Goal: Transaction & Acquisition: Purchase product/service

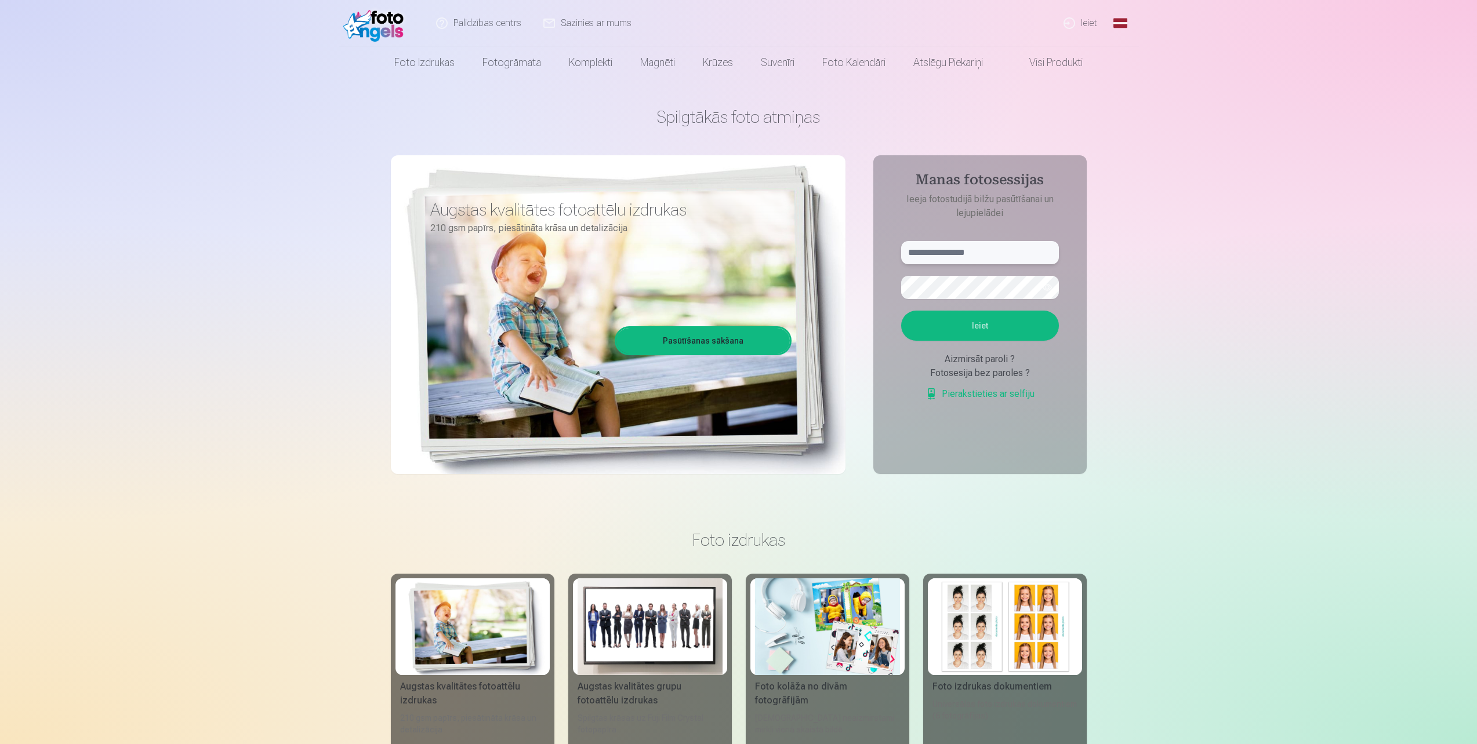
click at [976, 253] on input "text" at bounding box center [980, 252] width 158 height 23
click at [936, 252] on input "text" at bounding box center [980, 252] width 158 height 23
paste input "**********"
type input "**********"
click at [982, 322] on button "Ieiet" at bounding box center [980, 326] width 158 height 30
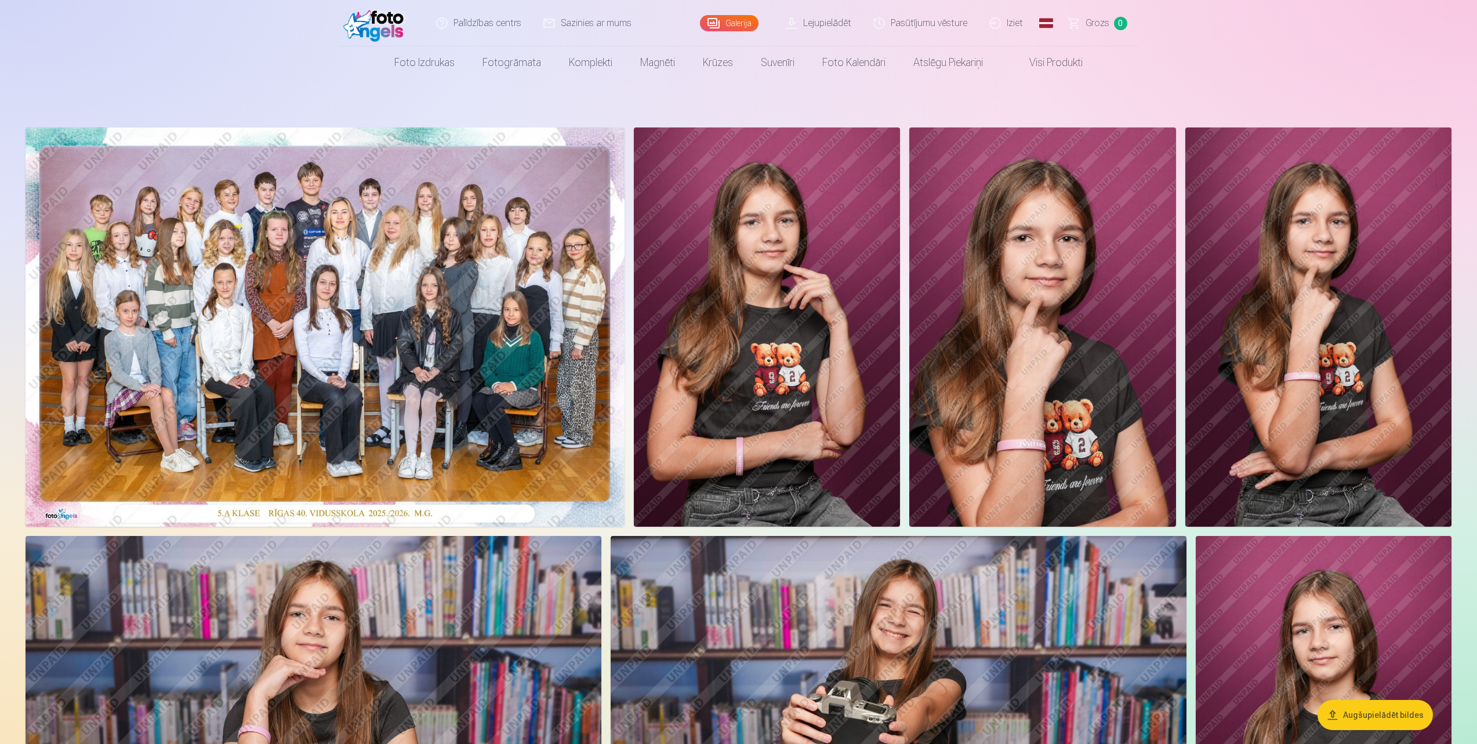
click at [0, 744] on div at bounding box center [0, 744] width 0 height 0
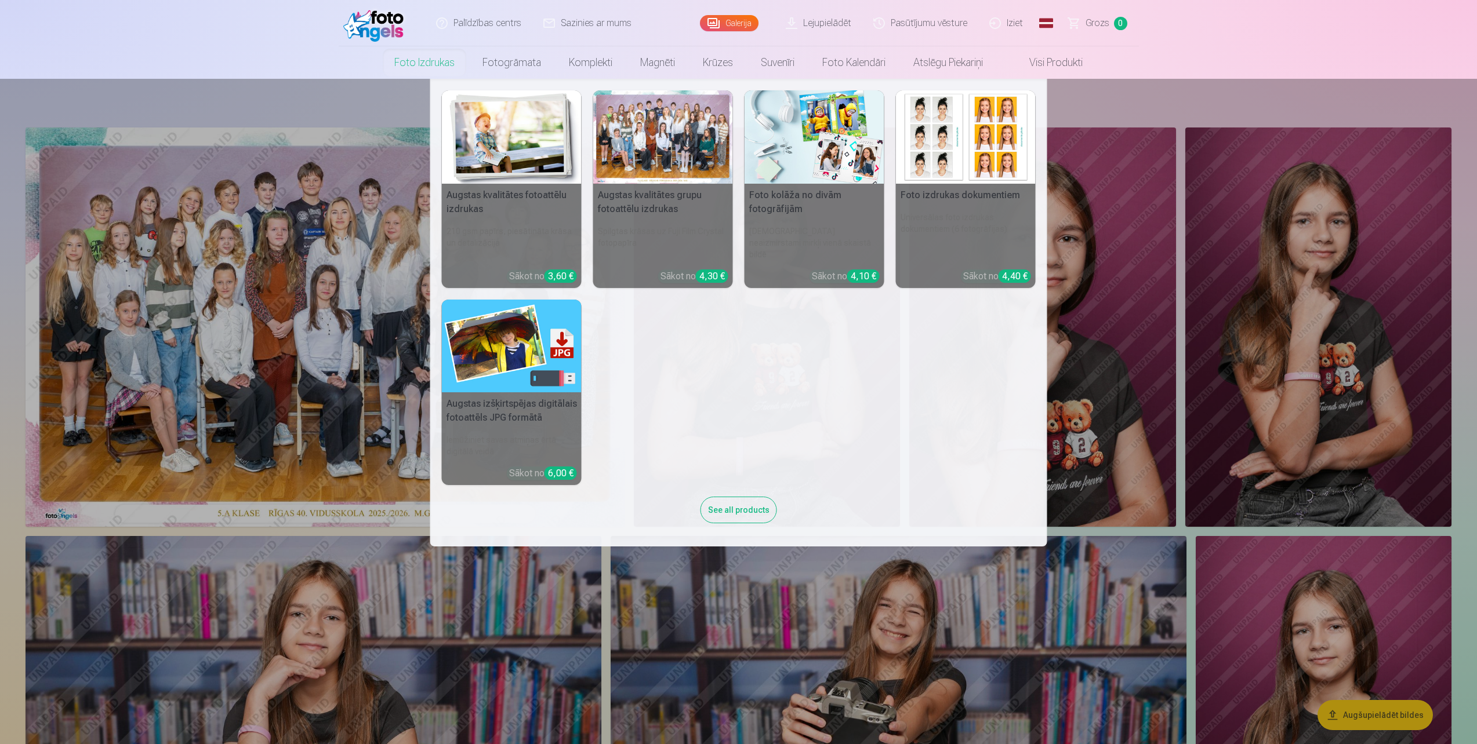
click at [757, 499] on div "See all products" at bounding box center [738, 510] width 77 height 27
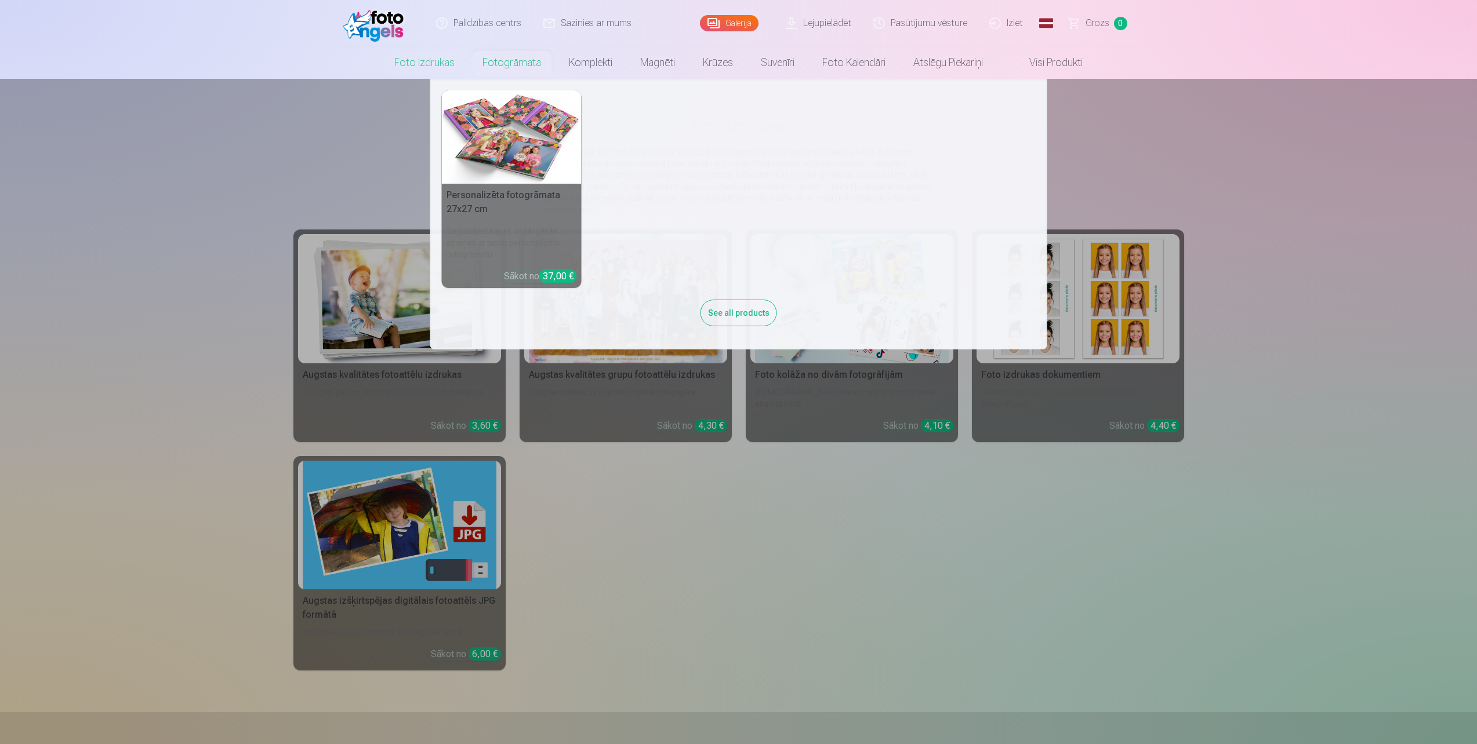
click at [488, 57] on link "Fotogrāmata" at bounding box center [511, 62] width 86 height 32
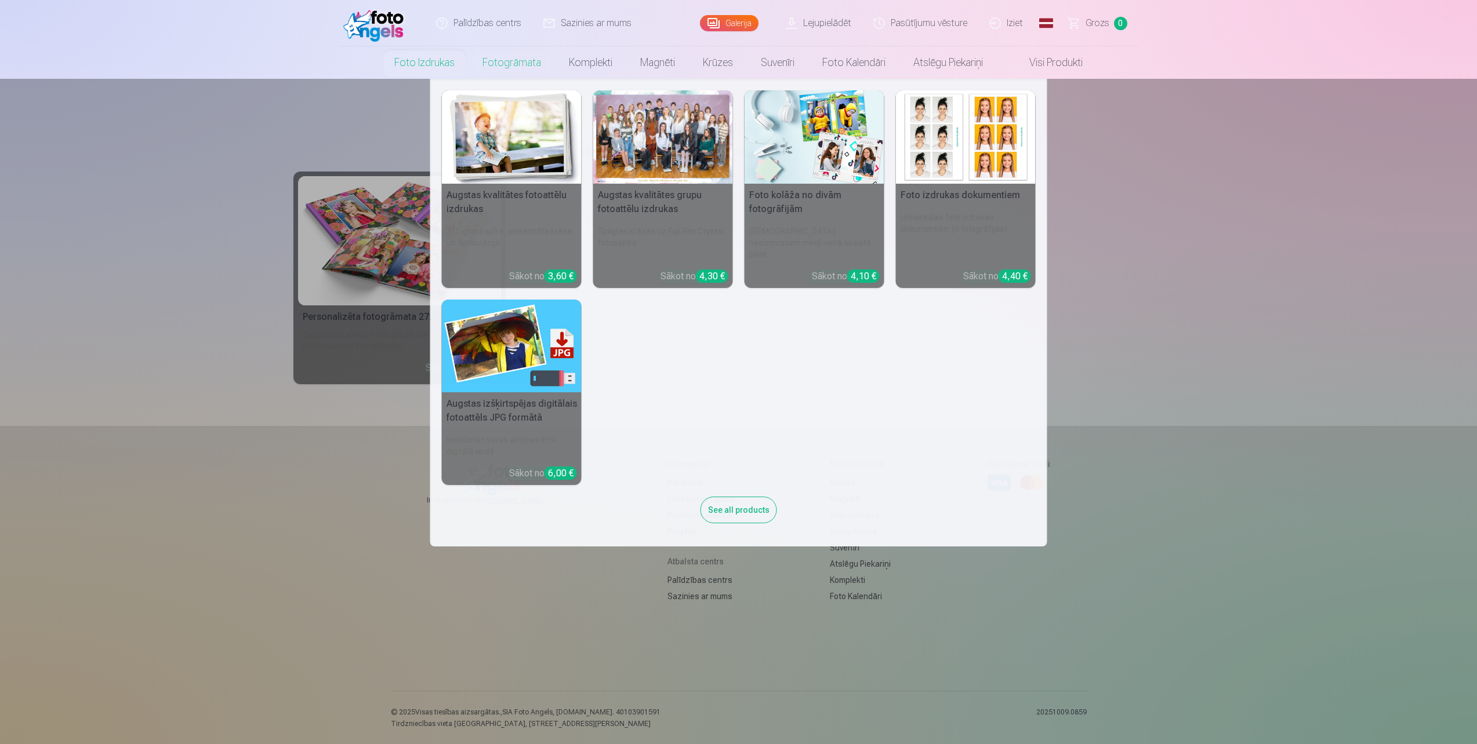
click at [426, 64] on link "Foto izdrukas" at bounding box center [424, 62] width 88 height 32
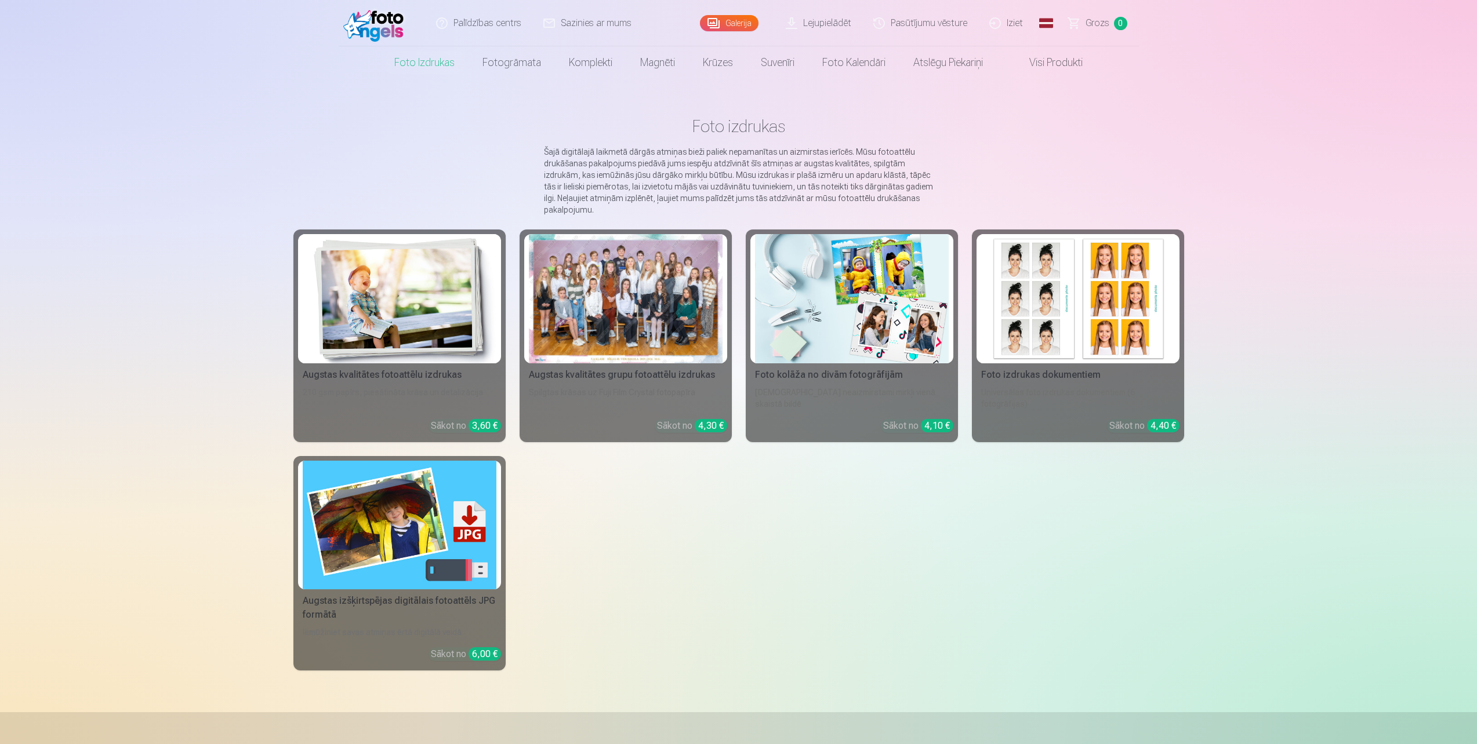
click at [428, 384] on link "Augstas kvalitātes fotoattēlu izdrukas 210 gsm papīrs, piesātināta krāsa un det…" at bounding box center [399, 336] width 212 height 213
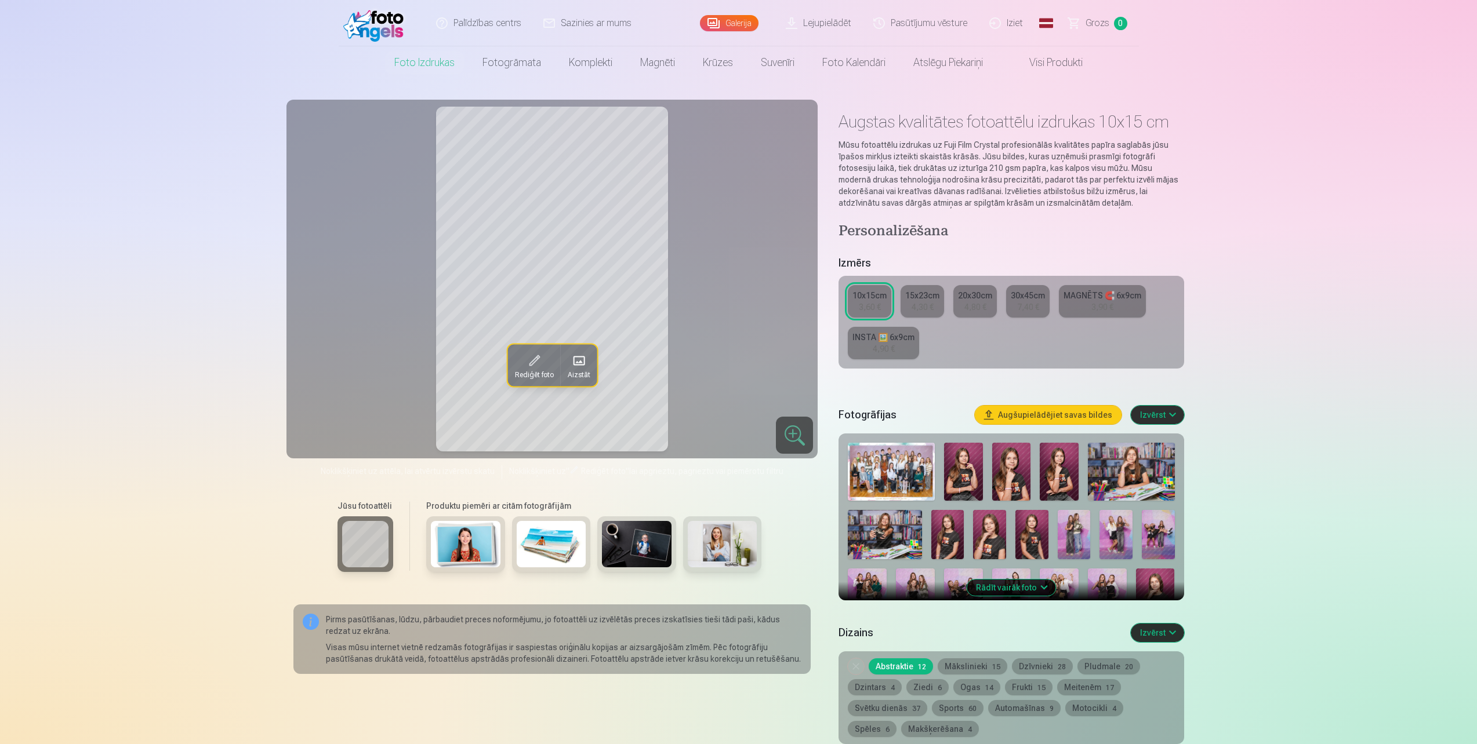
click at [964, 470] on img at bounding box center [963, 472] width 39 height 58
click at [1014, 469] on img at bounding box center [1011, 472] width 39 height 58
click at [882, 470] on img at bounding box center [891, 472] width 87 height 58
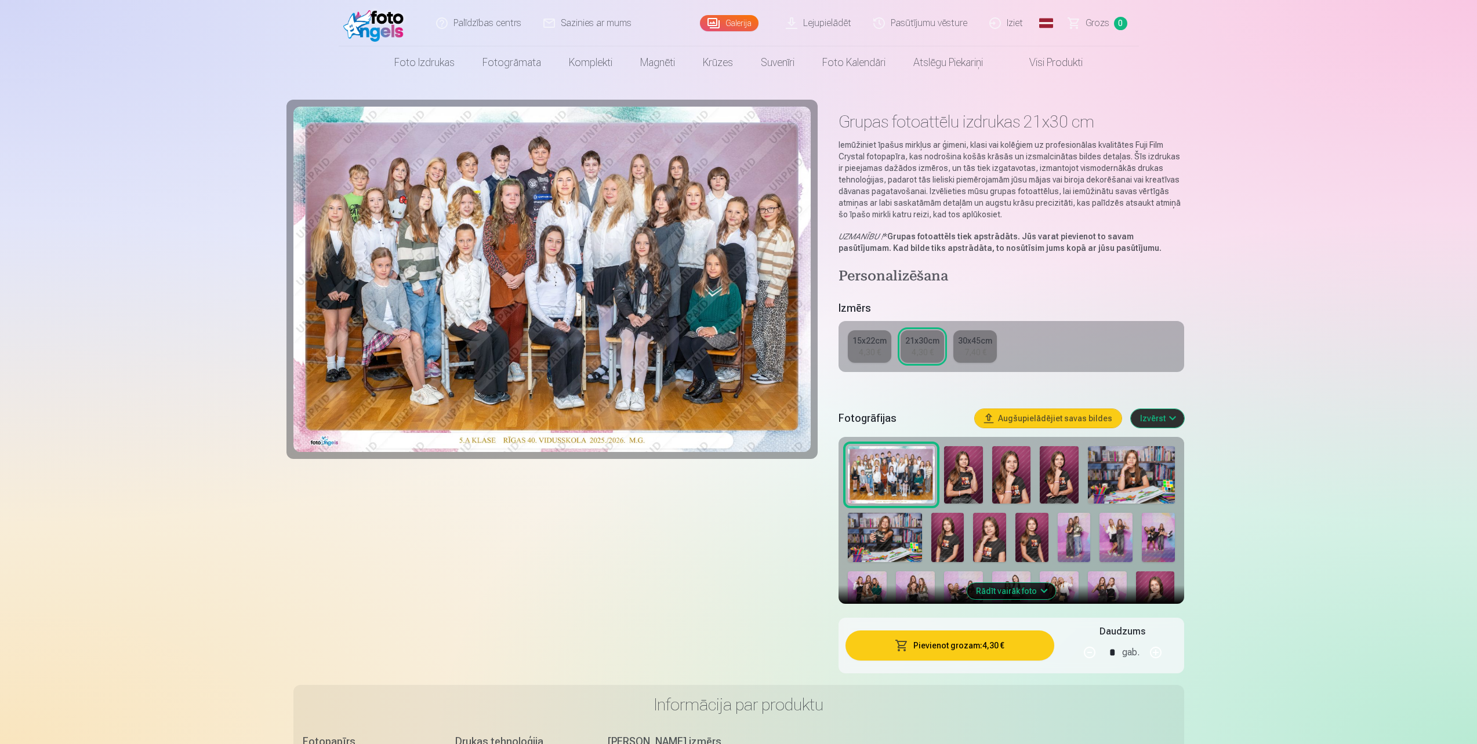
click at [961, 470] on img at bounding box center [963, 475] width 39 height 58
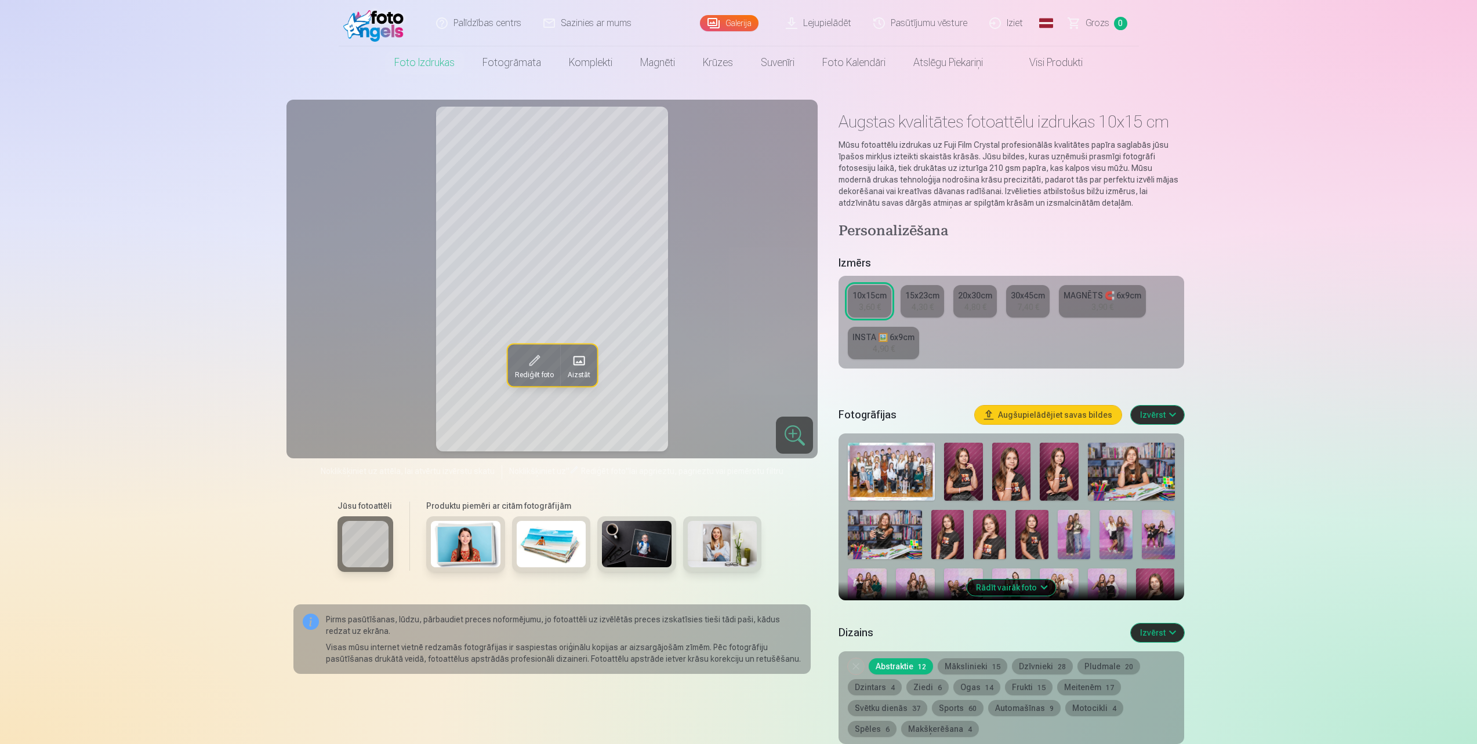
click at [871, 301] on div "10x15cm" at bounding box center [869, 296] width 34 height 12
click at [907, 470] on img at bounding box center [891, 472] width 87 height 58
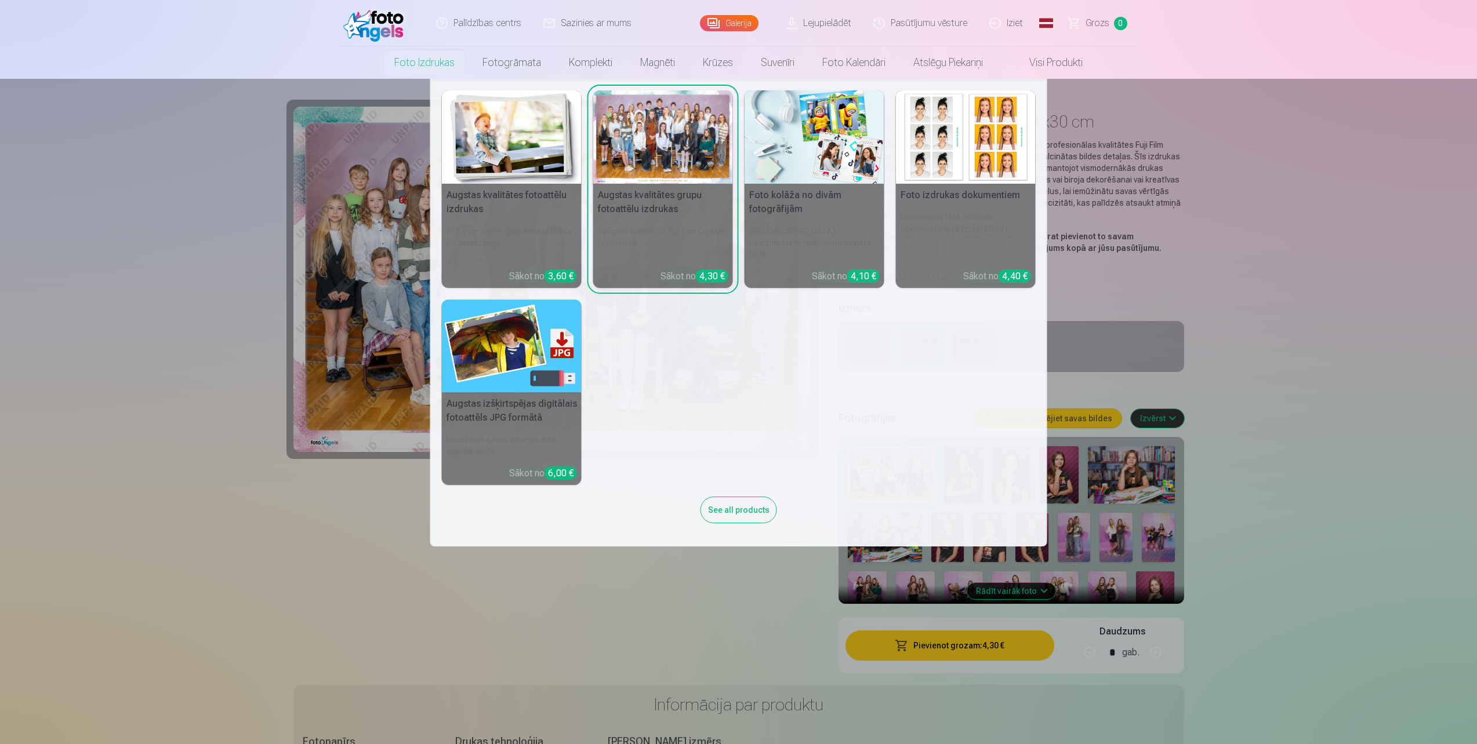
click at [413, 64] on link "Foto izdrukas" at bounding box center [424, 62] width 88 height 32
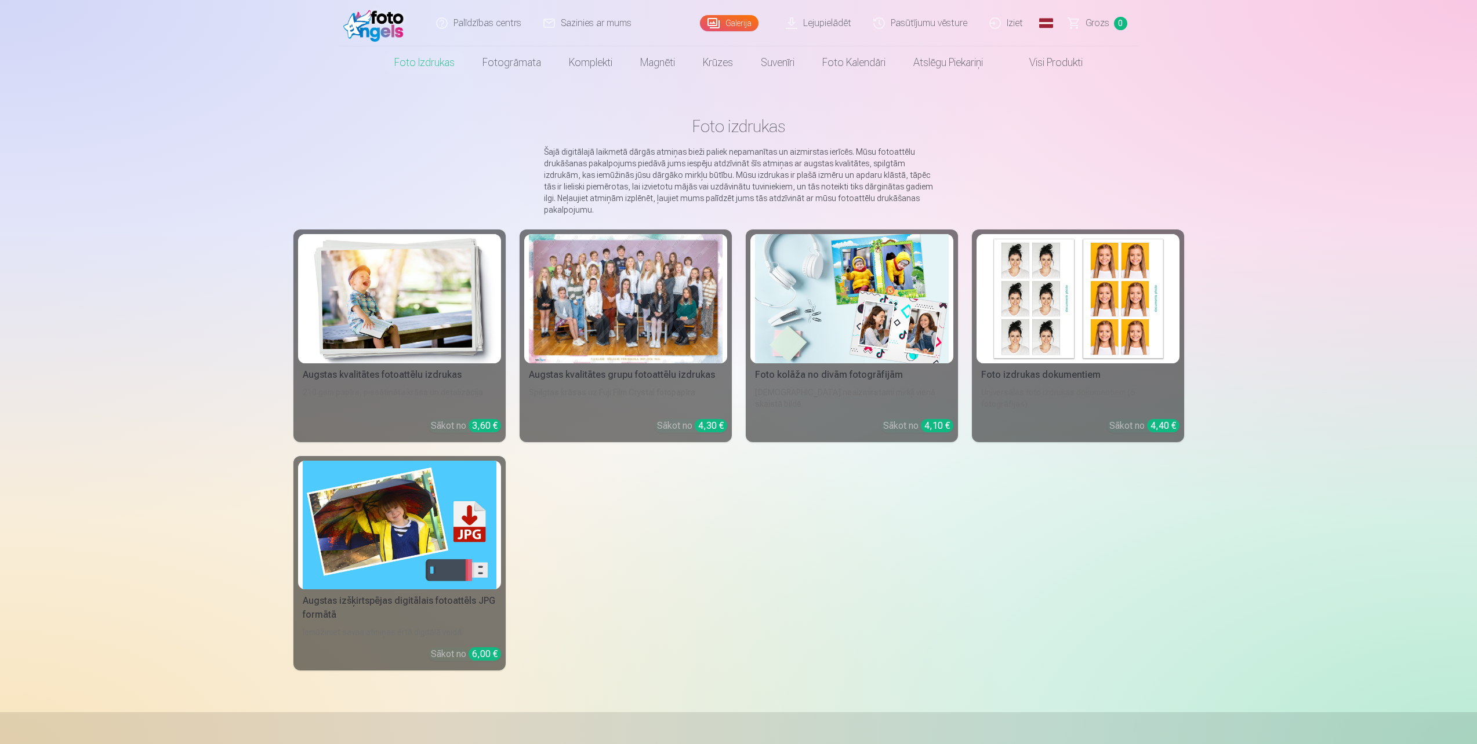
click at [398, 603] on div "Augstas izšķirtspējas digitālais fotoattēls JPG formātā" at bounding box center [399, 608] width 203 height 28
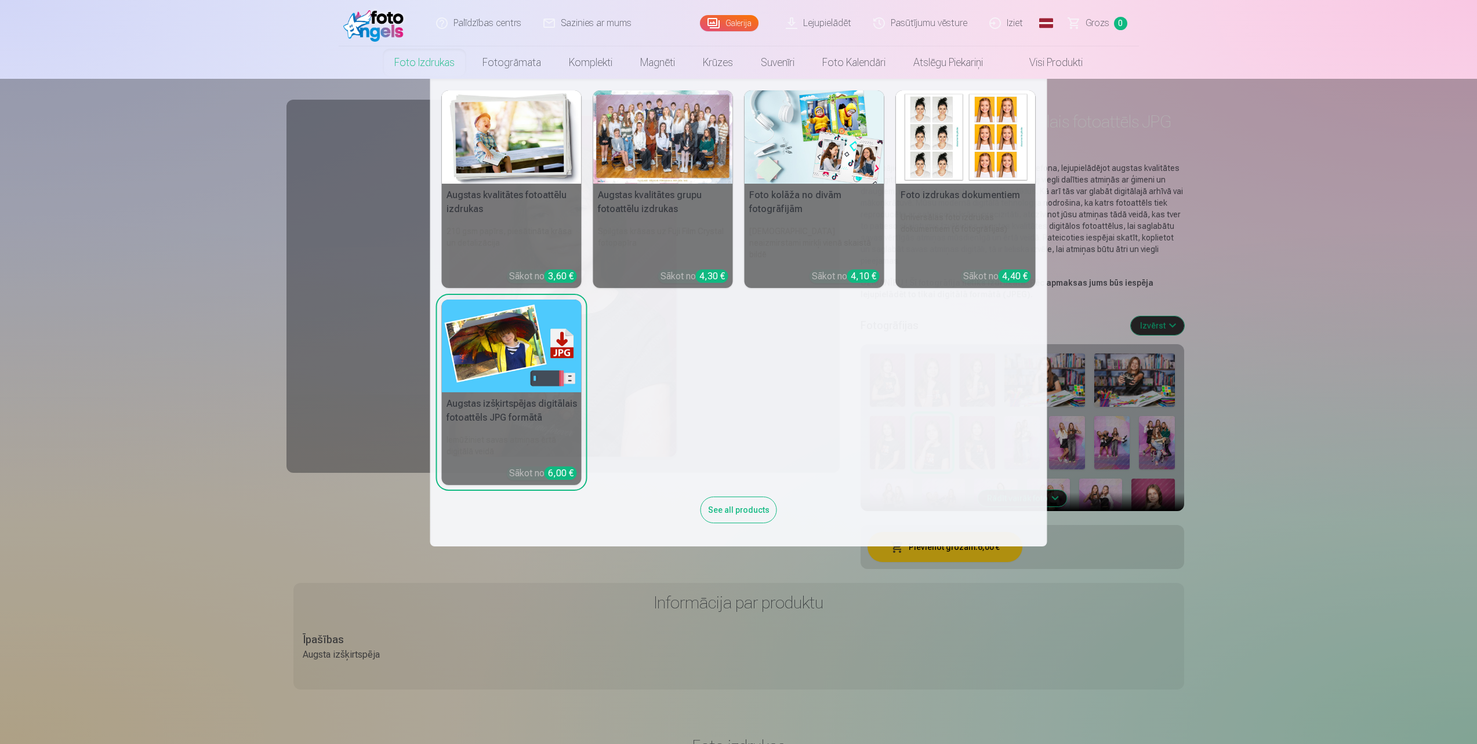
click at [416, 64] on link "Foto izdrukas" at bounding box center [424, 62] width 88 height 32
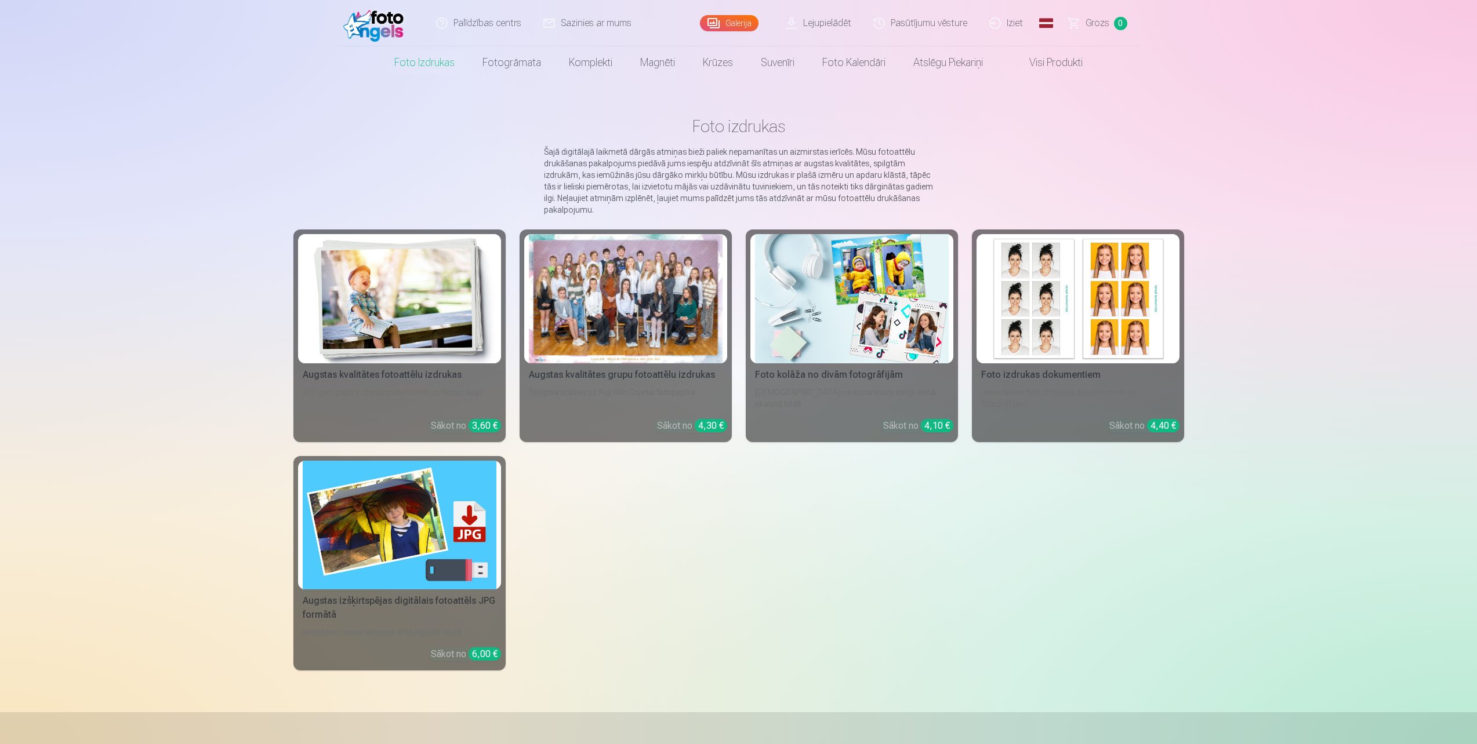
click at [388, 383] on link "Augstas kvalitātes fotoattēlu izdrukas 210 gsm papīrs, piesātināta krāsa un det…" at bounding box center [399, 336] width 212 height 213
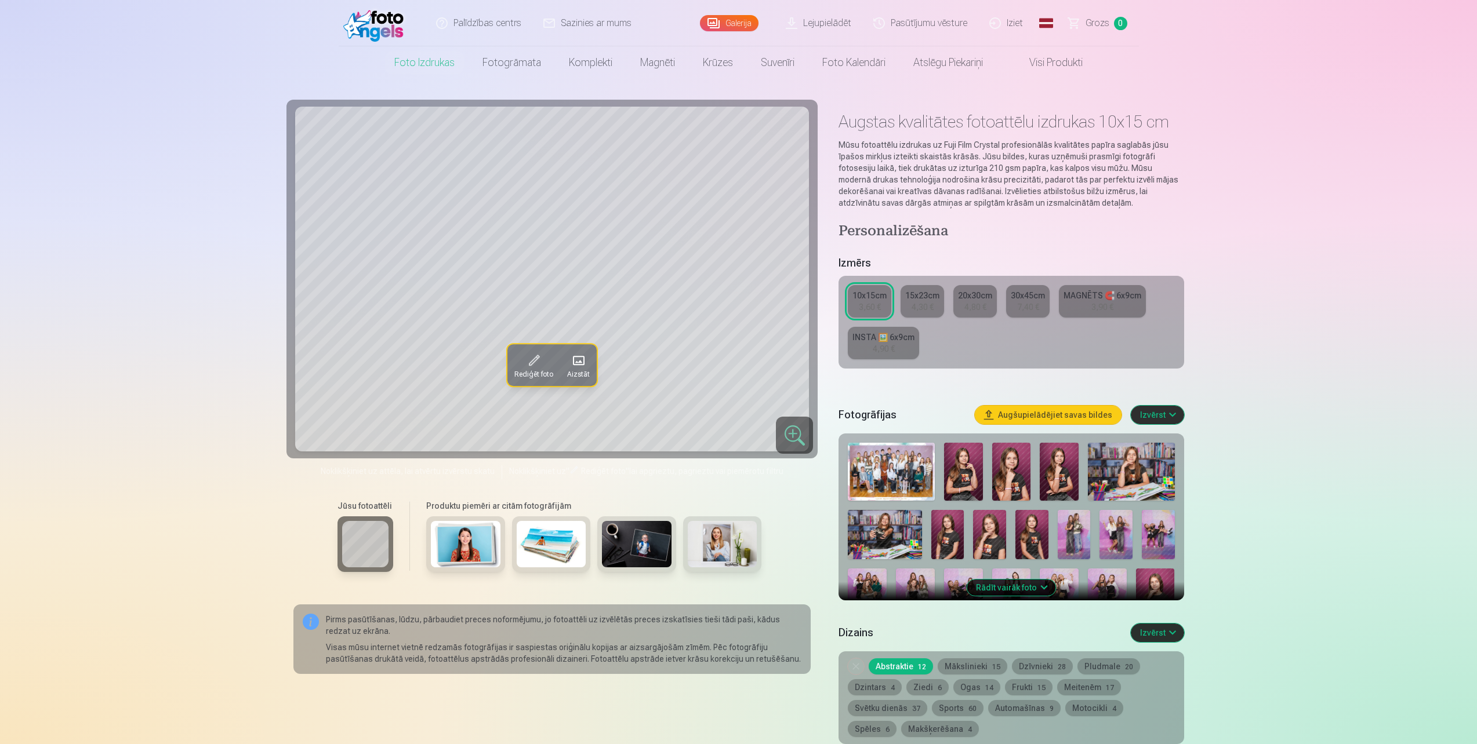
click at [911, 475] on img at bounding box center [891, 472] width 87 height 58
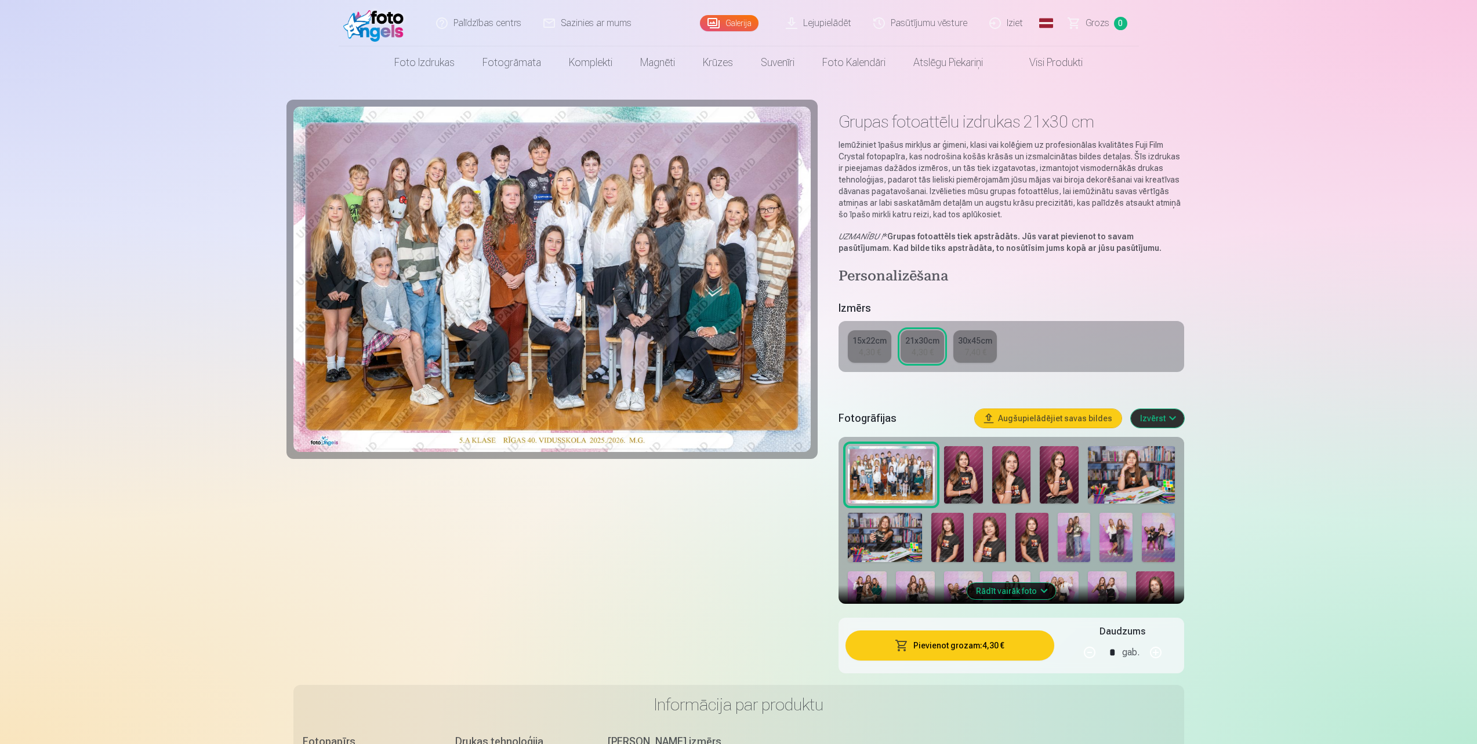
click at [968, 476] on img at bounding box center [963, 475] width 39 height 58
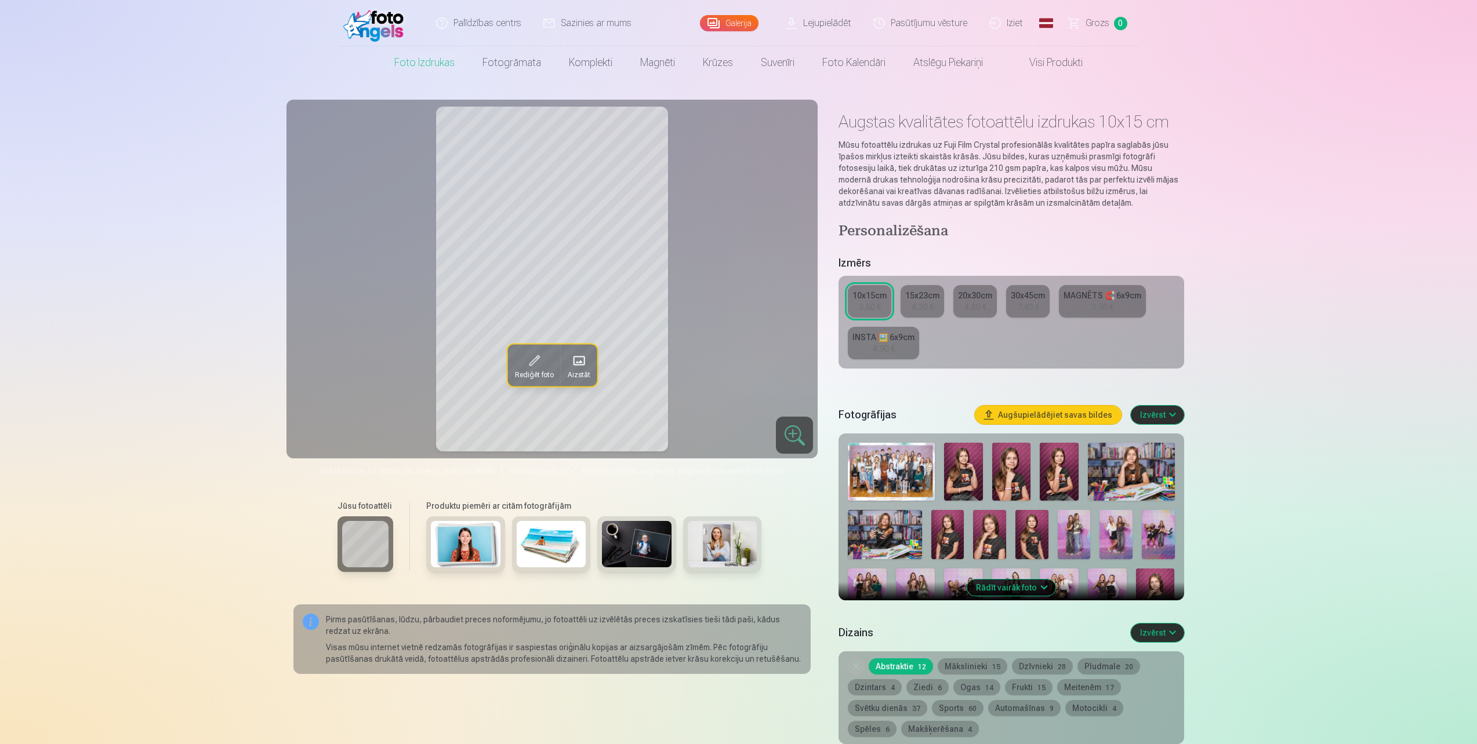
click at [1006, 477] on img at bounding box center [1011, 472] width 39 height 58
click at [1051, 474] on img at bounding box center [1059, 472] width 39 height 58
click at [1133, 476] on img at bounding box center [1131, 472] width 87 height 58
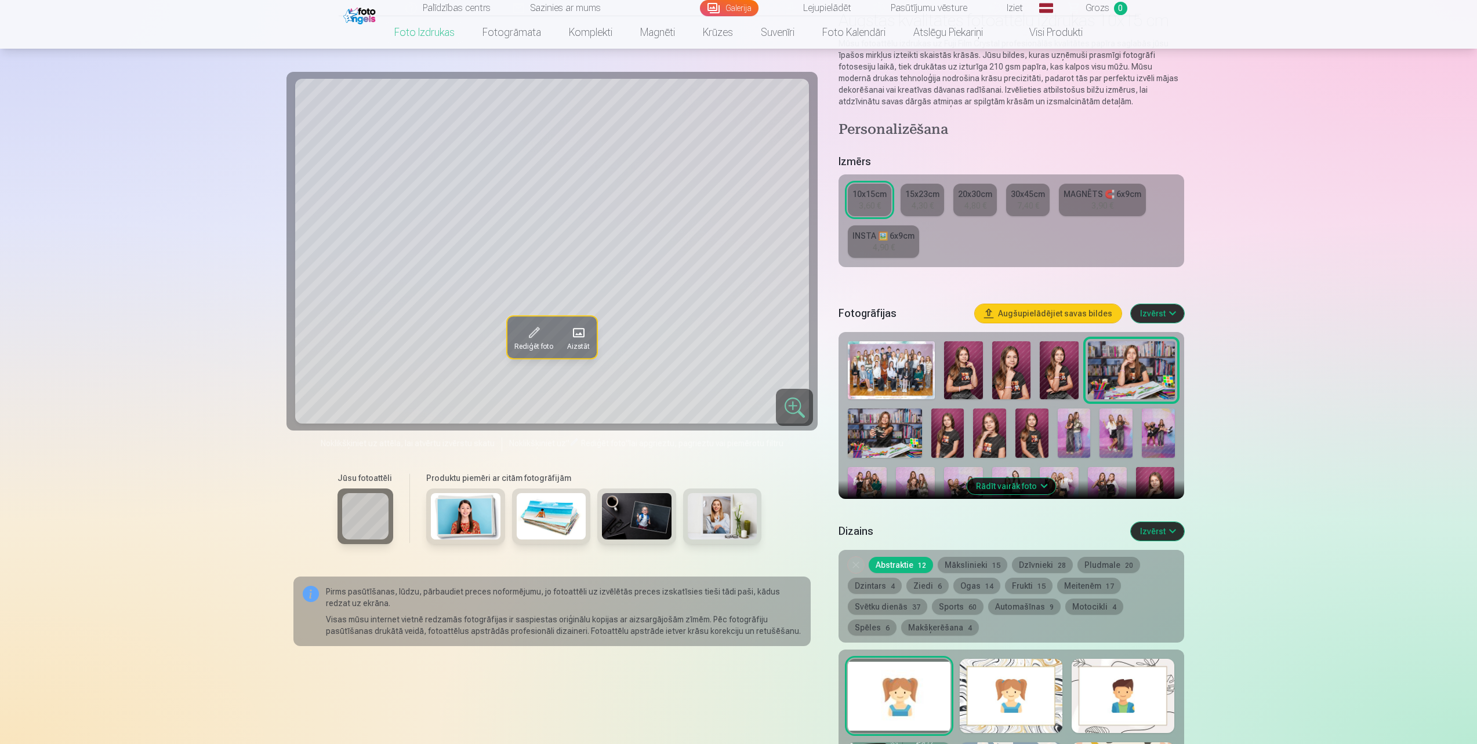
scroll to position [116, 0]
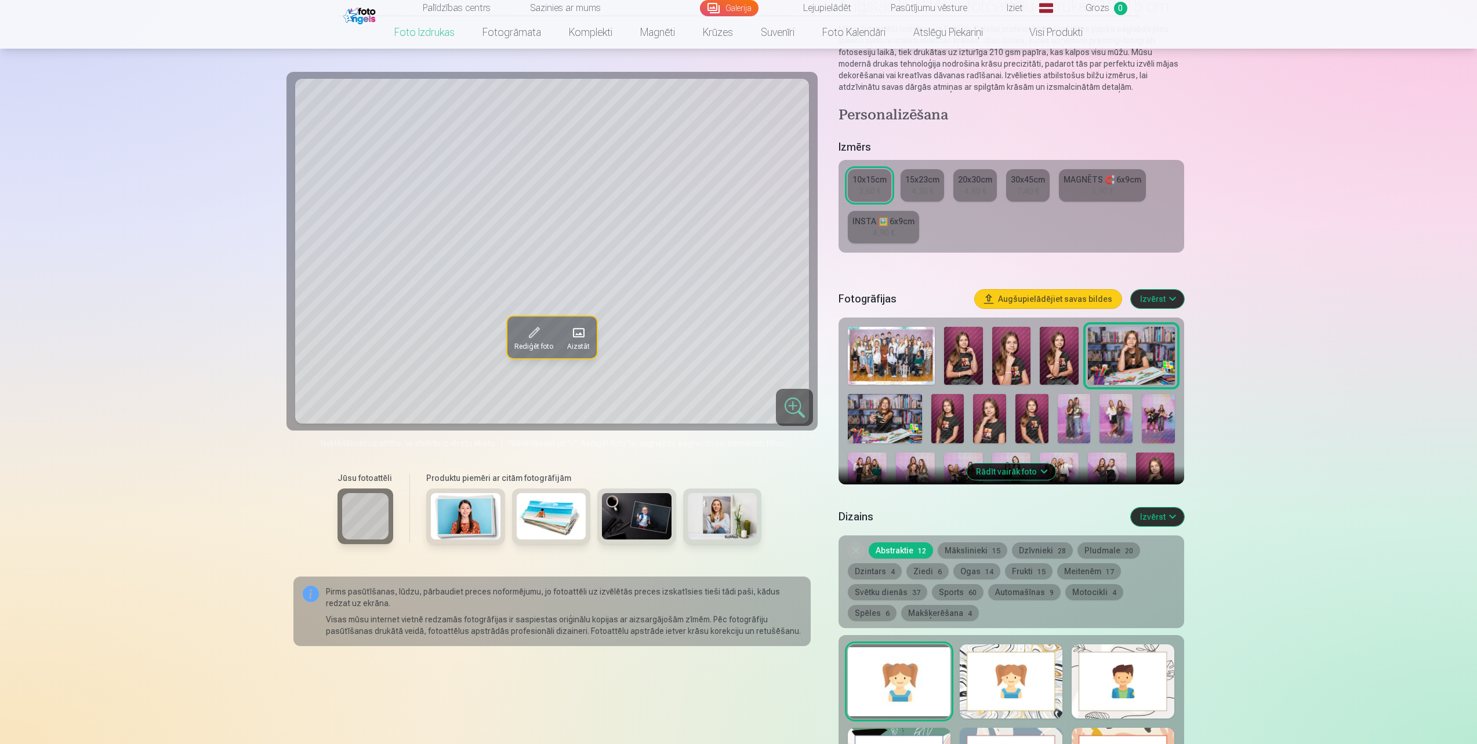
click at [1029, 471] on button "Rādīt vairāk foto" at bounding box center [1010, 472] width 89 height 16
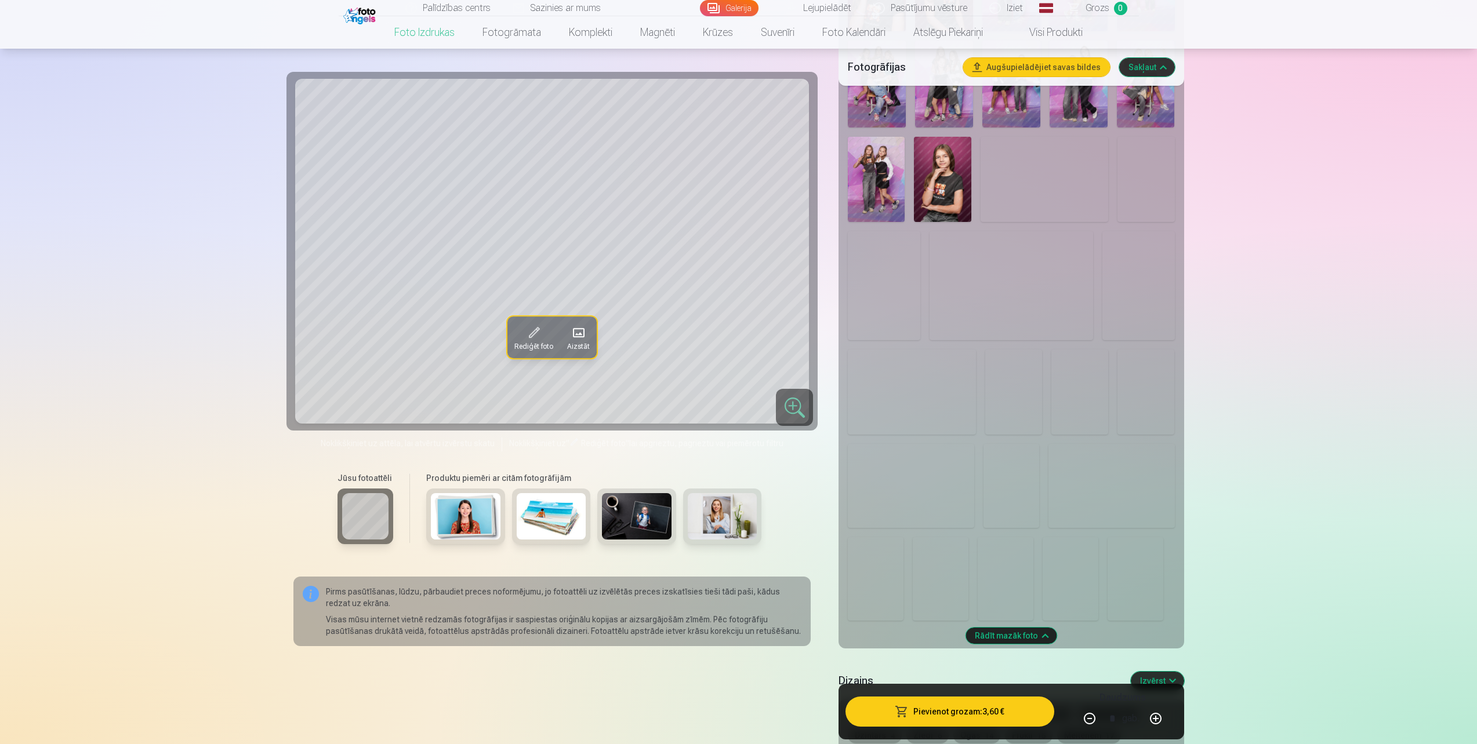
scroll to position [696, 0]
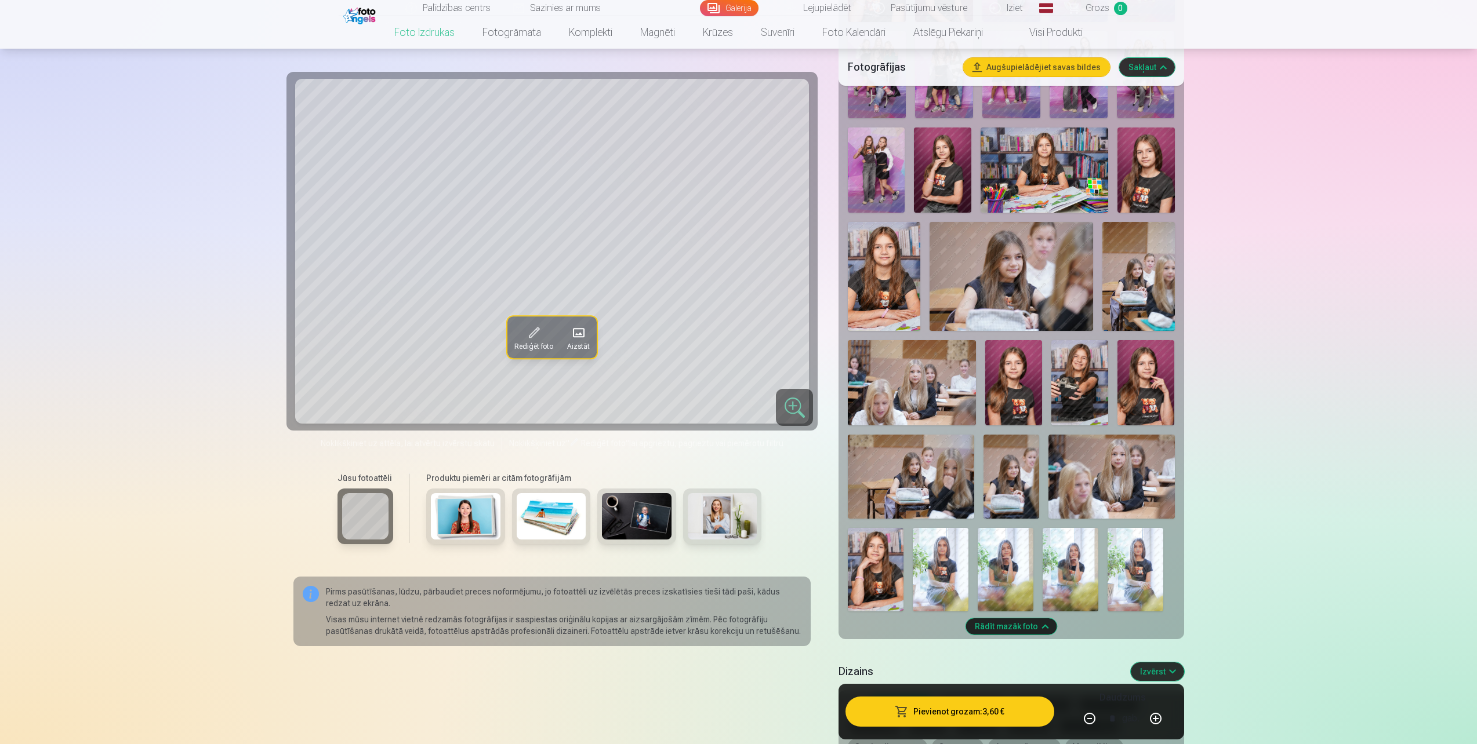
click at [949, 561] on img at bounding box center [941, 569] width 56 height 83
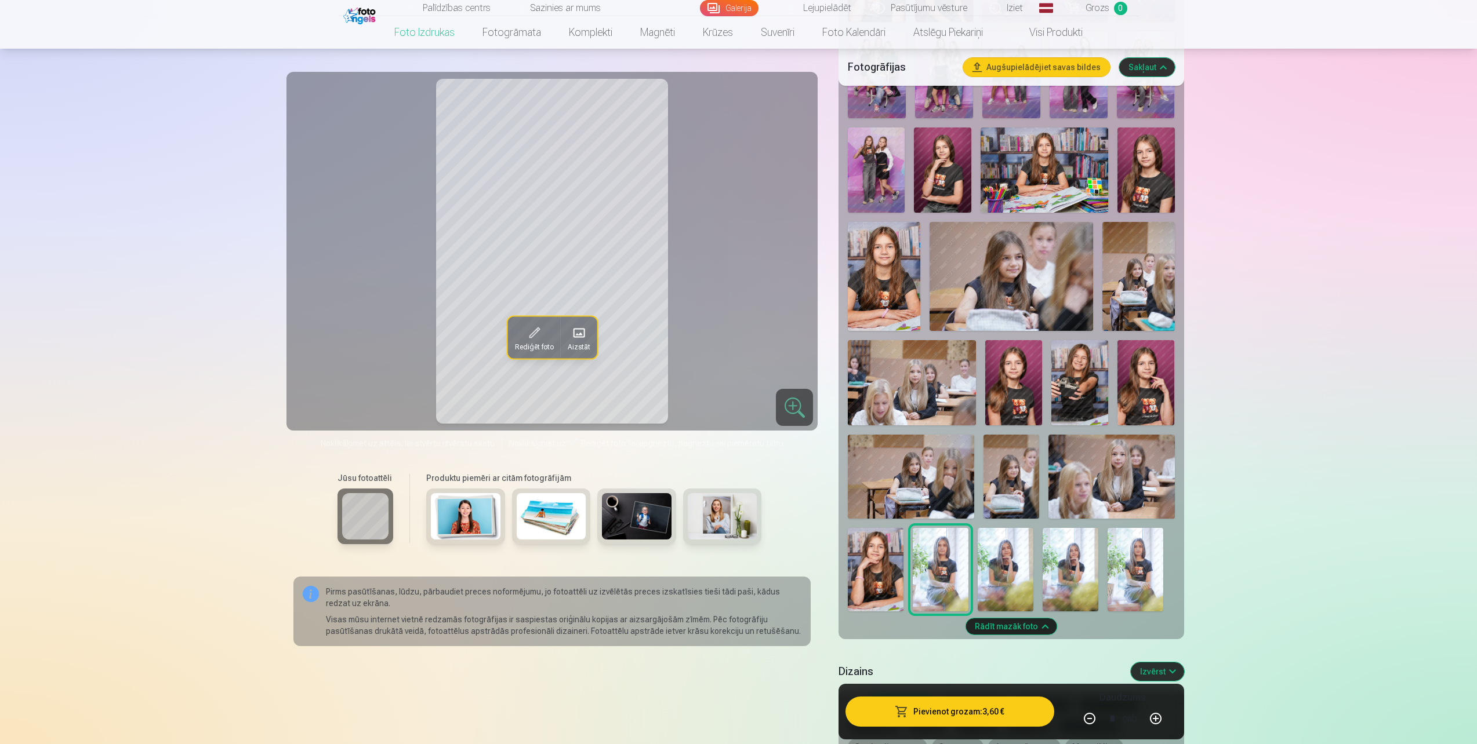
click at [1004, 553] on img at bounding box center [1005, 569] width 56 height 83
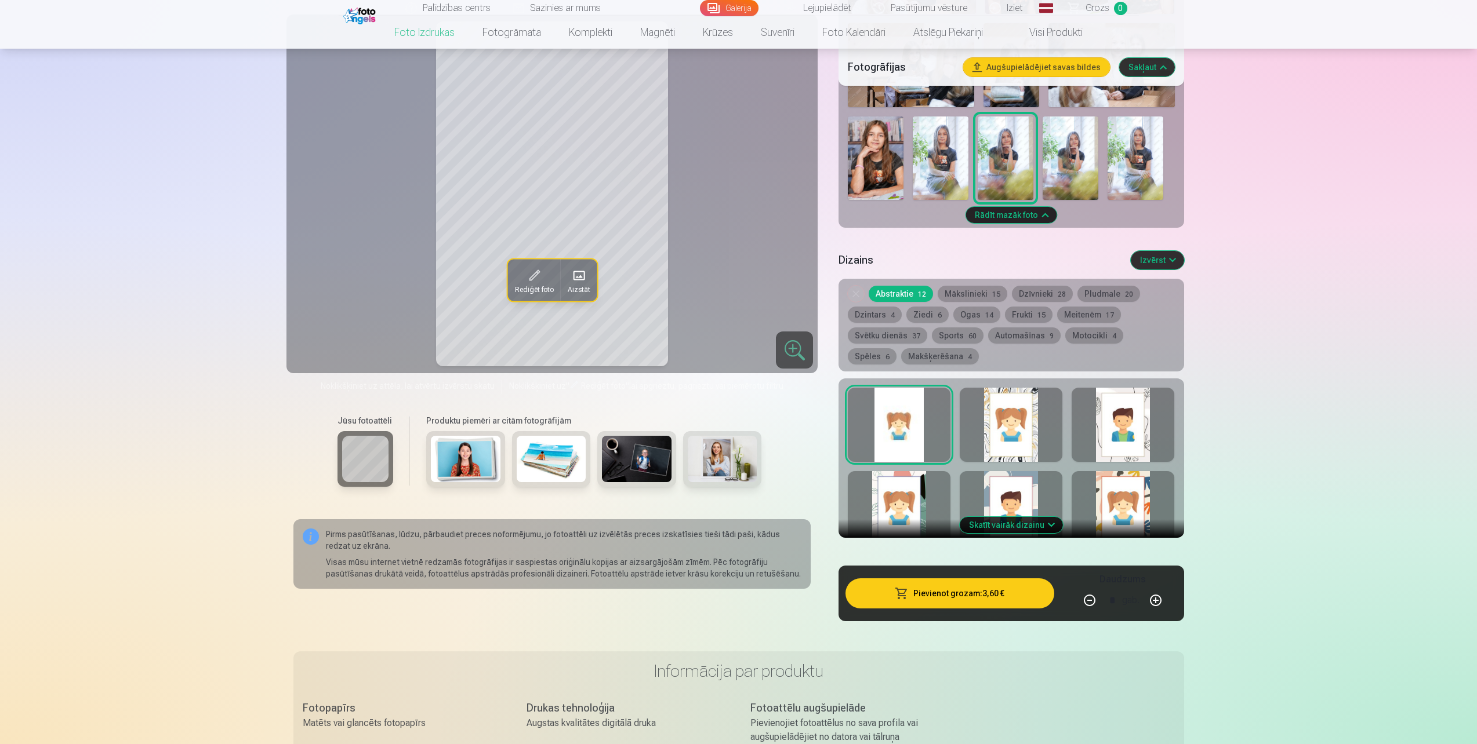
scroll to position [1160, 0]
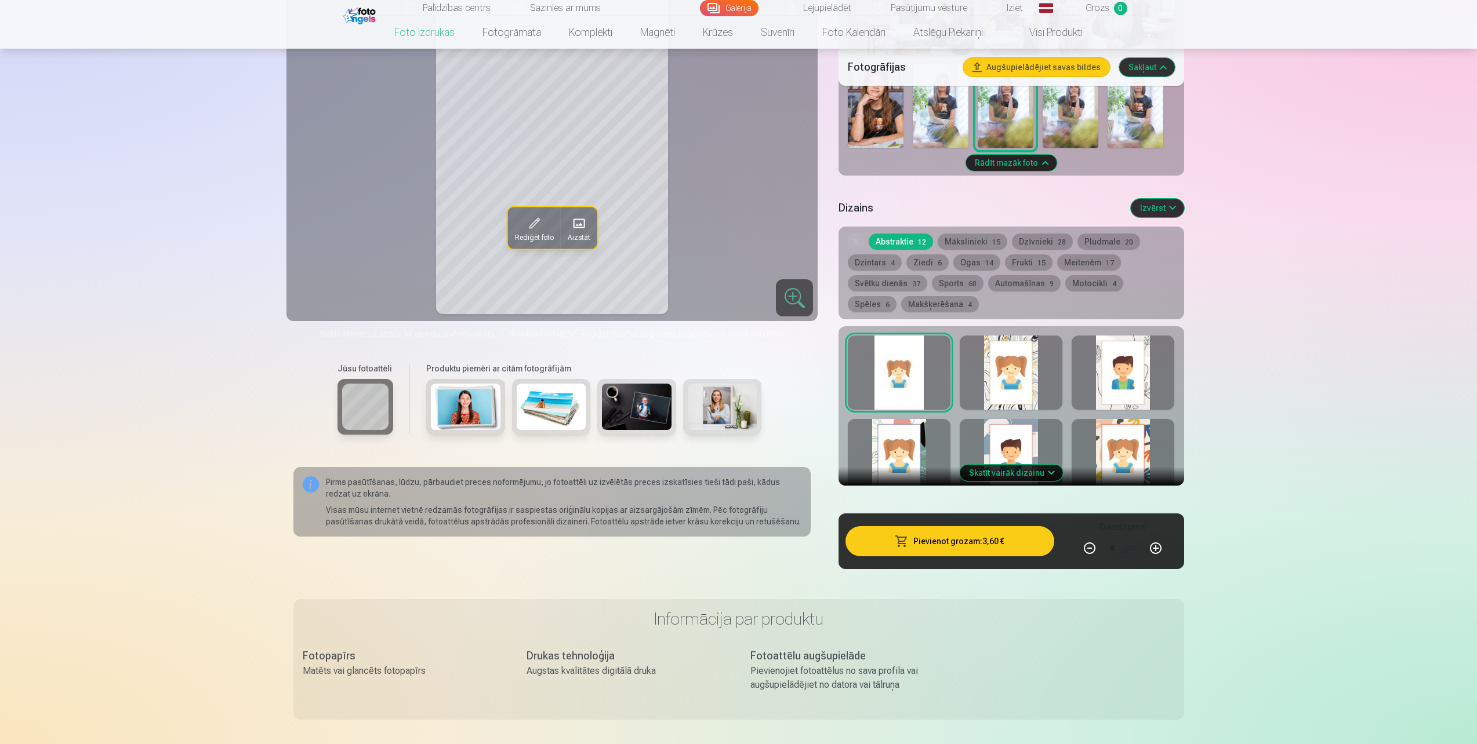
click at [1019, 479] on button "Skatīt vairāk dizainu" at bounding box center [1011, 473] width 103 height 16
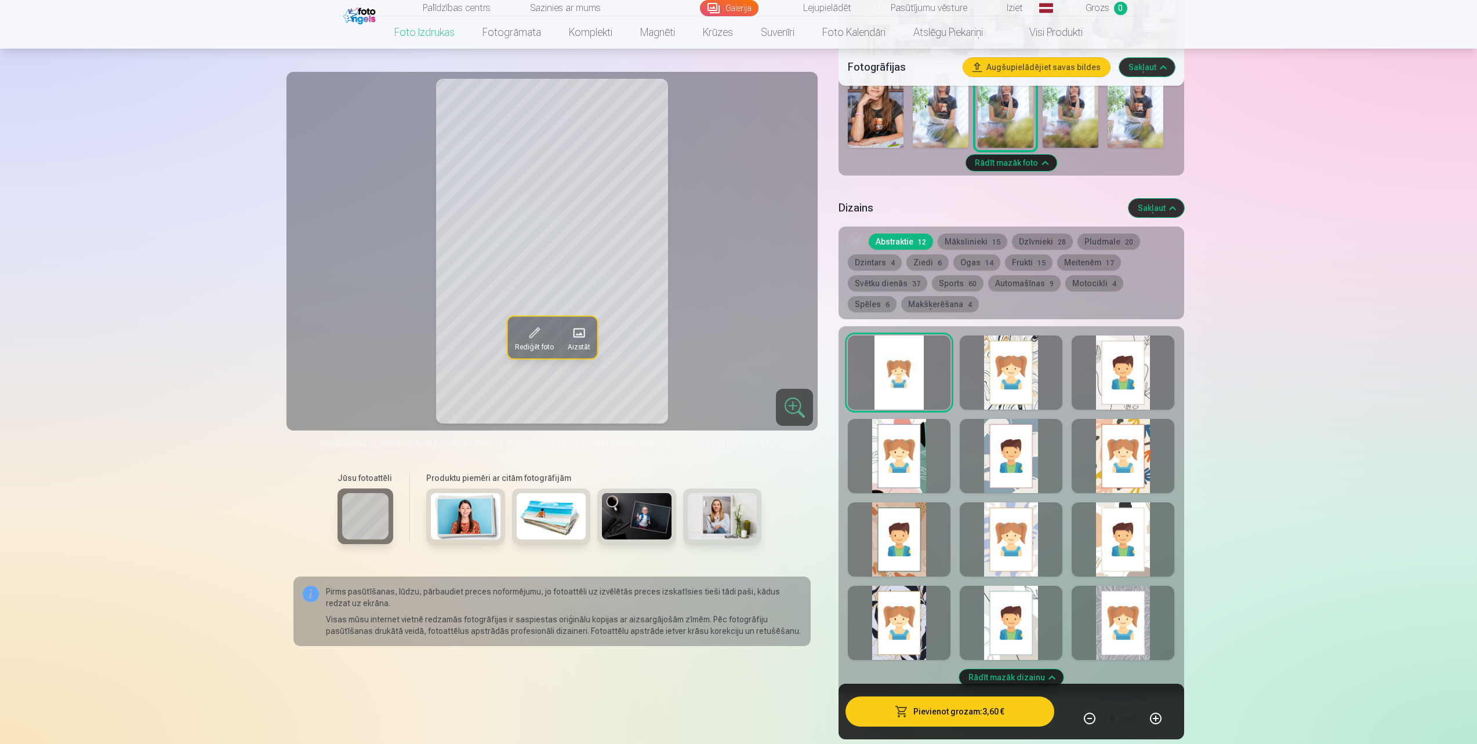
click at [999, 357] on div at bounding box center [1011, 373] width 103 height 74
click at [1145, 368] on div at bounding box center [1122, 373] width 103 height 74
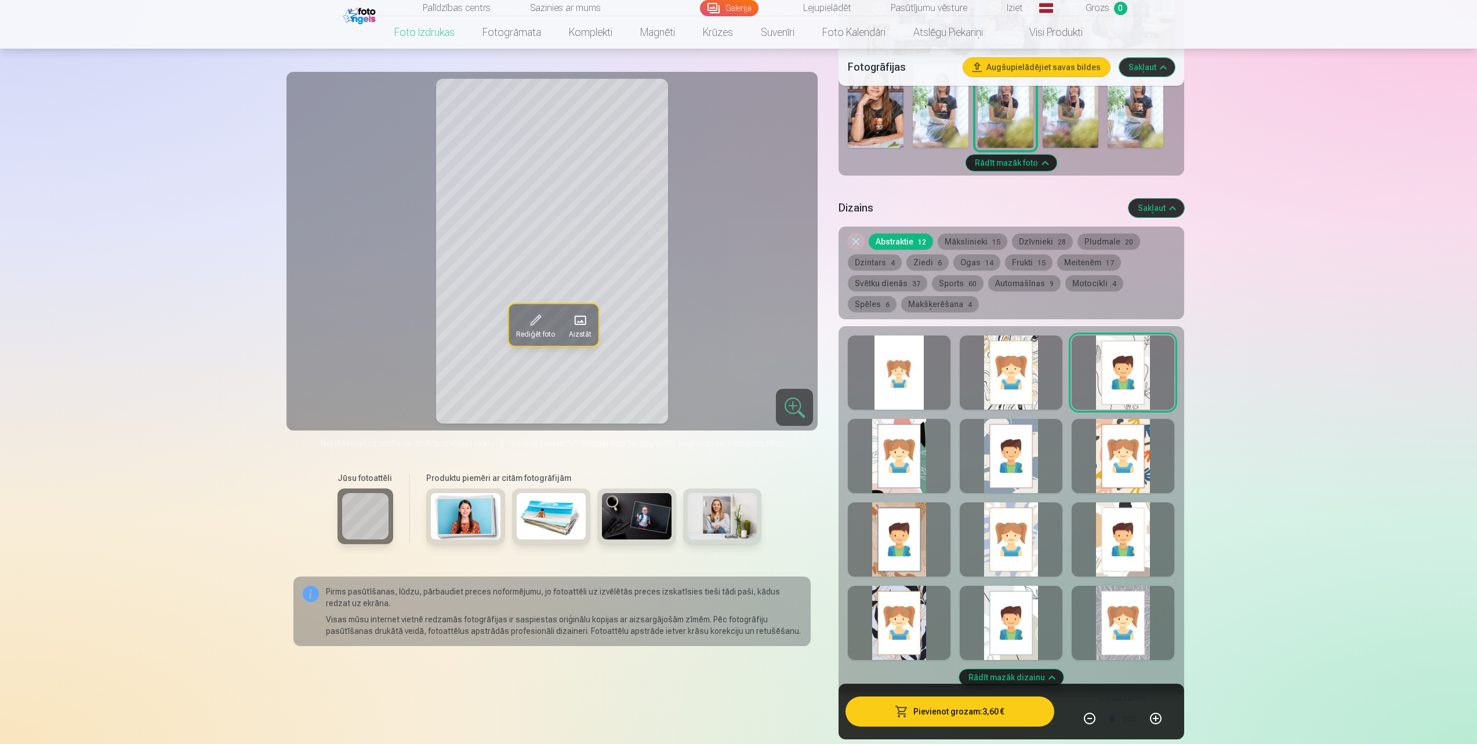
click at [882, 363] on div at bounding box center [899, 373] width 103 height 74
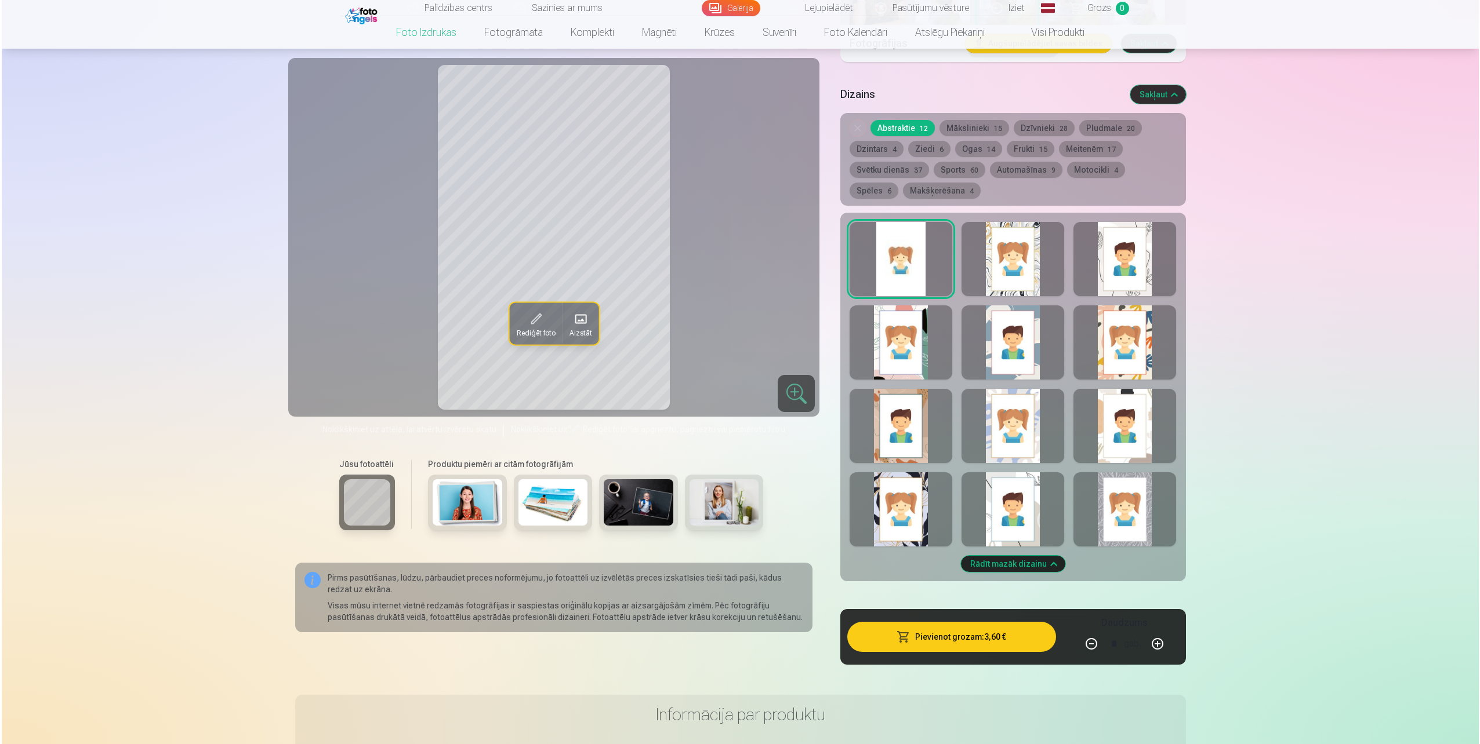
scroll to position [1275, 0]
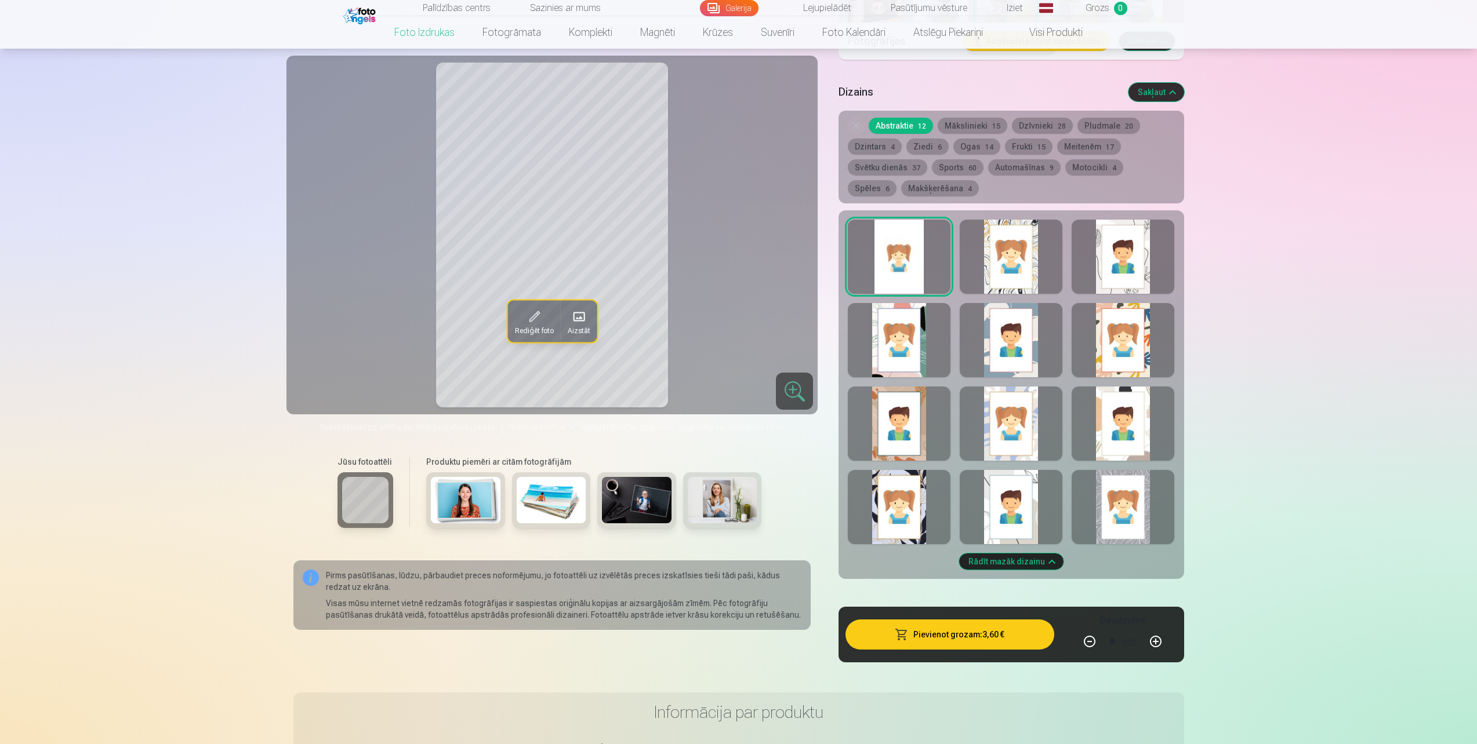
click at [994, 631] on button "Pievienot grozam : 3,60 €" at bounding box center [949, 635] width 208 height 30
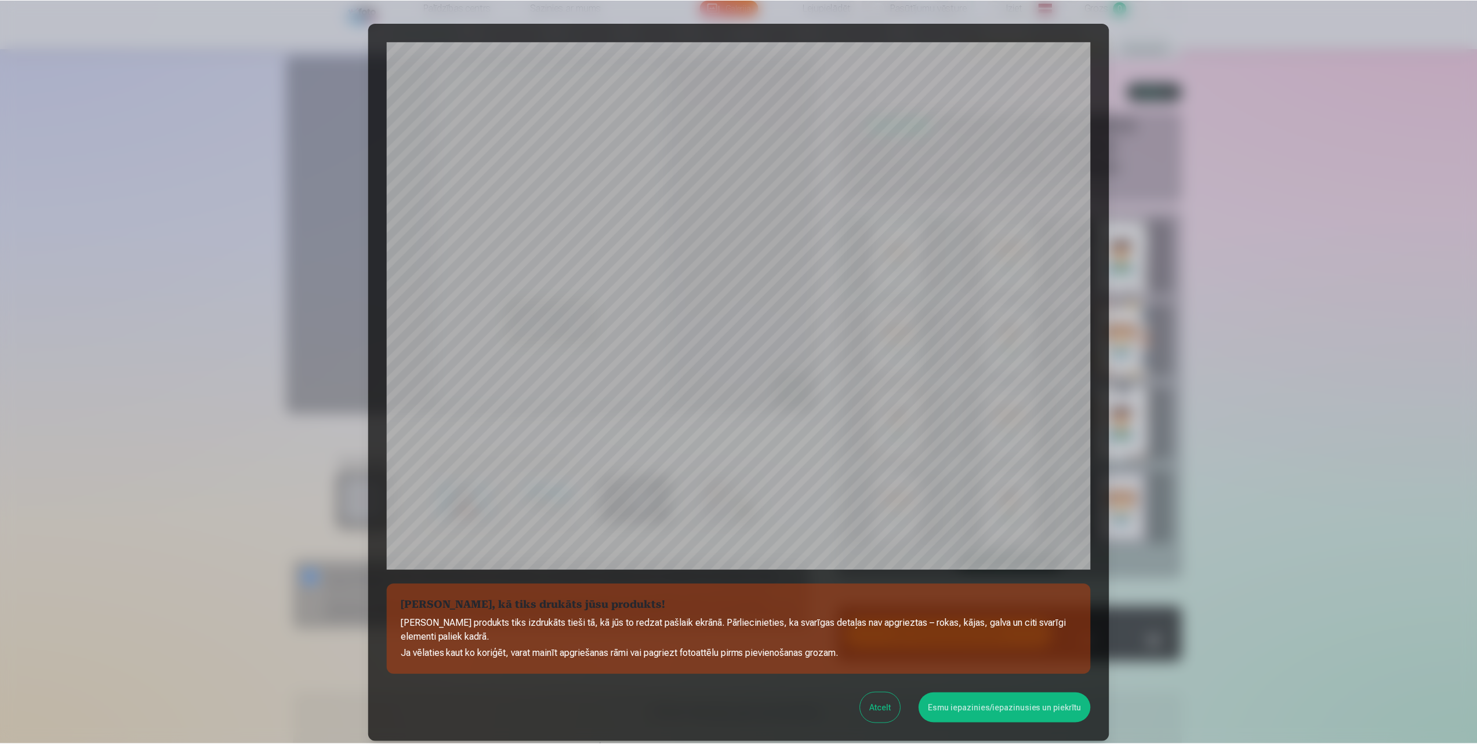
scroll to position [90, 0]
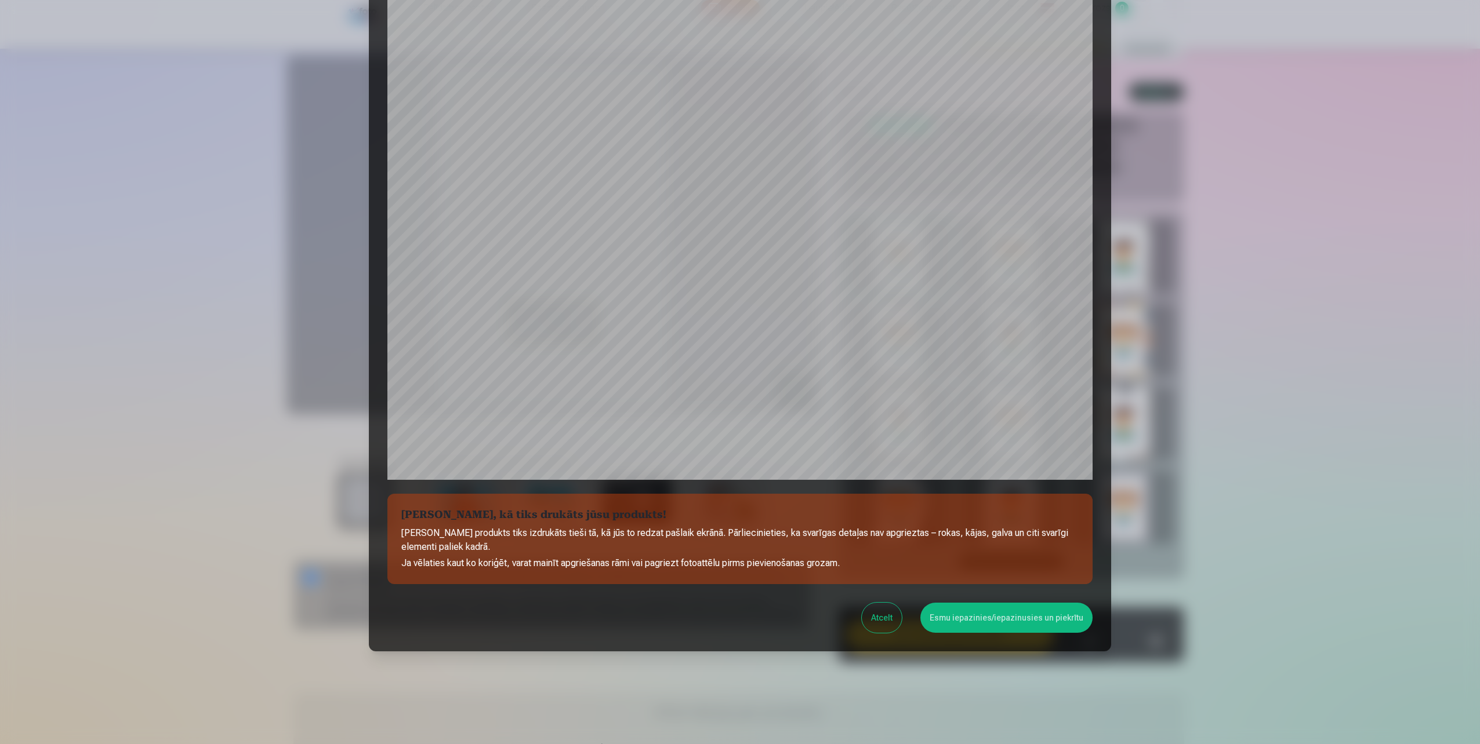
click at [954, 613] on button "Esmu iepazinies/iepazinusies un piekrītu" at bounding box center [1006, 618] width 172 height 30
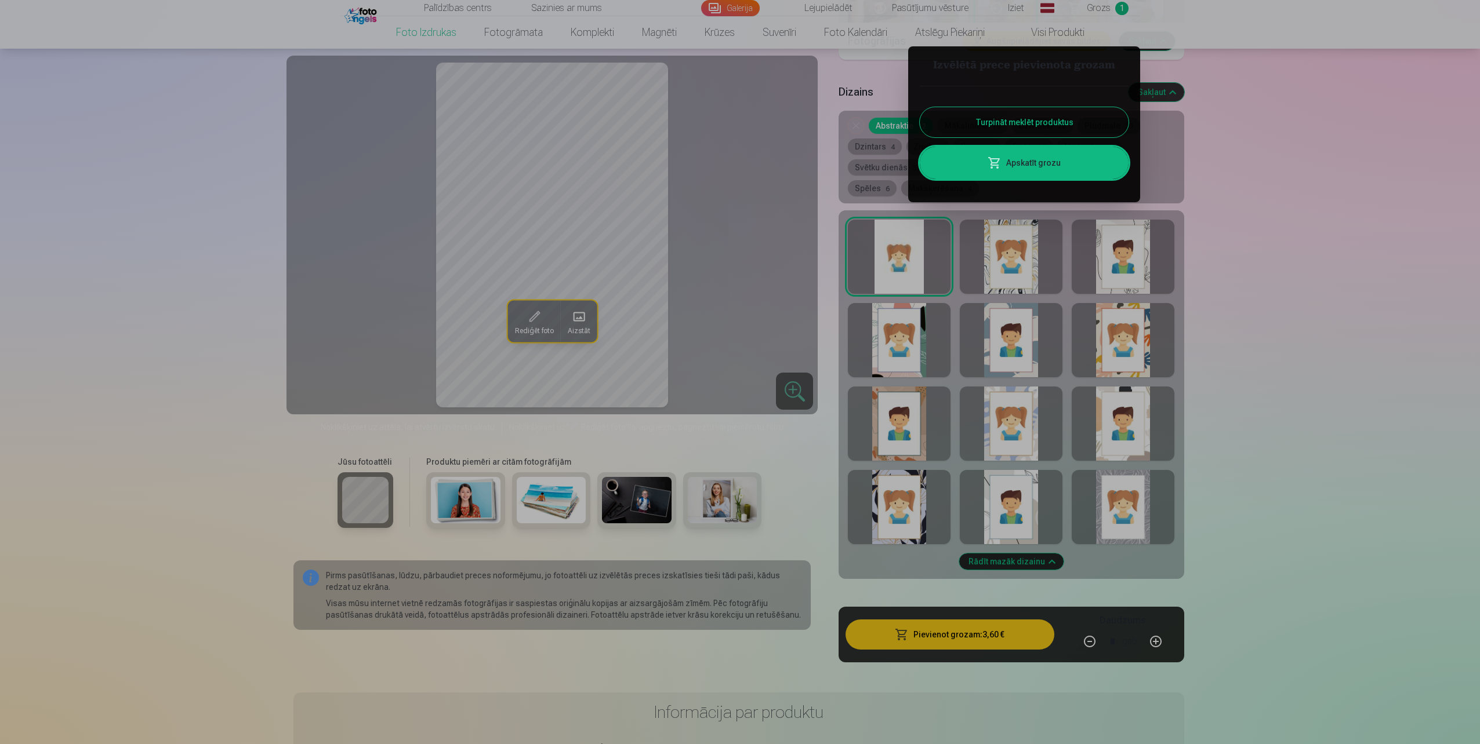
click at [1035, 118] on button "Turpināt meklēt produktus" at bounding box center [1024, 122] width 209 height 30
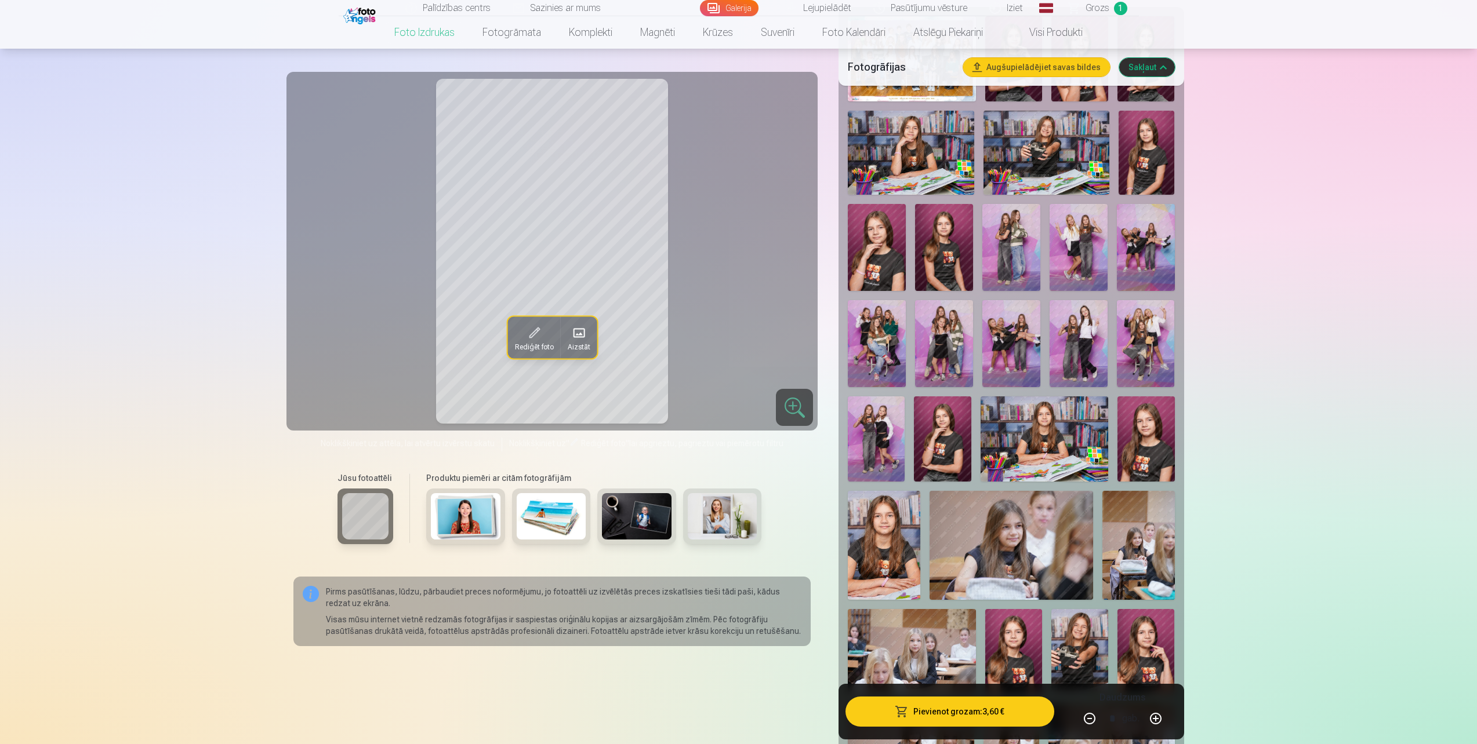
scroll to position [348, 0]
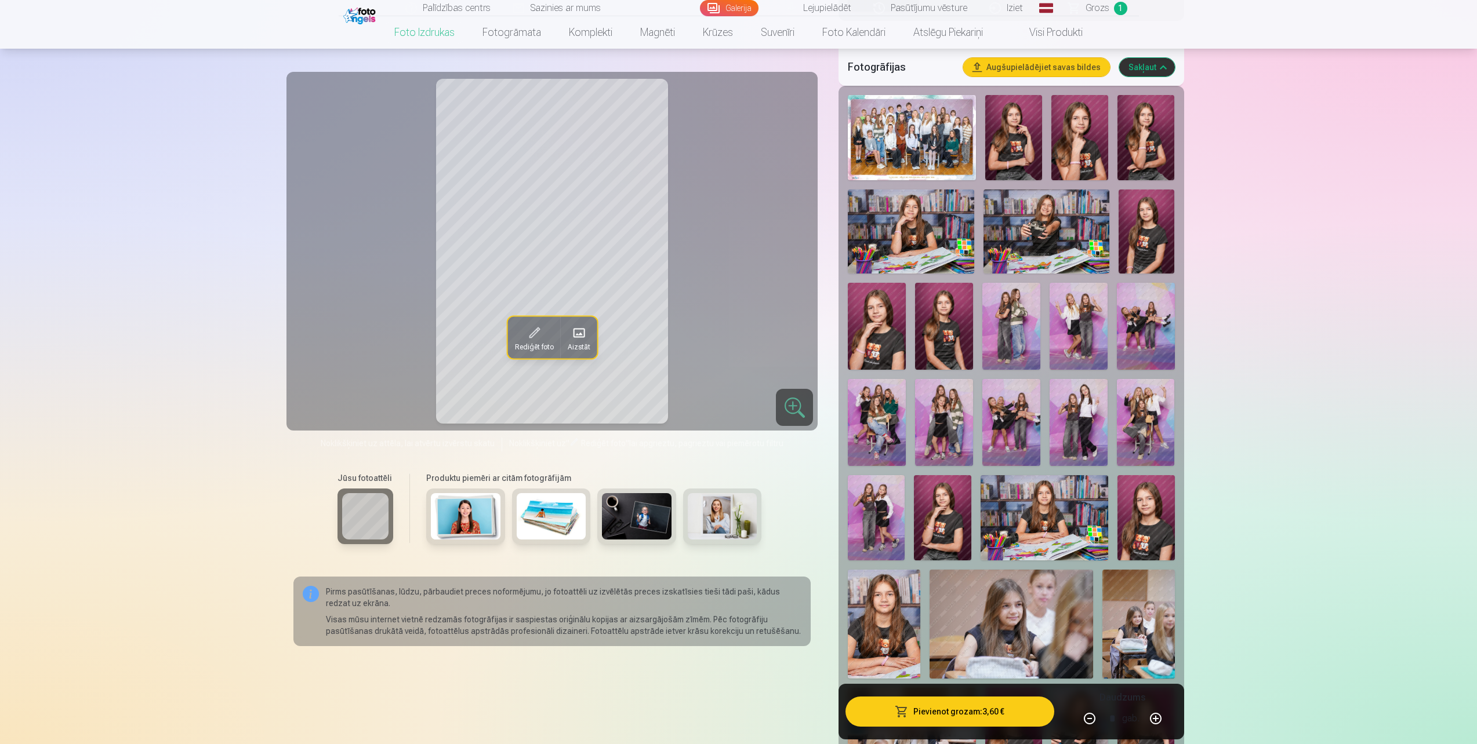
click at [881, 419] on img at bounding box center [877, 422] width 58 height 87
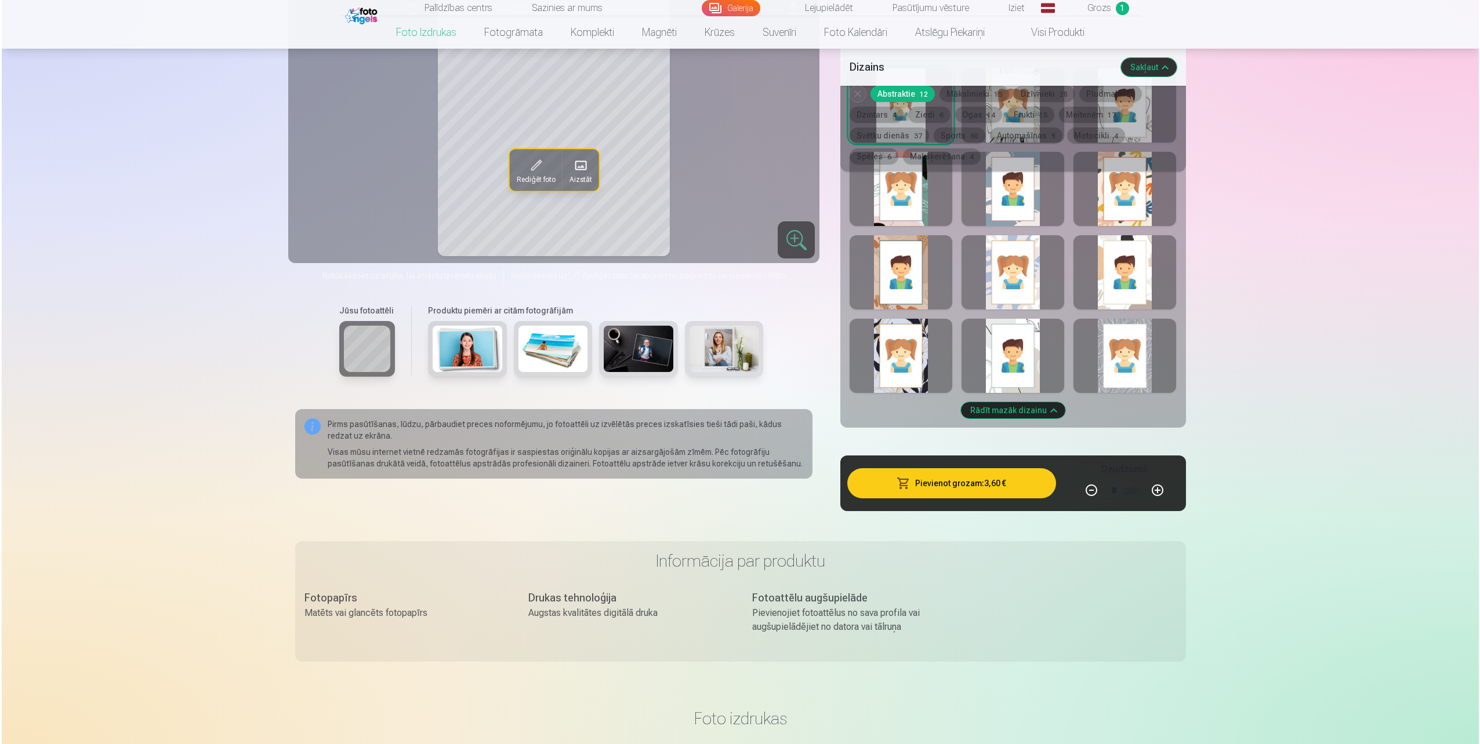
scroll to position [1449, 0]
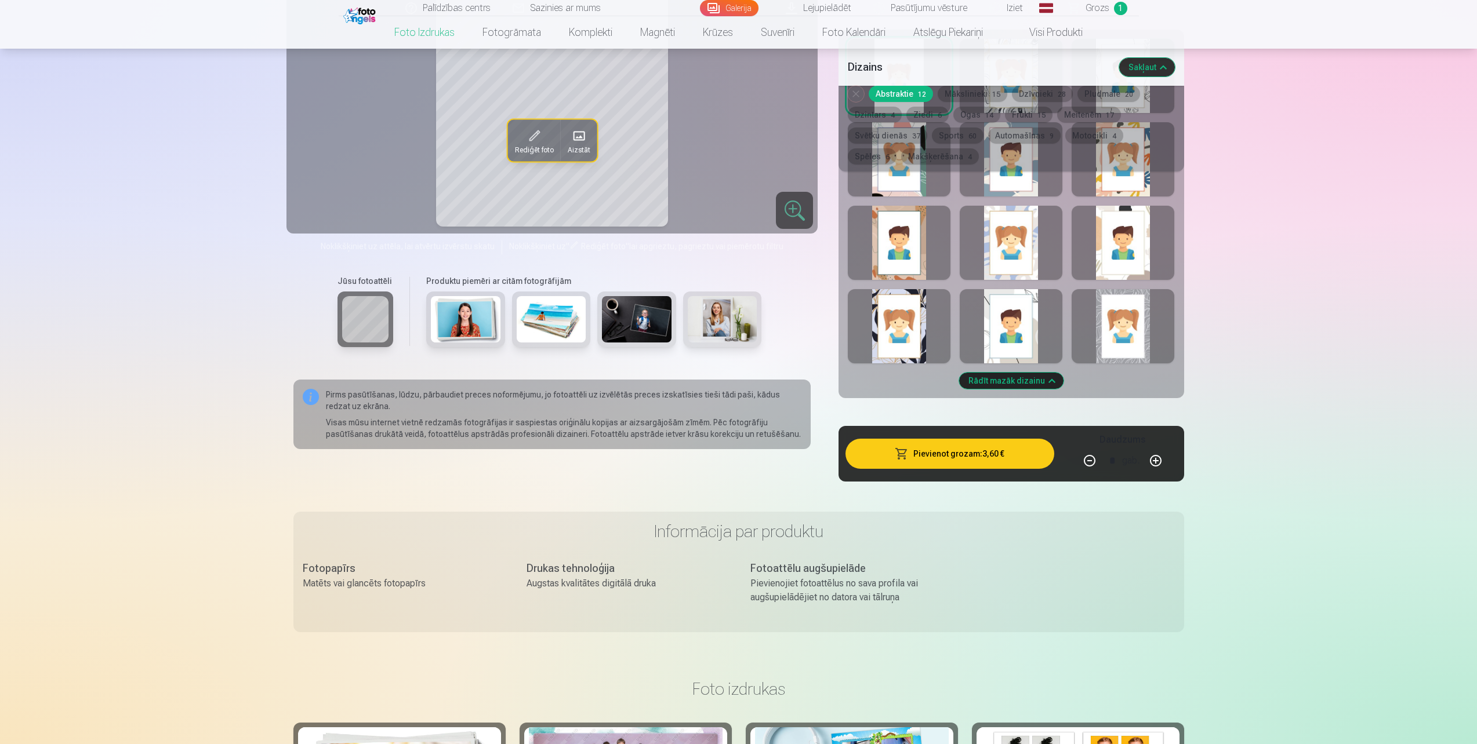
click at [950, 451] on button "Pievienot grozam : 3,60 €" at bounding box center [949, 454] width 208 height 30
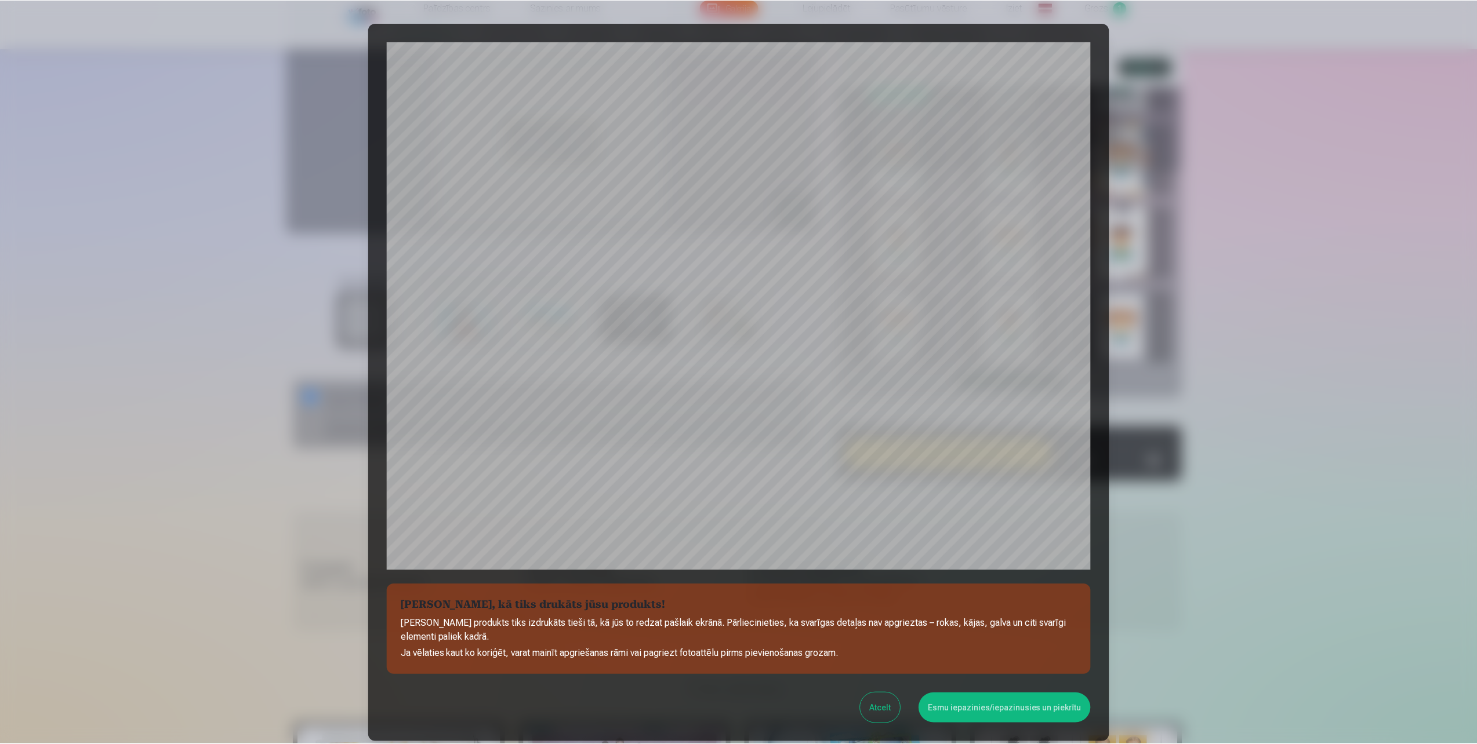
scroll to position [90, 0]
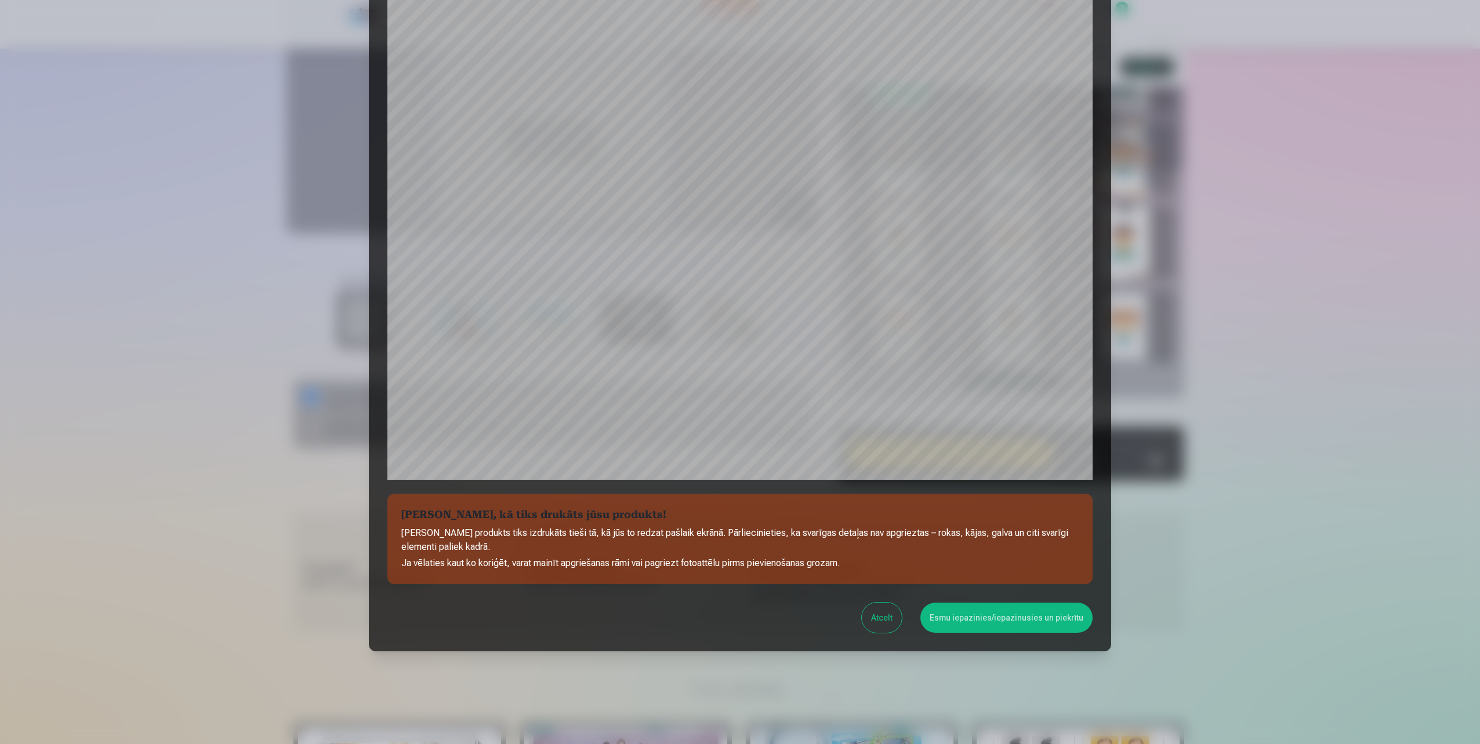
click at [972, 615] on button "Esmu iepazinies/iepazinusies un piekrītu" at bounding box center [1006, 618] width 172 height 30
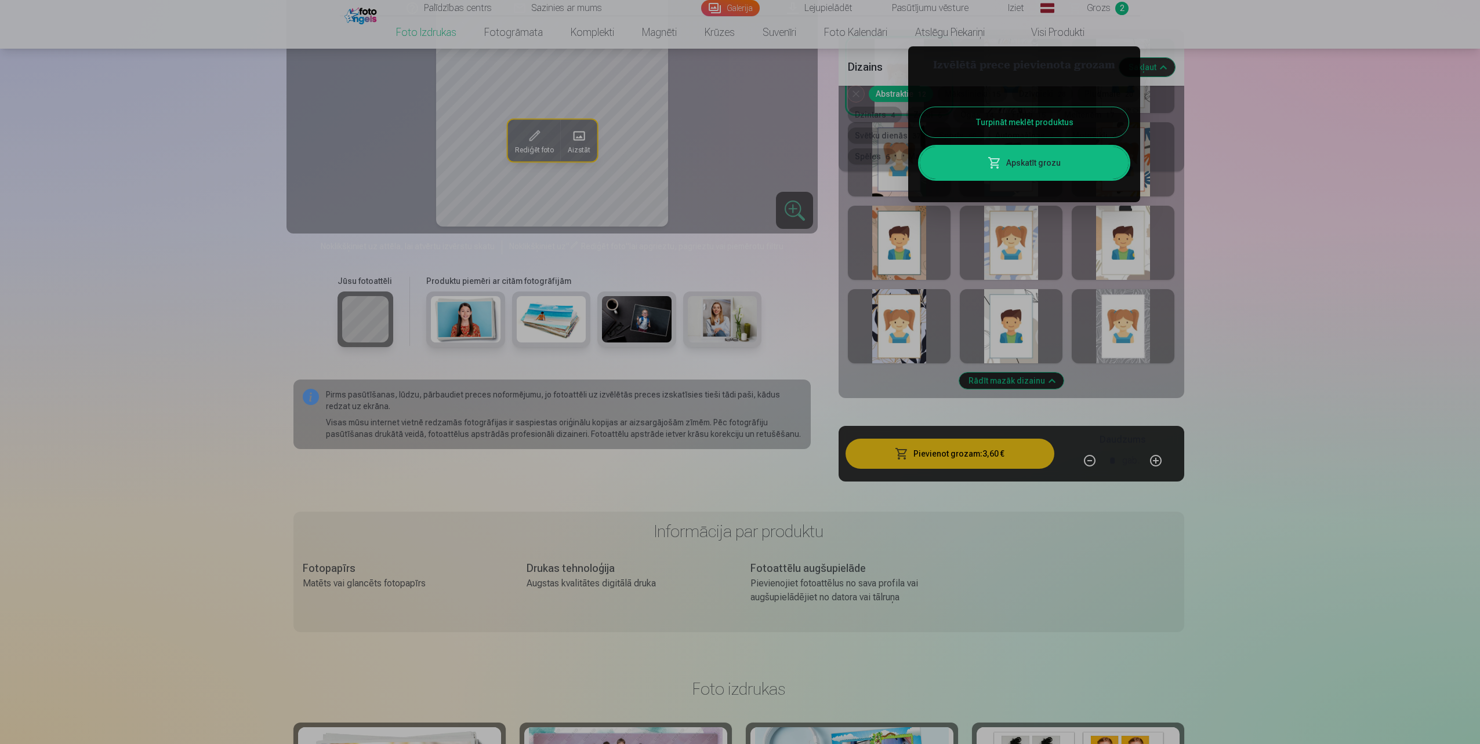
click at [1026, 111] on button "Turpināt meklēt produktus" at bounding box center [1024, 122] width 209 height 30
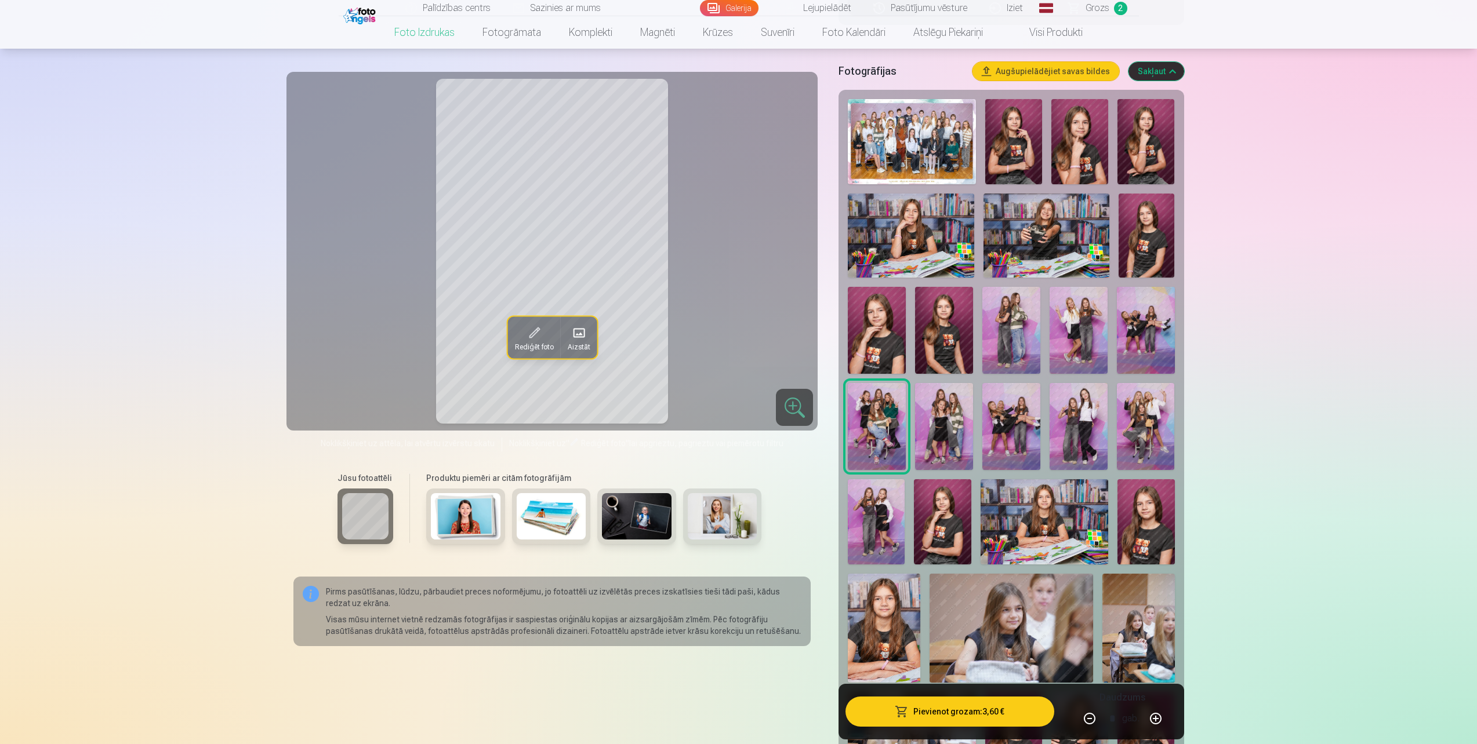
scroll to position [348, 0]
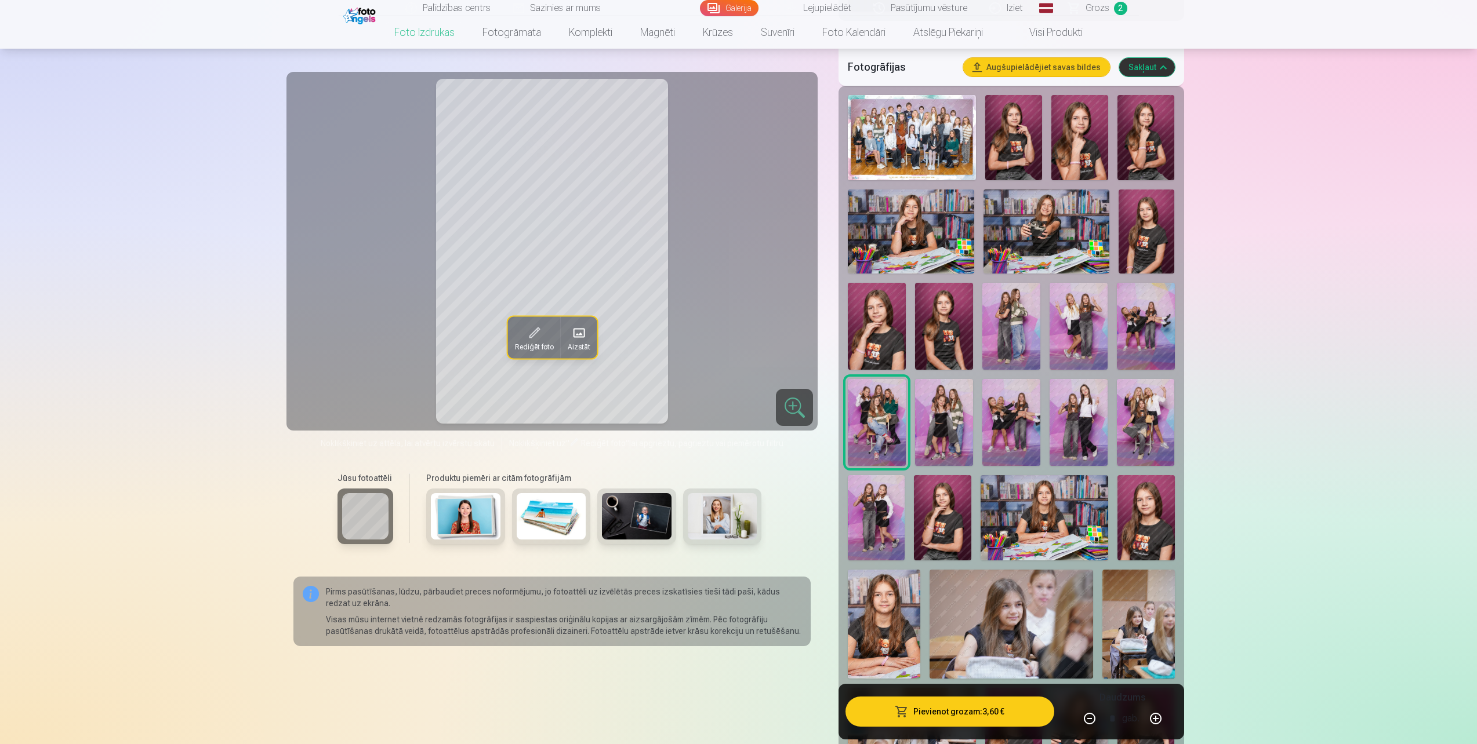
click at [1153, 427] on img at bounding box center [1146, 422] width 58 height 87
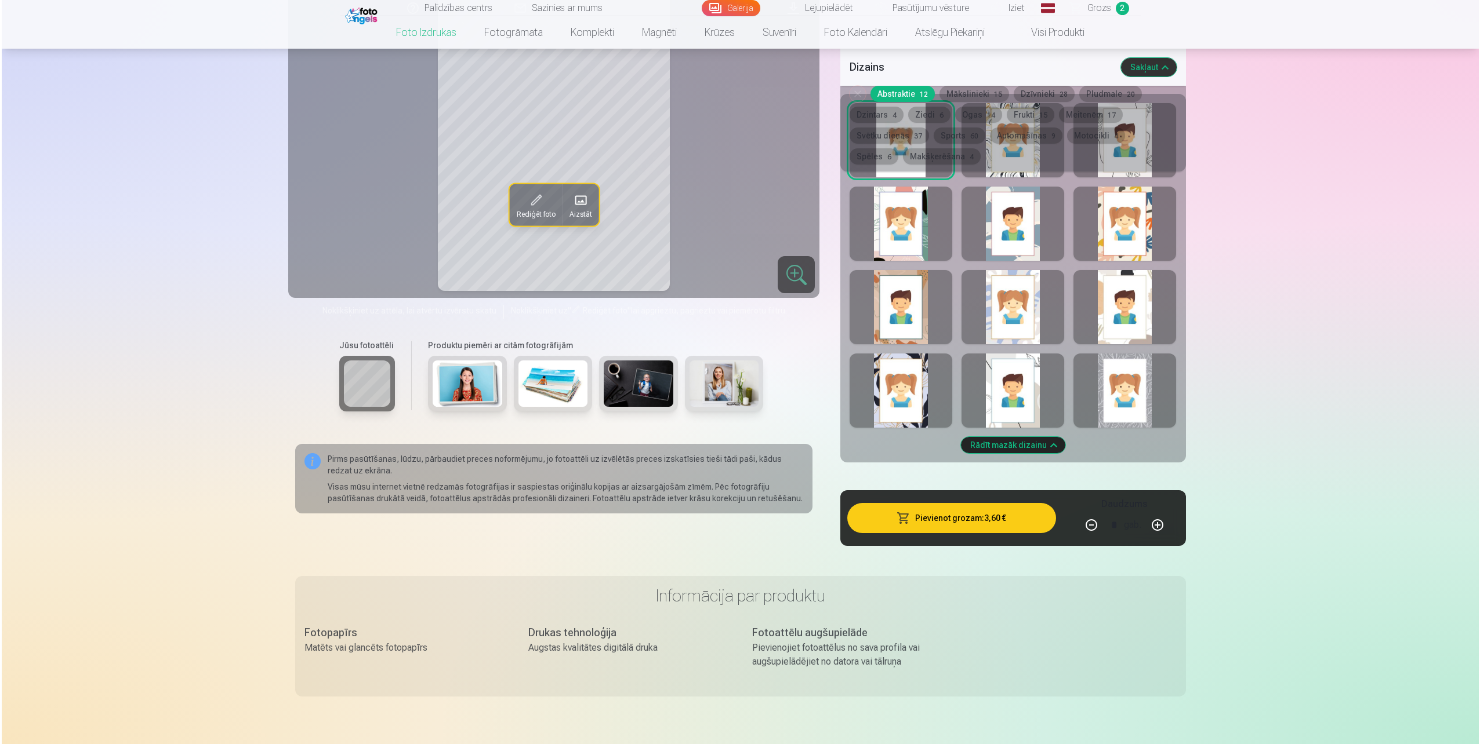
scroll to position [1391, 0]
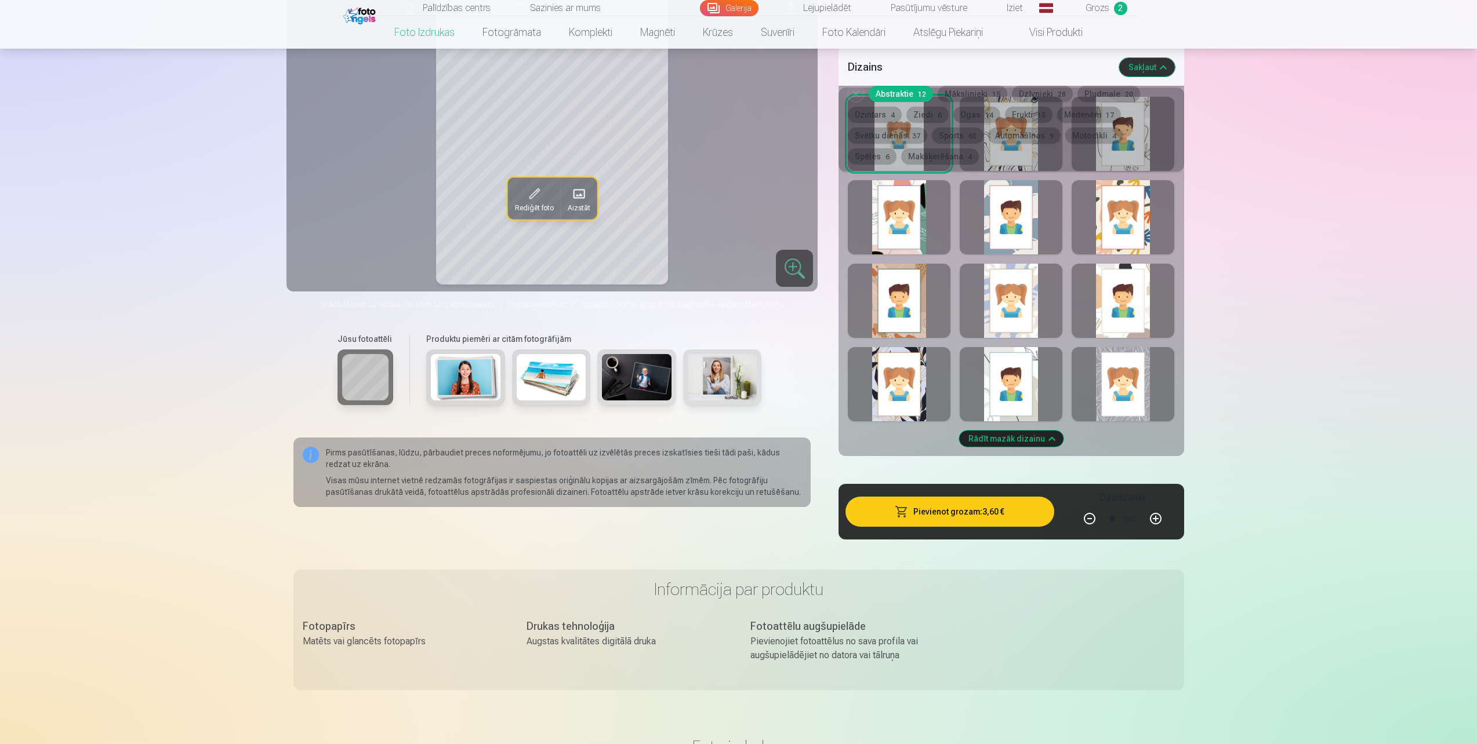
click at [1004, 507] on button "Pievienot grozam : 3,60 €" at bounding box center [949, 512] width 208 height 30
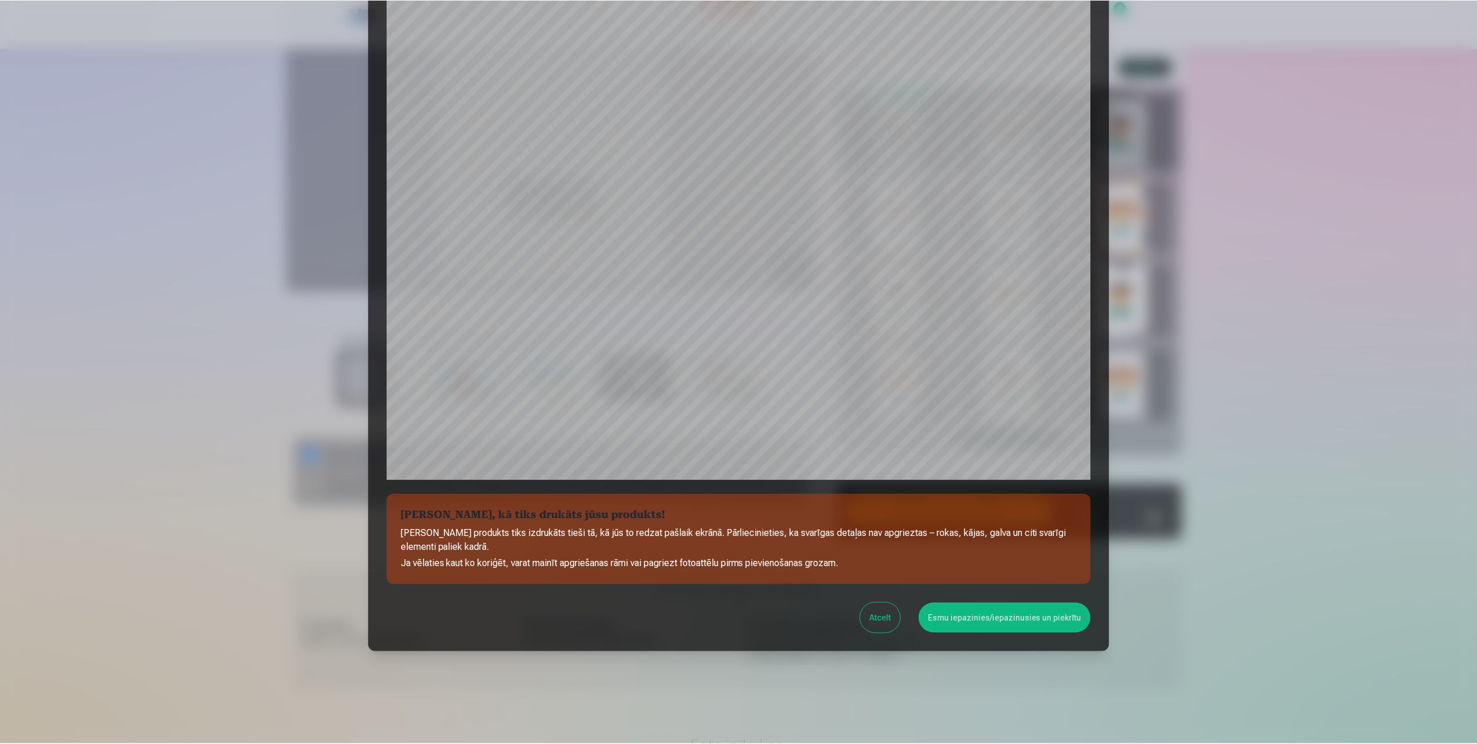
scroll to position [90, 0]
click at [1020, 620] on button "Esmu iepazinies/iepazinusies un piekrītu" at bounding box center [1006, 618] width 172 height 30
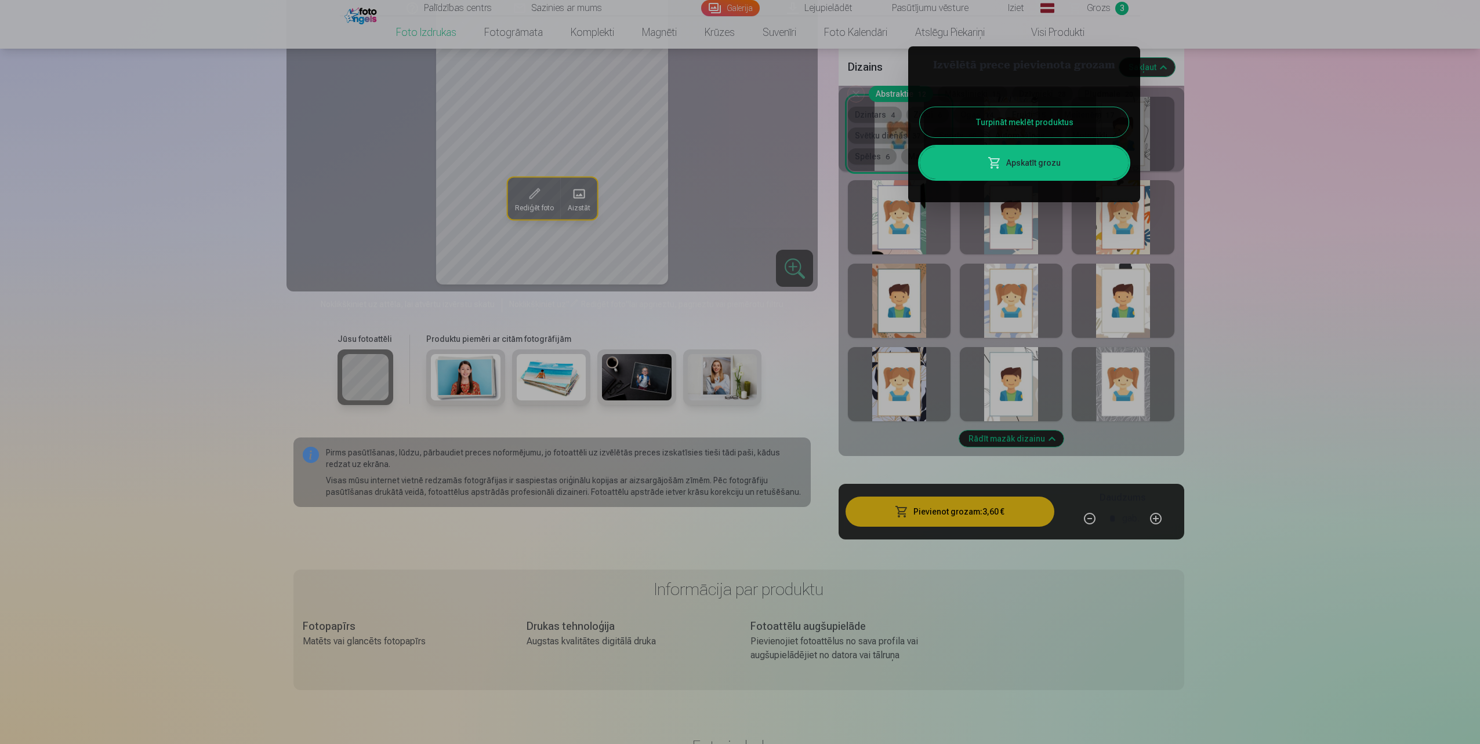
click at [987, 113] on button "Turpināt meklēt produktus" at bounding box center [1024, 122] width 209 height 30
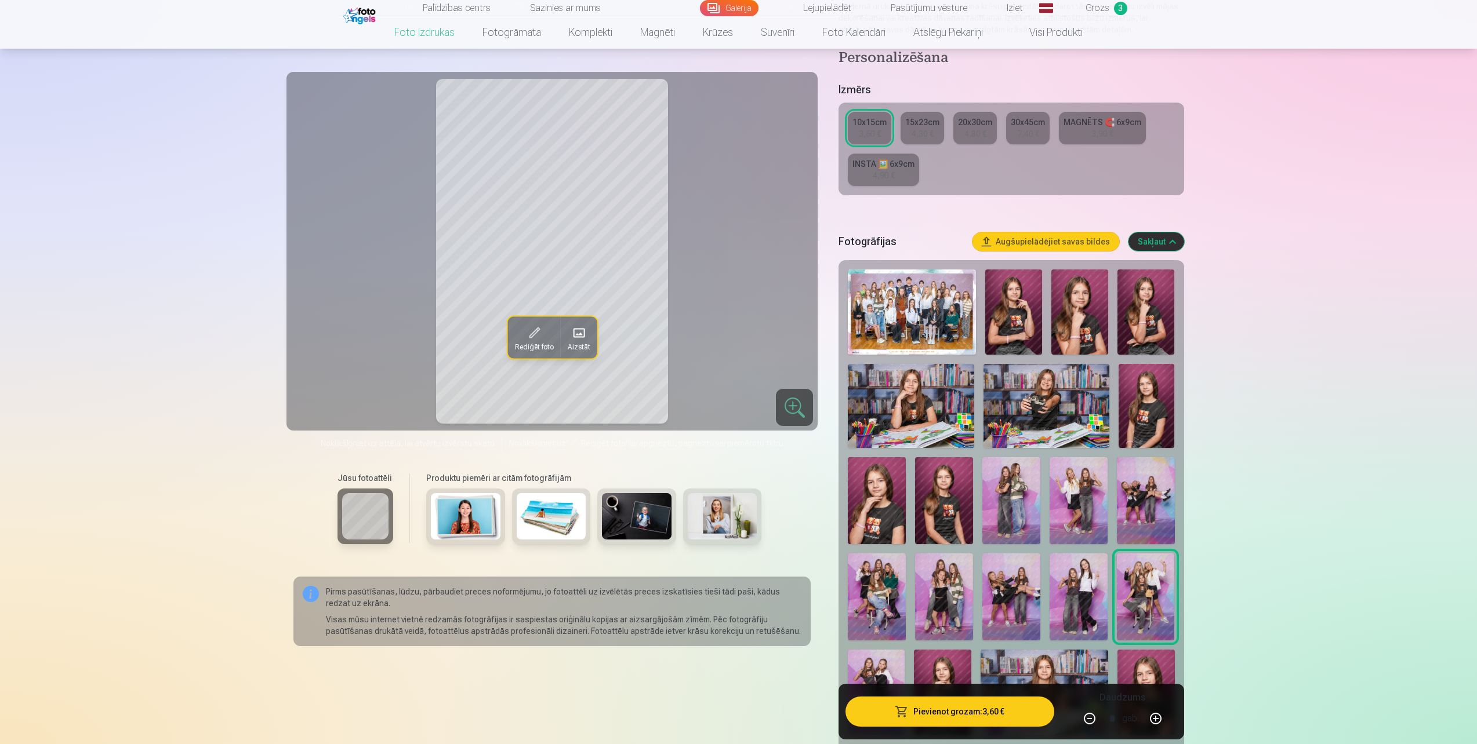
scroll to position [0, 0]
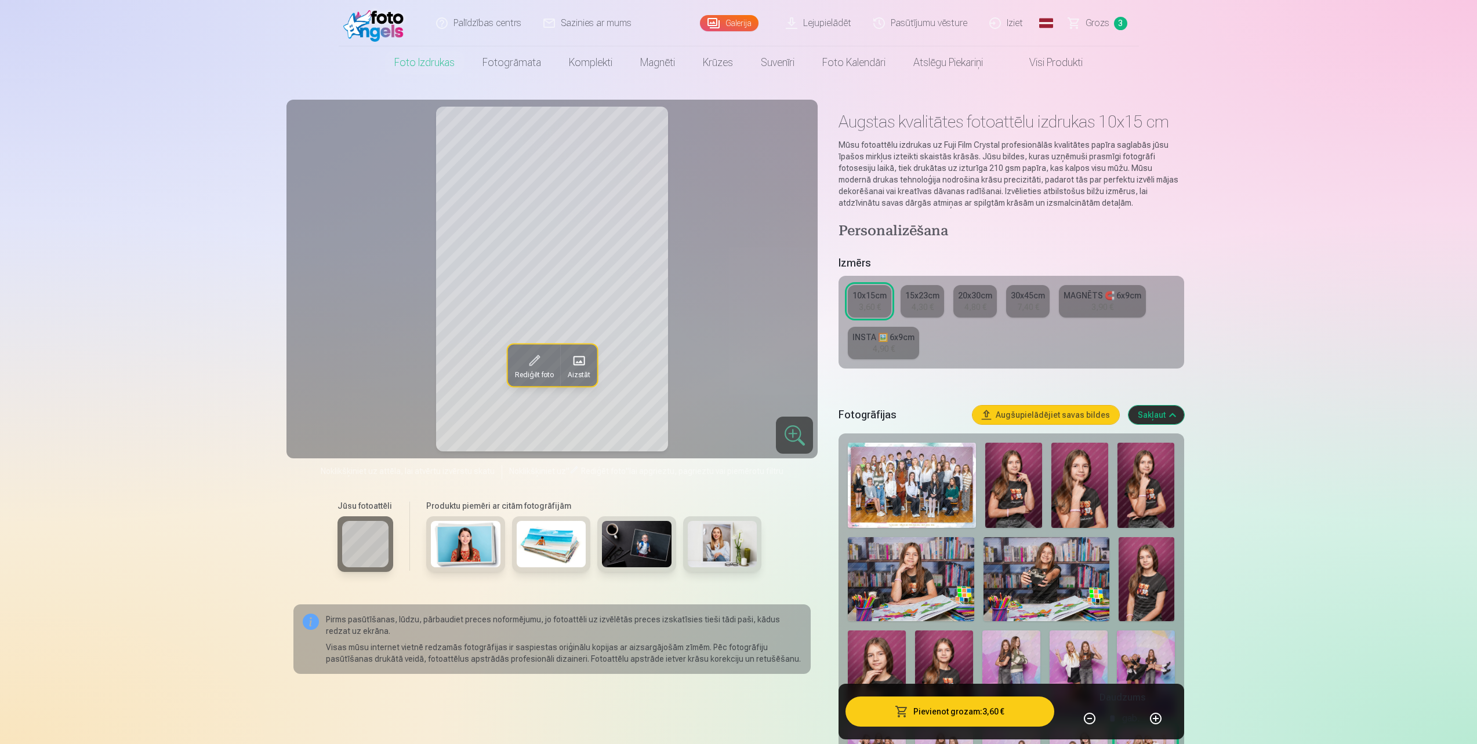
click at [921, 484] on img at bounding box center [912, 485] width 128 height 85
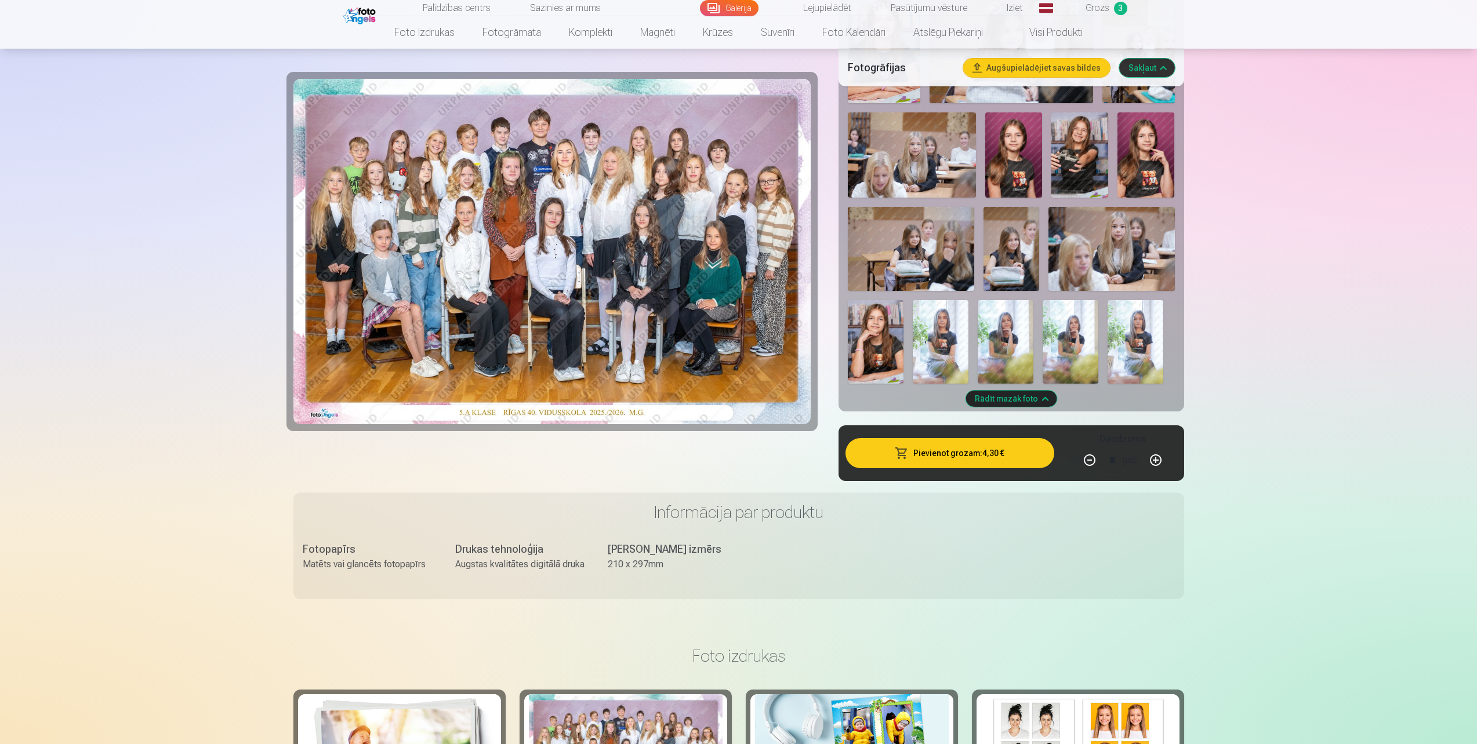
scroll to position [928, 0]
click at [961, 456] on button "Pievienot grozam : 4,30 €" at bounding box center [949, 452] width 208 height 30
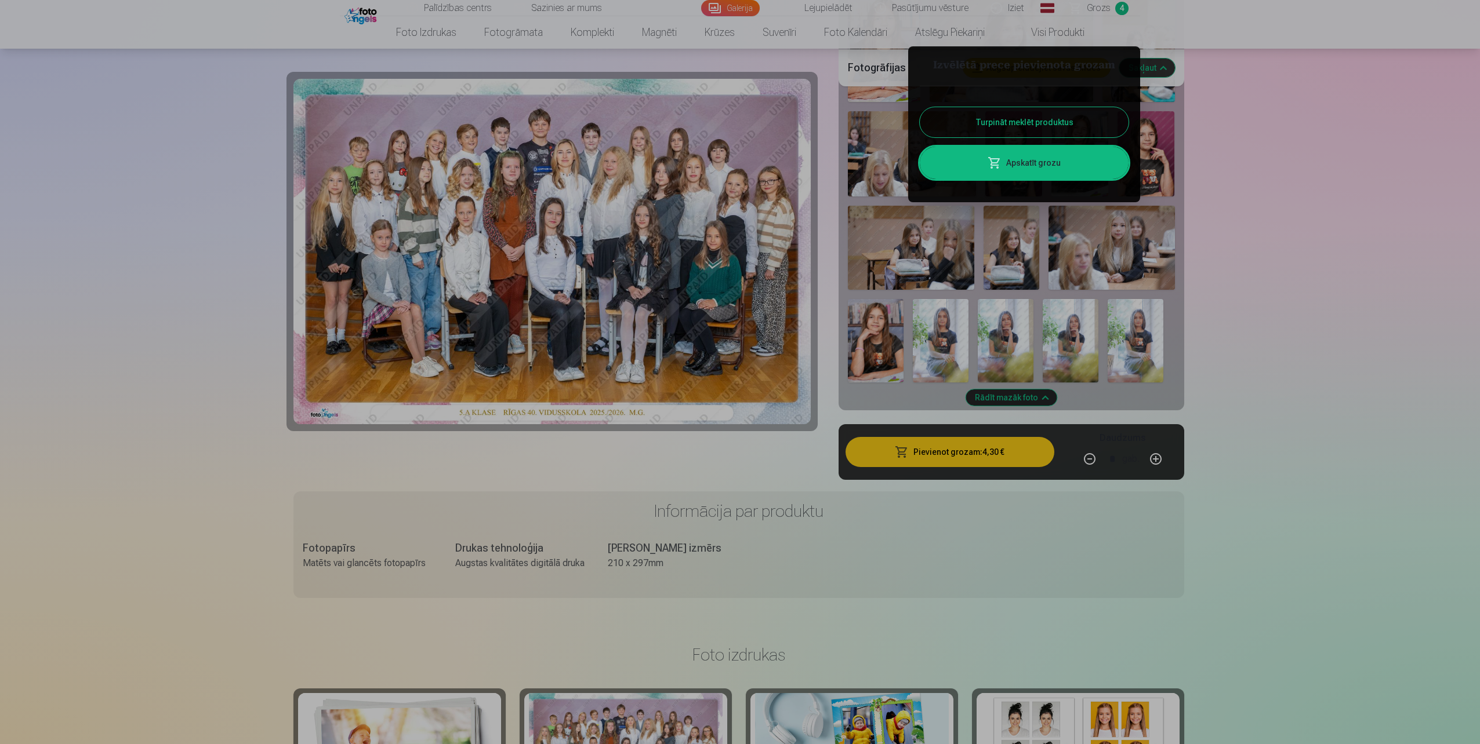
click at [1053, 112] on button "Turpināt meklēt produktus" at bounding box center [1024, 122] width 209 height 30
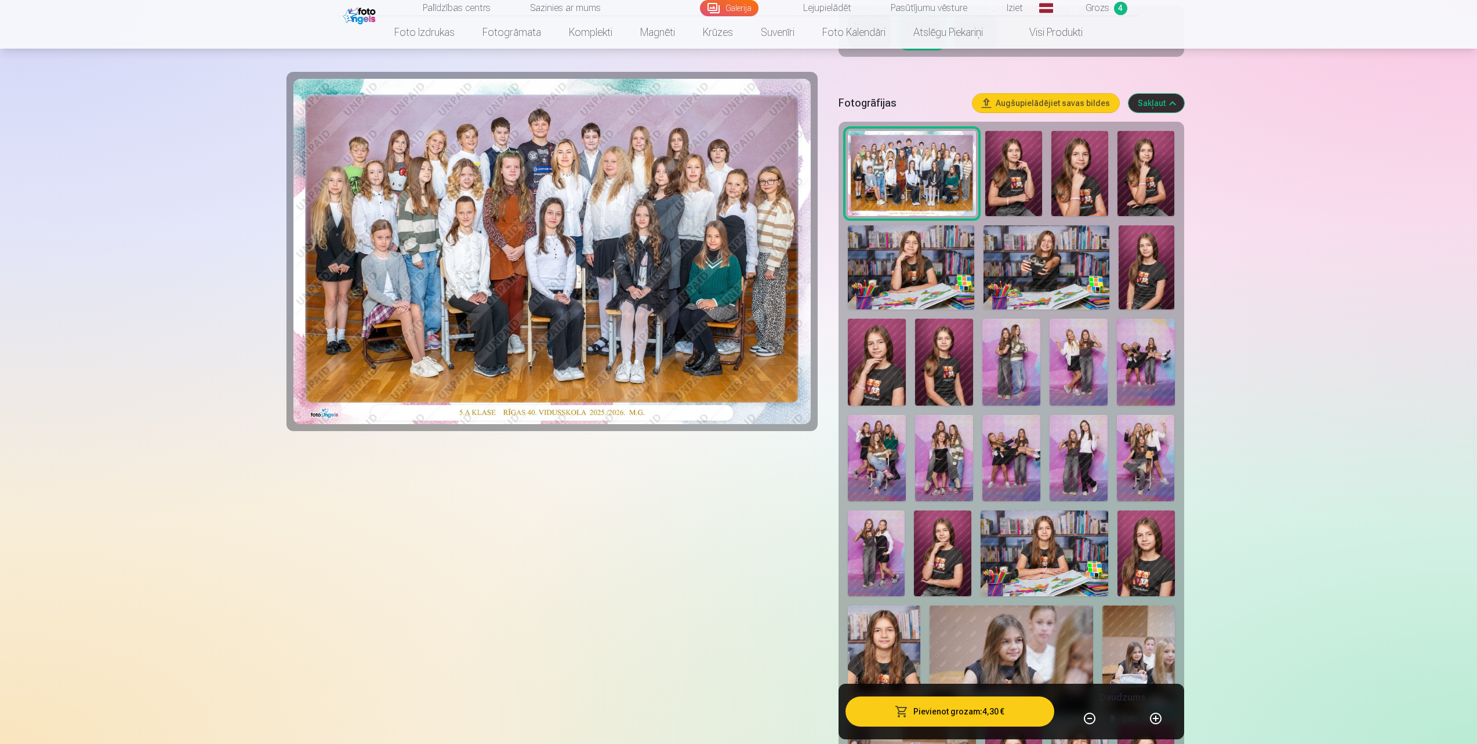
scroll to position [290, 0]
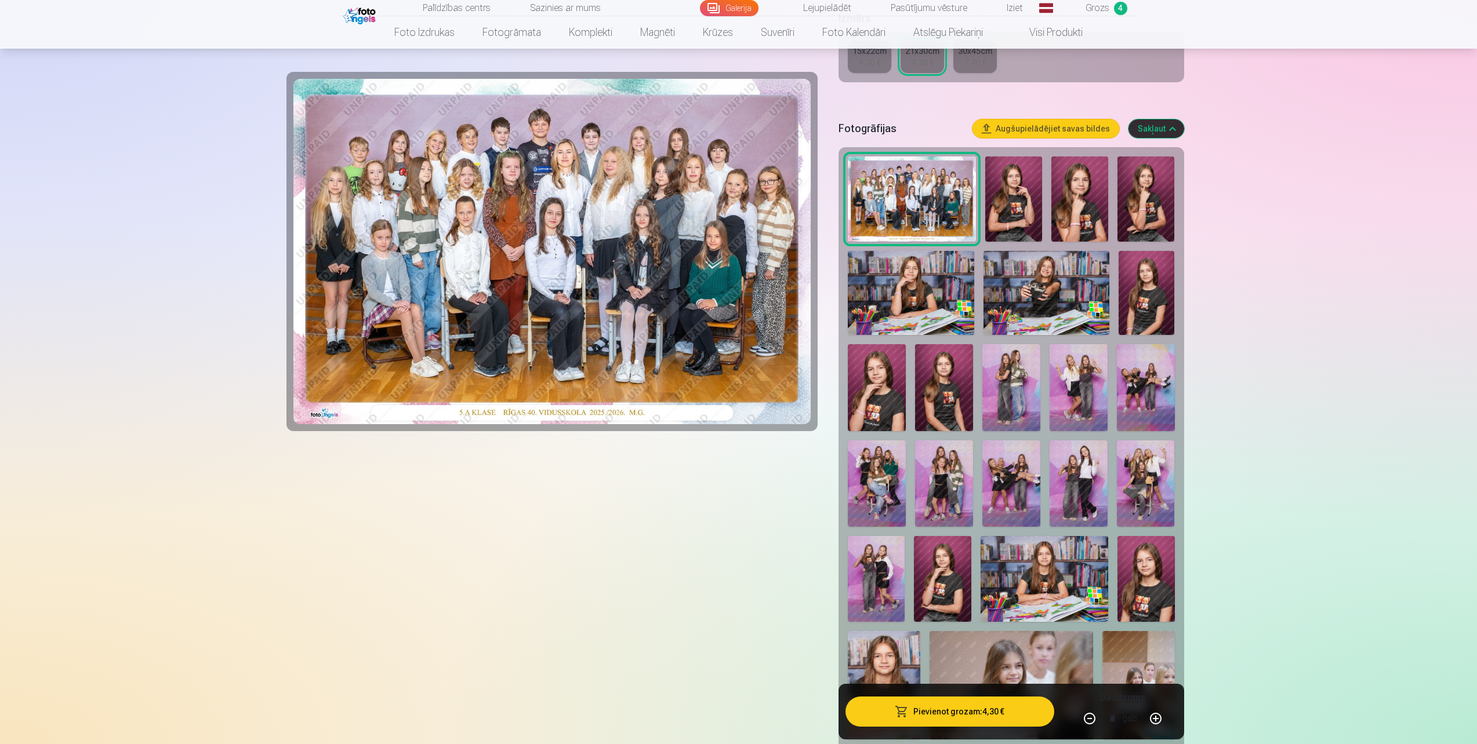
click at [1050, 285] on img at bounding box center [1046, 293] width 126 height 84
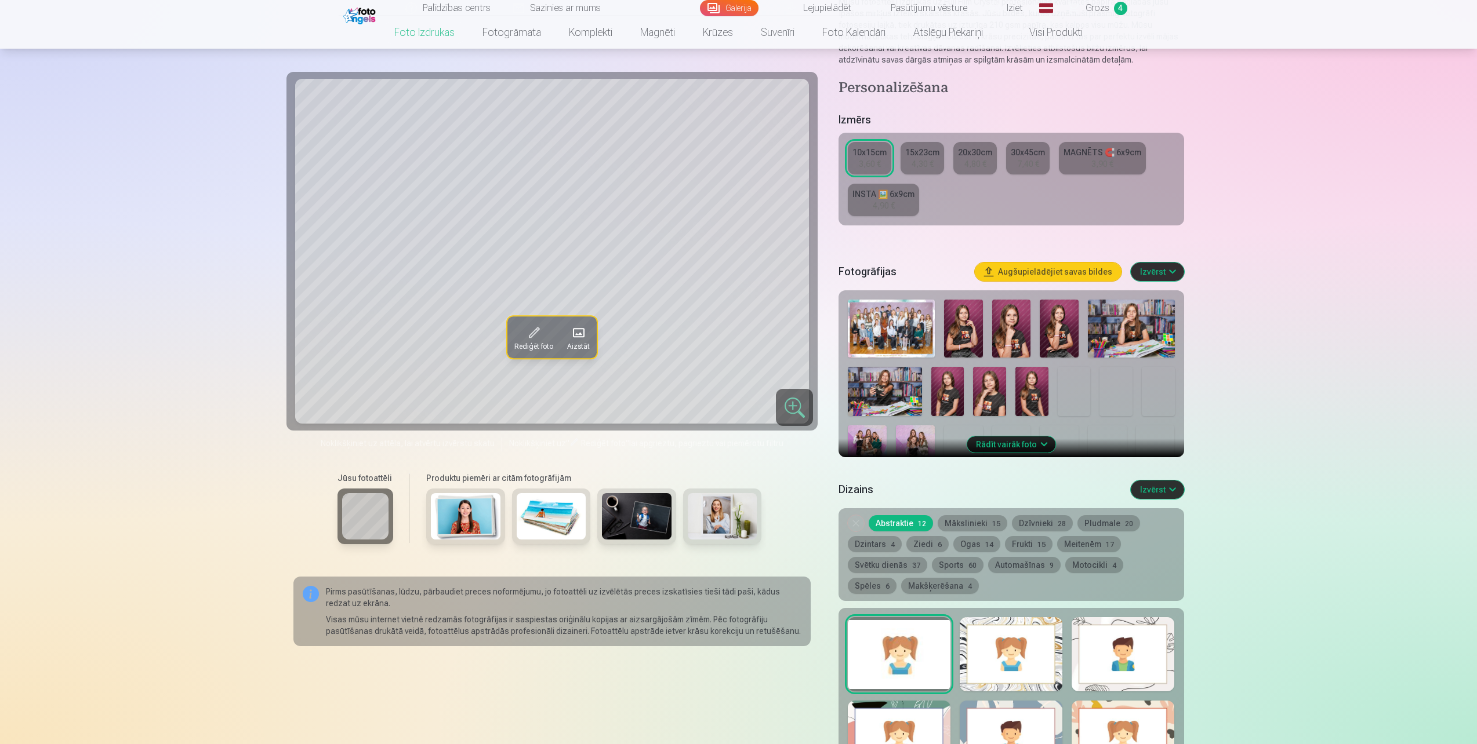
scroll to position [174, 0]
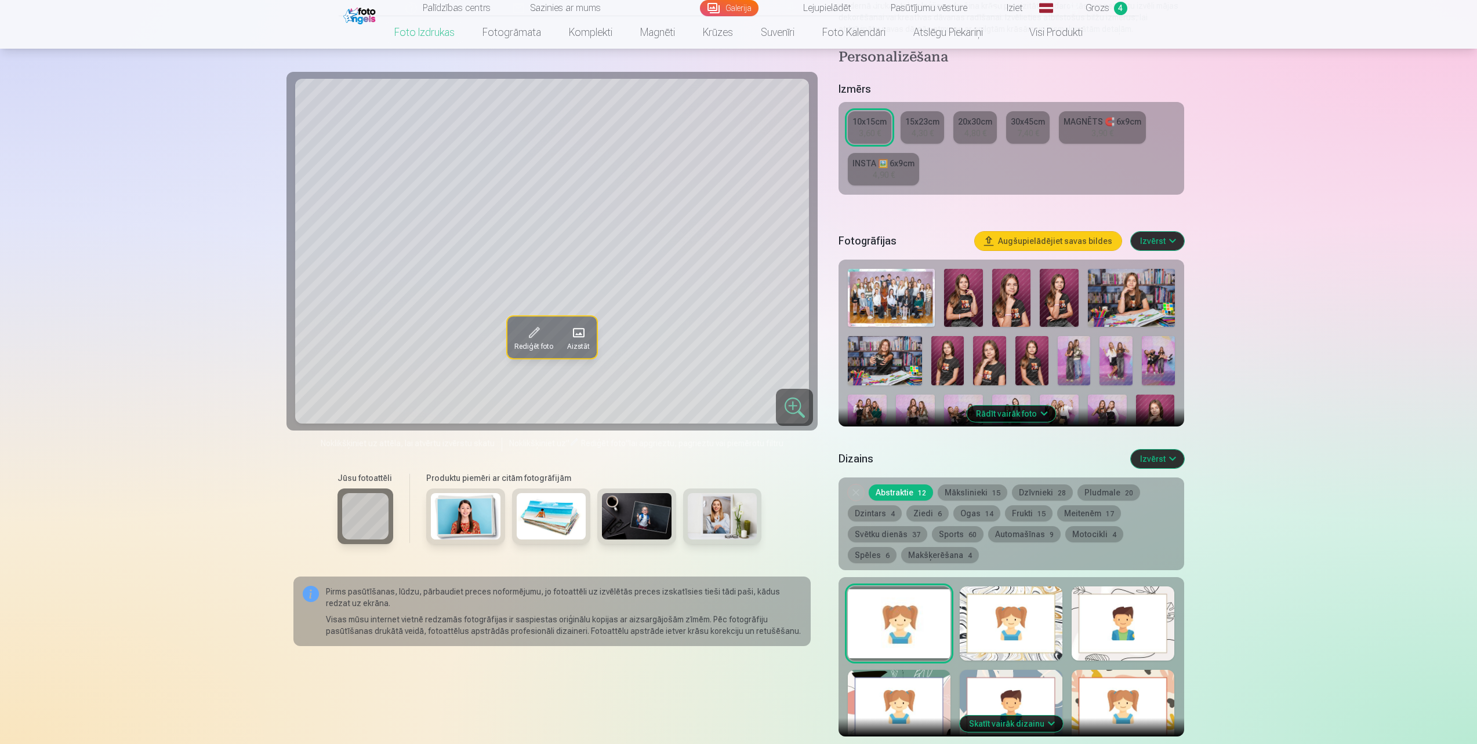
click at [1020, 415] on button "Rādīt vairāk foto" at bounding box center [1010, 414] width 89 height 16
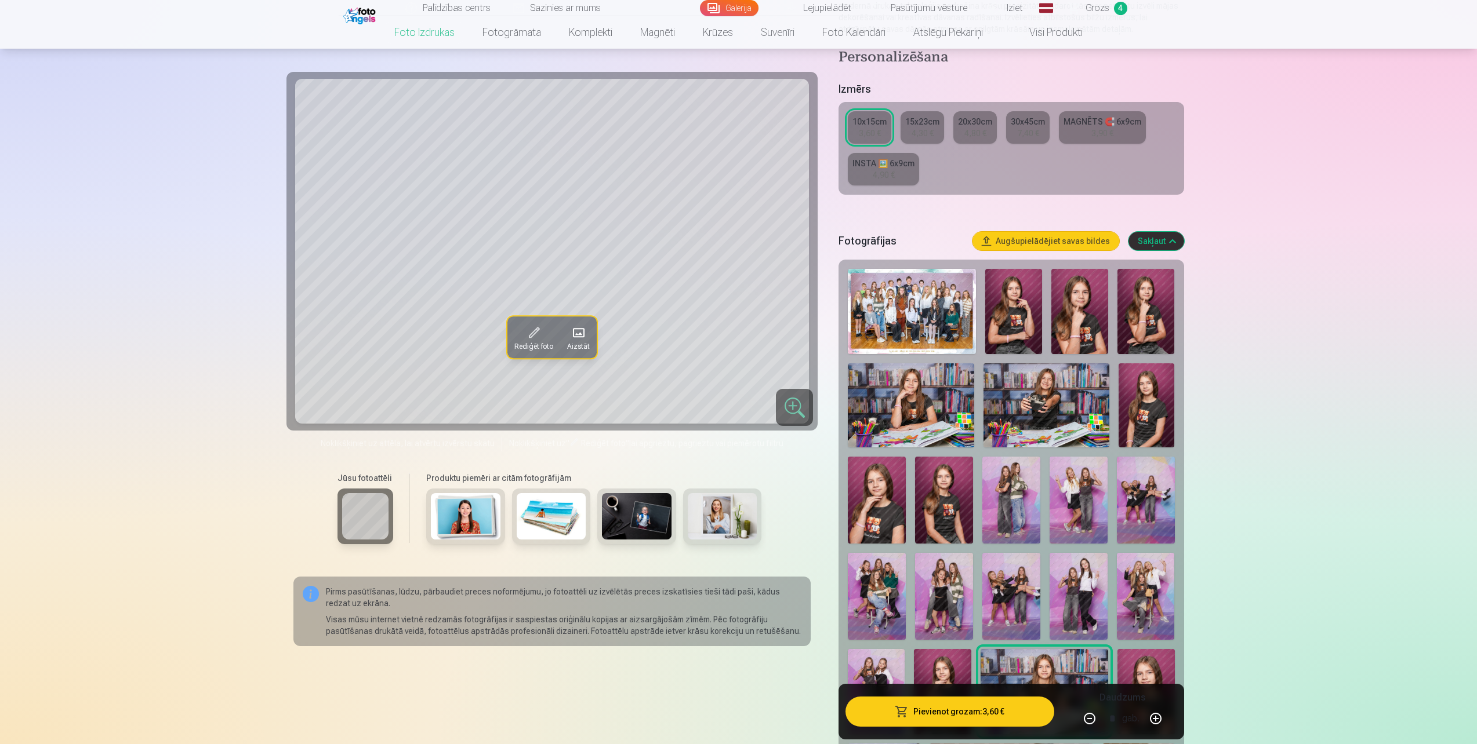
click at [1063, 395] on img at bounding box center [1046, 406] width 126 height 84
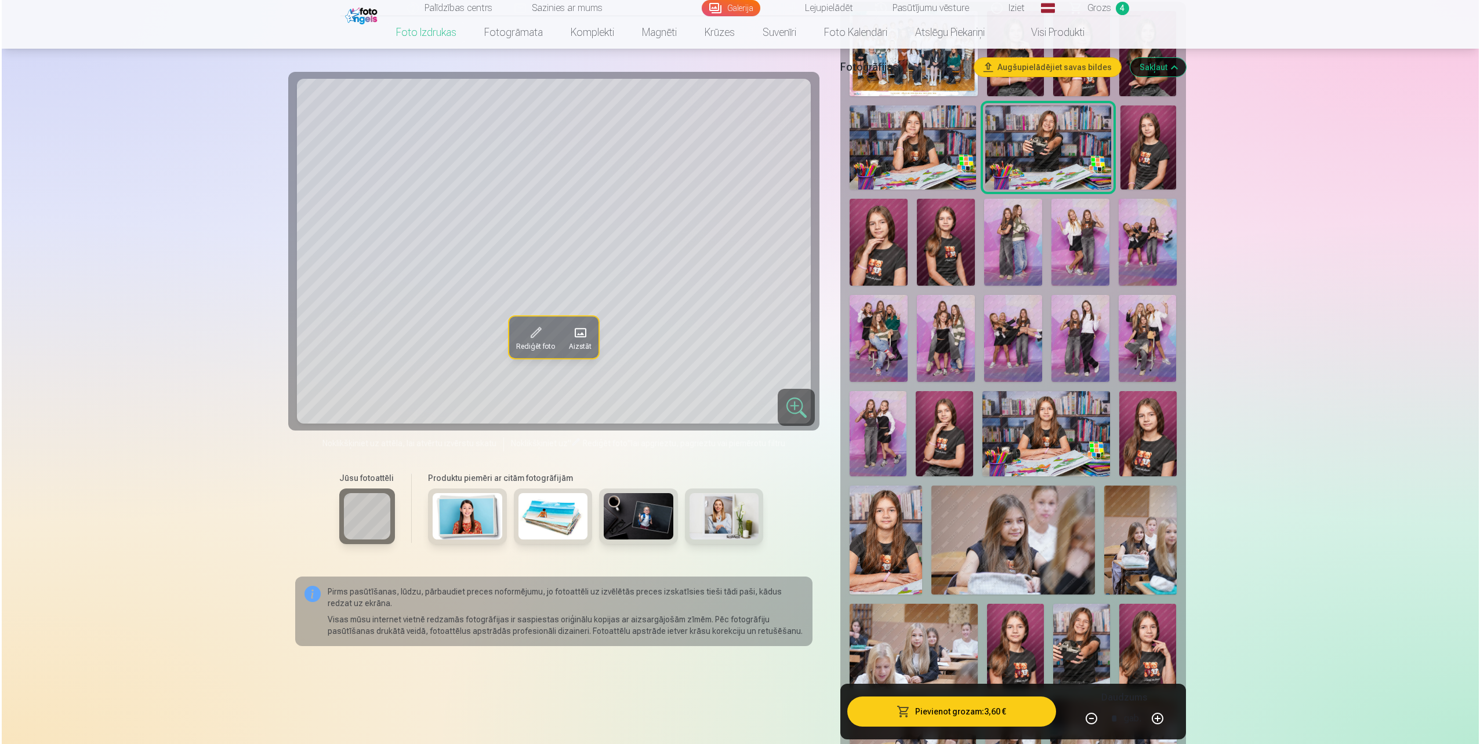
scroll to position [464, 0]
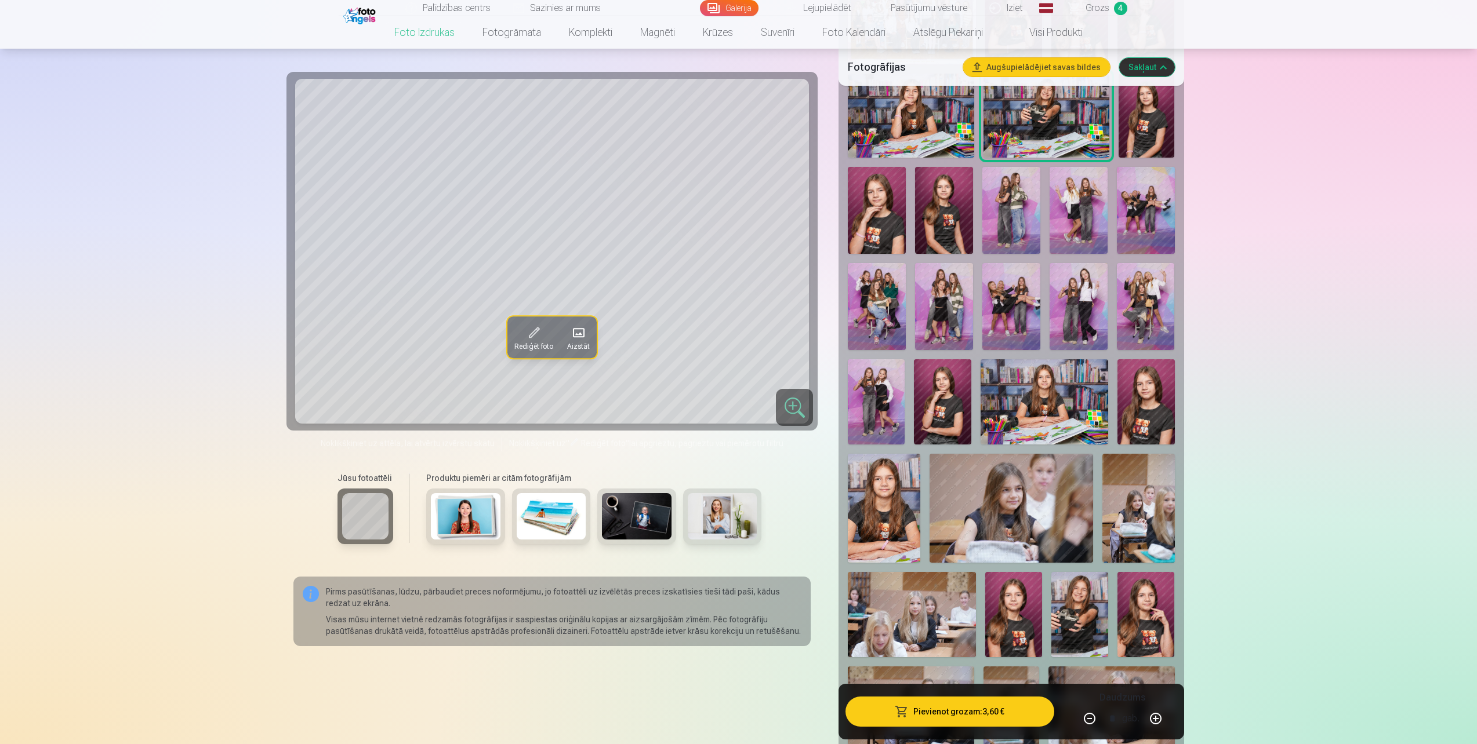
click at [968, 702] on button "Pievienot grozam : 3,60 €" at bounding box center [949, 712] width 208 height 30
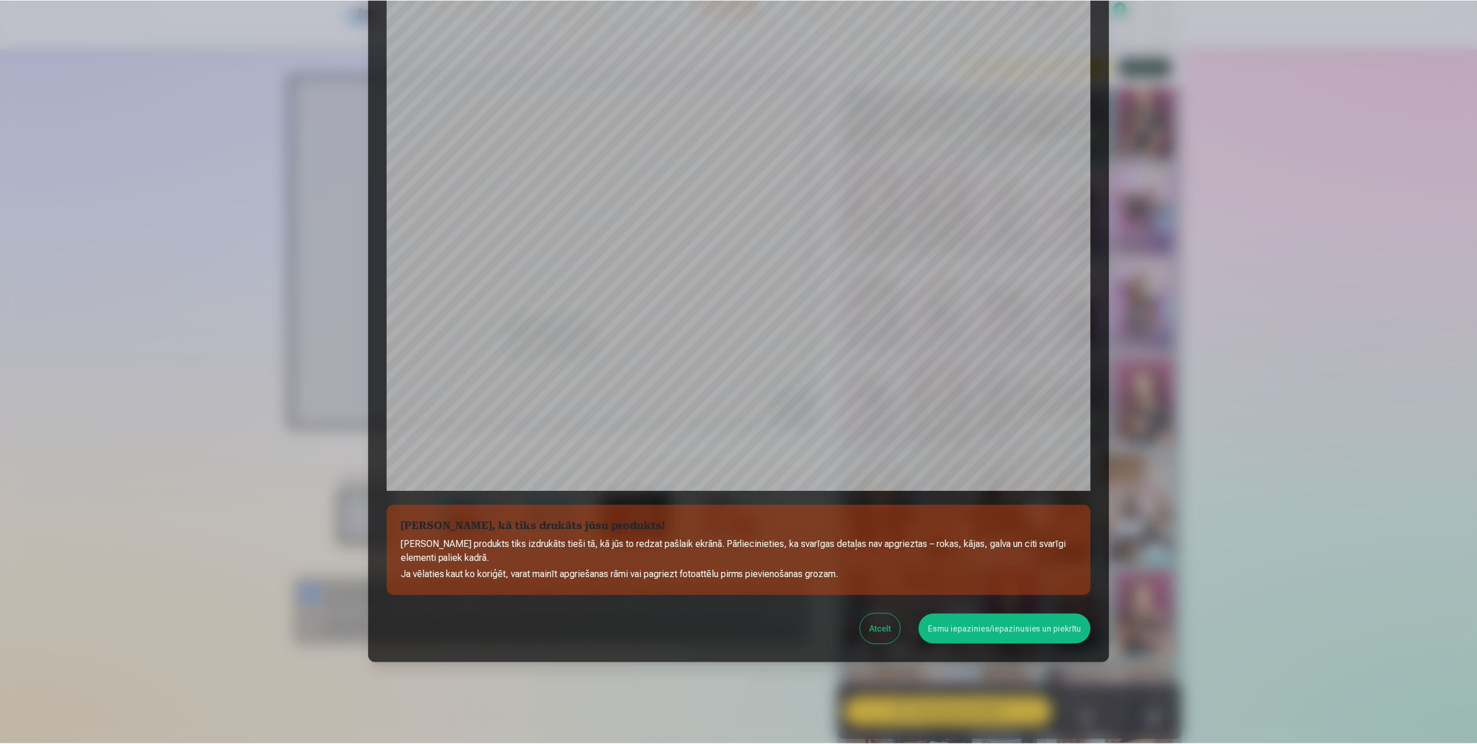
scroll to position [90, 0]
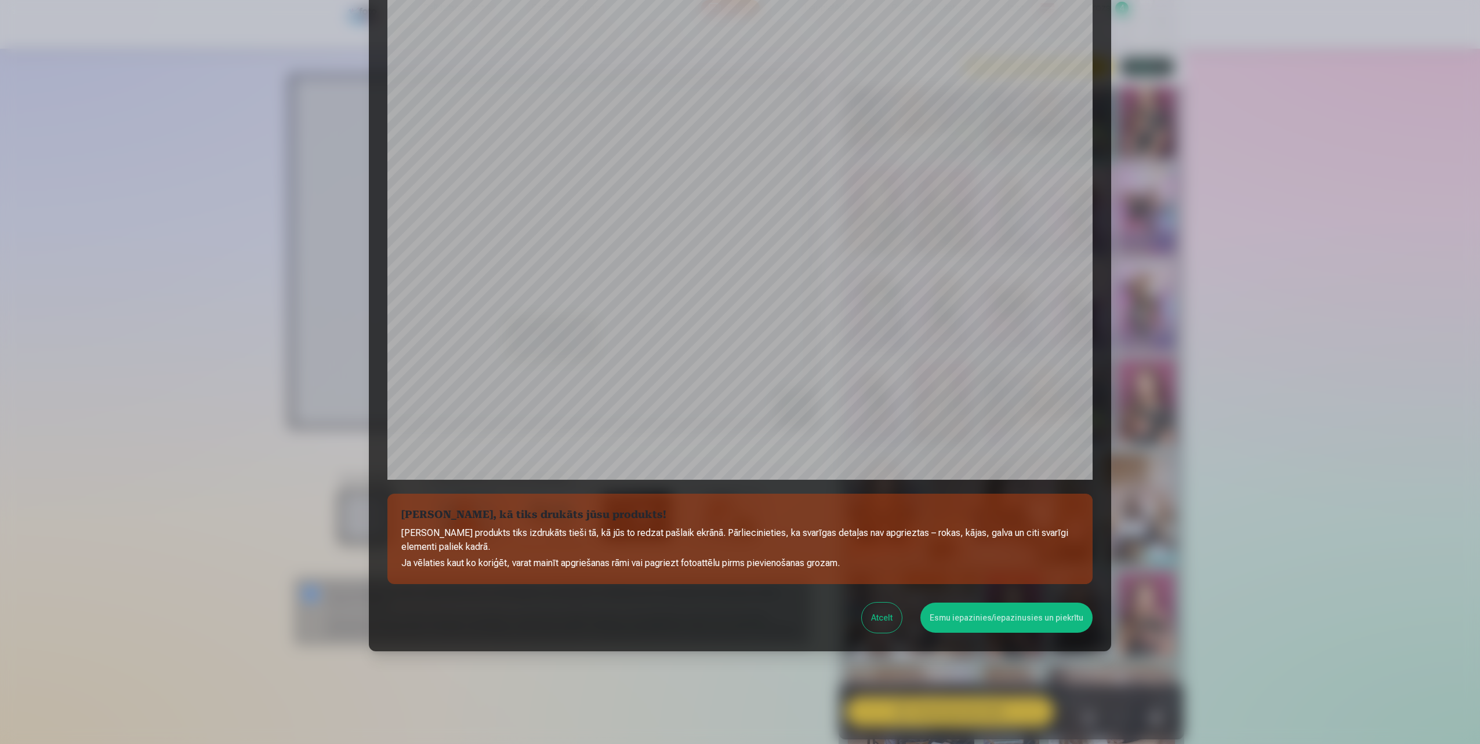
click at [975, 617] on button "Esmu iepazinies/iepazinusies un piekrītu" at bounding box center [1006, 618] width 172 height 30
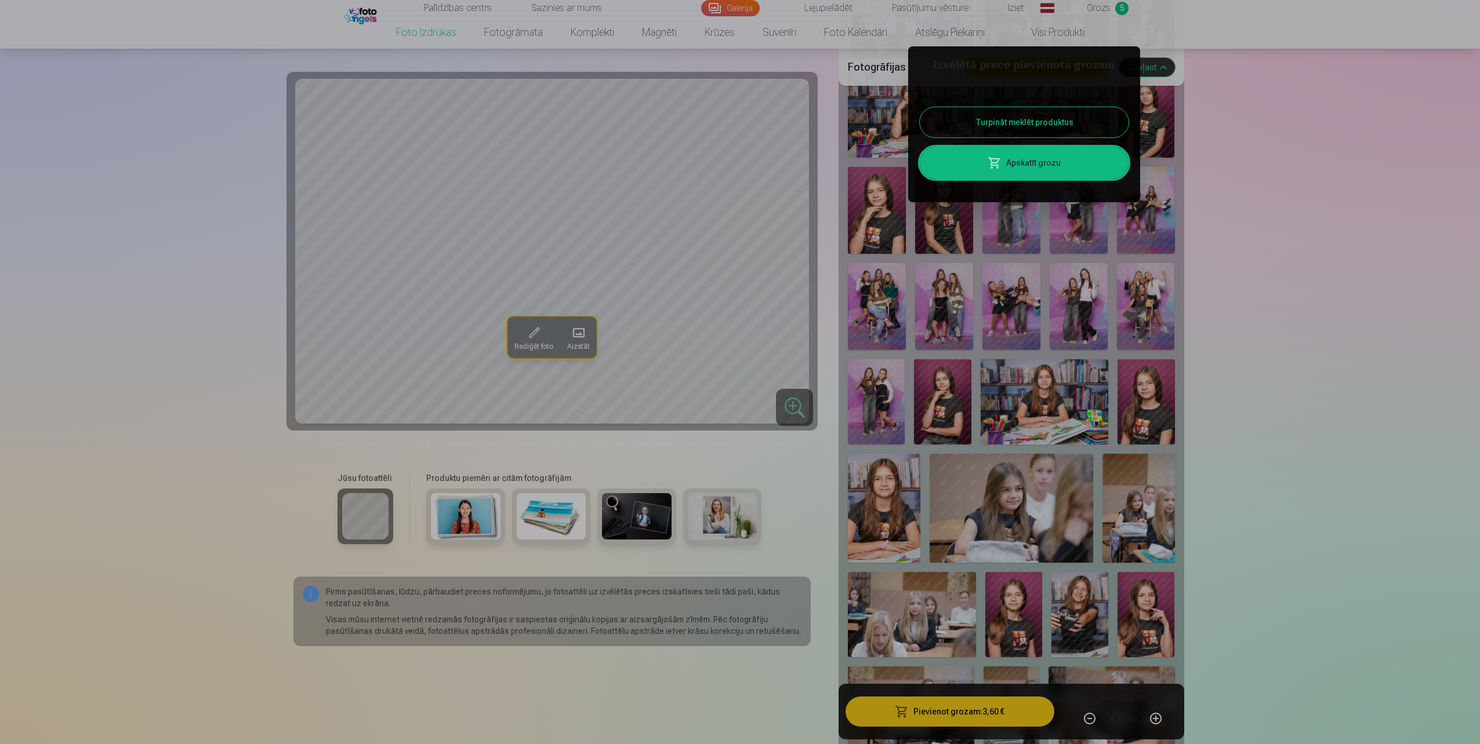
click at [1012, 123] on button "Turpināt meklēt produktus" at bounding box center [1024, 122] width 209 height 30
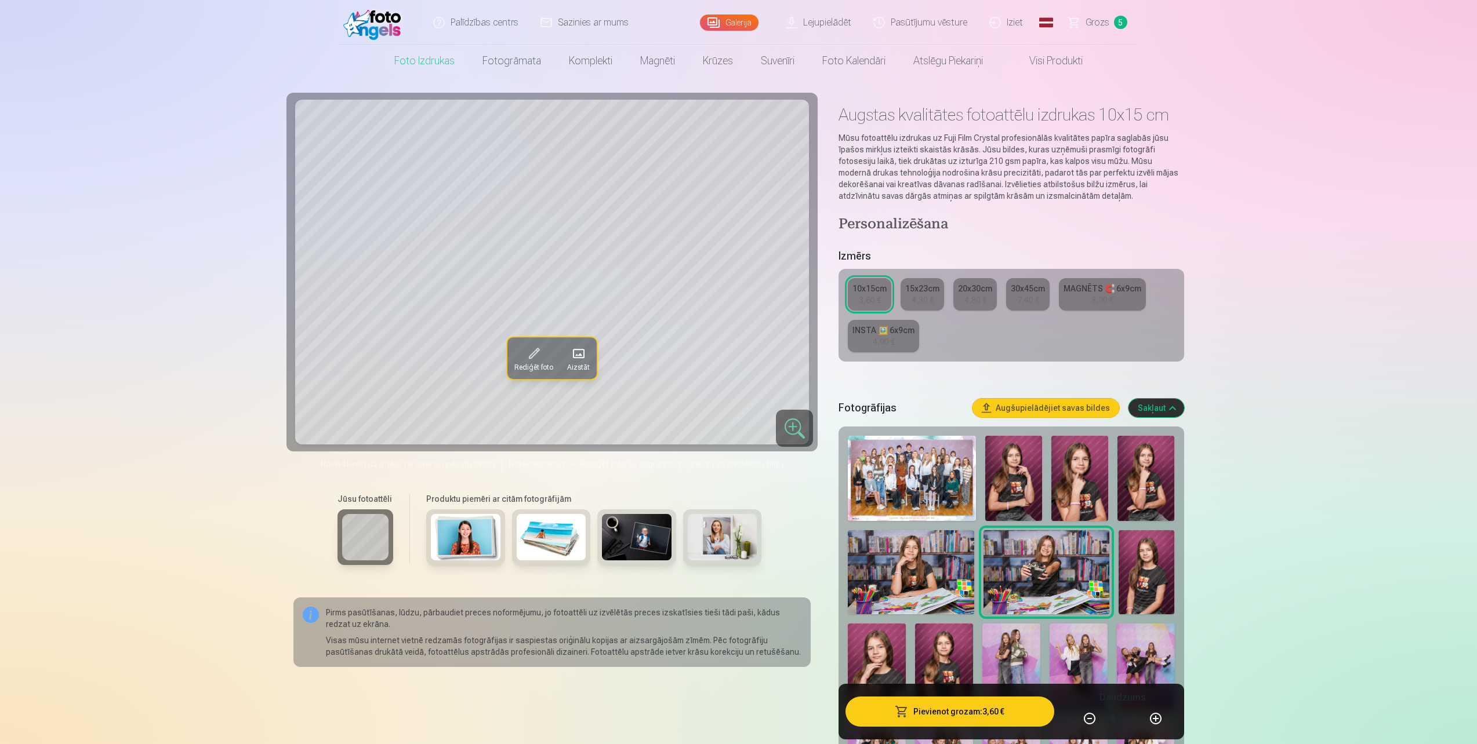
scroll to position [0, 0]
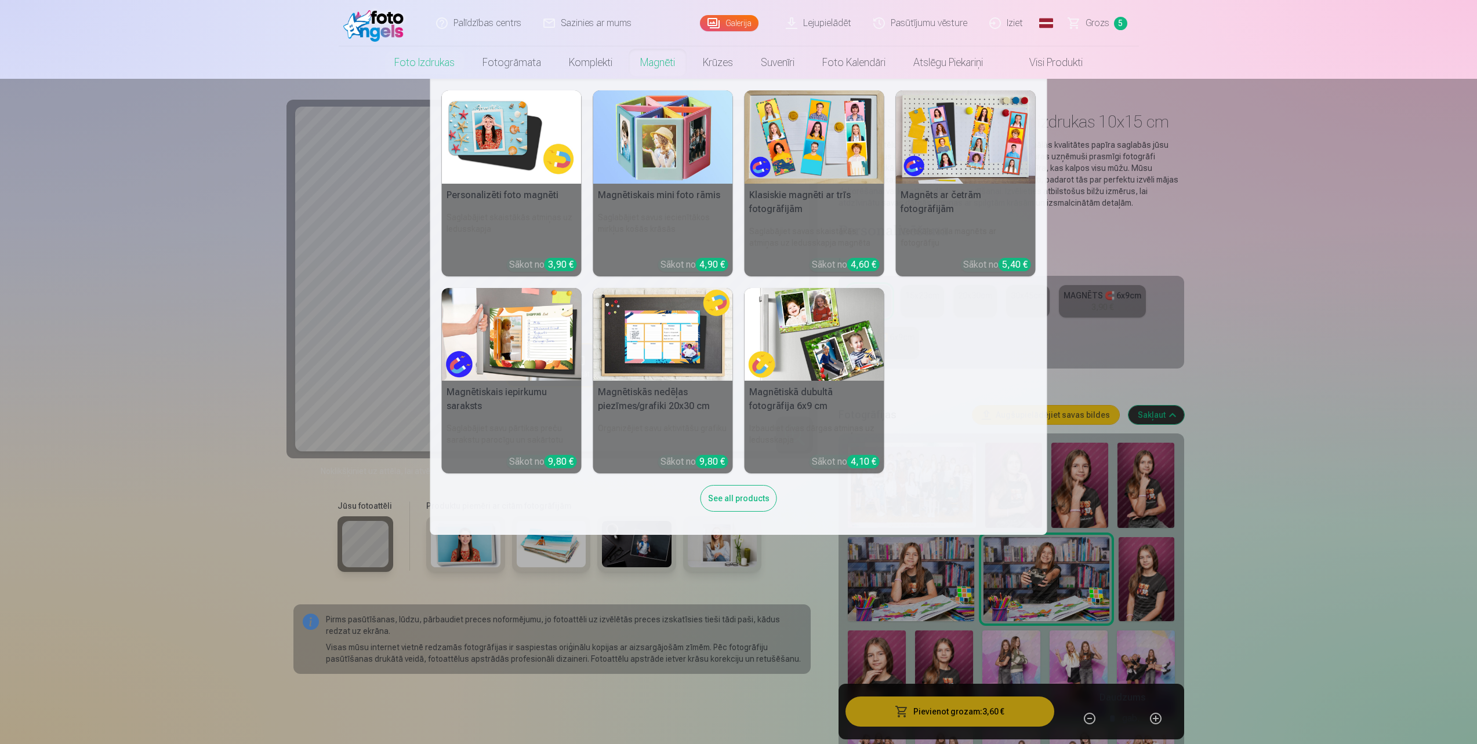
click at [666, 135] on img at bounding box center [663, 136] width 140 height 93
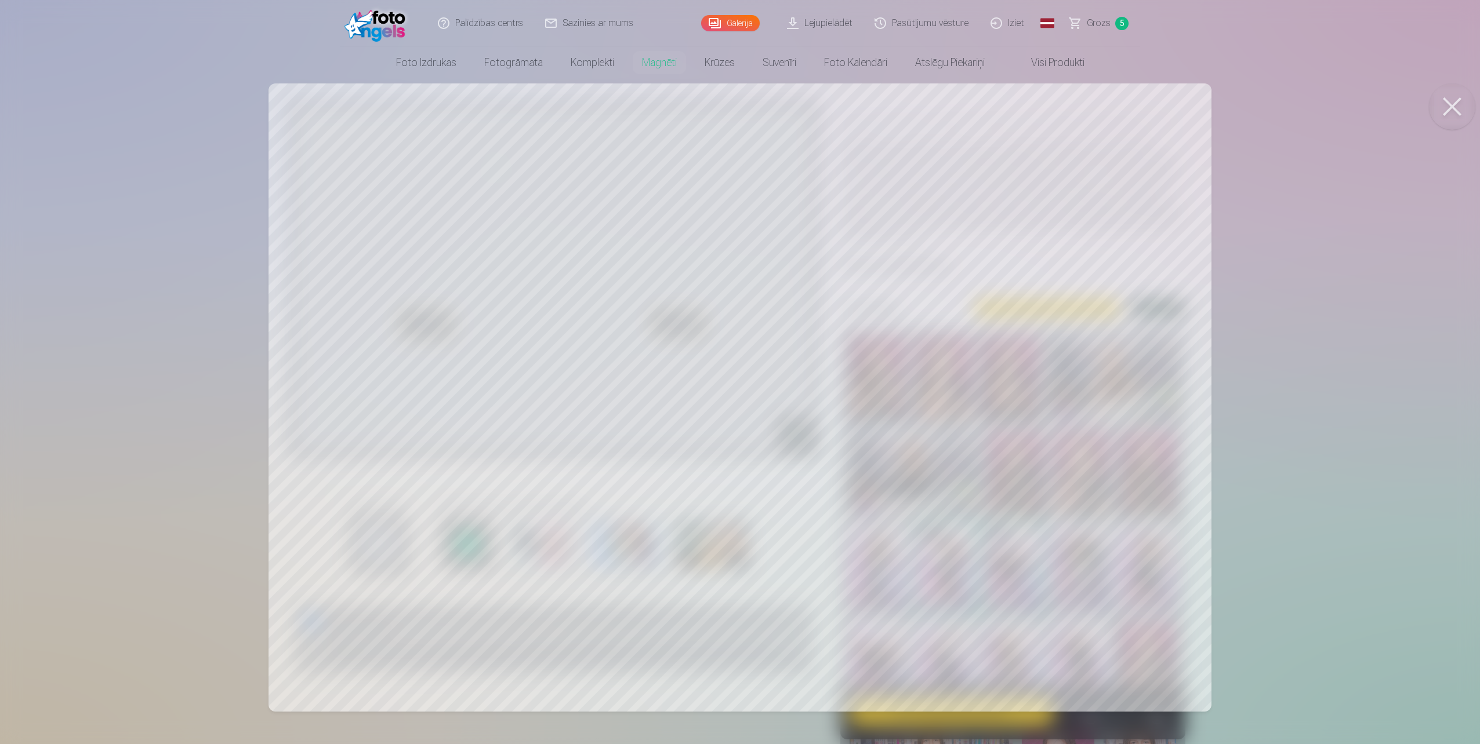
click at [435, 230] on div at bounding box center [740, 372] width 1480 height 744
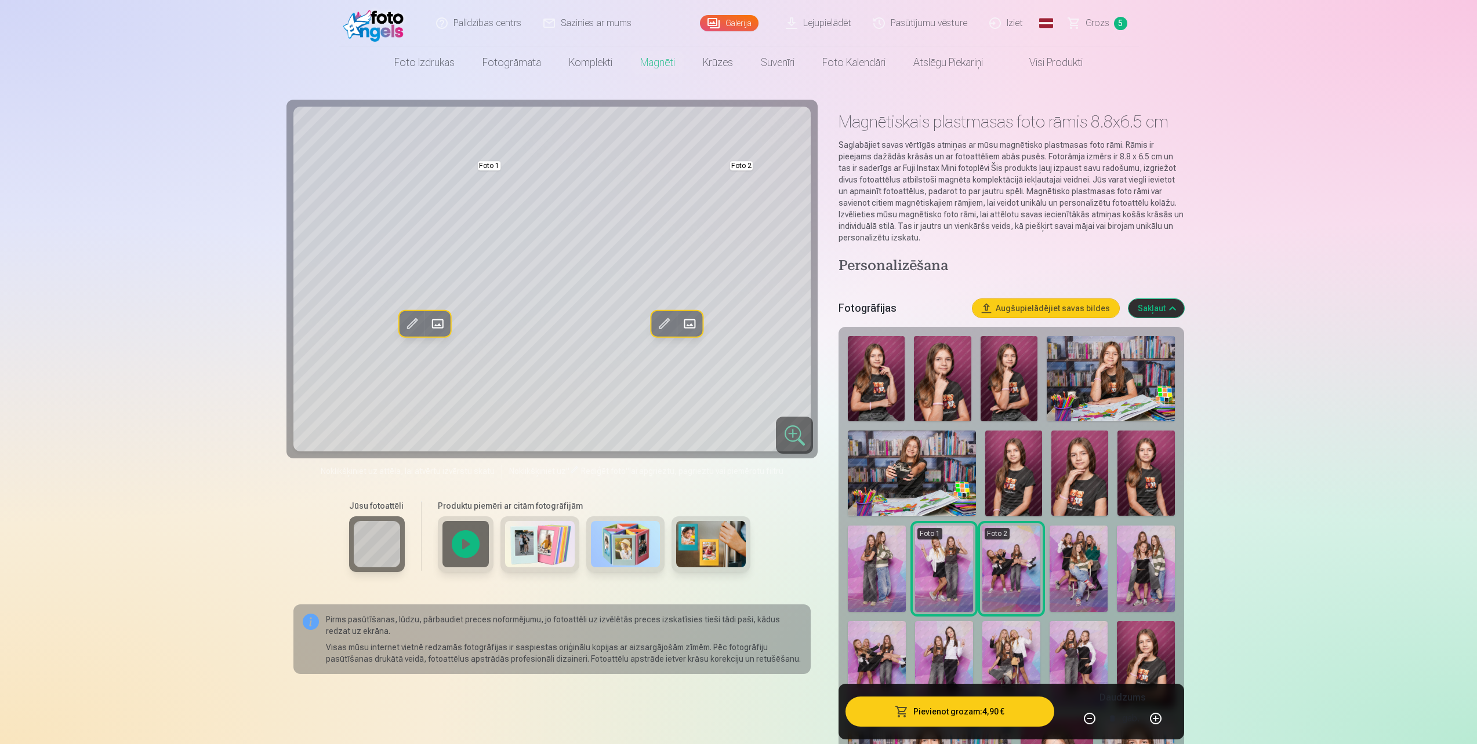
click at [873, 574] on img at bounding box center [877, 569] width 58 height 87
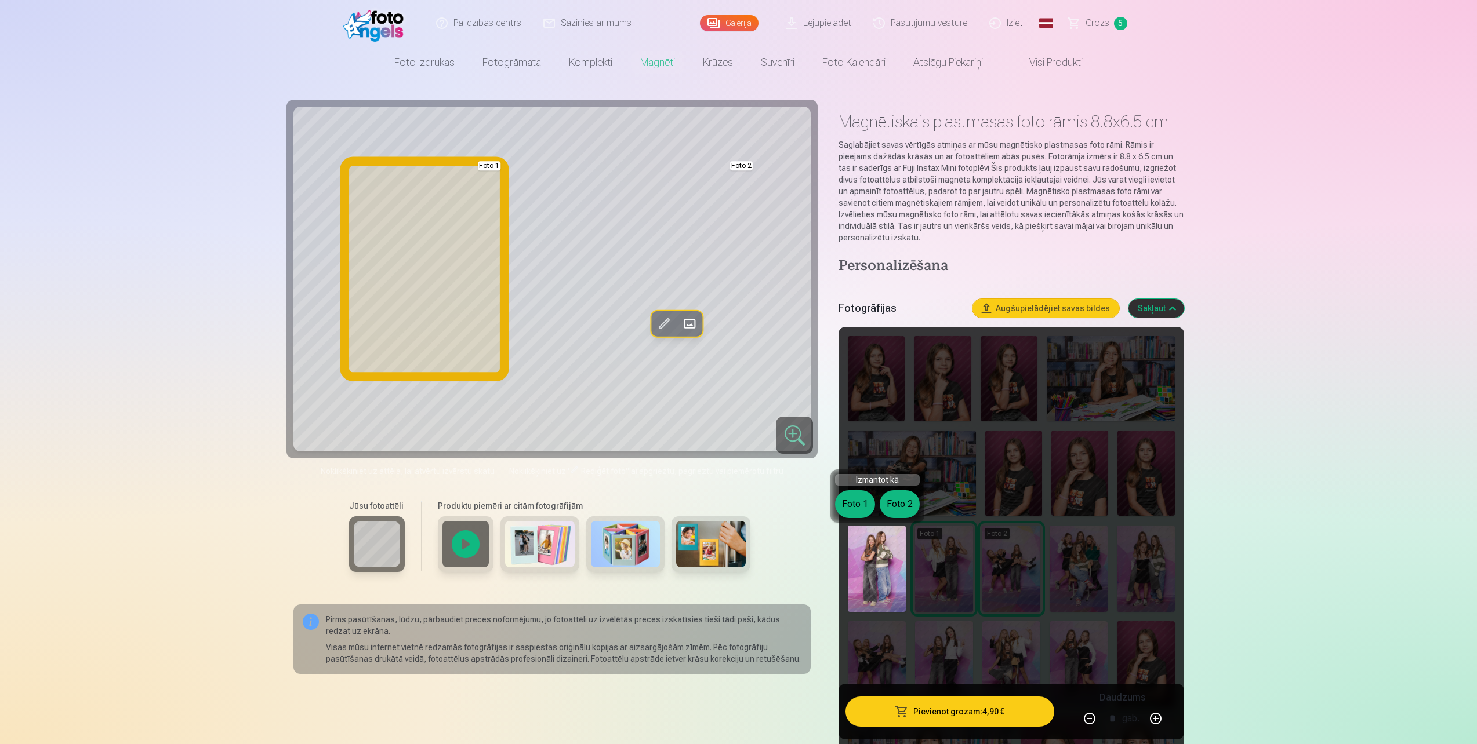
click at [846, 495] on button "Foto 1" at bounding box center [855, 504] width 40 height 28
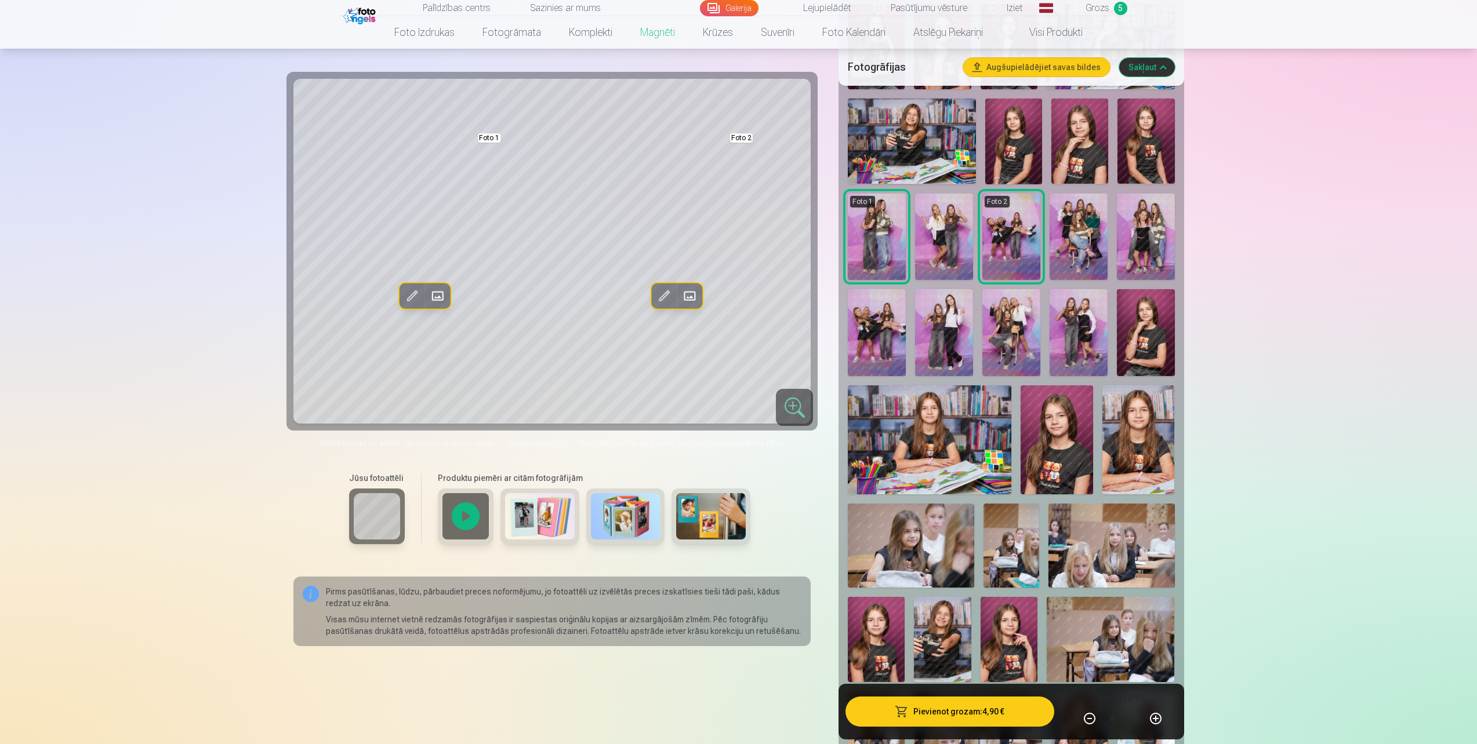
scroll to position [348, 0]
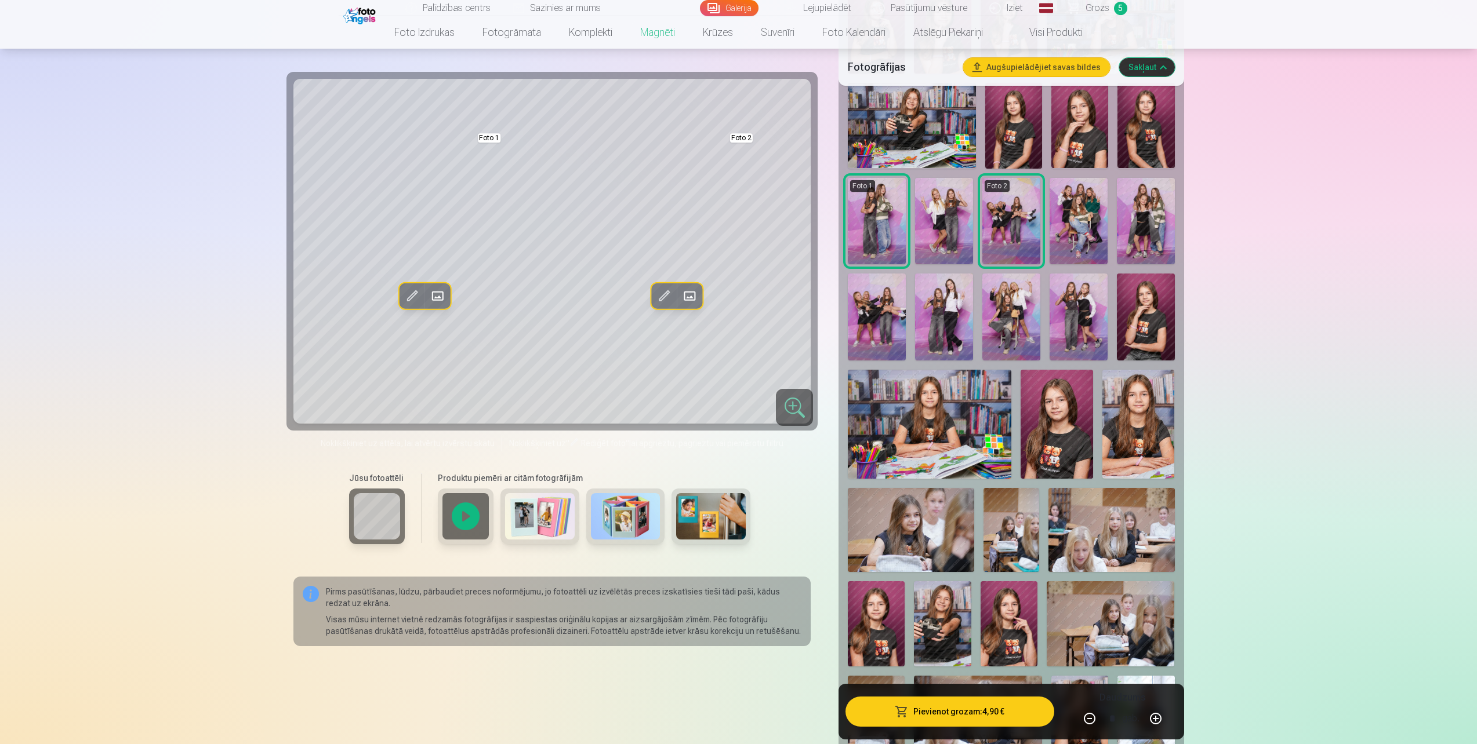
click at [903, 524] on img at bounding box center [911, 530] width 126 height 84
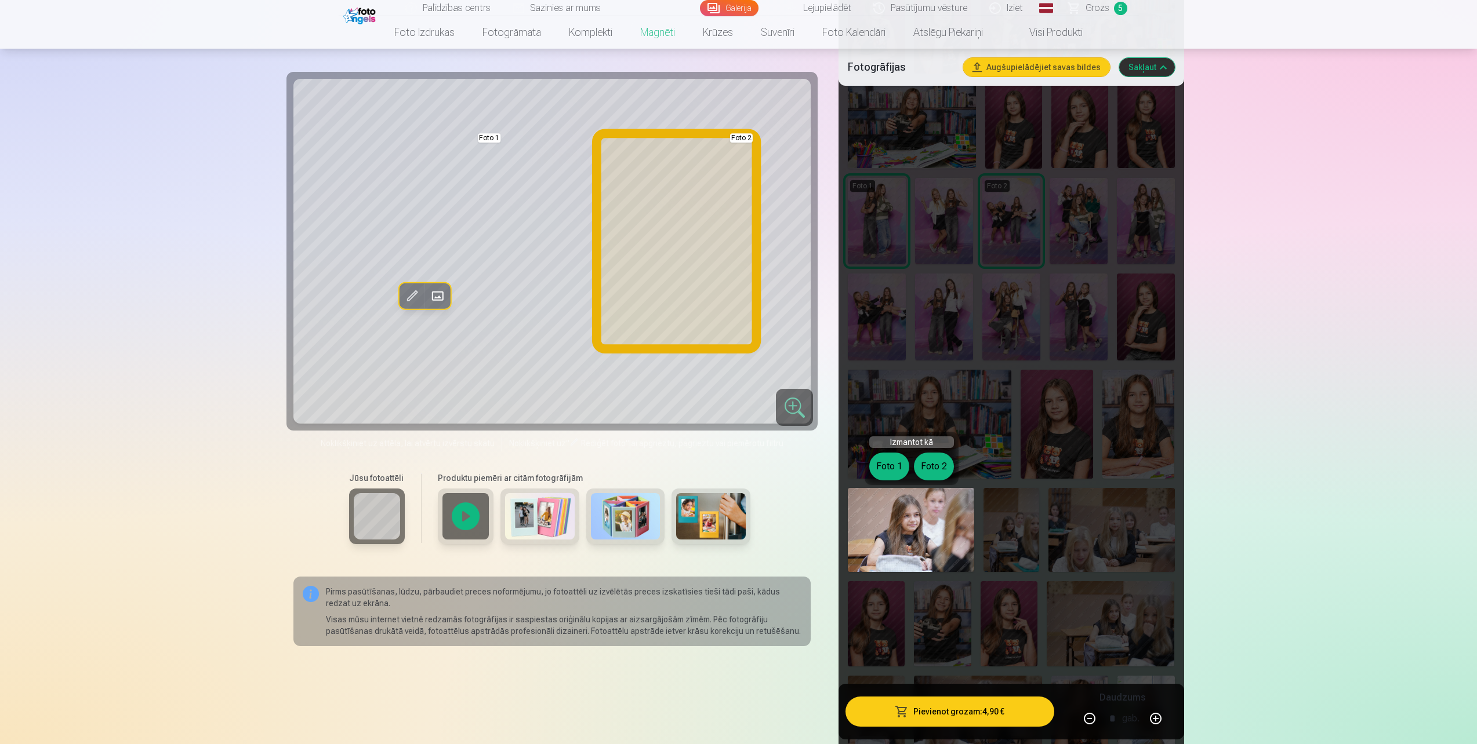
click at [935, 463] on button "Foto 2" at bounding box center [934, 467] width 40 height 28
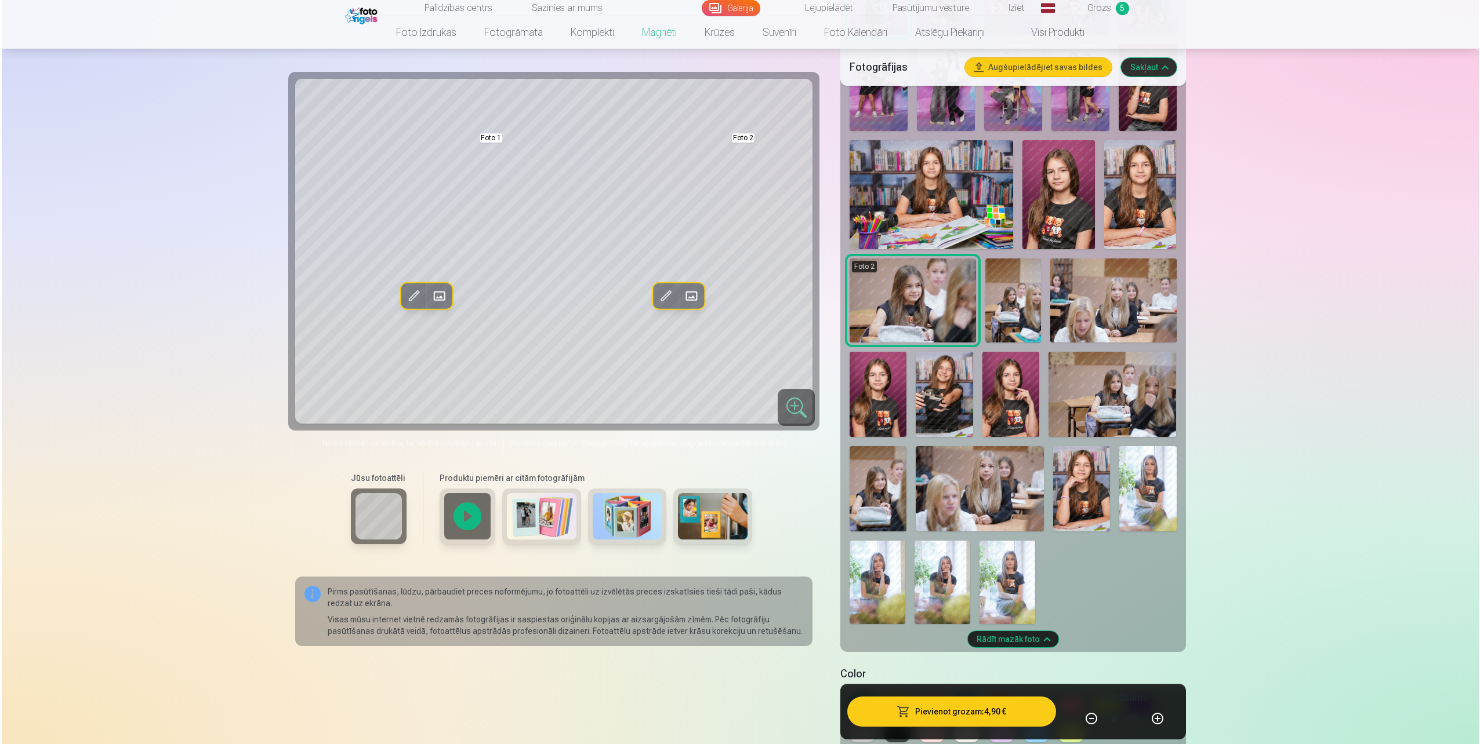
scroll to position [580, 0]
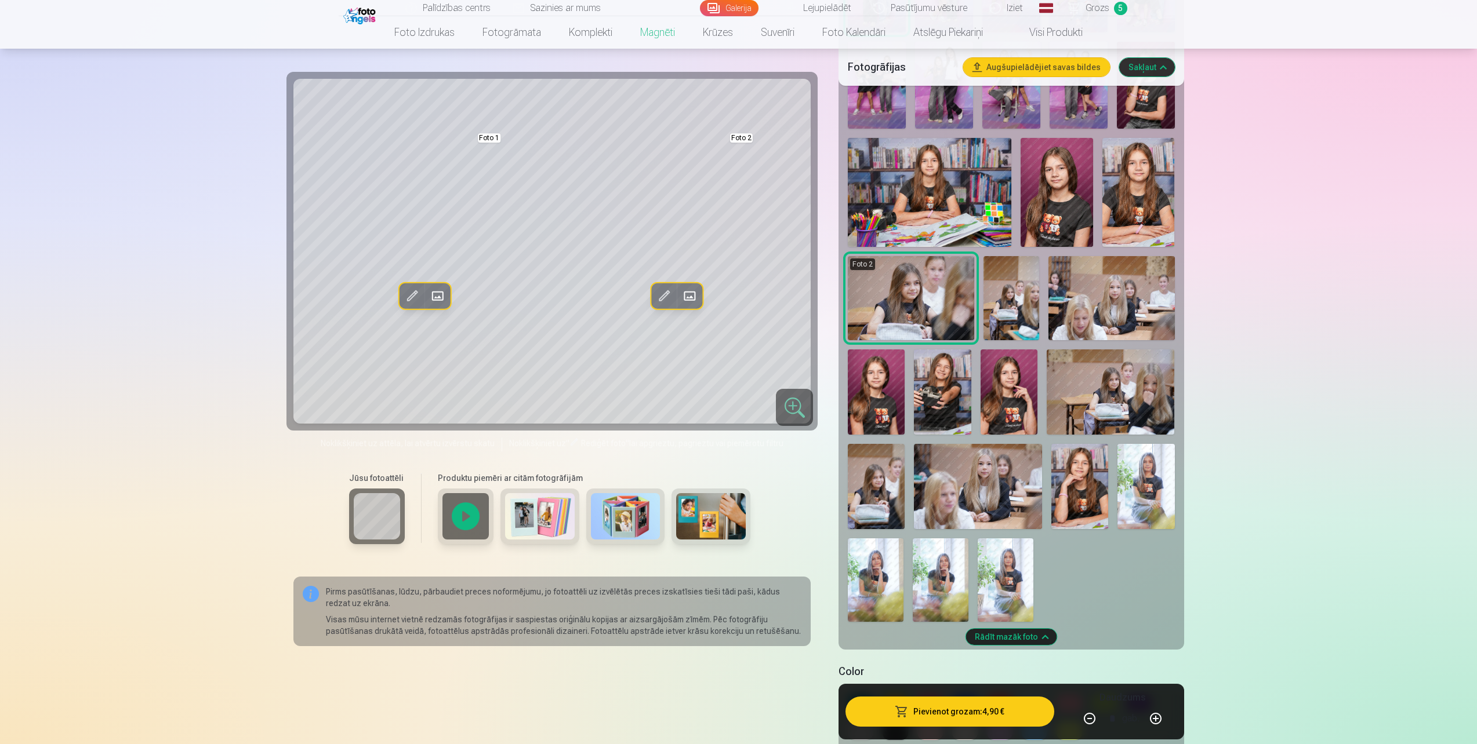
click at [969, 711] on button "Pievienot grozam : 4,90 €" at bounding box center [949, 712] width 208 height 30
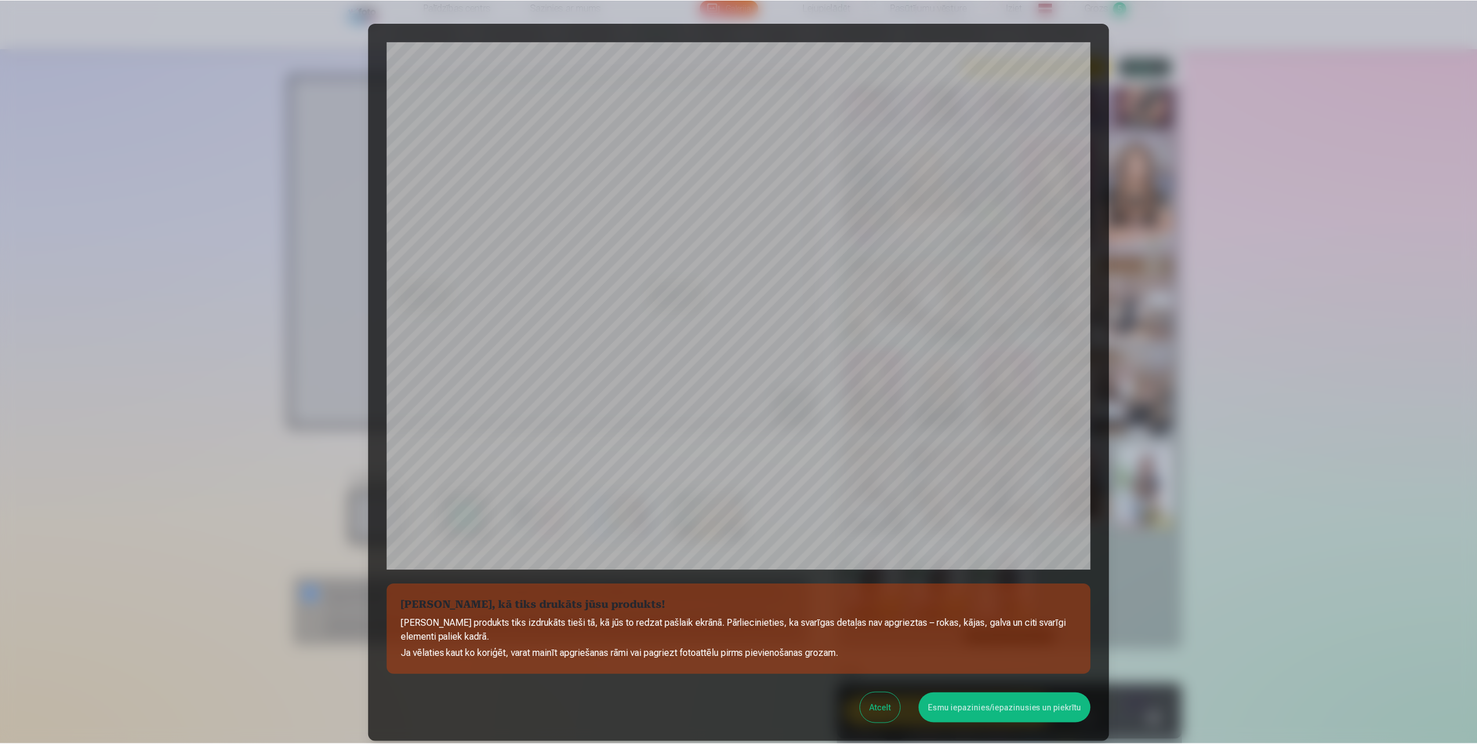
scroll to position [90, 0]
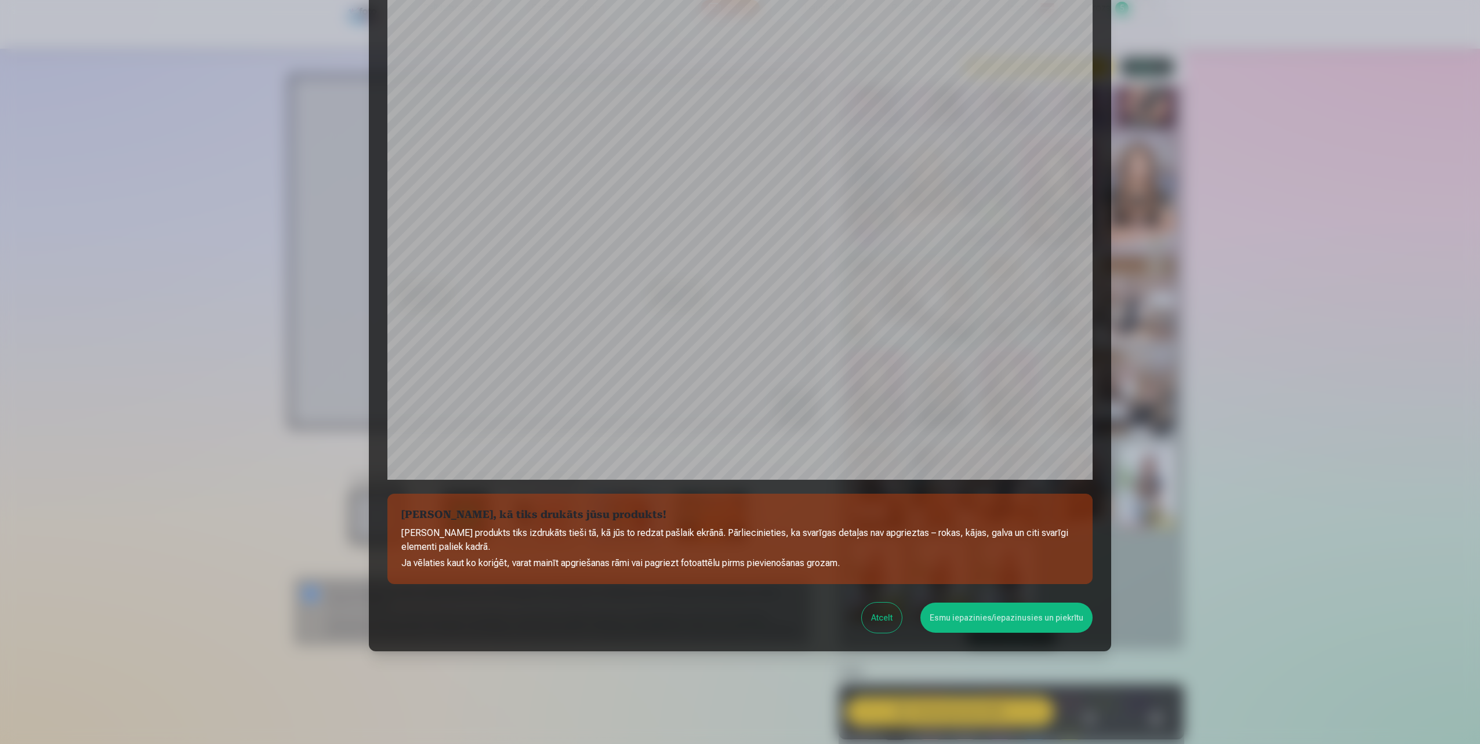
click at [981, 610] on button "Esmu iepazinies/iepazinusies un piekrītu" at bounding box center [1006, 618] width 172 height 30
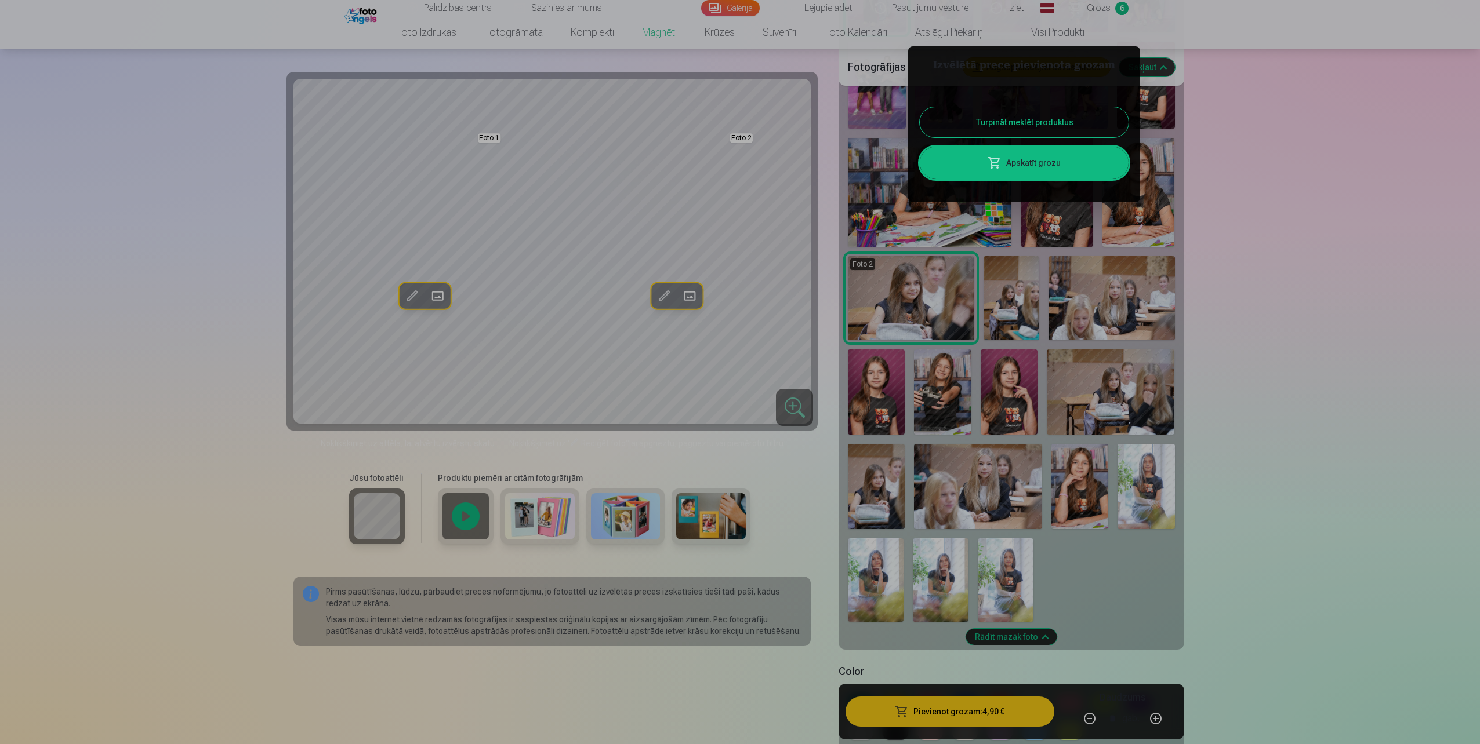
click at [1013, 122] on button "Turpināt meklēt produktus" at bounding box center [1024, 122] width 209 height 30
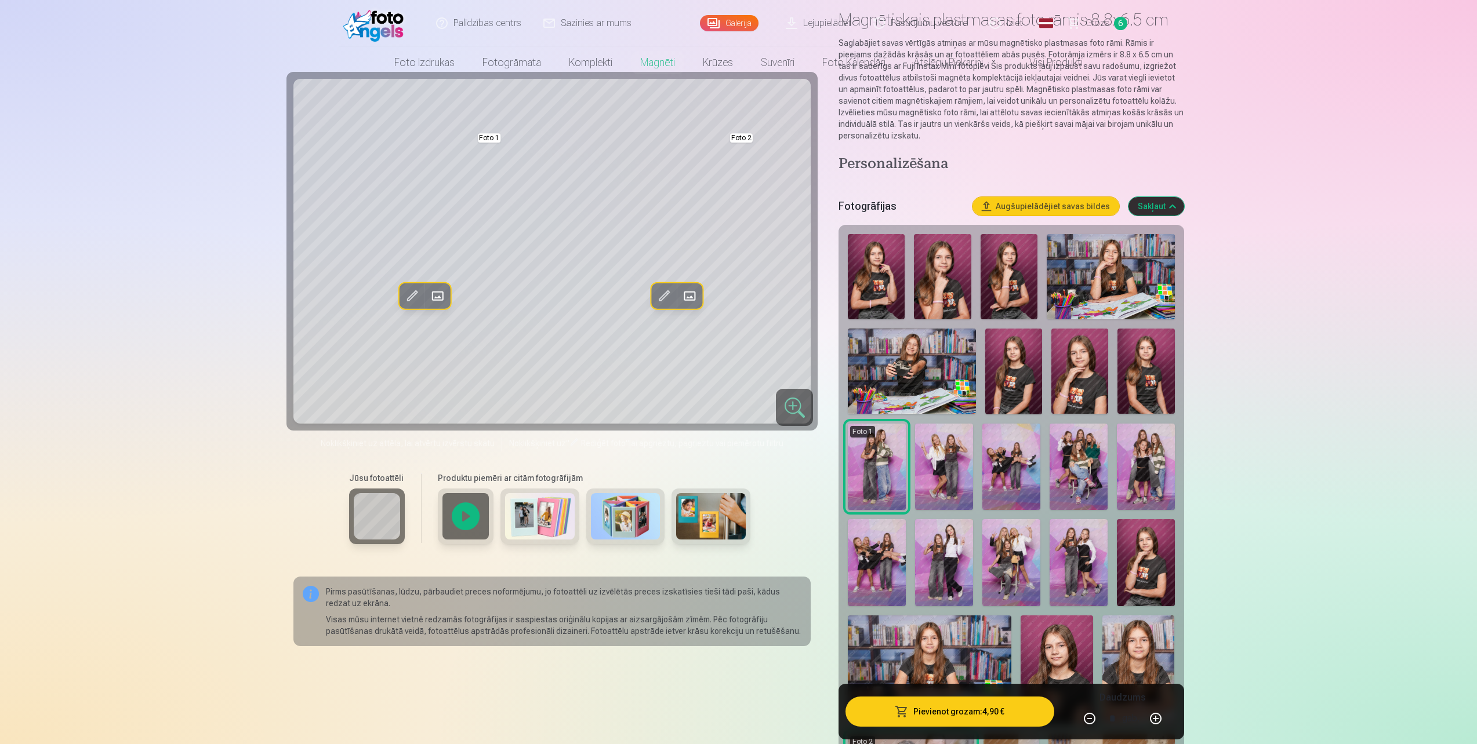
scroll to position [0, 0]
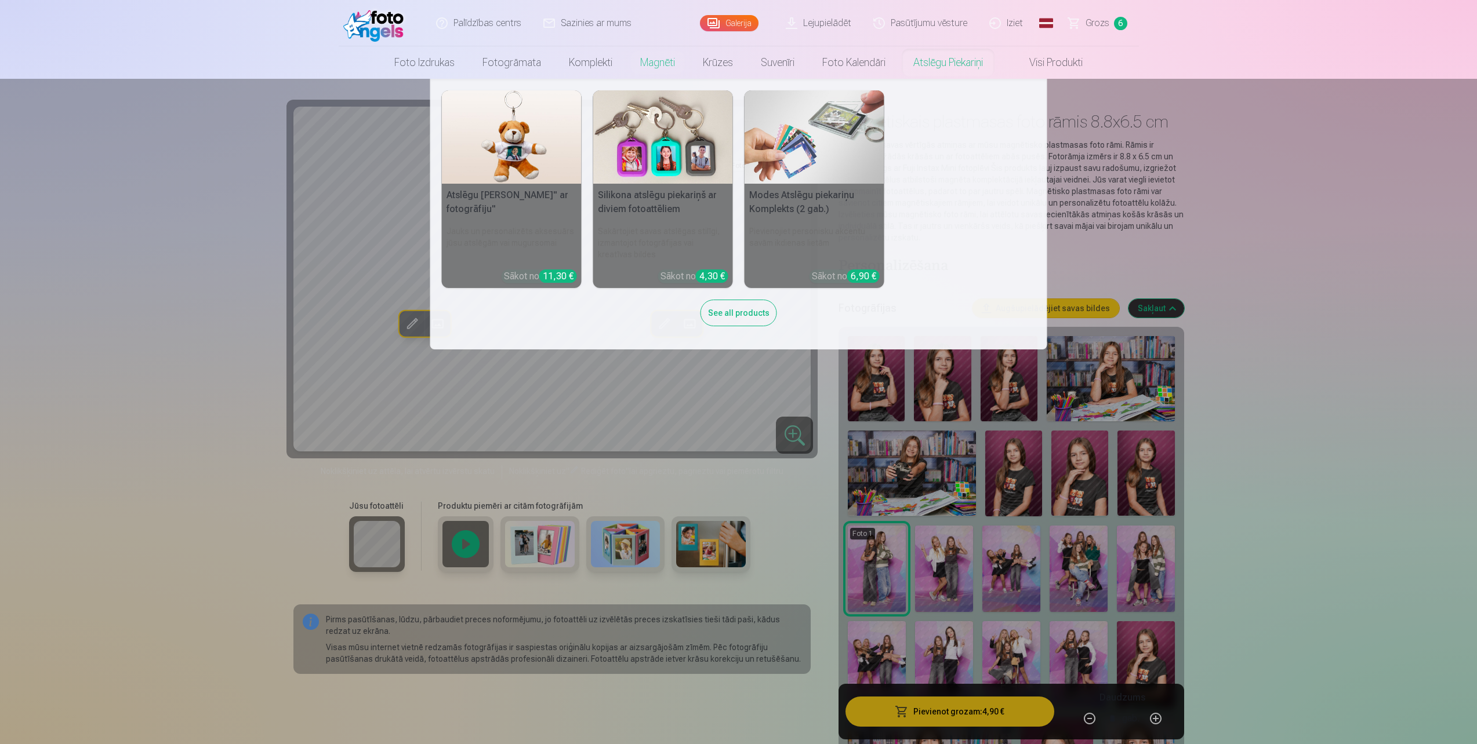
click at [943, 66] on link "Atslēgu piekariņi" at bounding box center [947, 62] width 97 height 32
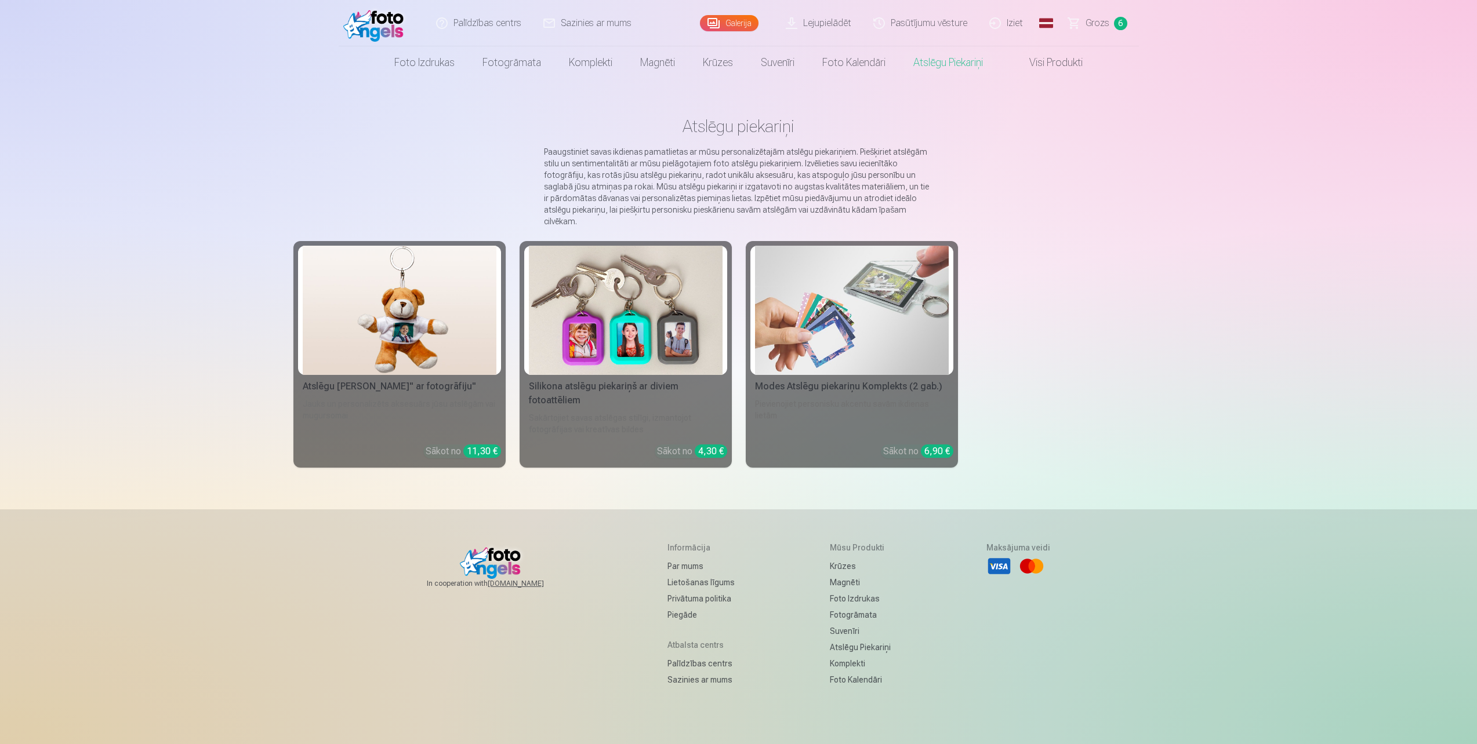
click at [595, 328] on img at bounding box center [626, 310] width 194 height 129
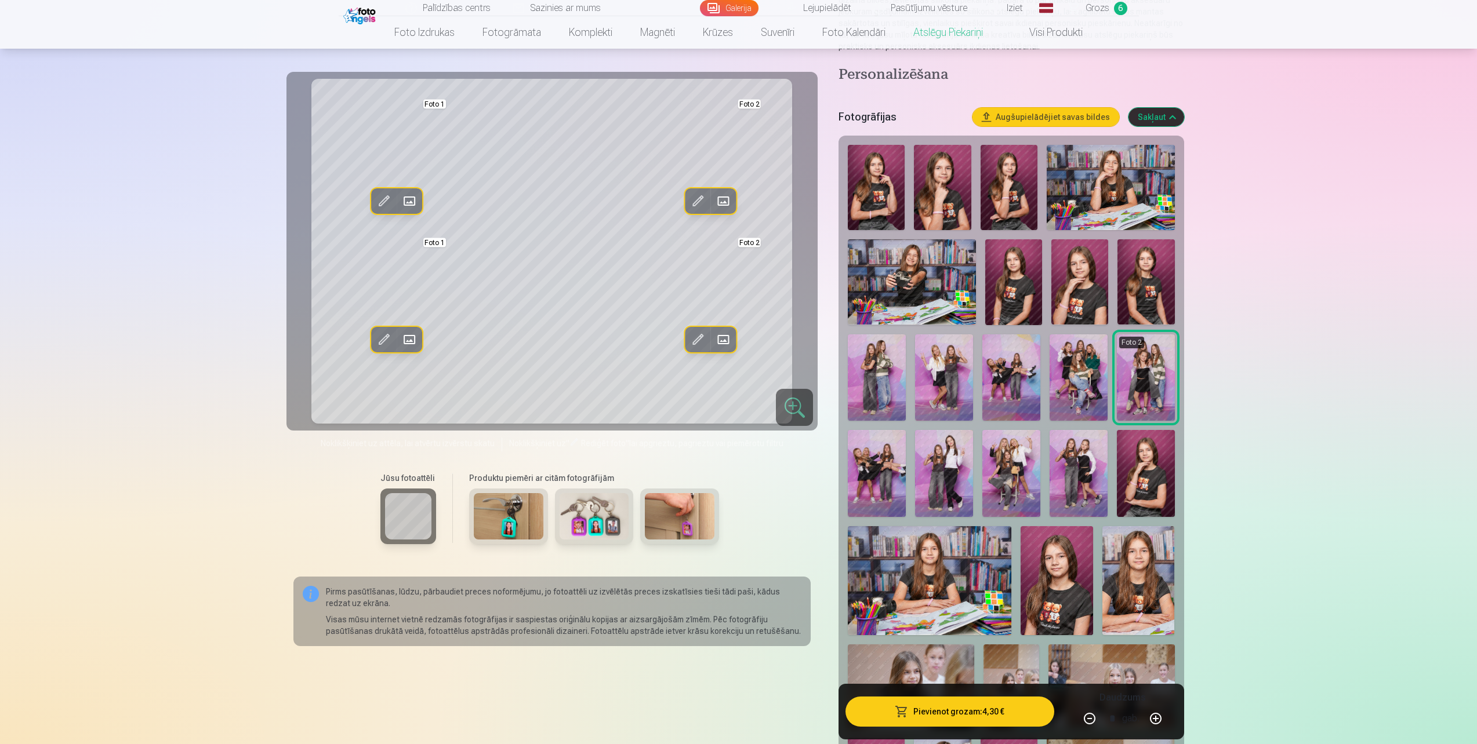
scroll to position [232, 0]
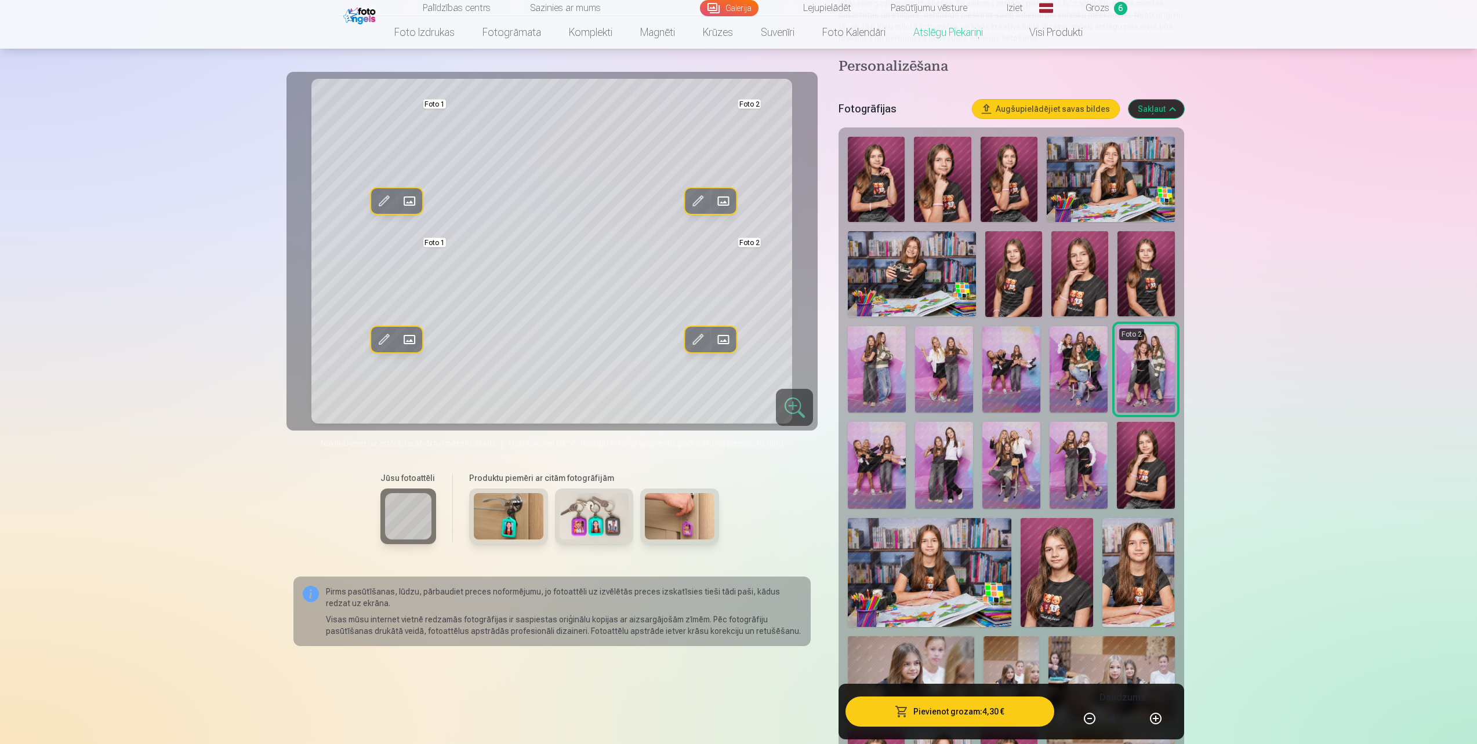
click at [930, 481] on img at bounding box center [944, 465] width 58 height 87
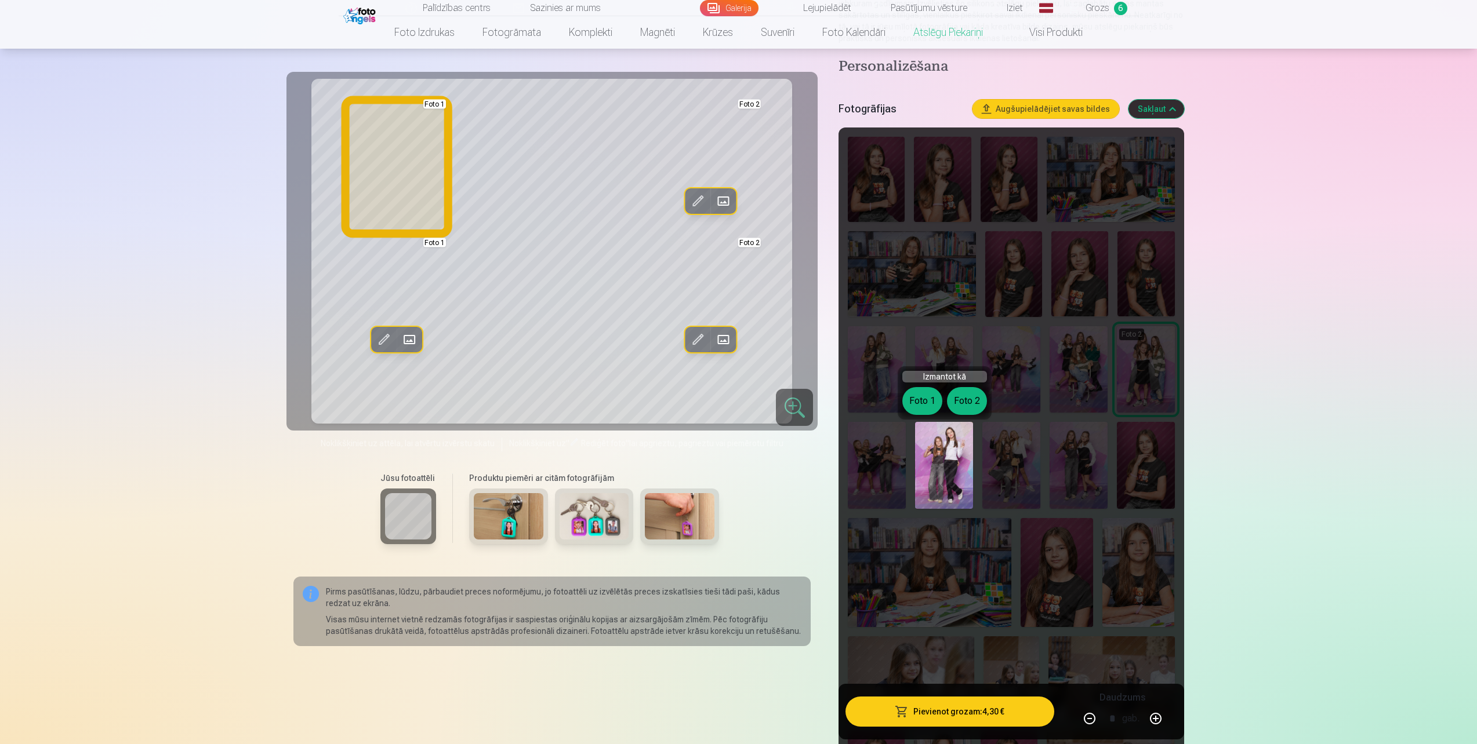
click at [915, 402] on button "Foto 1" at bounding box center [922, 401] width 40 height 28
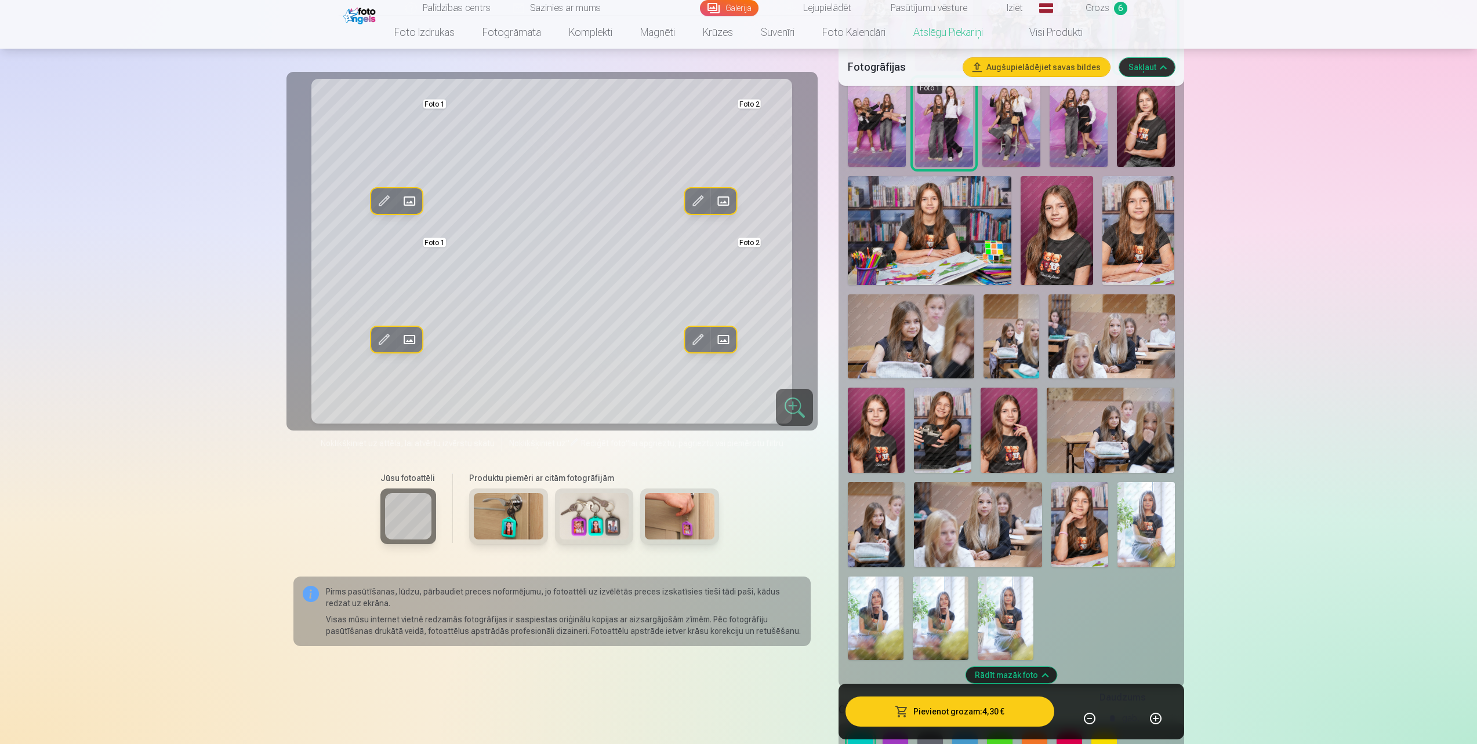
scroll to position [580, 0]
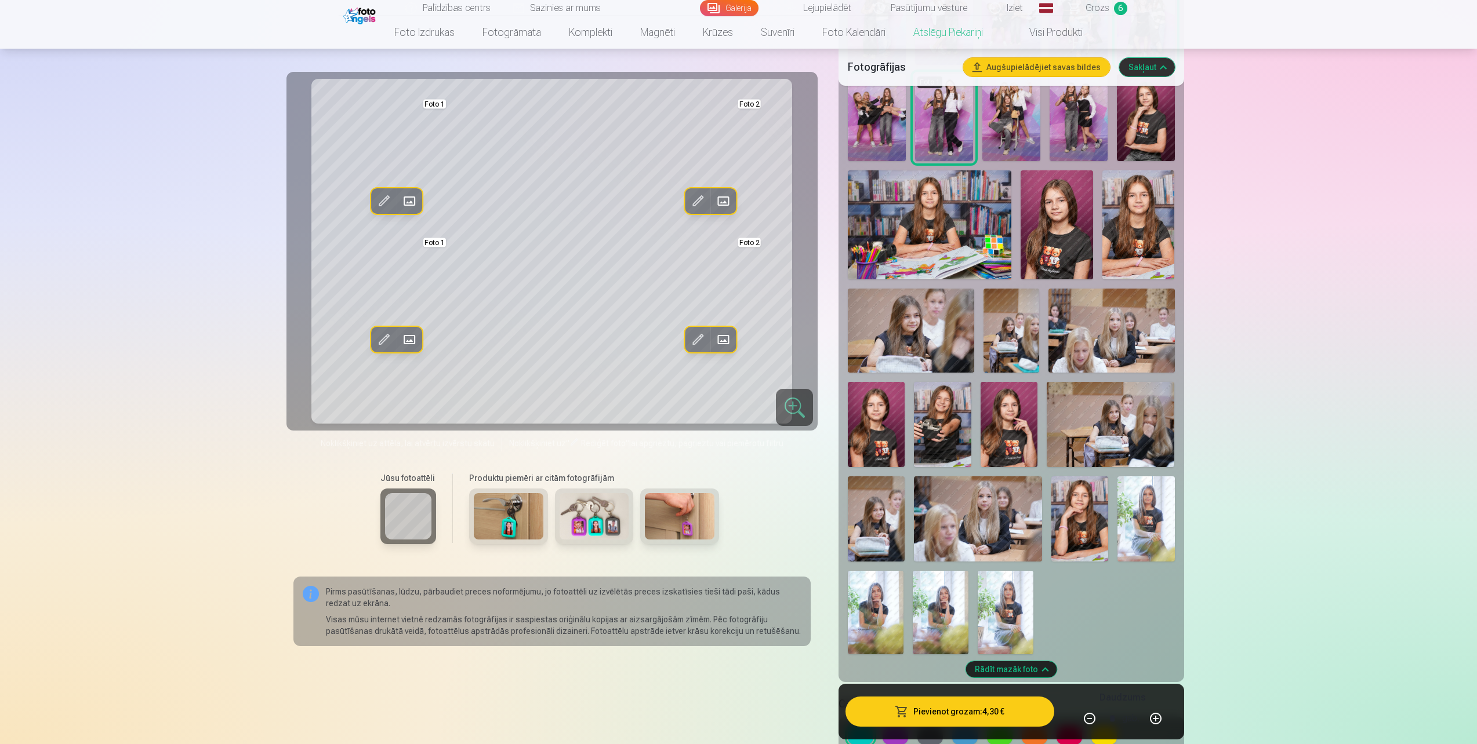
click at [1155, 511] on img at bounding box center [1145, 519] width 57 height 85
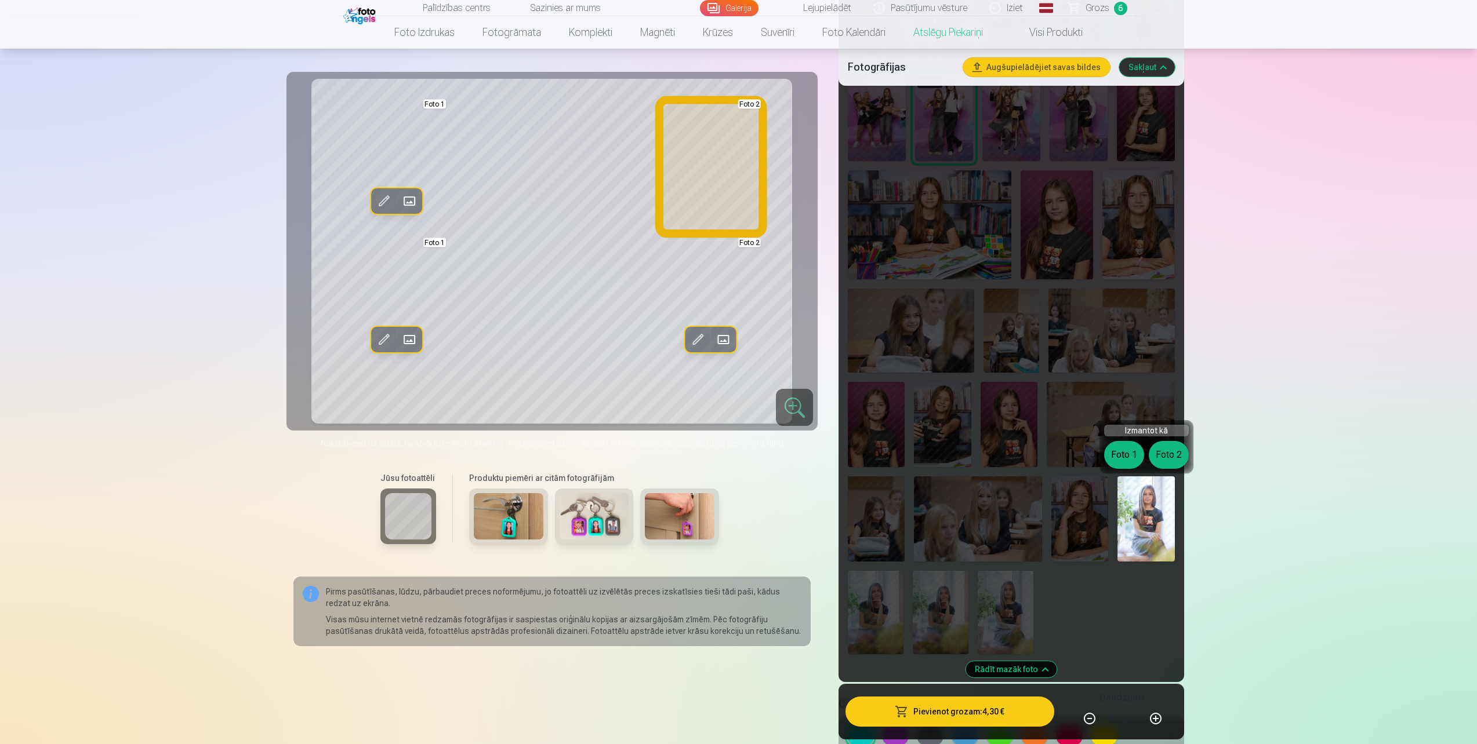
click at [1164, 451] on button "Foto 2" at bounding box center [1169, 455] width 40 height 28
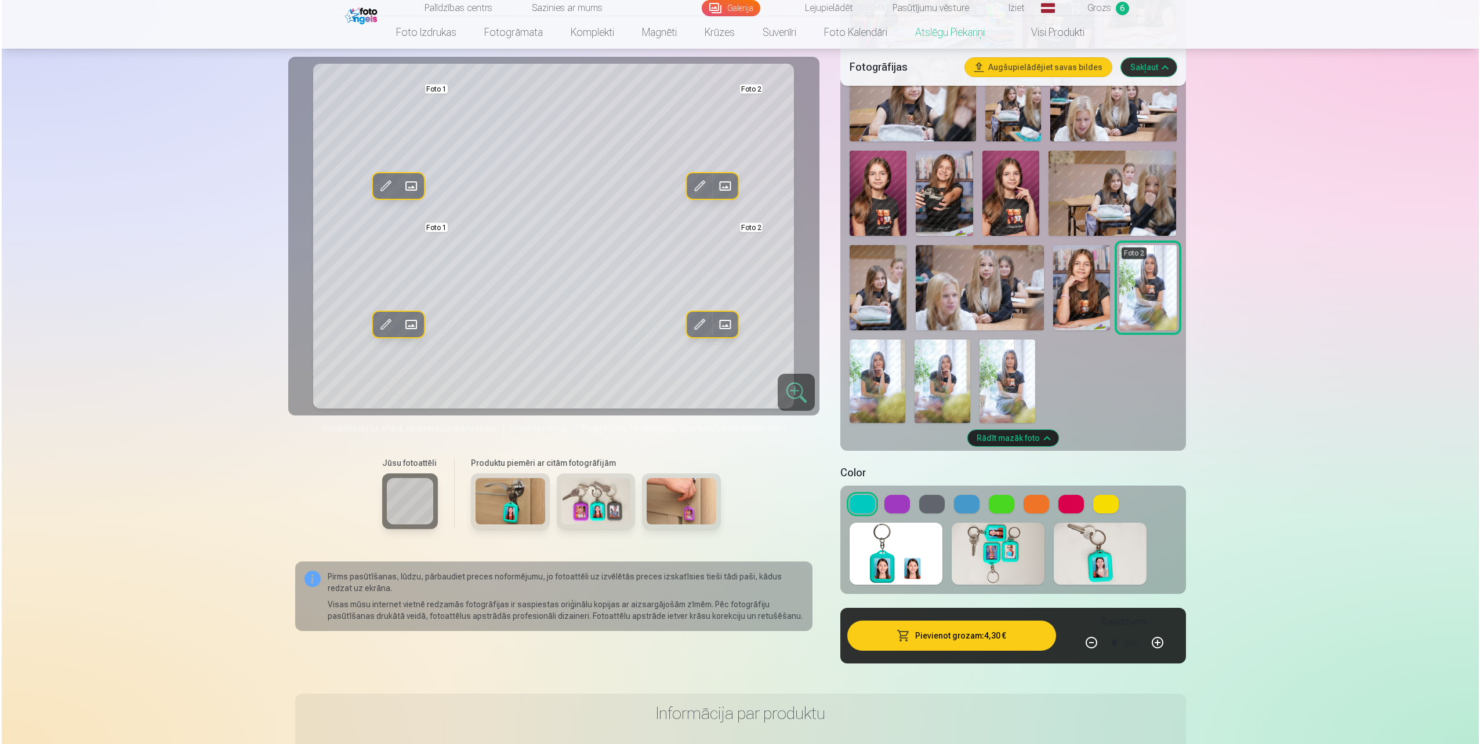
scroll to position [812, 0]
click at [969, 506] on button at bounding box center [965, 504] width 26 height 19
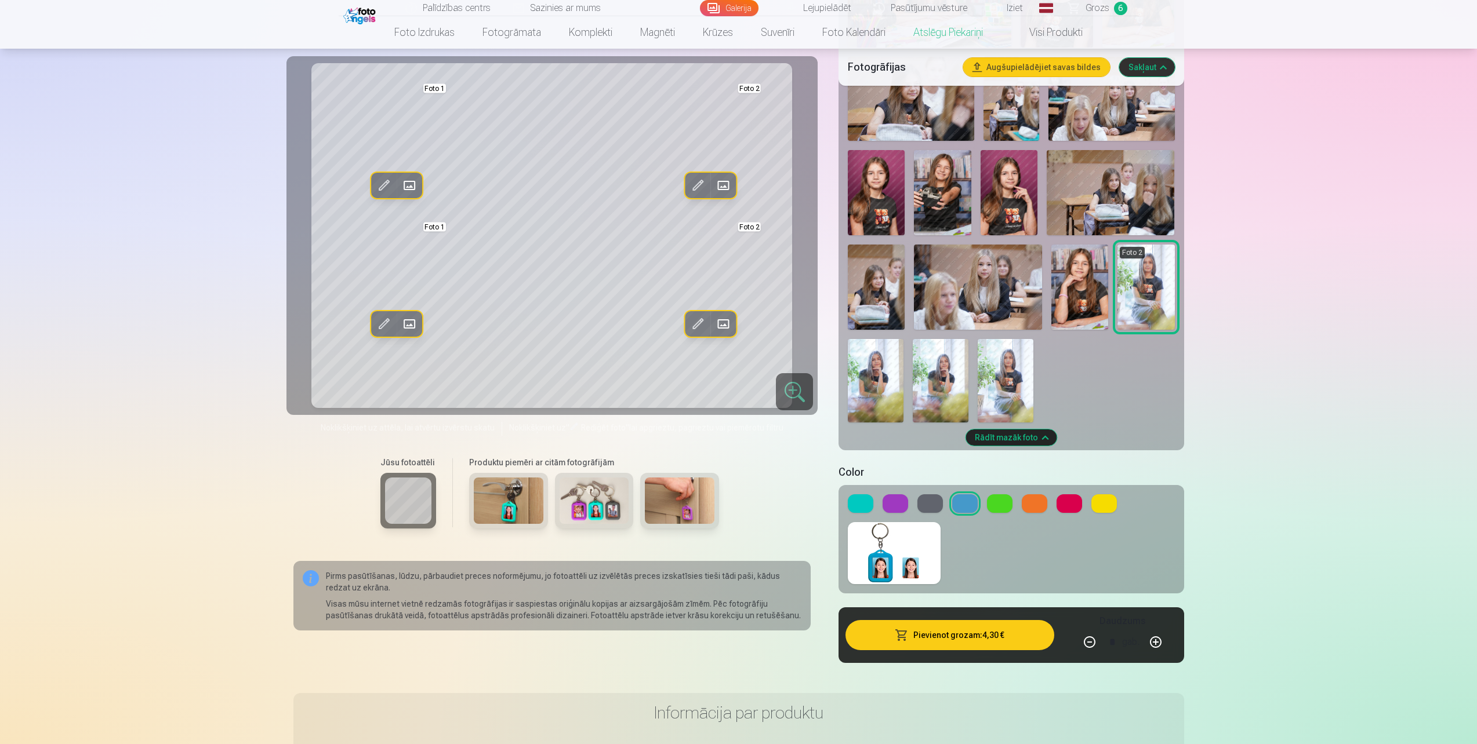
click at [951, 642] on button "Pievienot grozam : 4,30 €" at bounding box center [949, 635] width 208 height 30
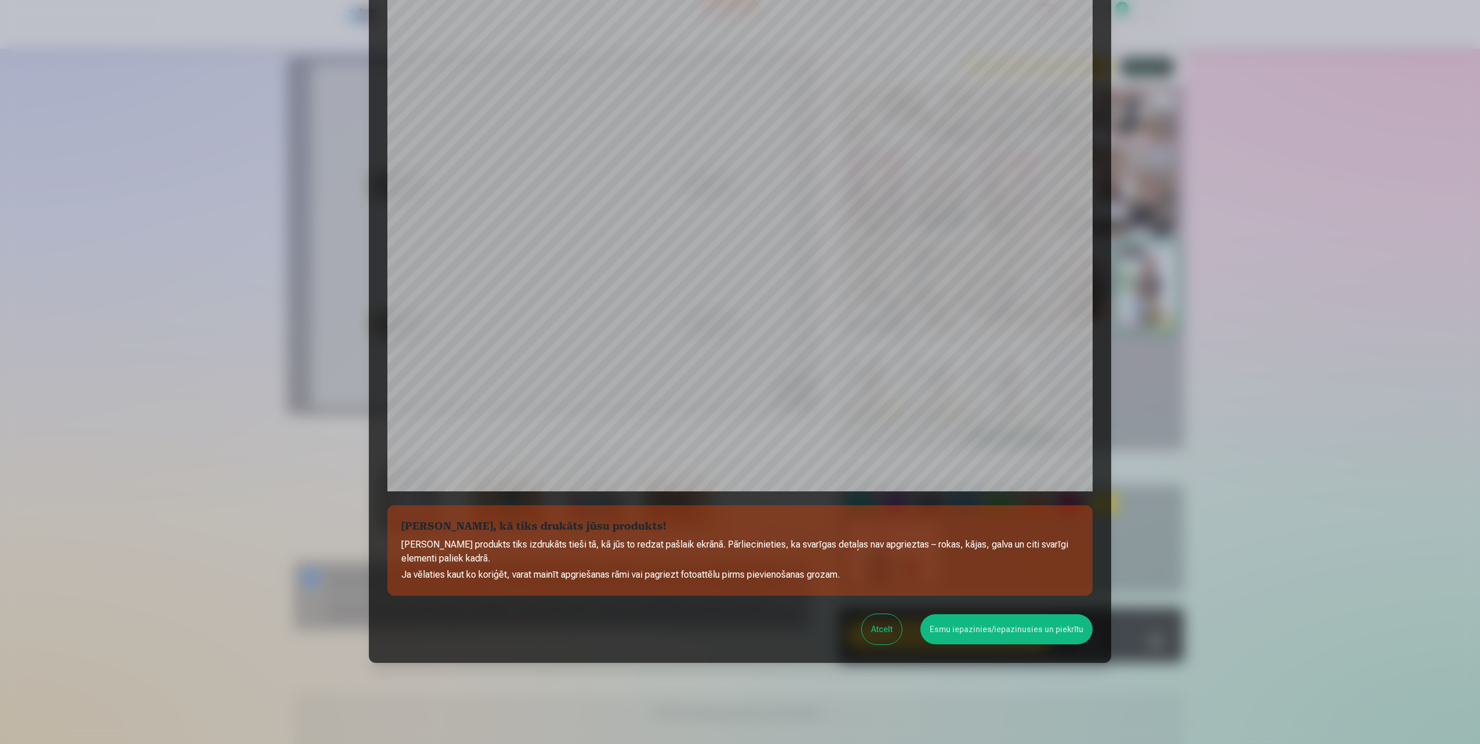
scroll to position [90, 0]
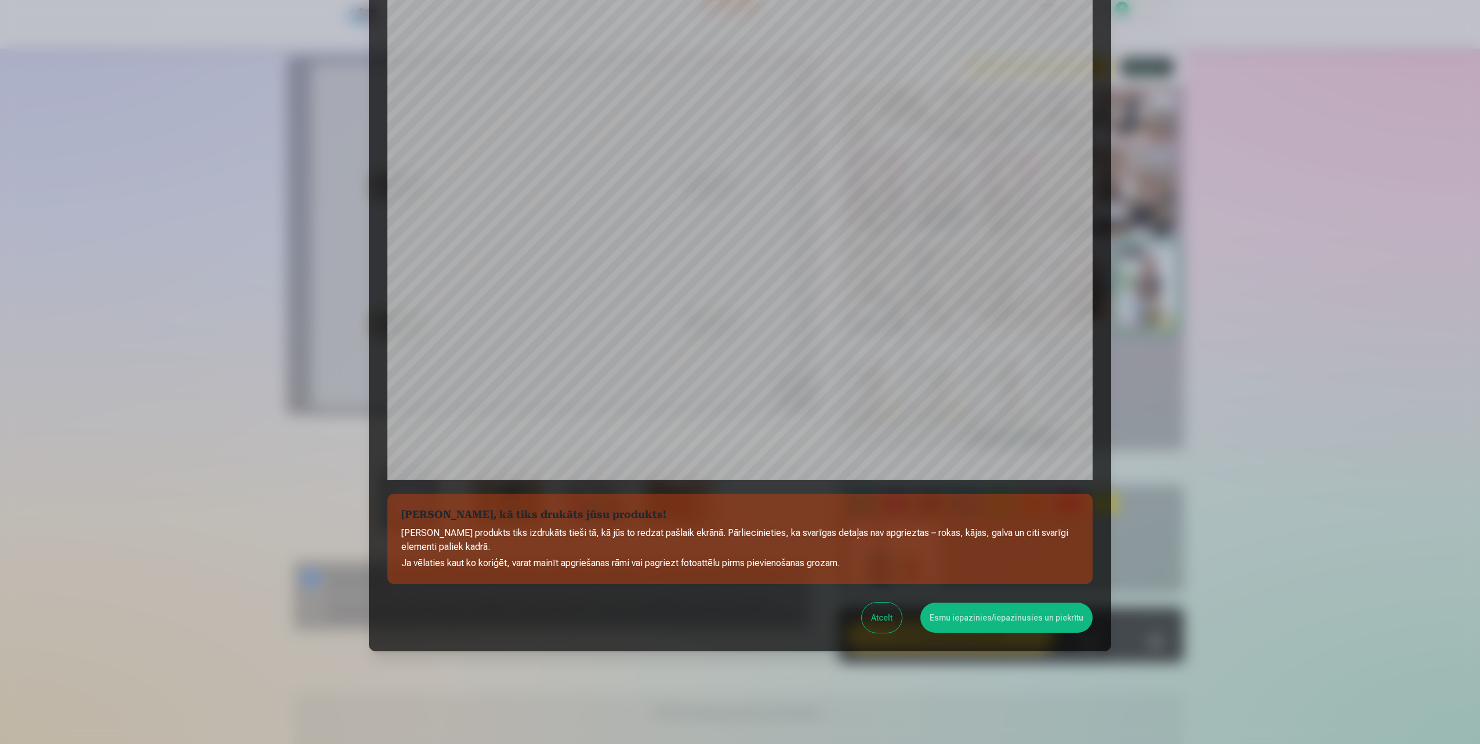
click at [1018, 619] on button "Esmu iepazinies/iepazinusies un piekrītu" at bounding box center [1006, 618] width 172 height 30
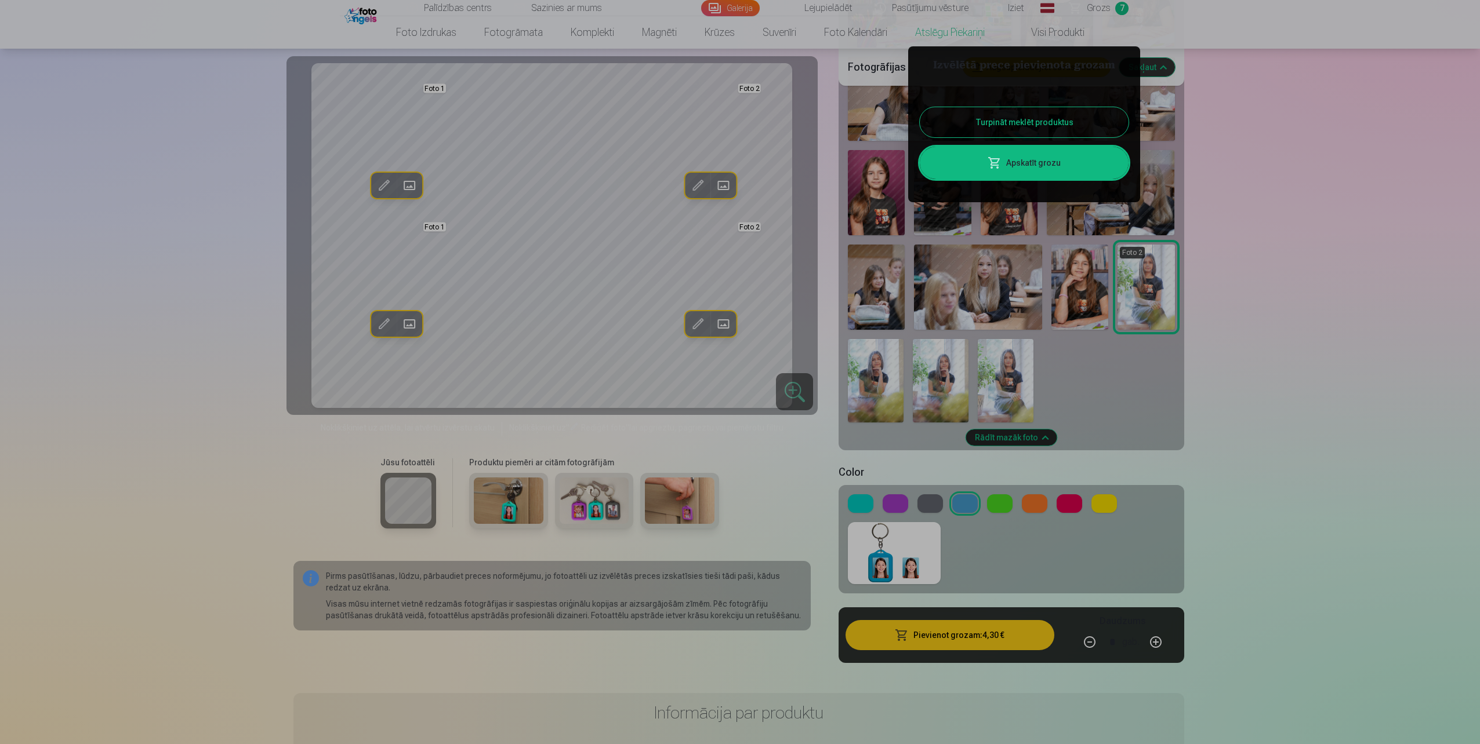
click at [1002, 165] on link "Apskatīt grozu" at bounding box center [1024, 163] width 209 height 32
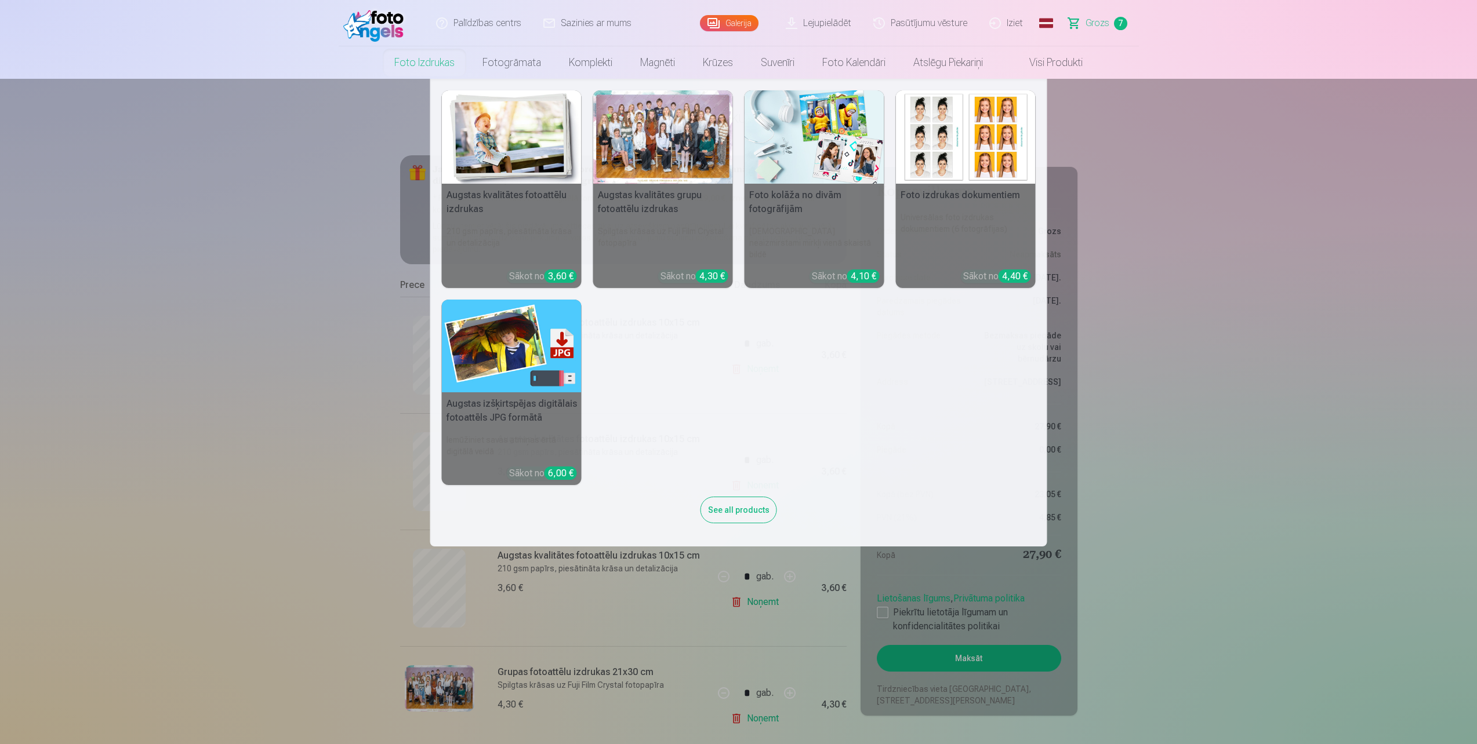
click at [431, 64] on link "Foto izdrukas" at bounding box center [424, 62] width 88 height 32
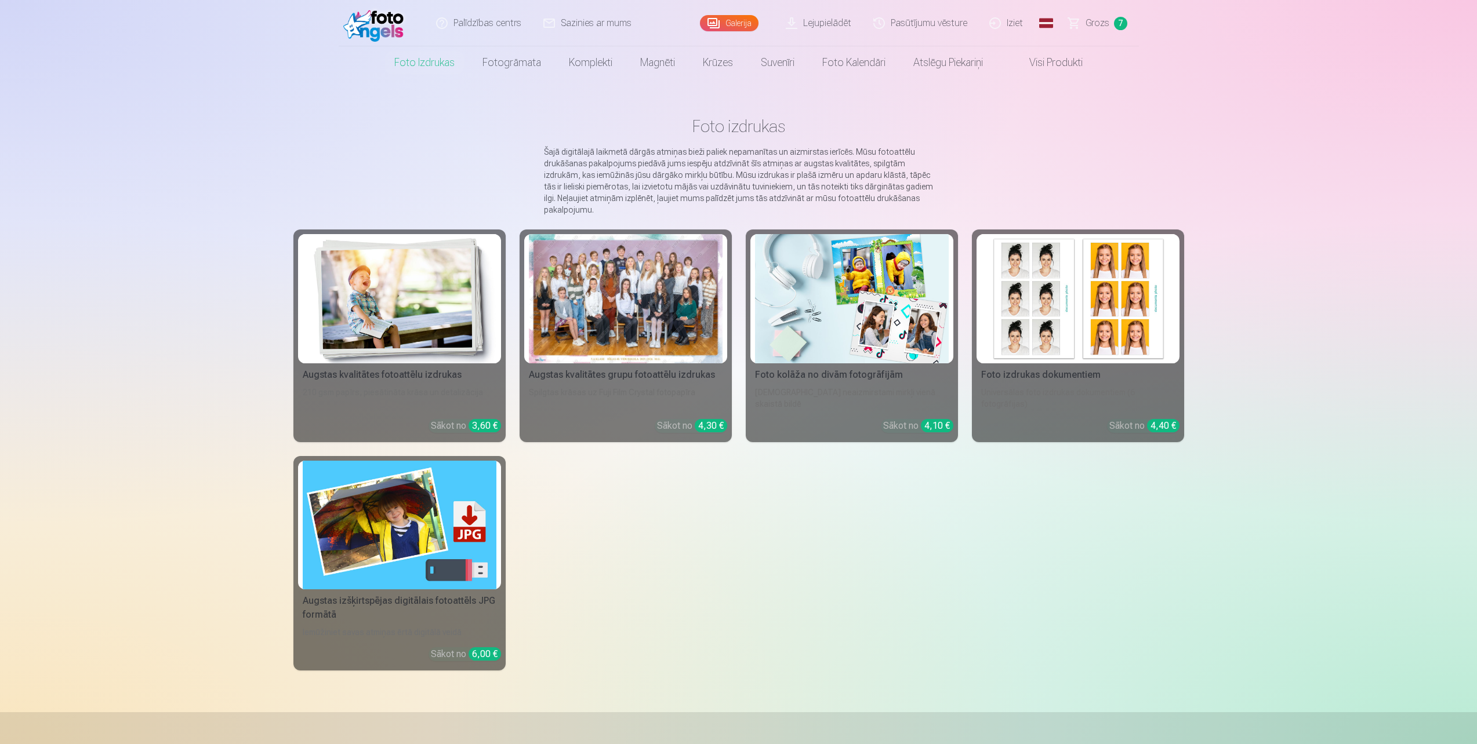
click at [379, 359] on img at bounding box center [400, 298] width 194 height 129
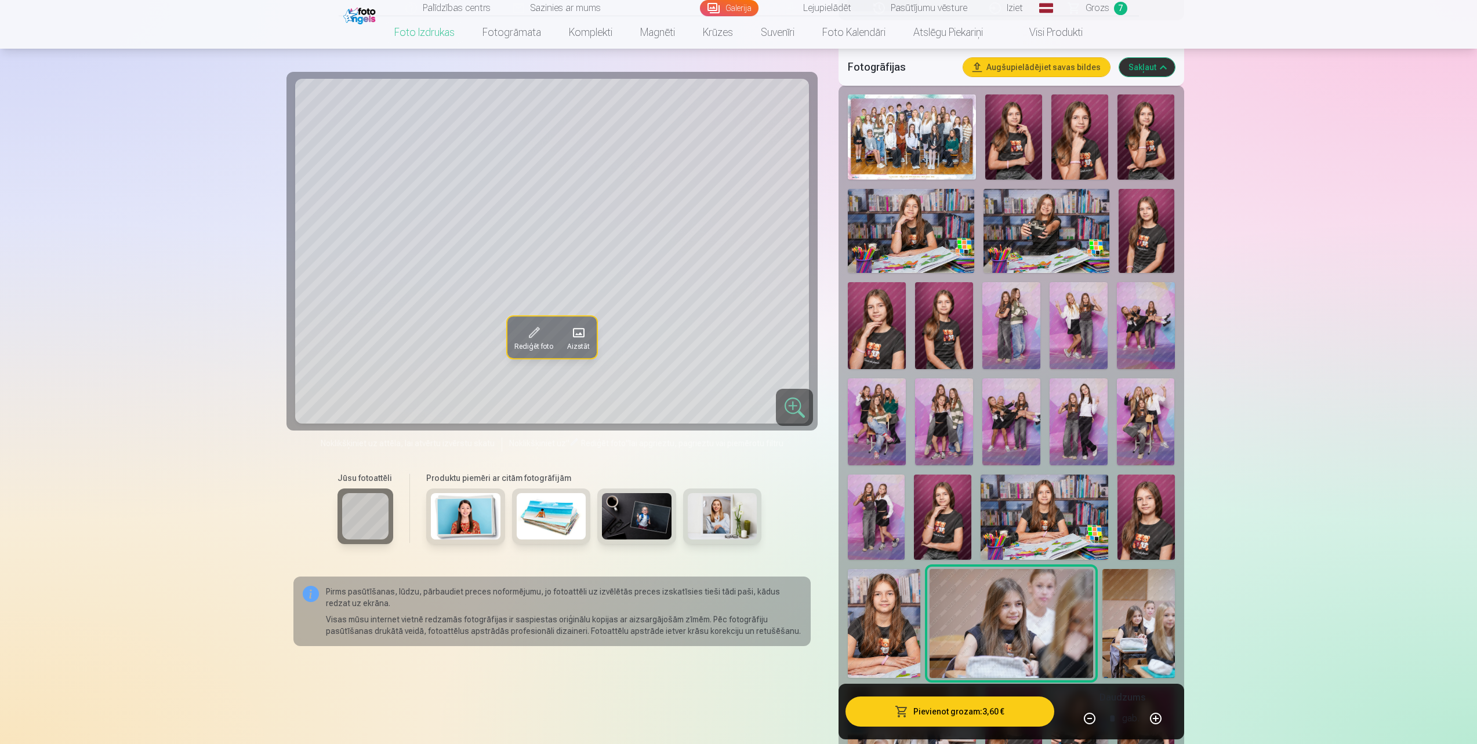
scroll to position [348, 0]
click at [1157, 524] on img at bounding box center [1145, 517] width 57 height 85
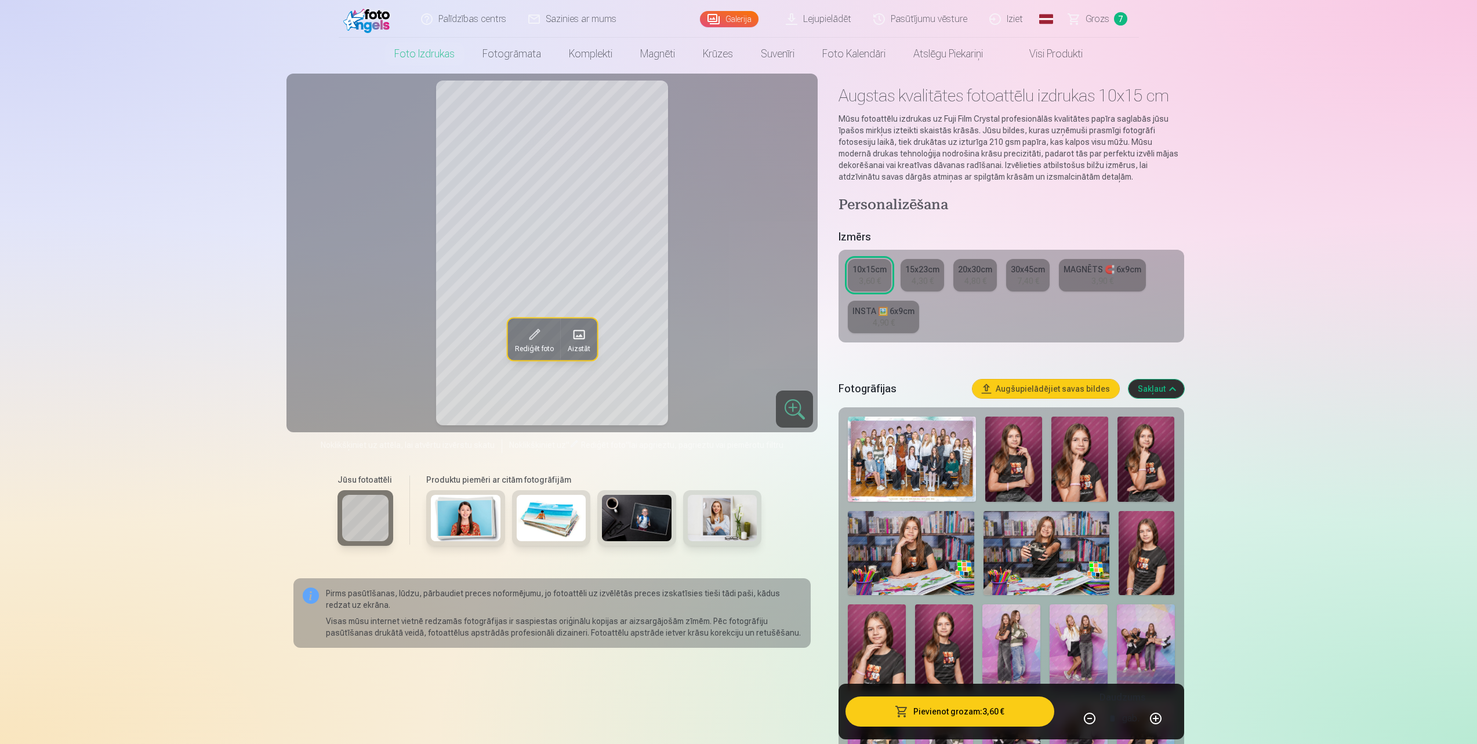
scroll to position [58, 0]
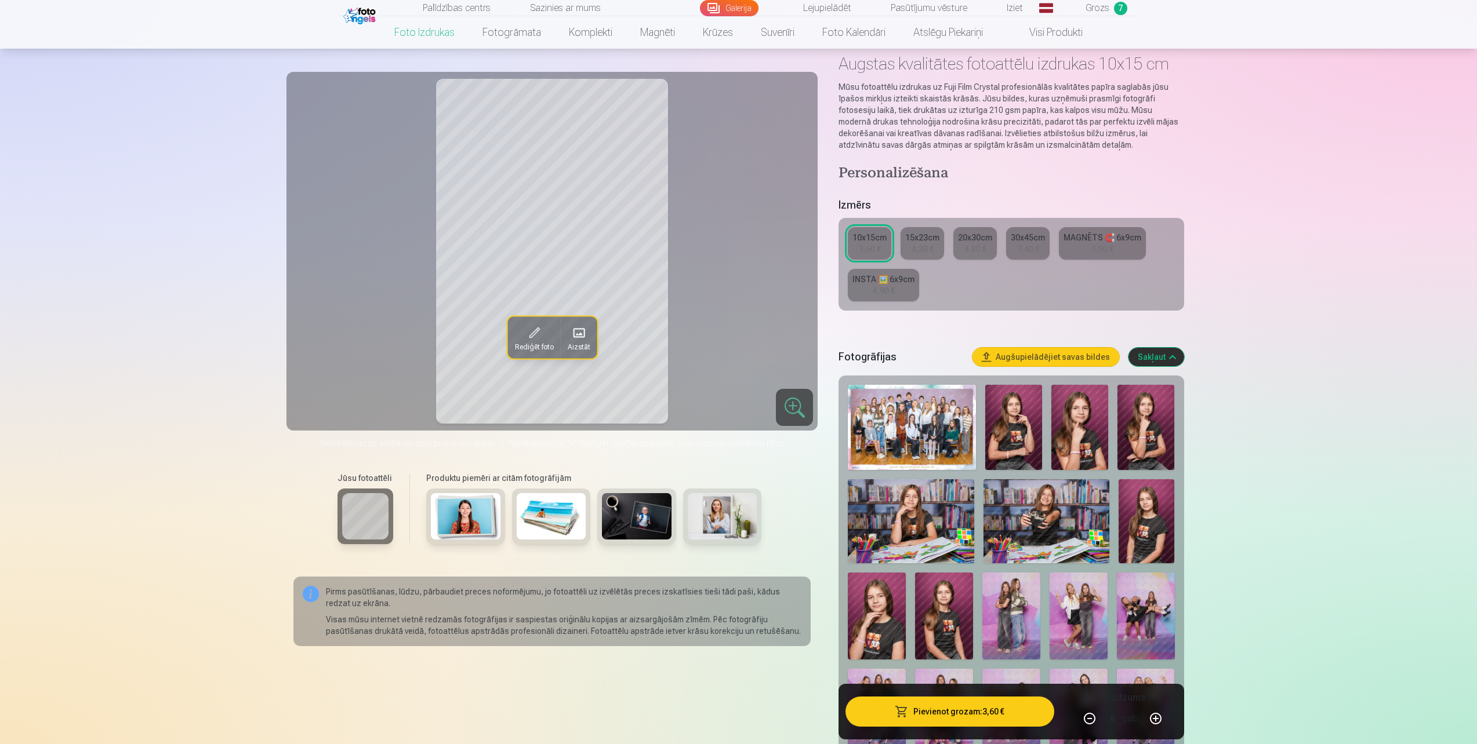
click at [1116, 245] on link "MAGNĒTS 🧲 6x9cm 3,90 €" at bounding box center [1102, 243] width 87 height 32
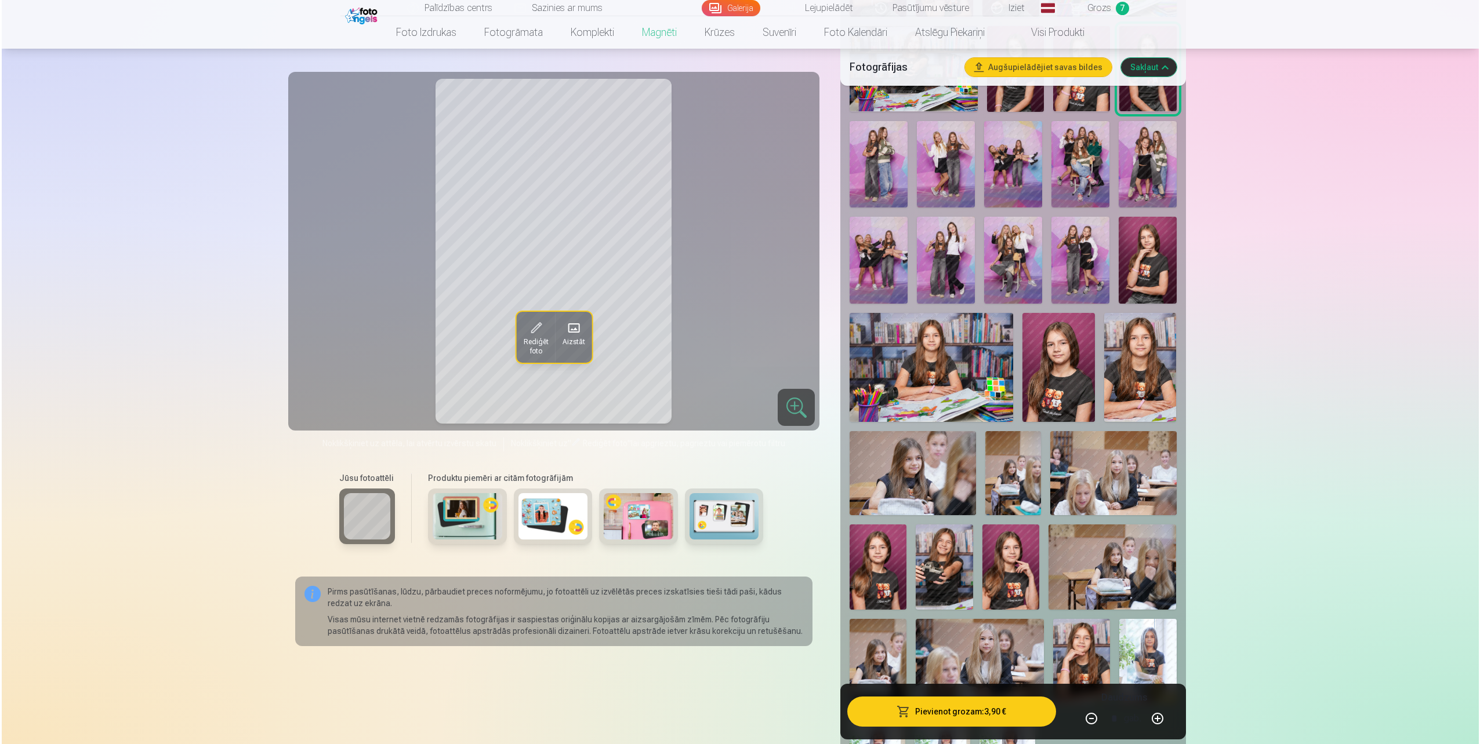
scroll to position [638, 0]
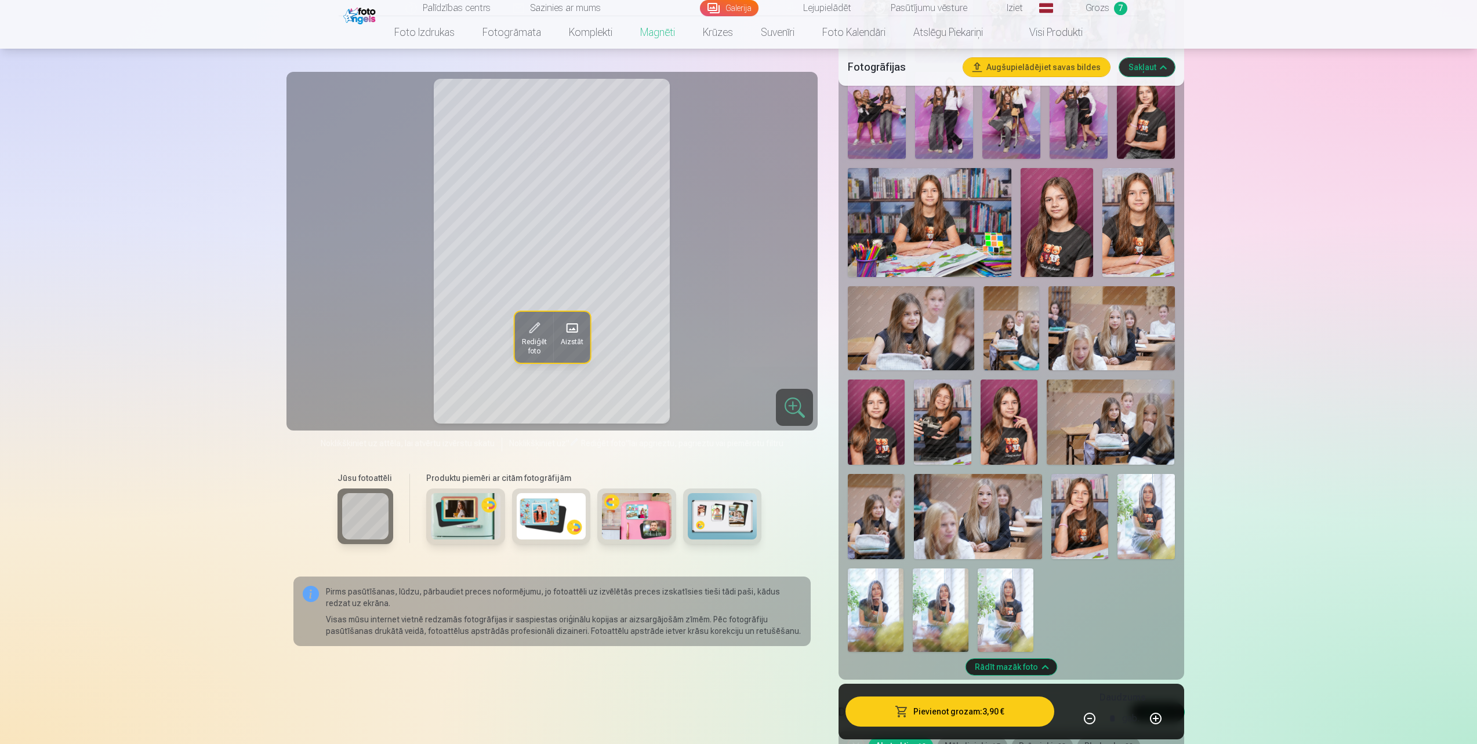
click at [979, 716] on button "Pievienot grozam : 3,90 €" at bounding box center [949, 712] width 208 height 30
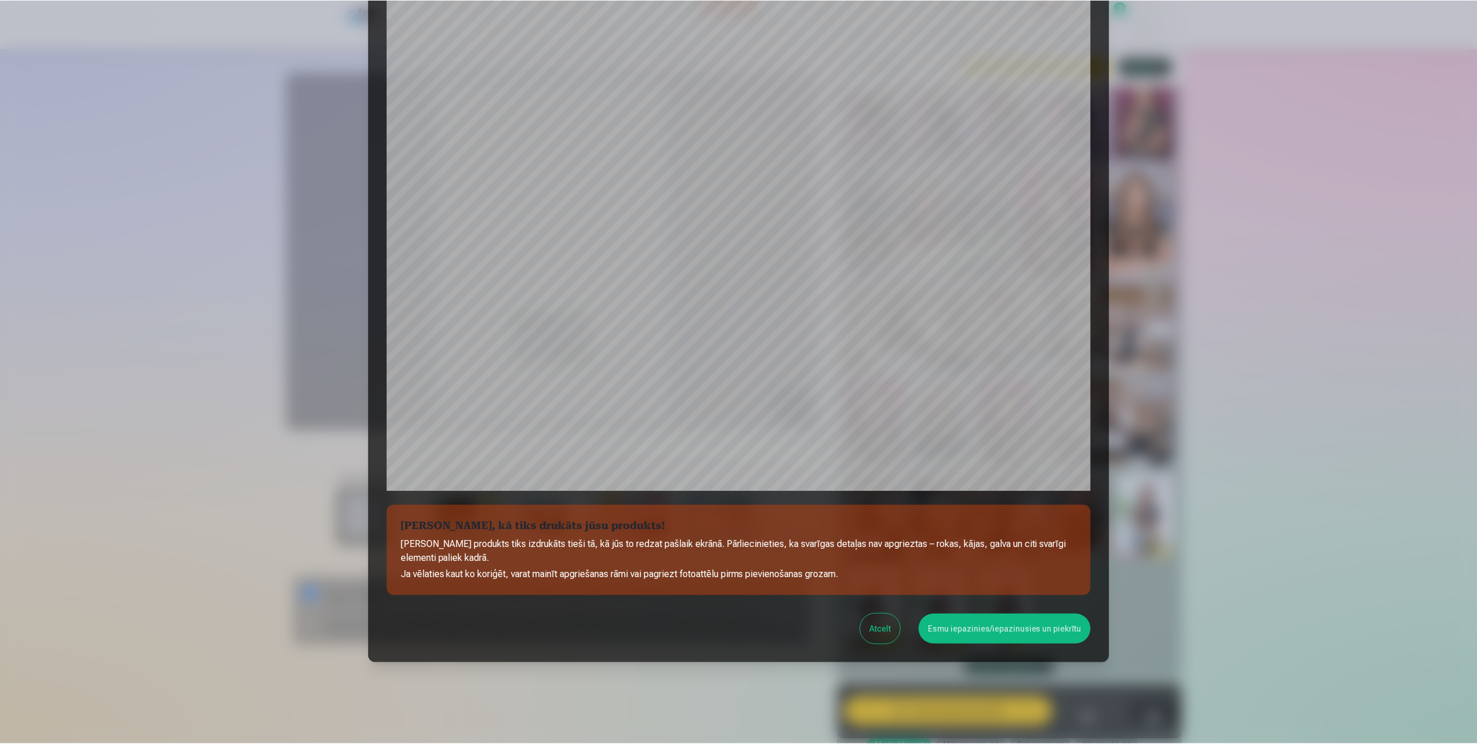
scroll to position [90, 0]
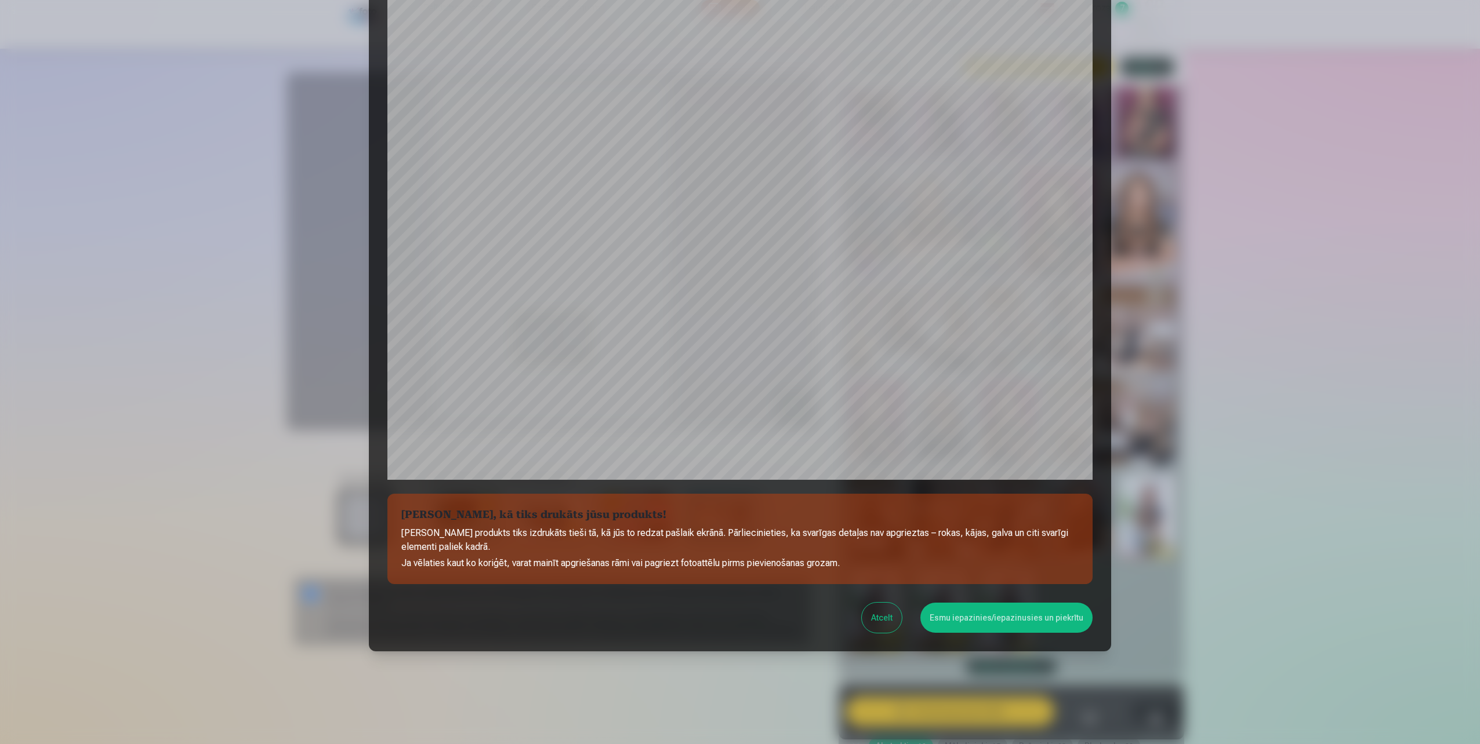
click at [989, 618] on button "Esmu iepazinies/iepazinusies un piekrītu" at bounding box center [1006, 618] width 172 height 30
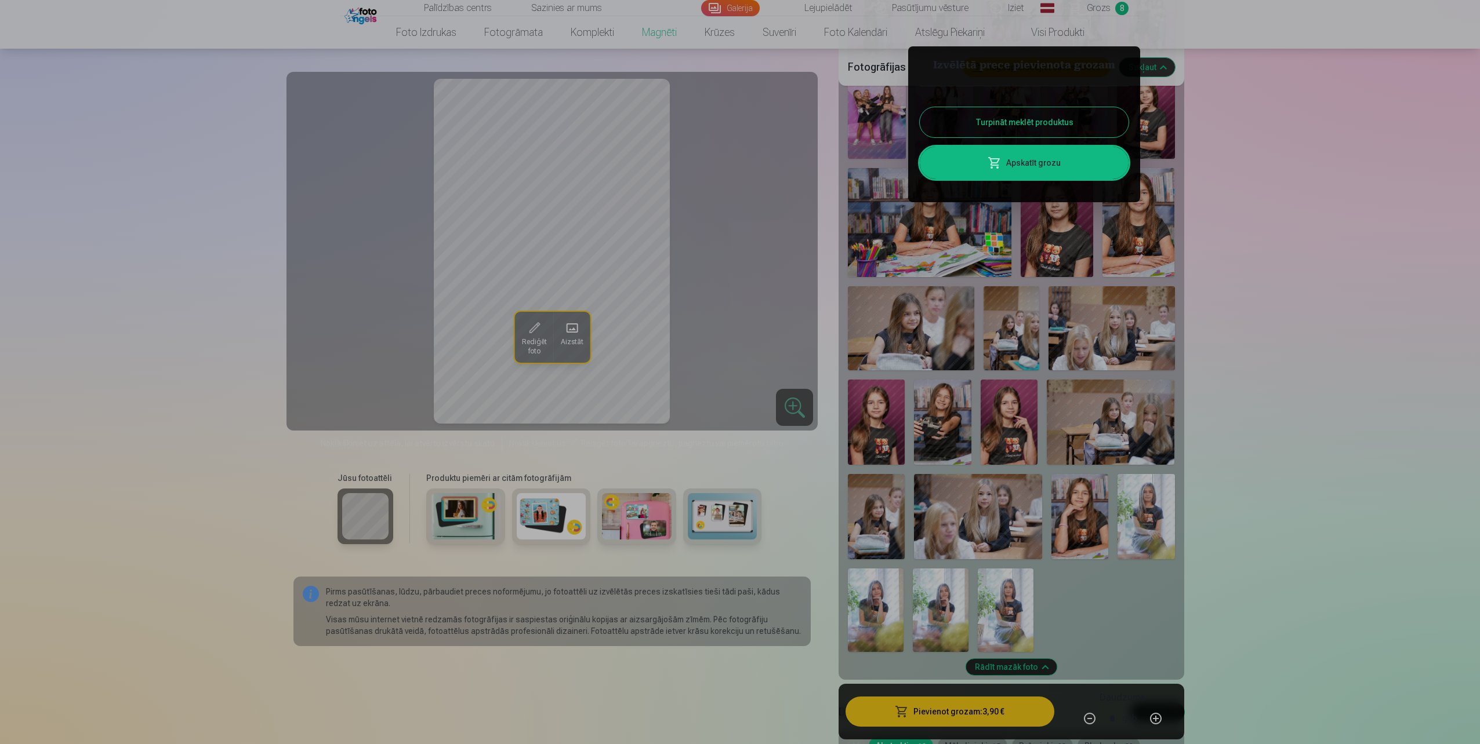
click at [1027, 121] on button "Turpināt meklēt produktus" at bounding box center [1024, 122] width 209 height 30
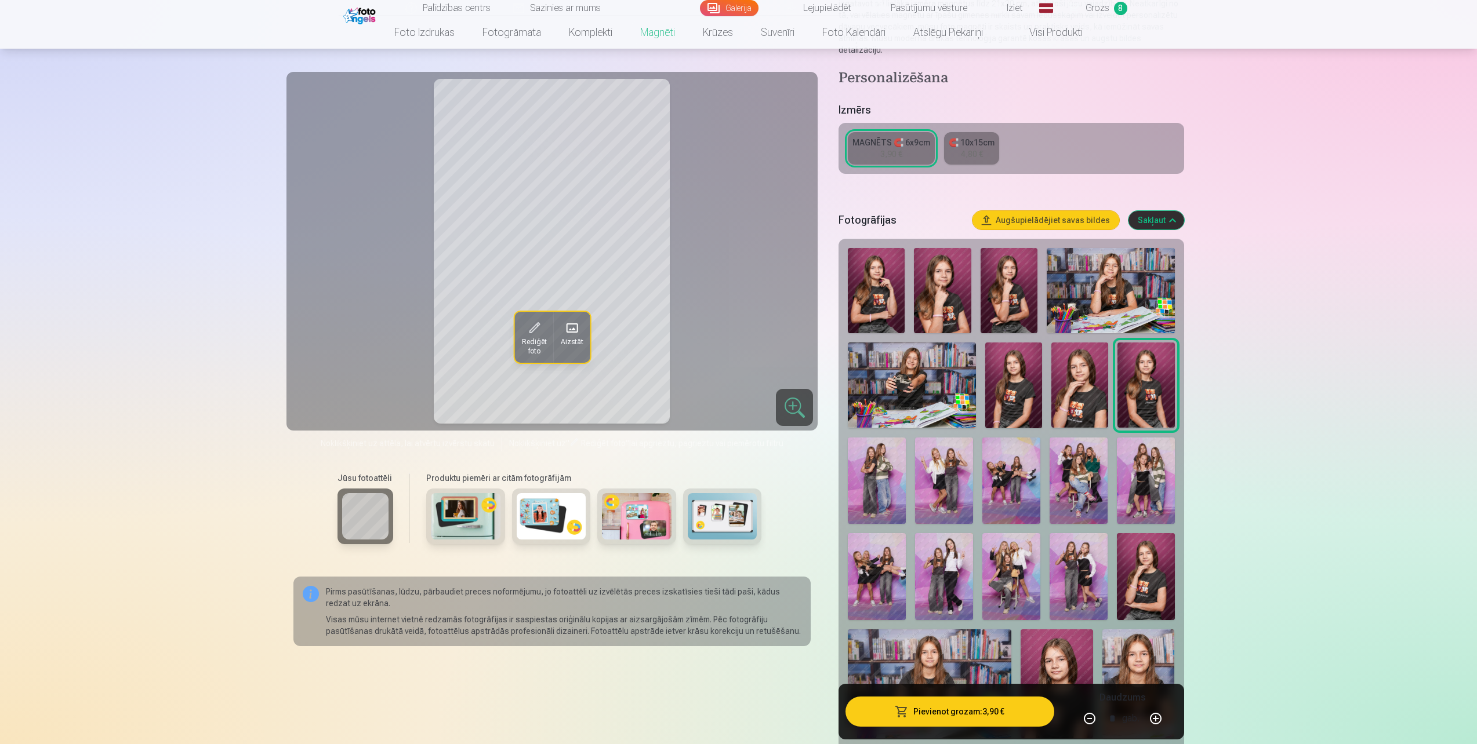
scroll to position [174, 0]
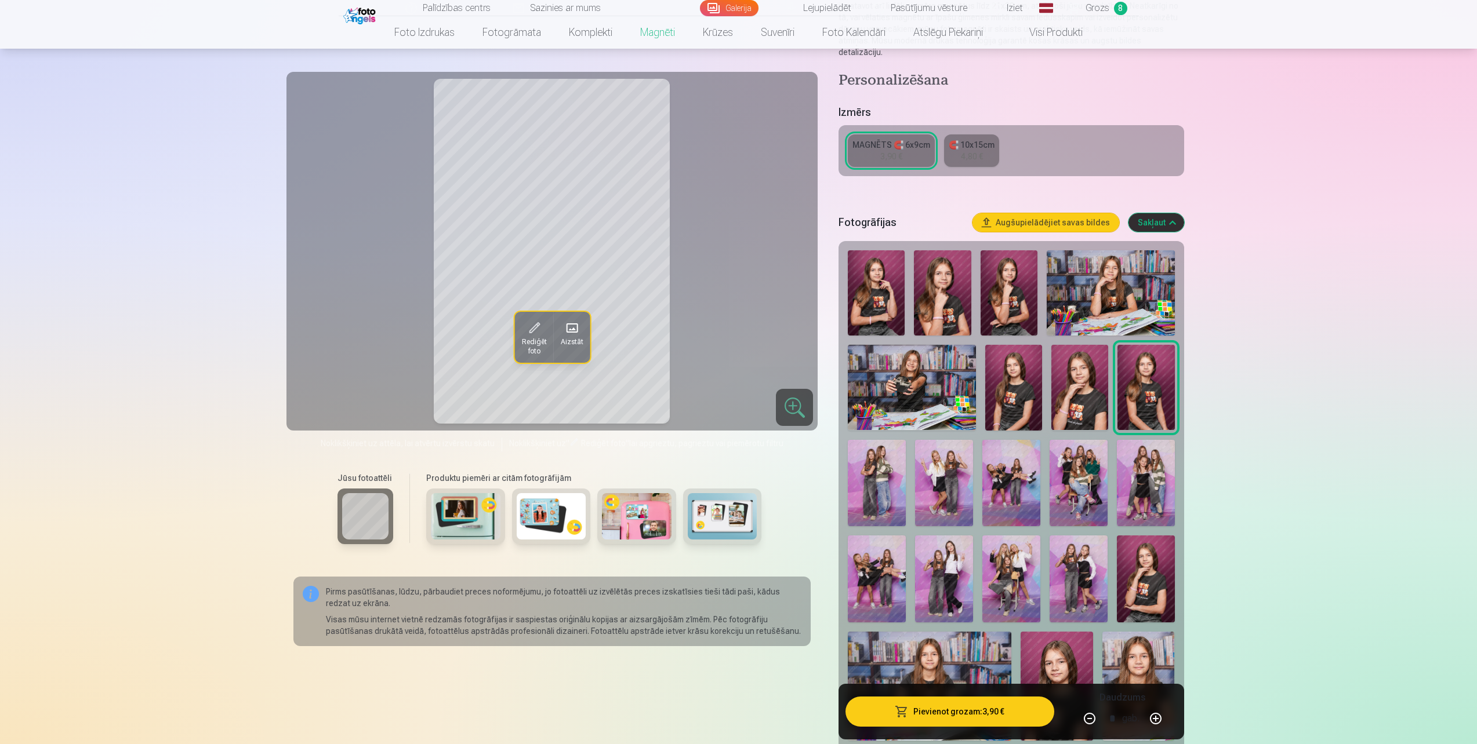
click at [1141, 277] on img at bounding box center [1110, 292] width 128 height 85
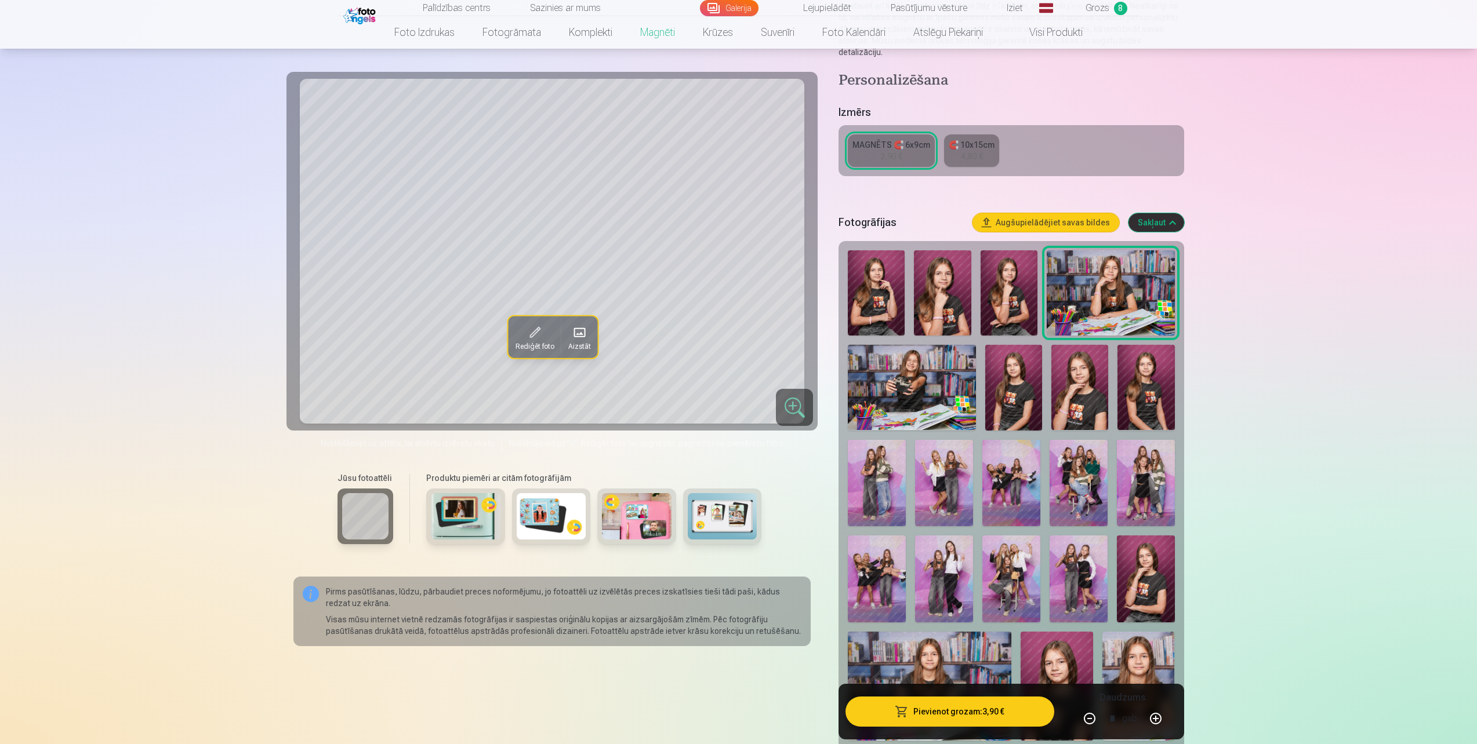
click at [902, 151] on div "3,90 €" at bounding box center [891, 157] width 22 height 12
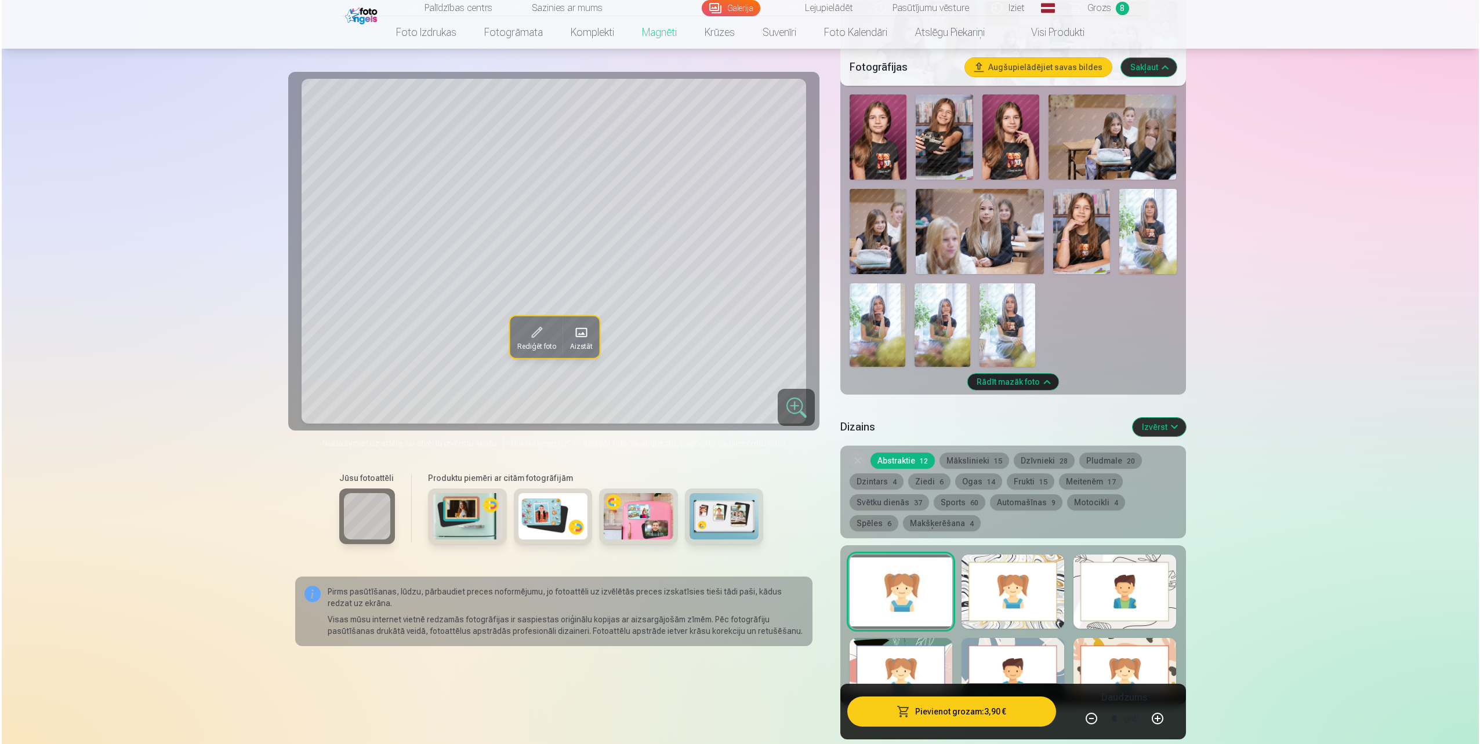
scroll to position [1102, 0]
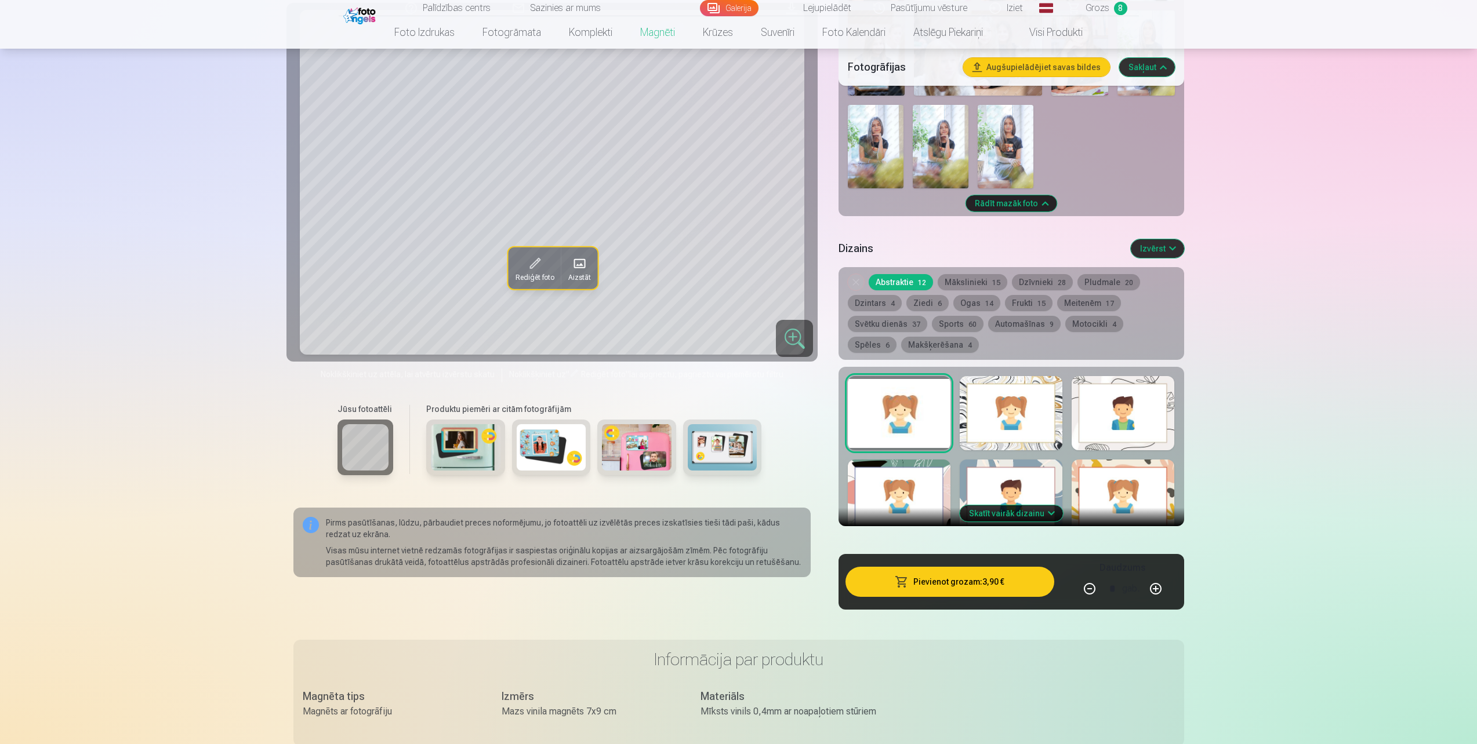
click at [982, 569] on button "Pievienot grozam : 3,90 €" at bounding box center [949, 582] width 208 height 30
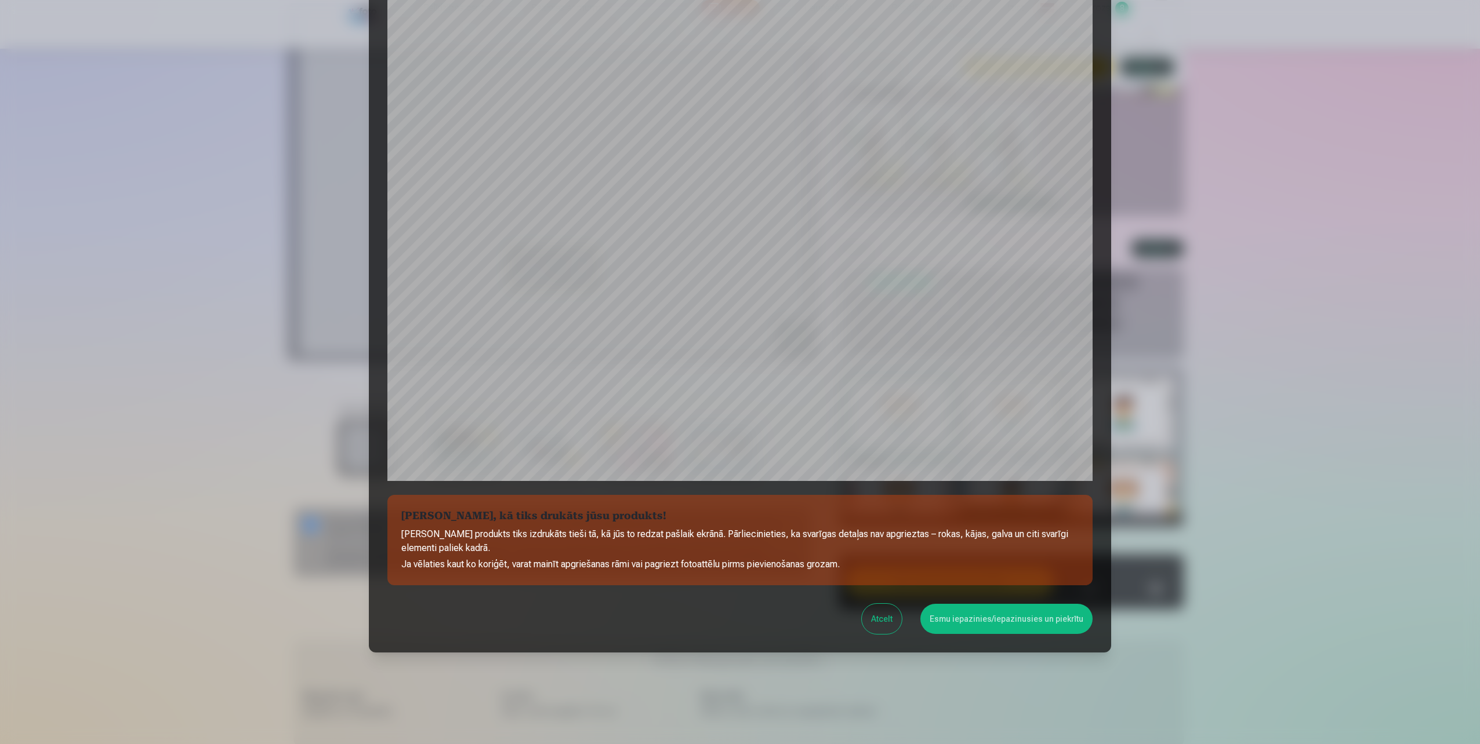
scroll to position [90, 0]
click at [1021, 621] on button "Esmu iepazinies/iepazinusies un piekrītu" at bounding box center [1006, 618] width 172 height 30
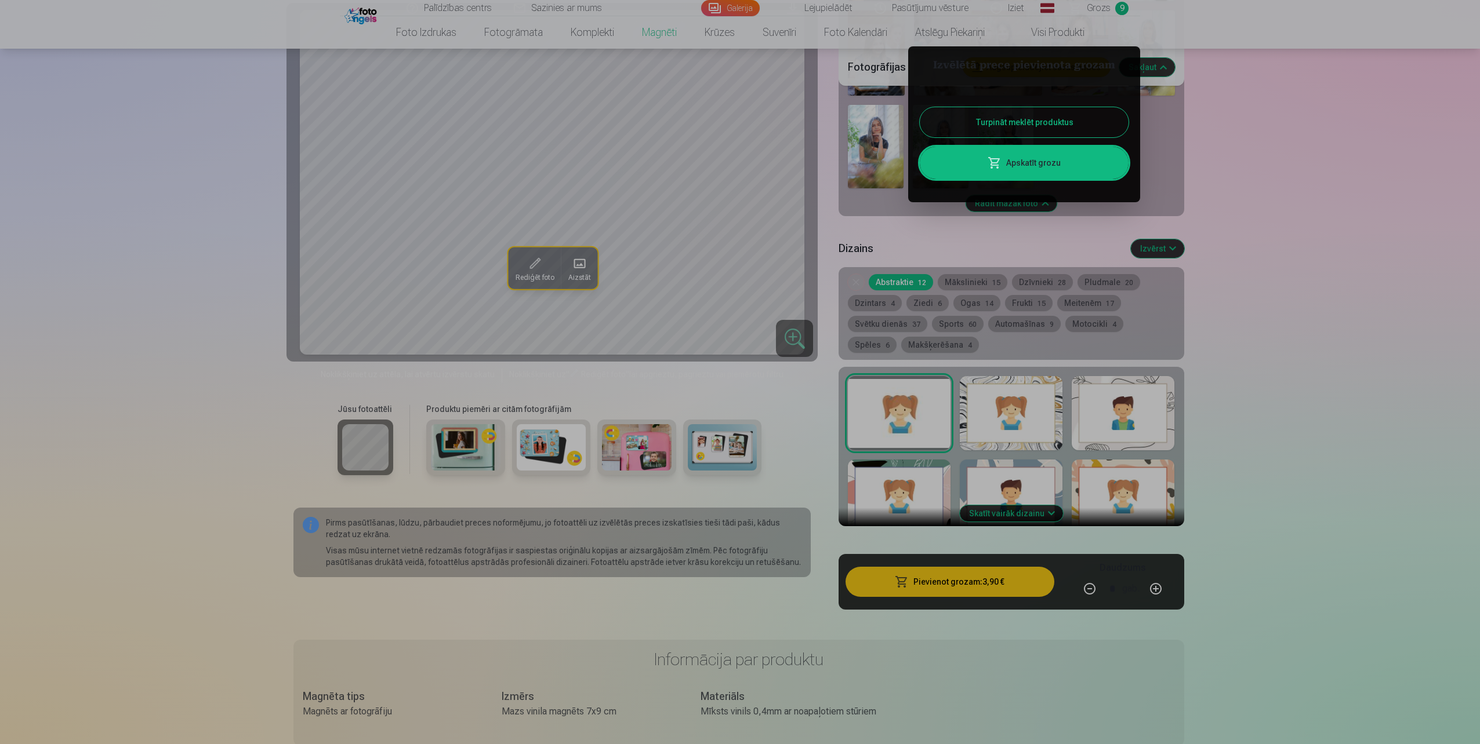
click at [1020, 157] on link "Apskatīt grozu" at bounding box center [1024, 163] width 209 height 32
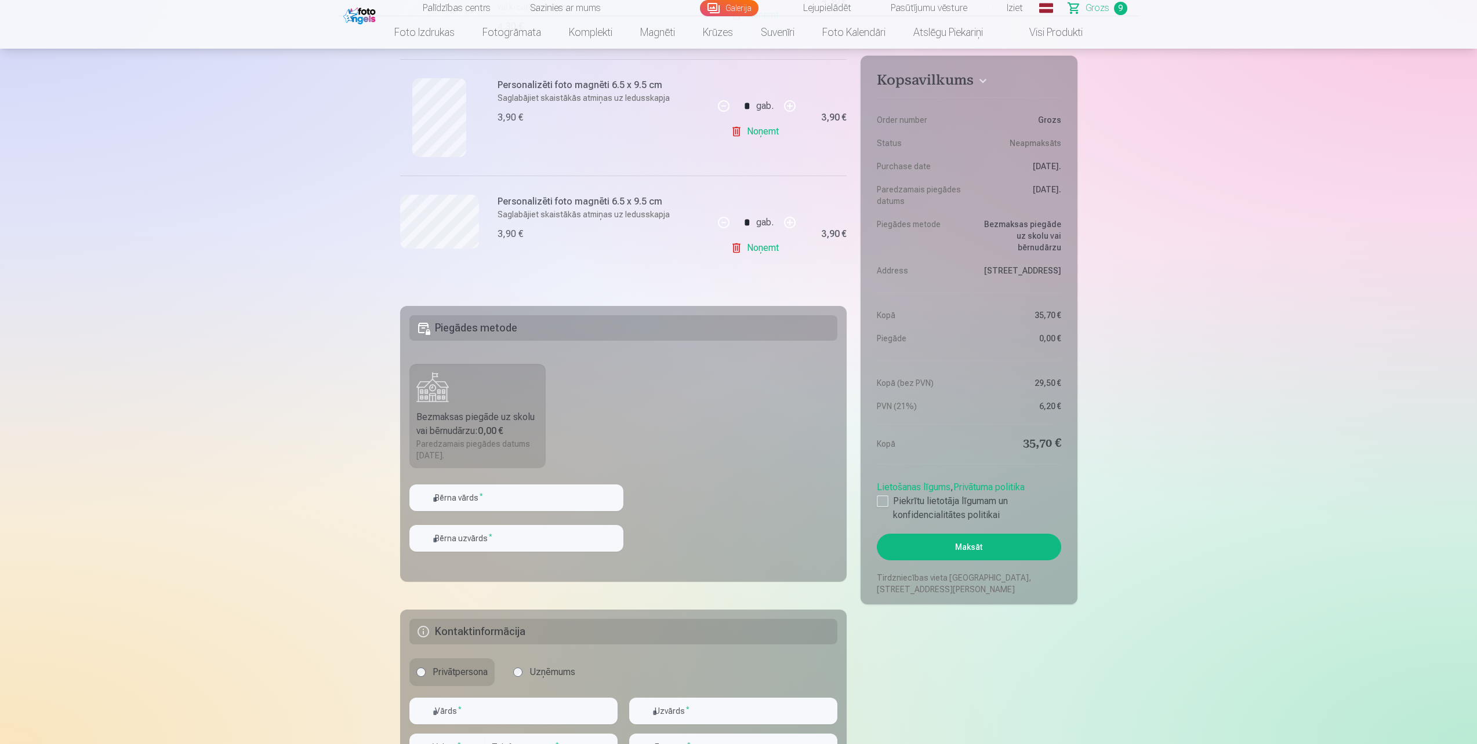
scroll to position [1044, 0]
click at [480, 501] on input "text" at bounding box center [516, 496] width 214 height 27
click at [667, 460] on fieldset "Piegādes metode Bezmaksas piegāde uz skolu vai bērnudārzu : 0,00 € Paredzamais …" at bounding box center [623, 442] width 447 height 276
click at [514, 503] on input "text" at bounding box center [516, 496] width 214 height 27
type input "******"
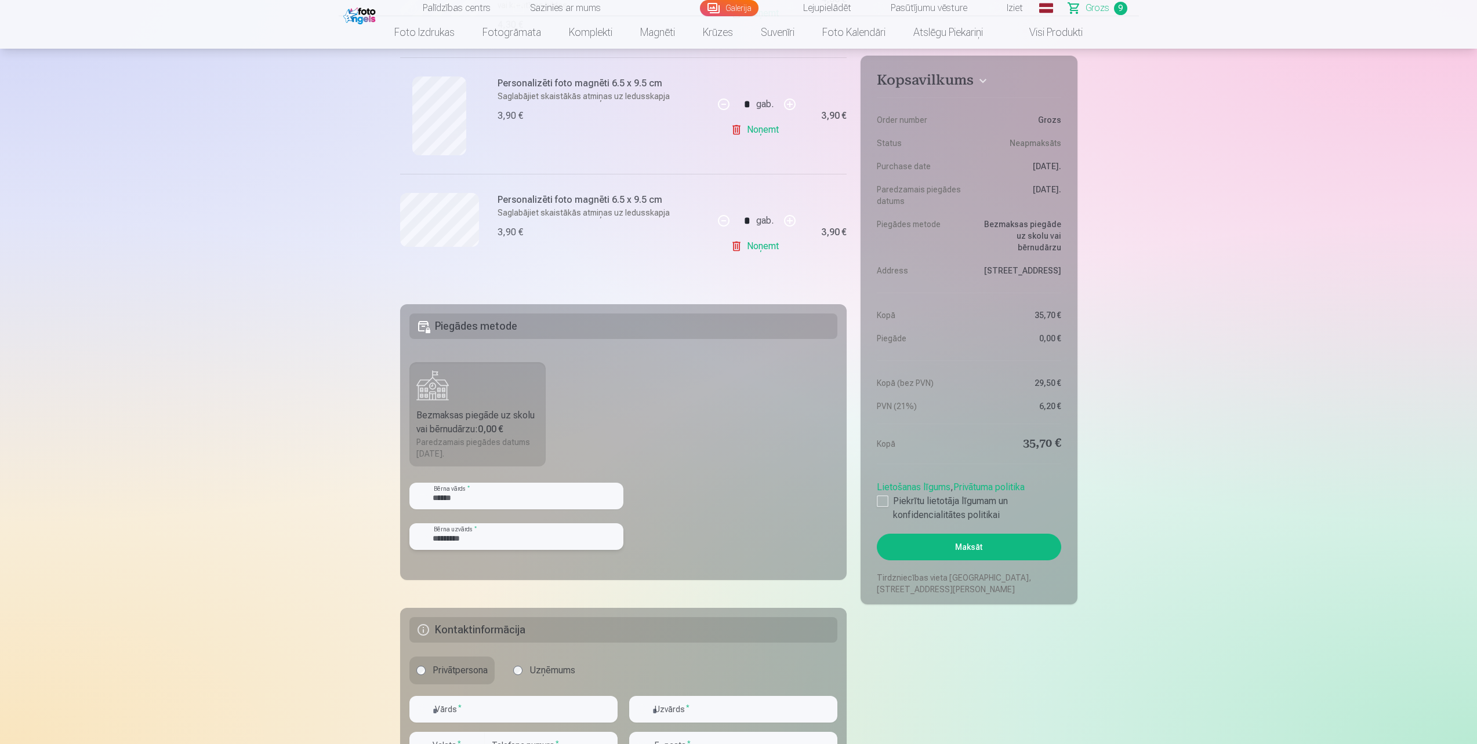
type input "*********"
click at [699, 510] on fieldset "Piegādes metode Bezmaksas piegāde uz skolu vai bērnudārzu : 0,00 € Paredzamais …" at bounding box center [623, 442] width 447 height 276
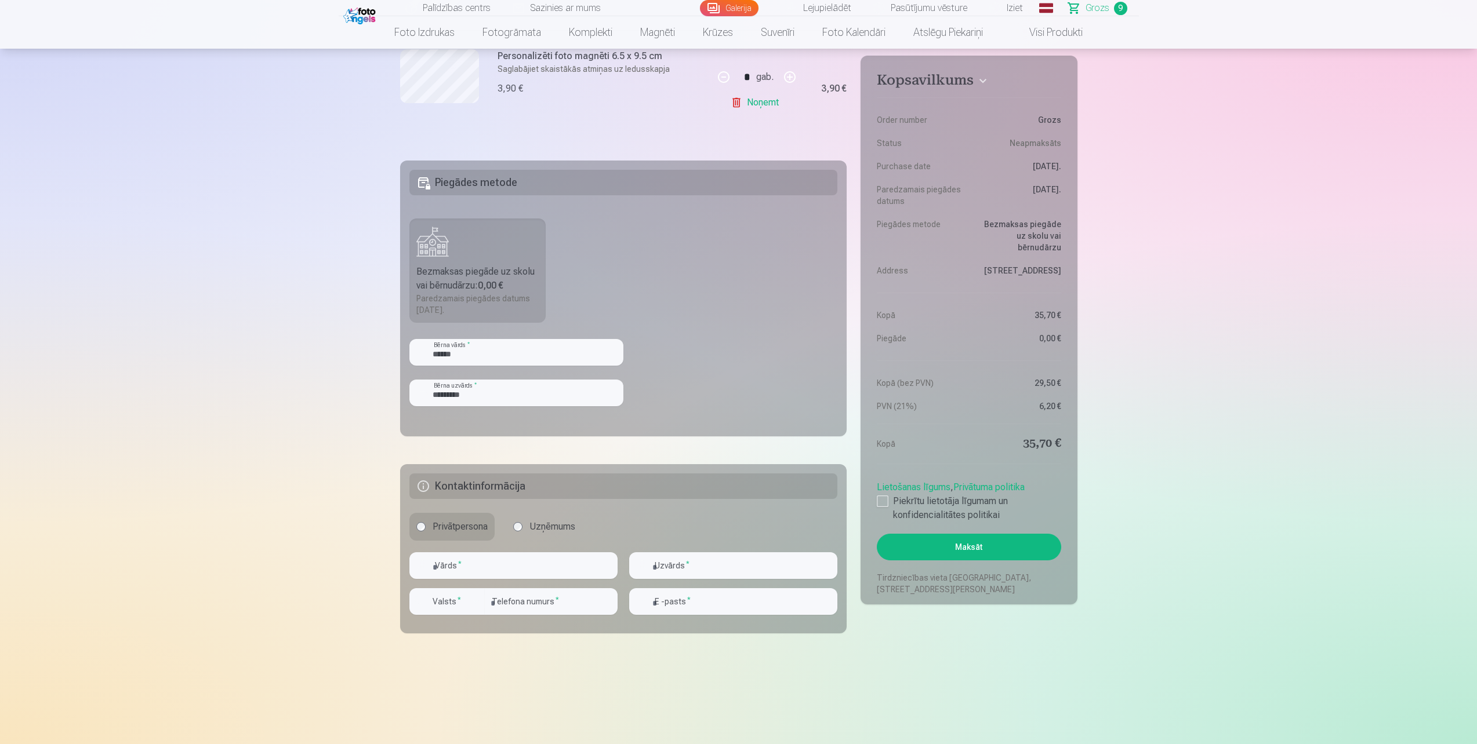
scroll to position [1218, 0]
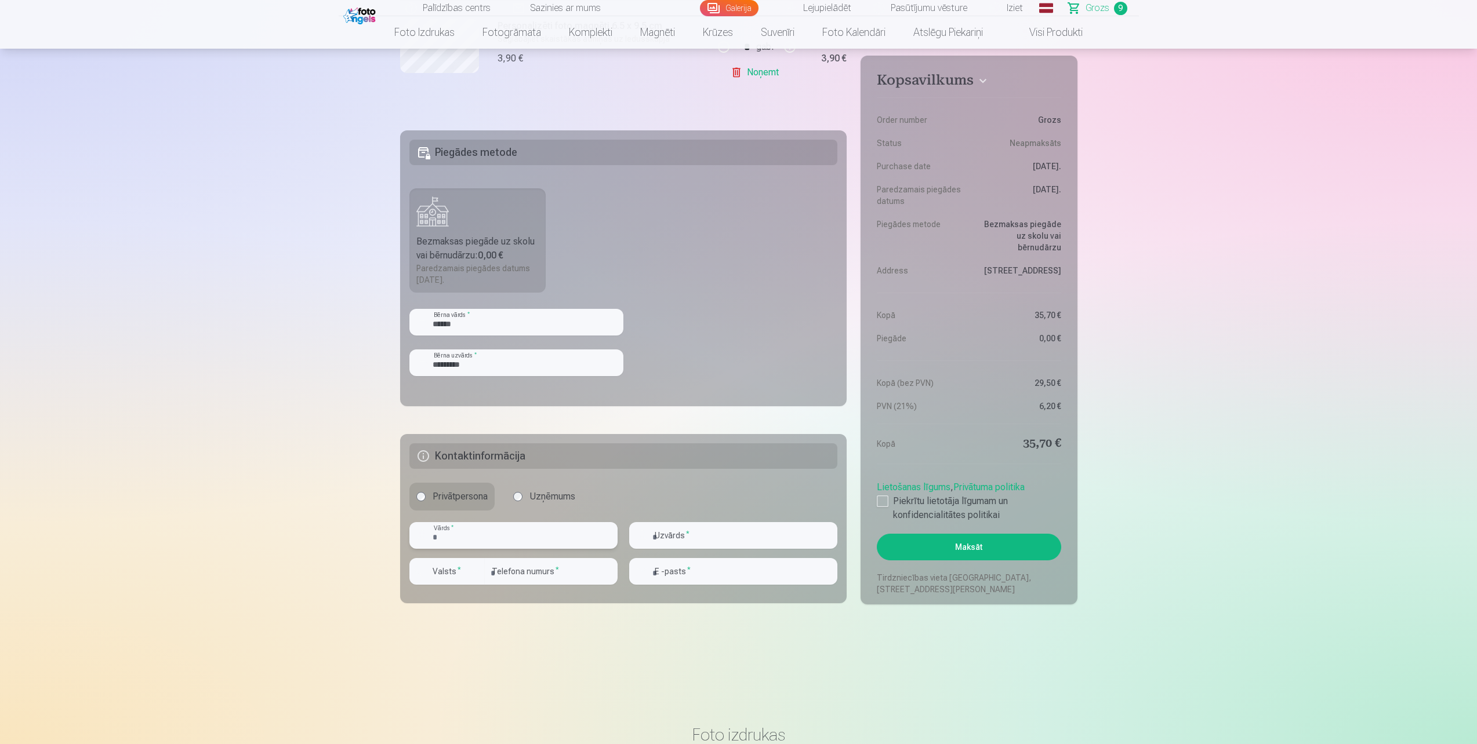
click at [459, 539] on input "text" at bounding box center [513, 535] width 208 height 27
type input "**********"
type input "*********"
click at [435, 573] on label "Valsts *" at bounding box center [447, 572] width 38 height 12
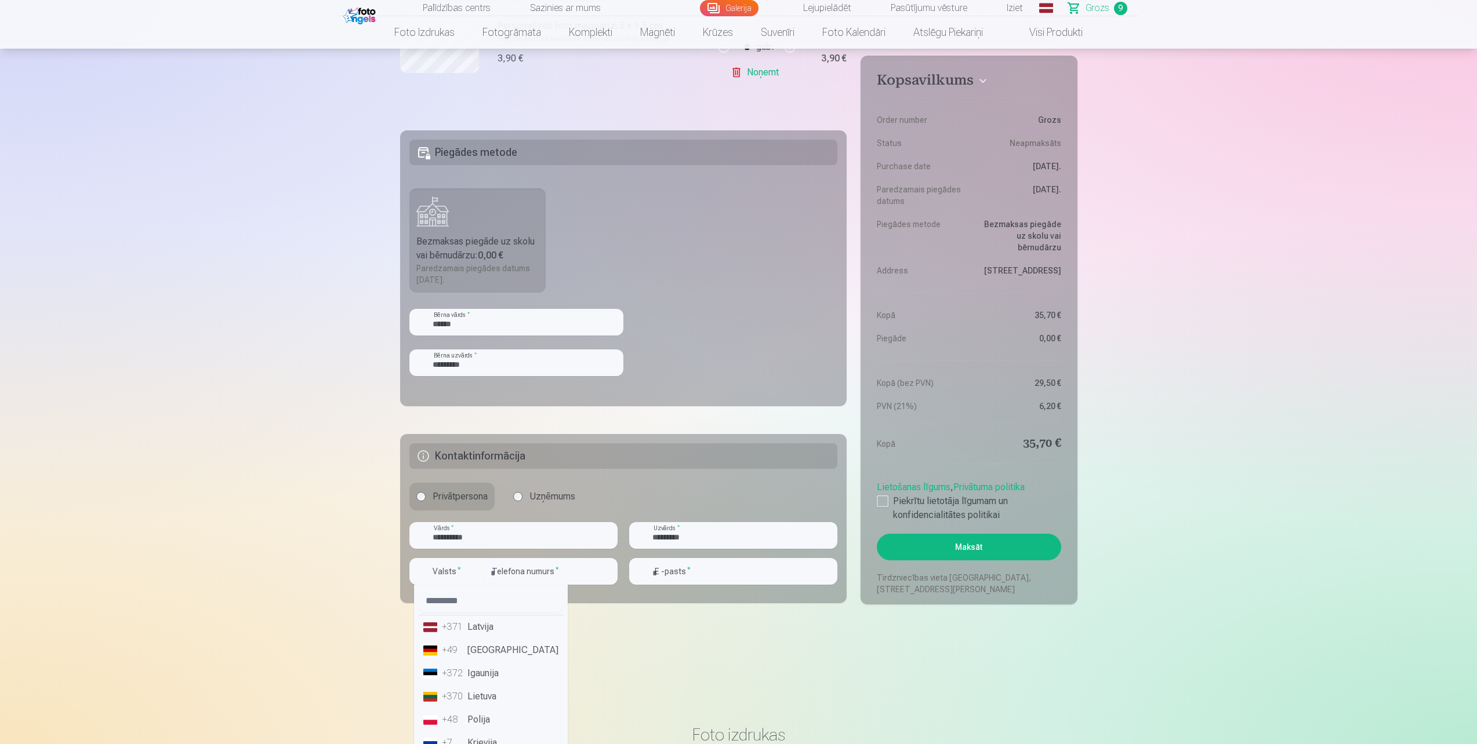
click at [474, 630] on li "+371 Latvija" at bounding box center [491, 627] width 144 height 23
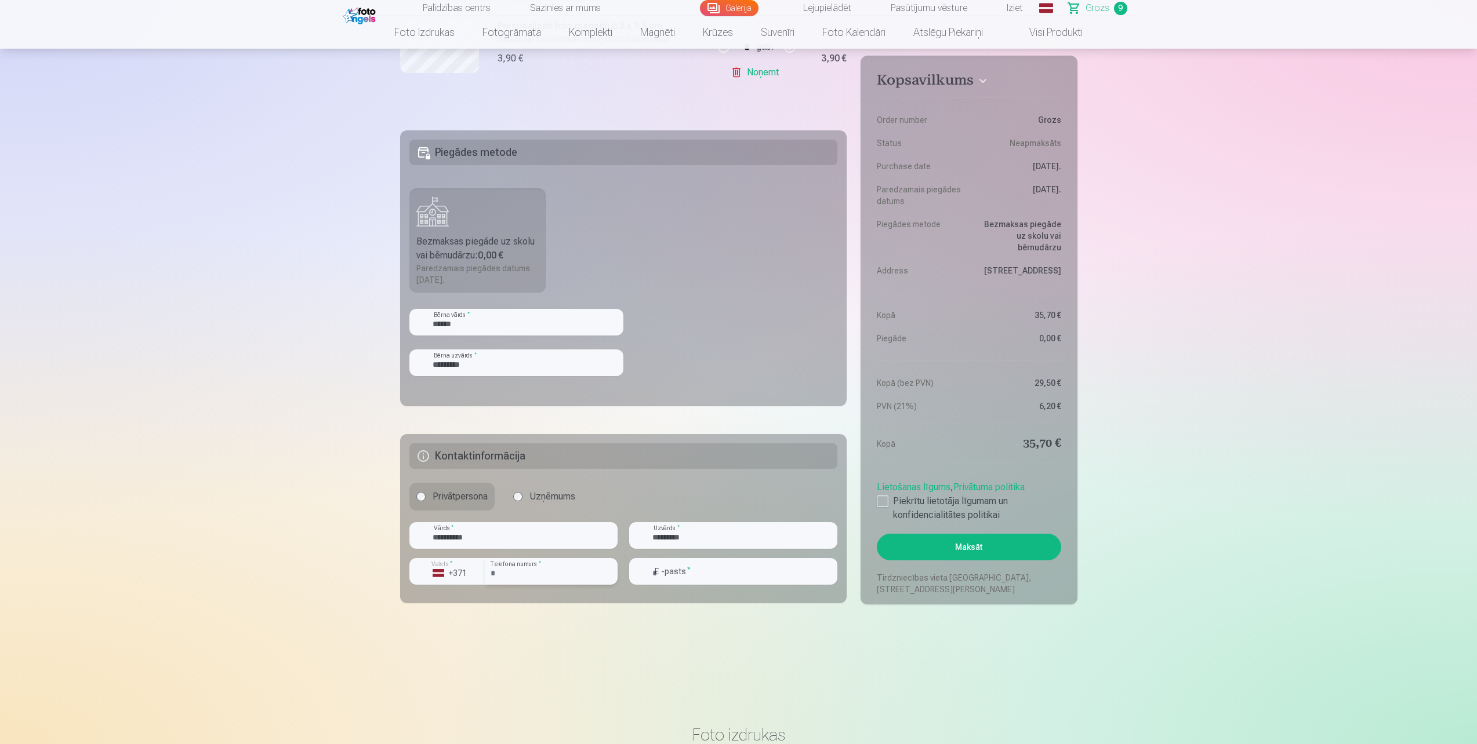
click at [514, 566] on input "number" at bounding box center [551, 571] width 133 height 27
type input "********"
click at [742, 565] on input "email" at bounding box center [733, 571] width 208 height 27
type input "**********"
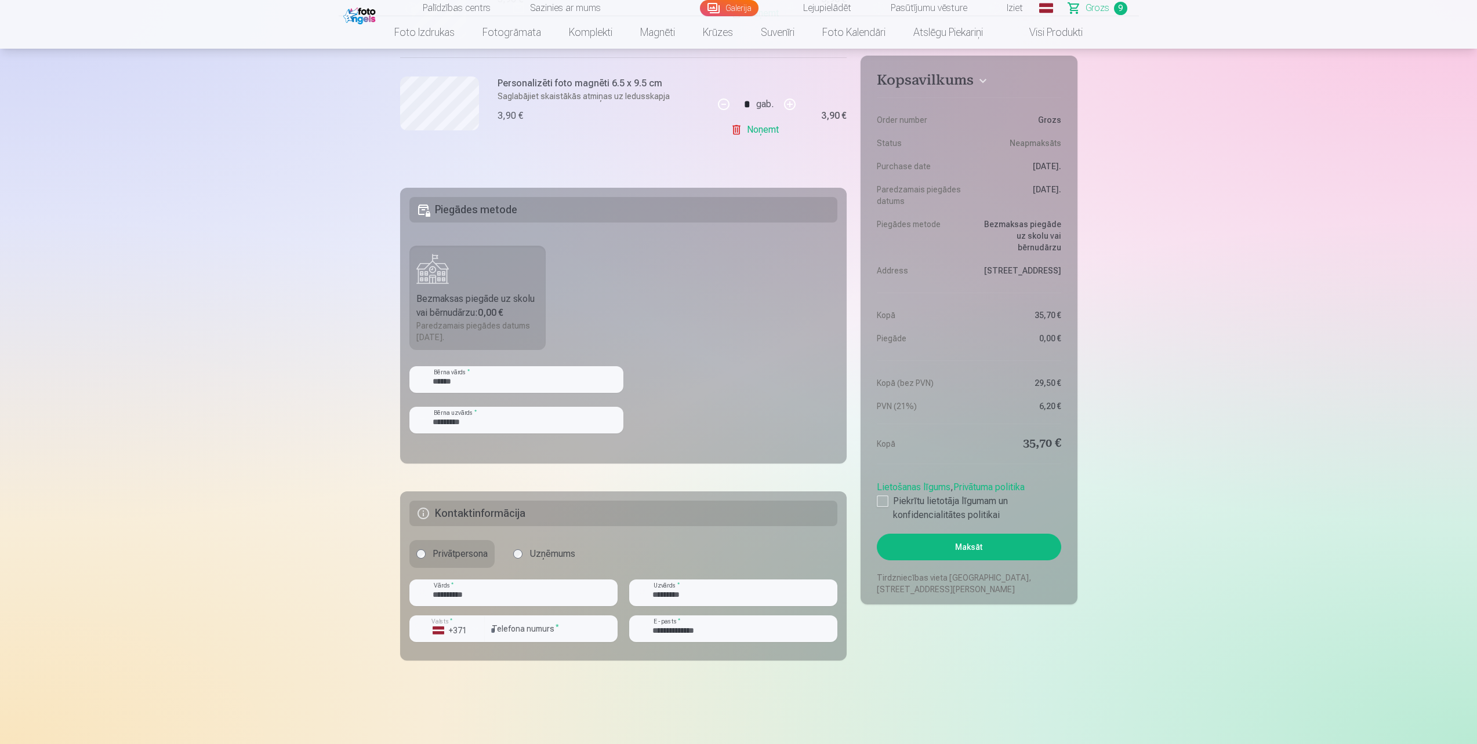
scroll to position [1130, 0]
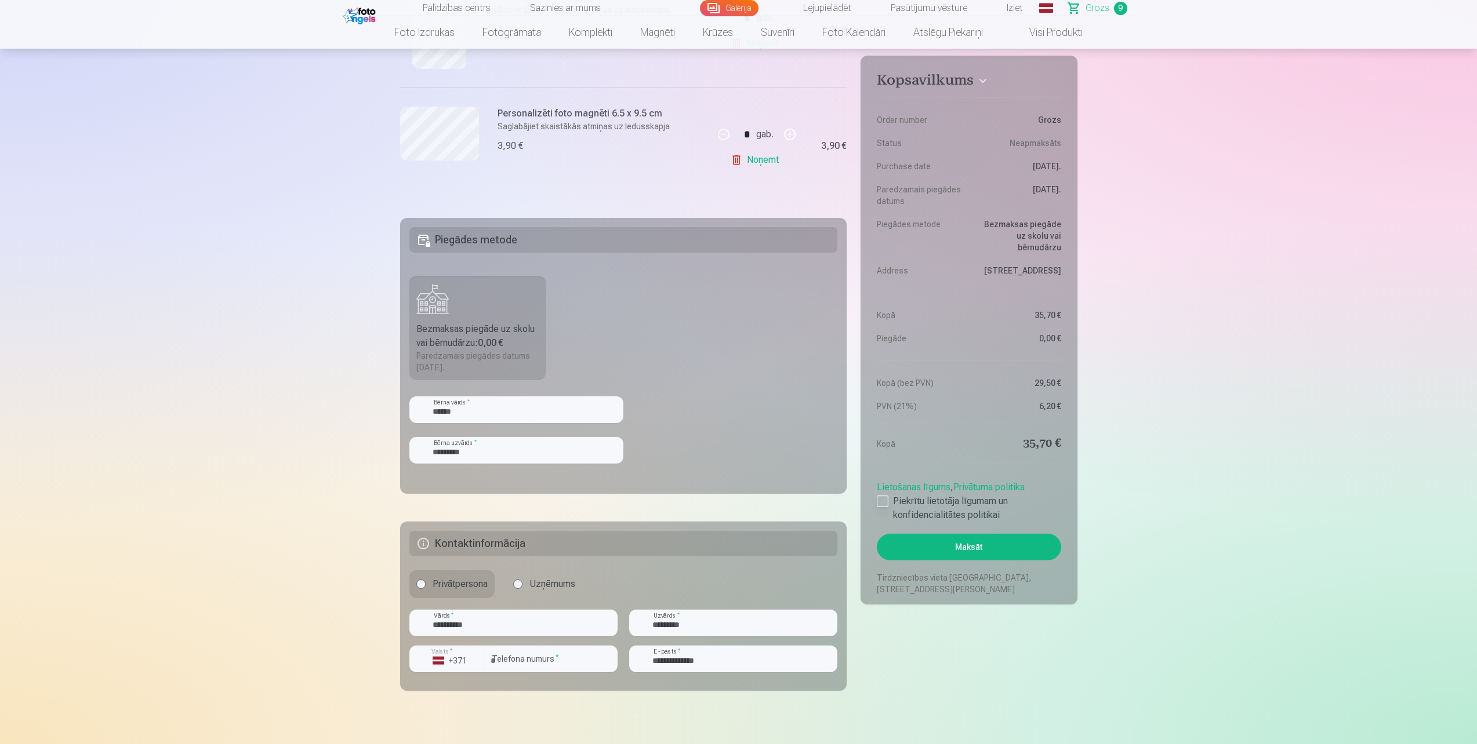
click at [882, 501] on div at bounding box center [883, 502] width 12 height 12
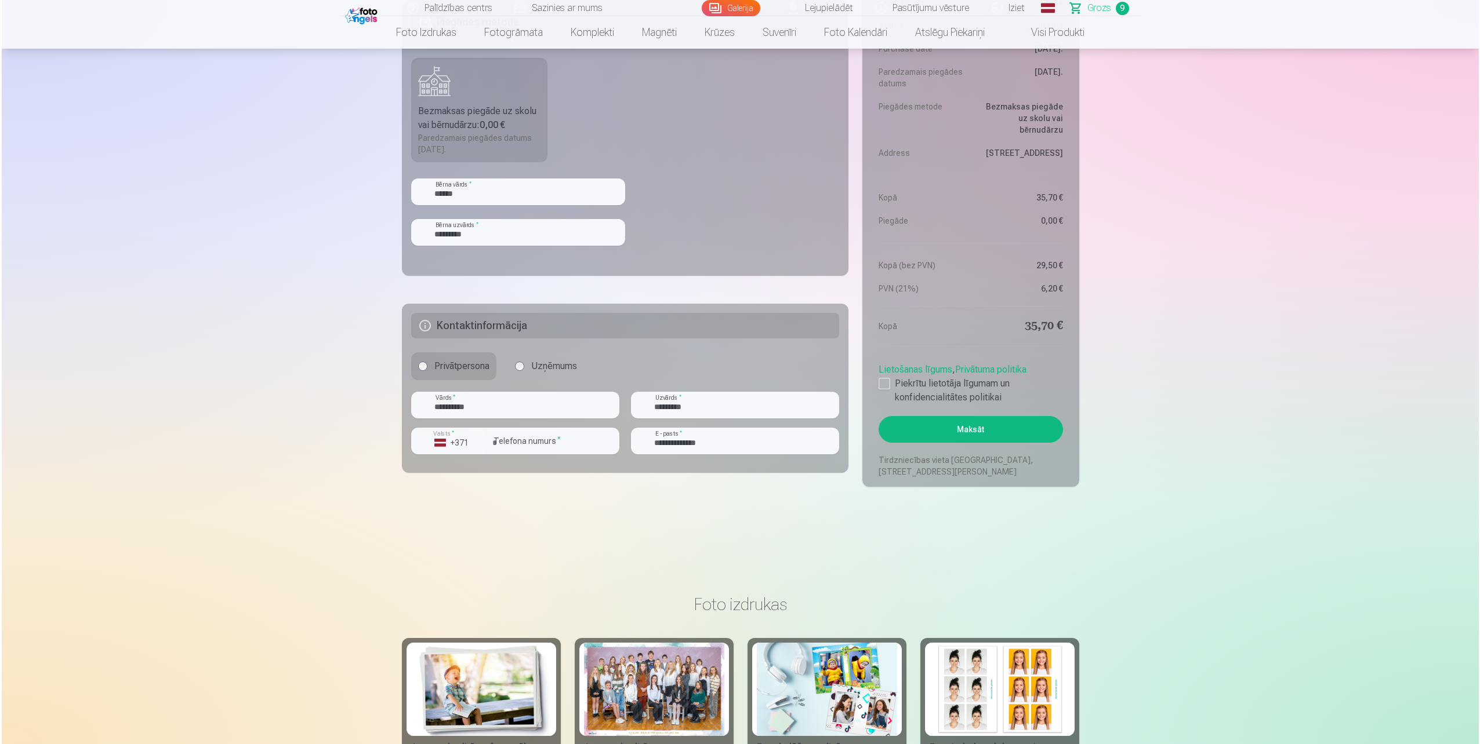
scroll to position [1362, 0]
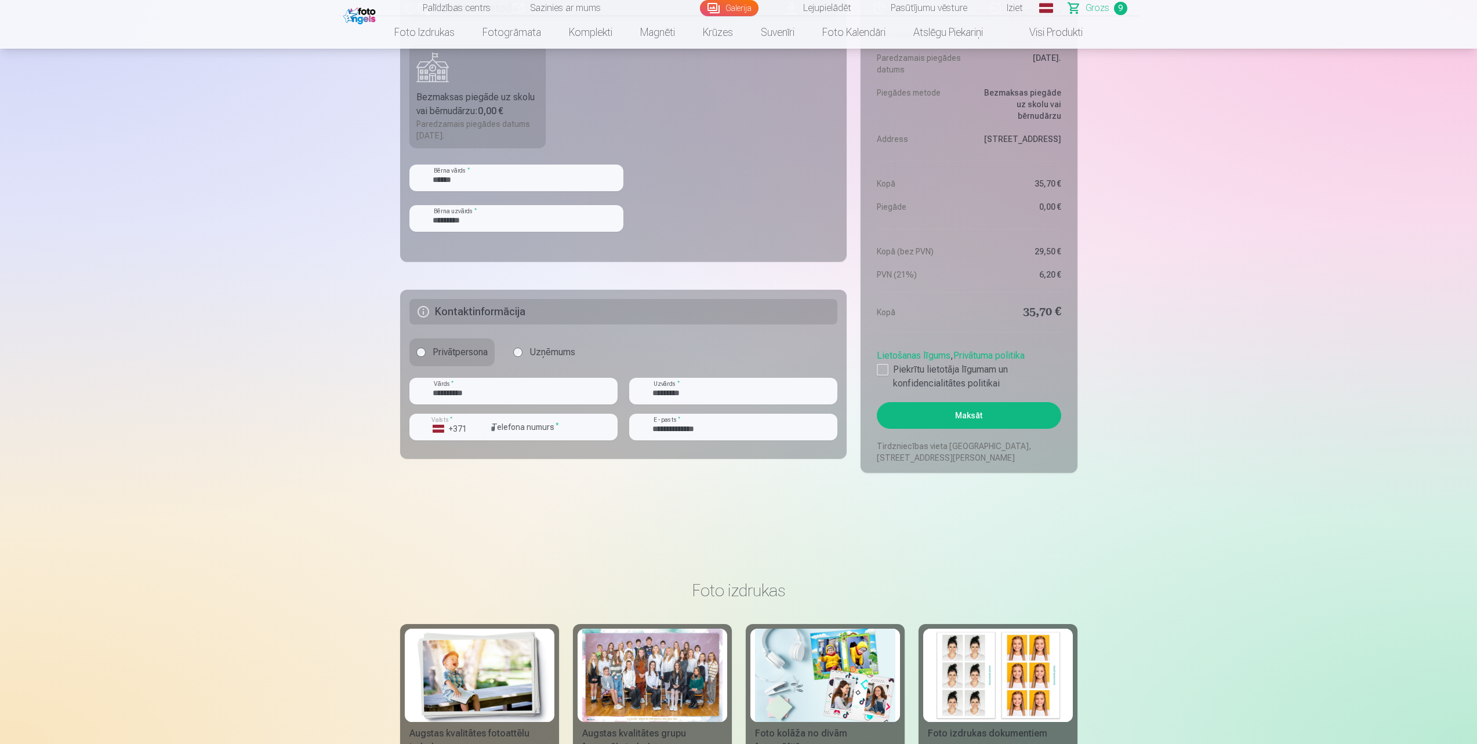
click at [962, 418] on button "Maksāt" at bounding box center [969, 415] width 184 height 27
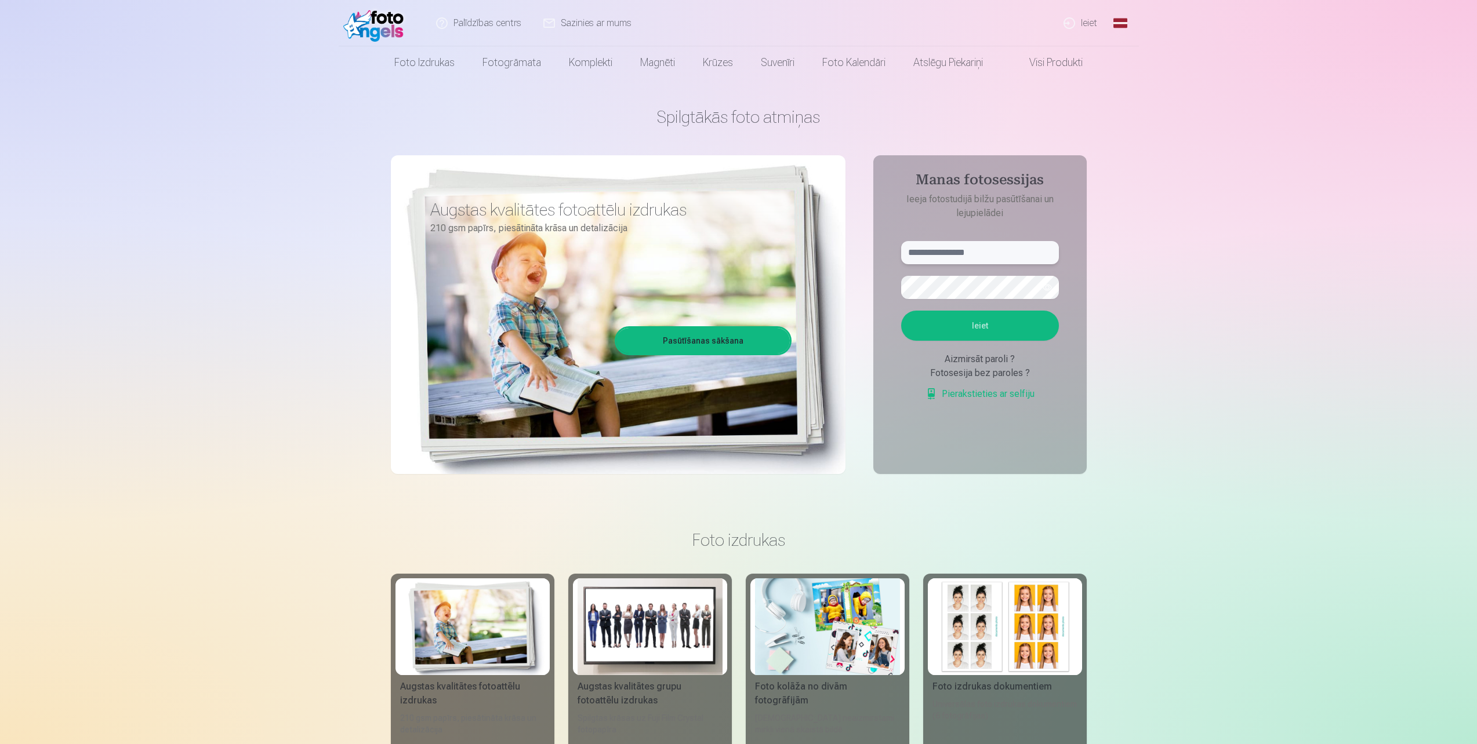
click at [1012, 256] on input "text" at bounding box center [980, 252] width 158 height 23
click at [971, 251] on input "text" at bounding box center [980, 252] width 158 height 23
paste input "**********"
type input "**********"
click at [971, 328] on button "Ieiet" at bounding box center [980, 326] width 158 height 30
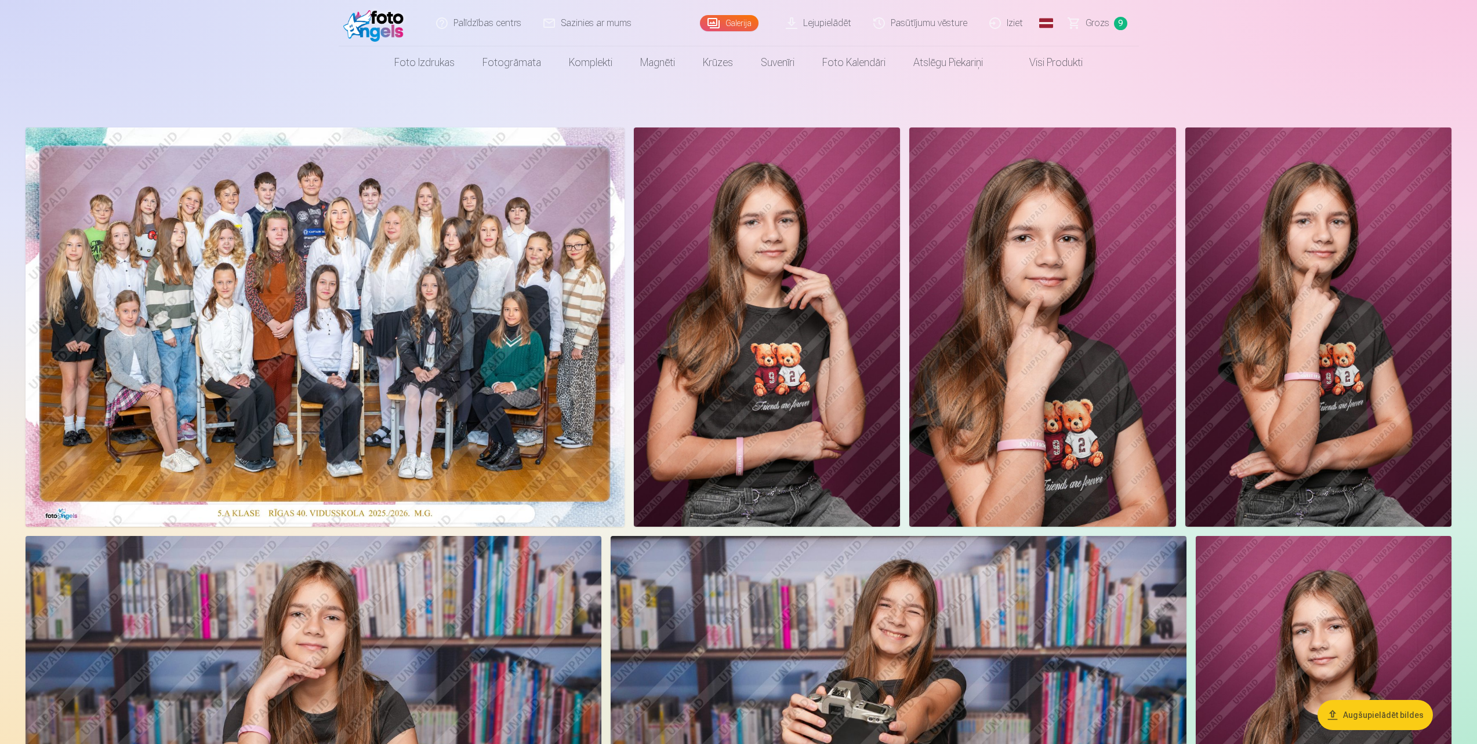
click at [0, 744] on div at bounding box center [0, 744] width 0 height 0
click at [1097, 20] on span "Grozs" at bounding box center [1097, 23] width 24 height 14
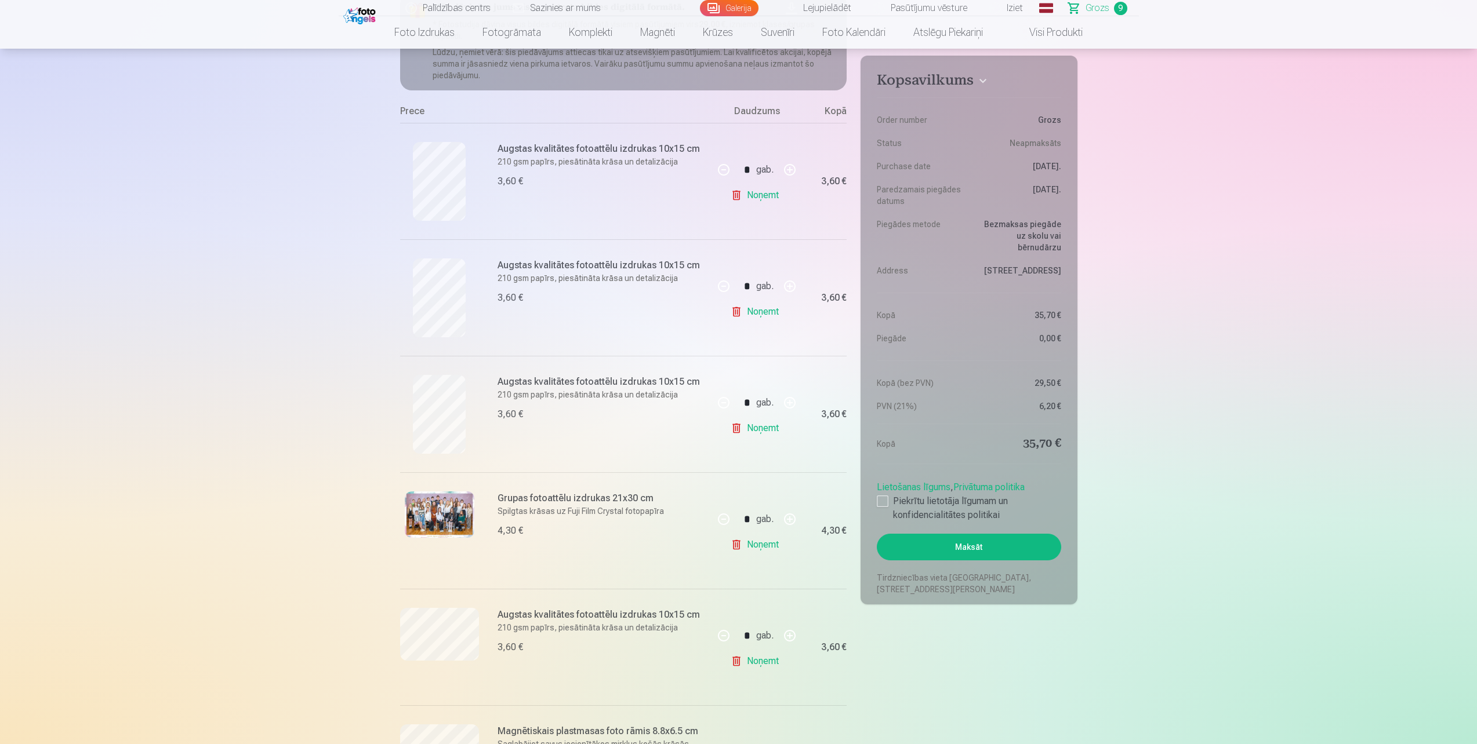
scroll to position [174, 0]
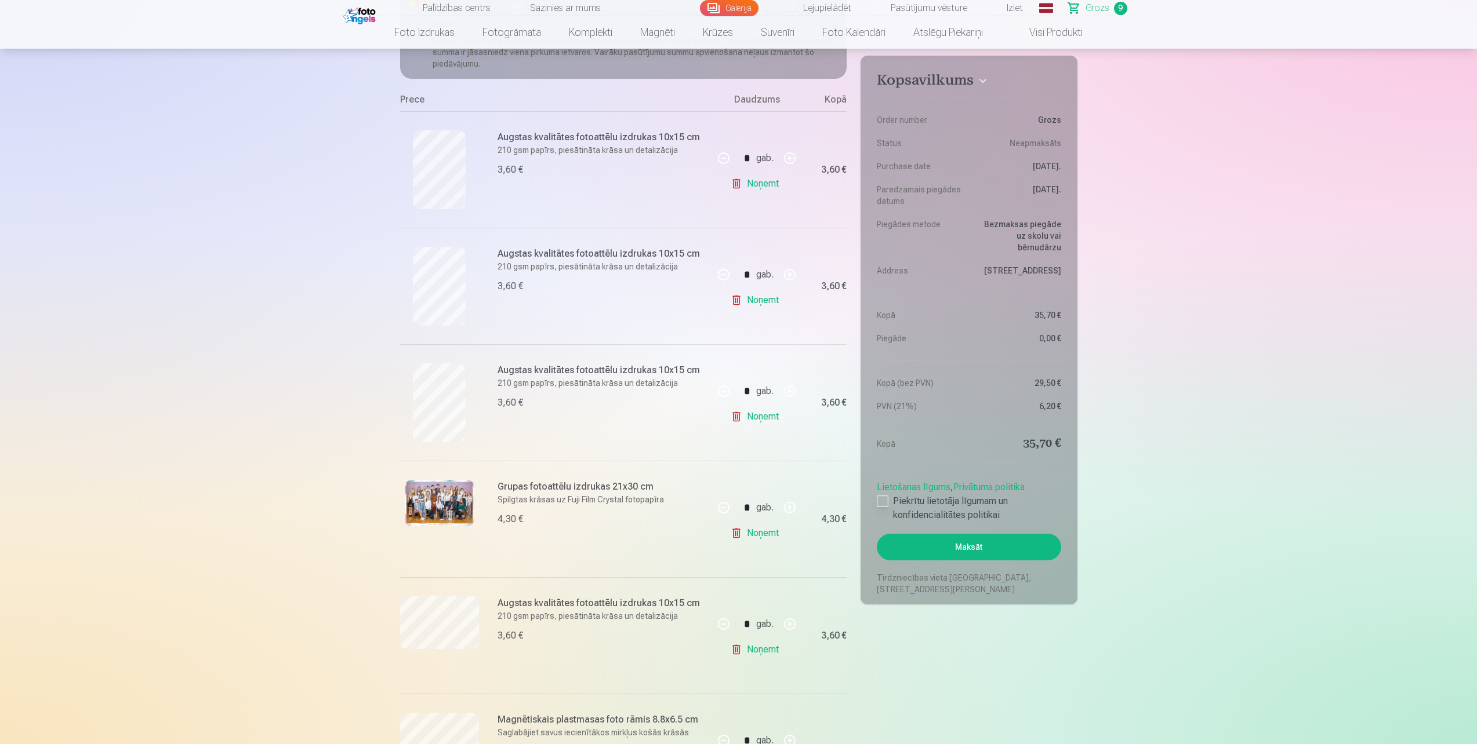
click at [880, 502] on div at bounding box center [883, 502] width 12 height 12
click at [979, 549] on button "Maksāt" at bounding box center [969, 547] width 184 height 27
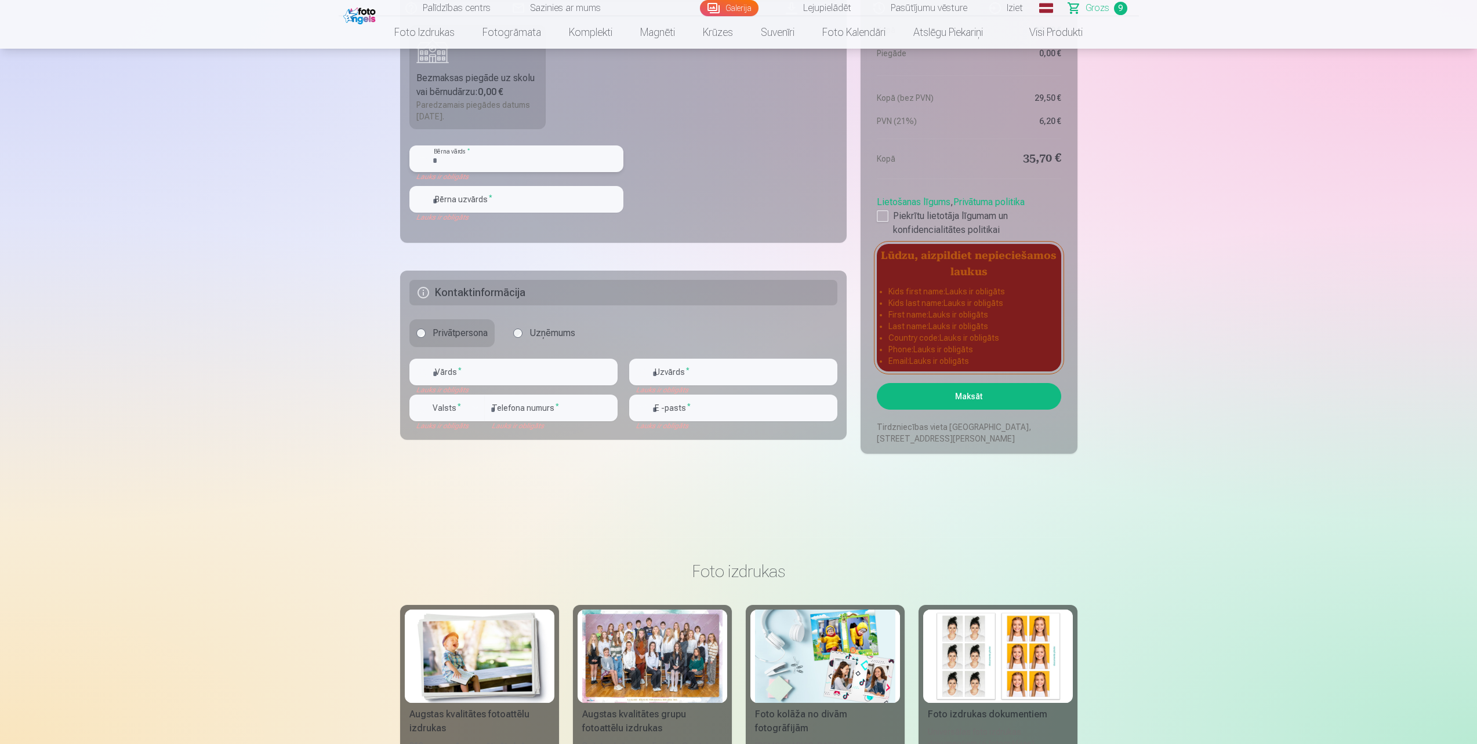
click at [503, 158] on input "text" at bounding box center [516, 159] width 214 height 27
click at [501, 161] on input "text" at bounding box center [516, 159] width 214 height 27
type input "******"
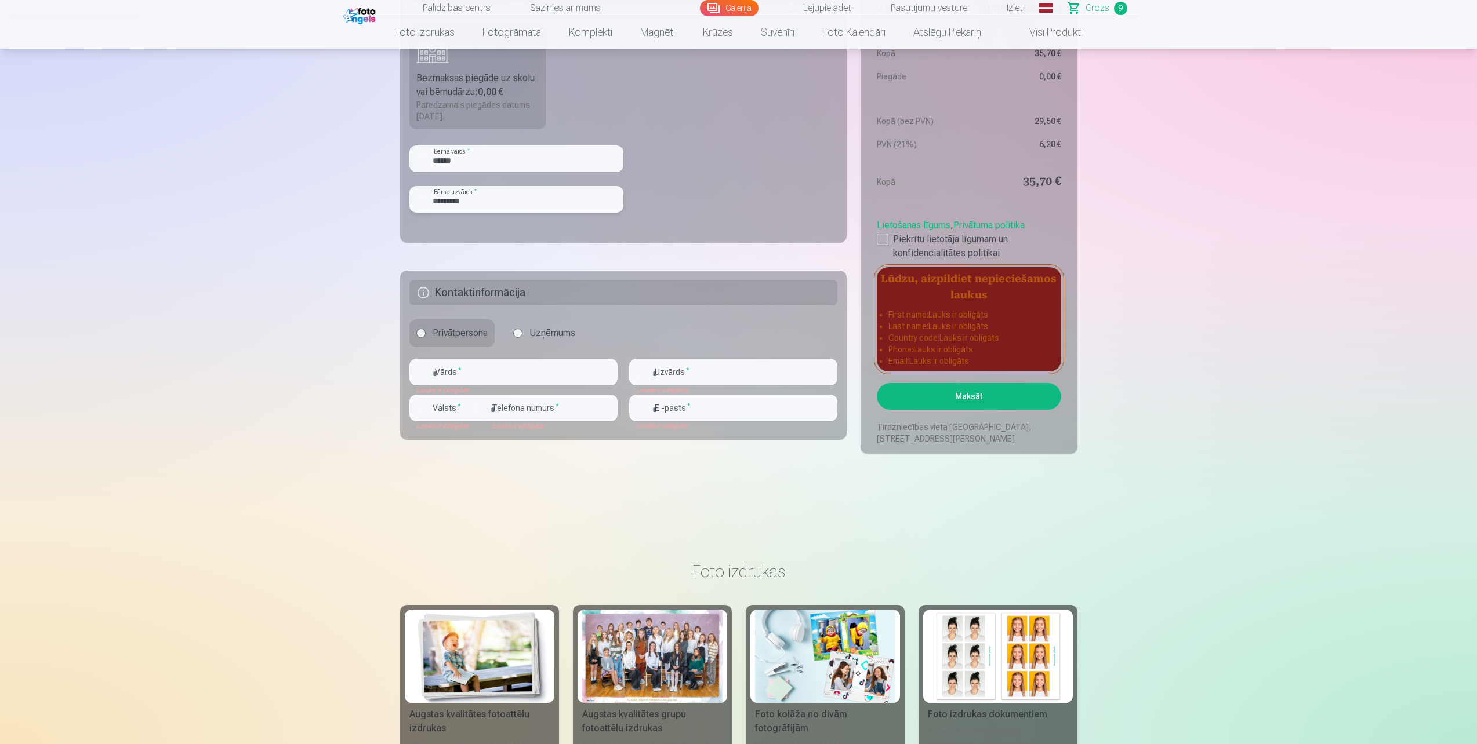
type input "*********"
click at [485, 373] on input "text" at bounding box center [513, 372] width 208 height 27
type input "**********"
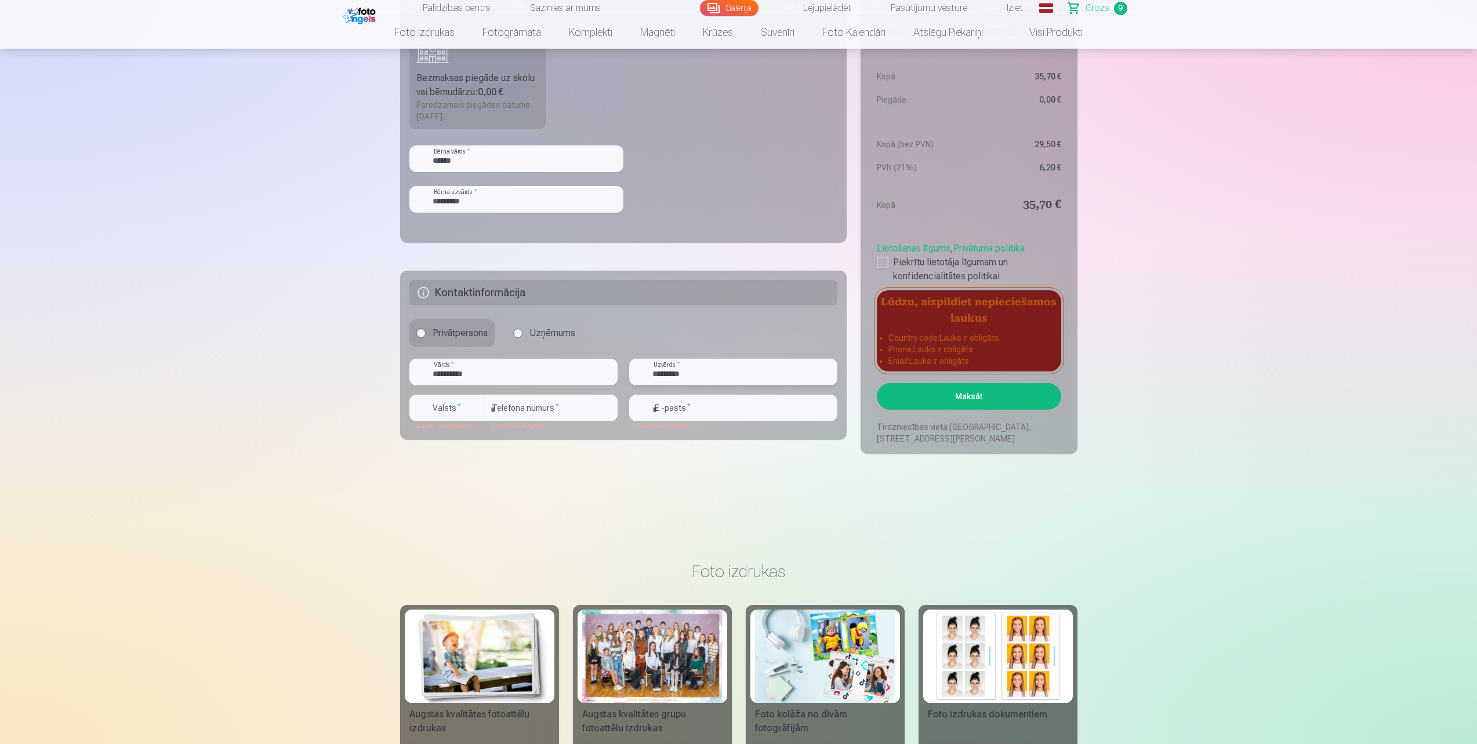
type input "*********"
click at [463, 405] on div "button" at bounding box center [450, 410] width 35 height 12
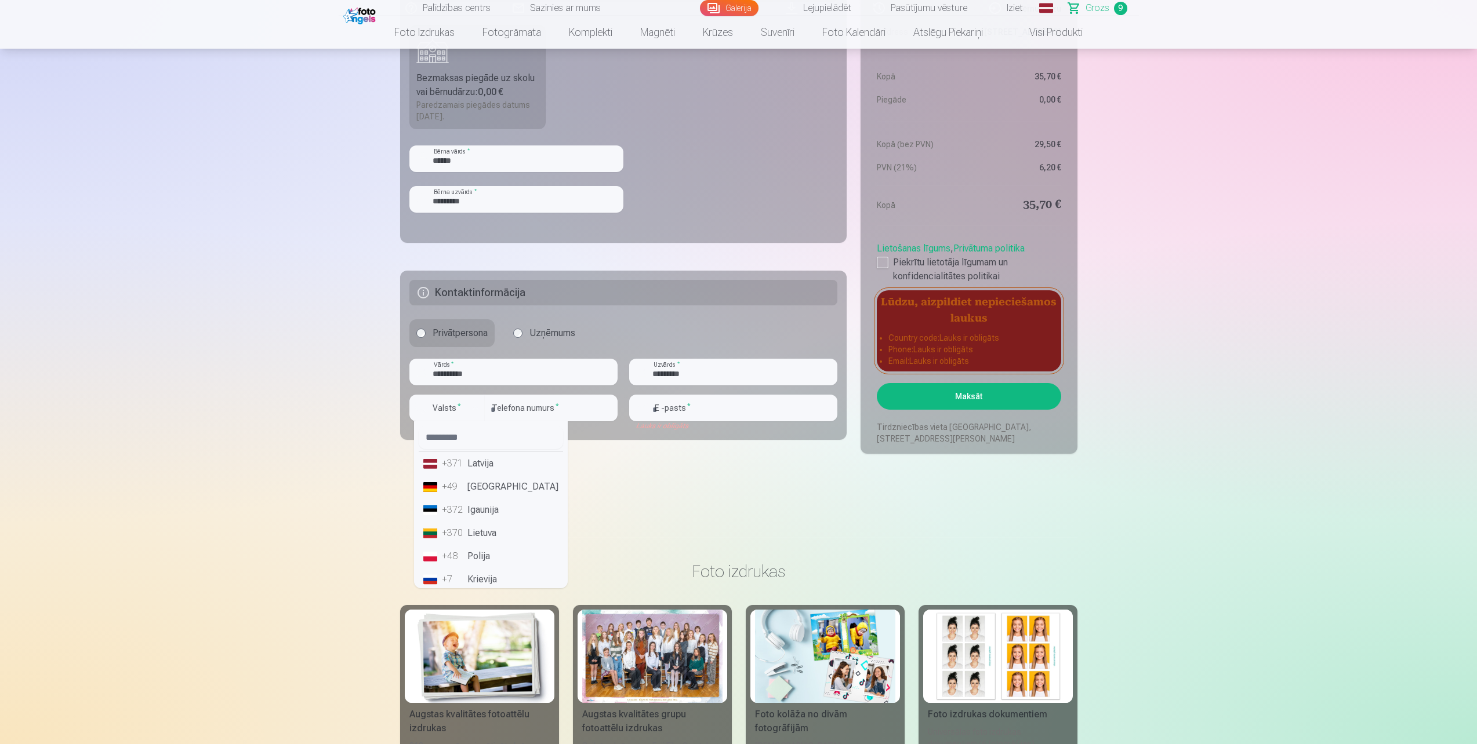
click at [475, 466] on li "+371 Latvija" at bounding box center [491, 463] width 144 height 23
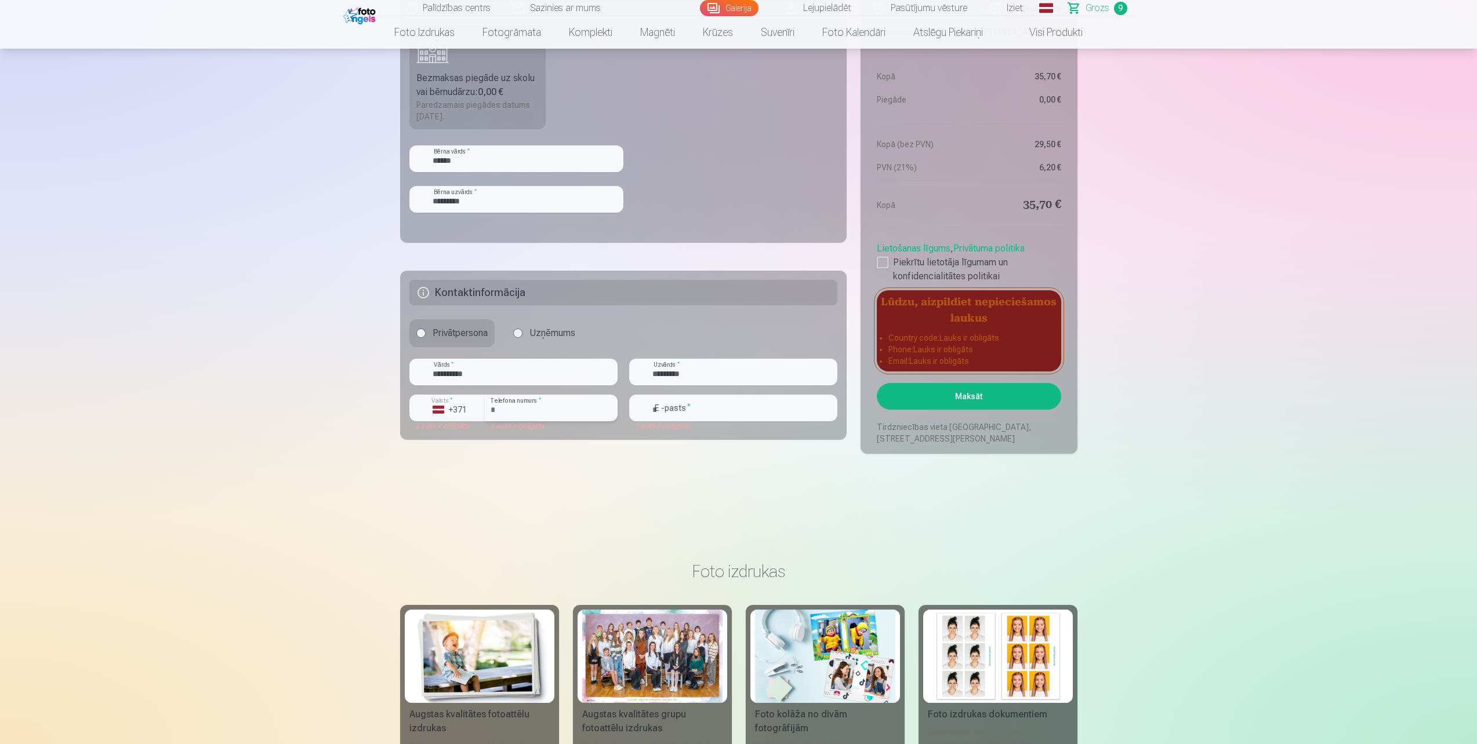
click at [547, 408] on input "number" at bounding box center [551, 408] width 133 height 27
type input "********"
type input "**********"
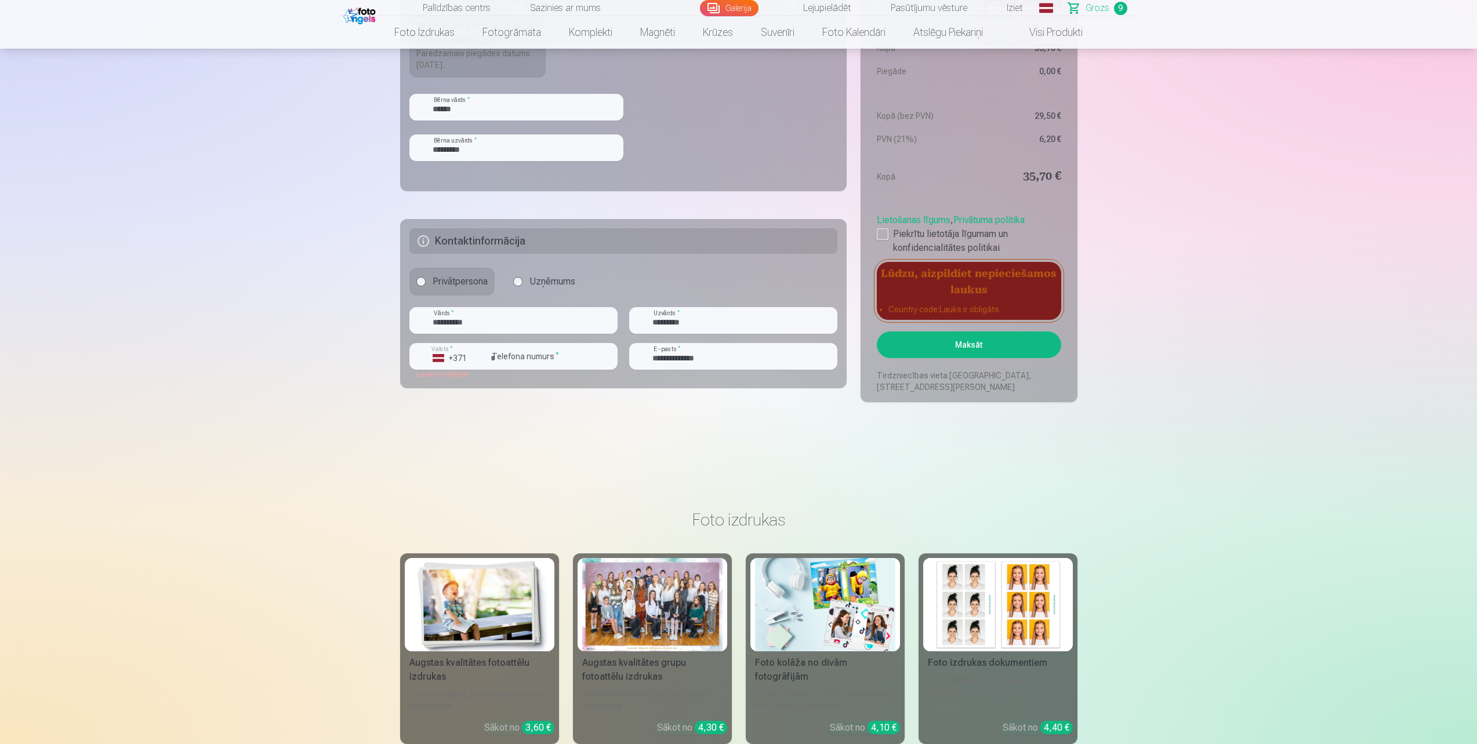
click at [560, 383] on fieldset "**********" at bounding box center [623, 303] width 447 height 169
click at [971, 347] on button "Maksāt" at bounding box center [969, 345] width 184 height 27
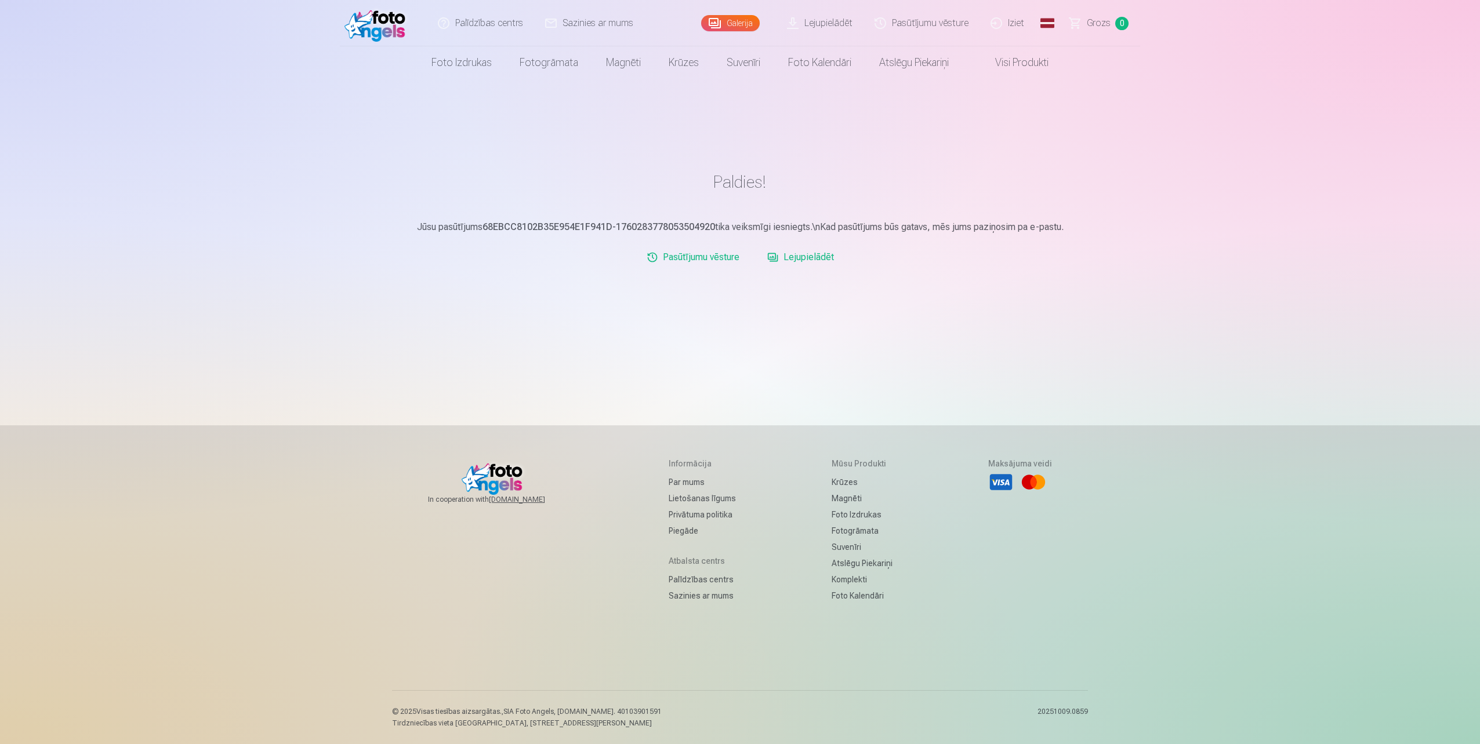
click at [798, 256] on link "Lejupielādēt" at bounding box center [800, 257] width 76 height 23
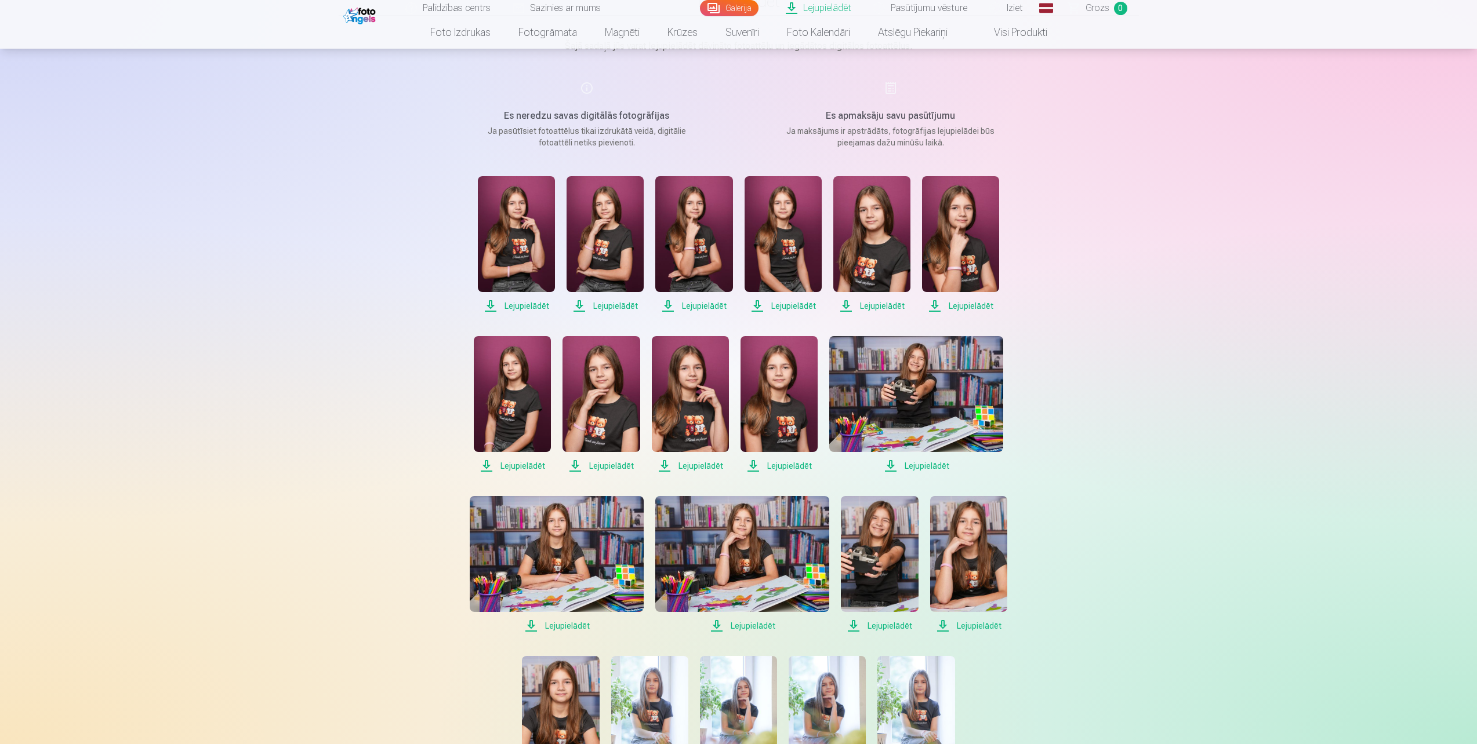
scroll to position [20, 0]
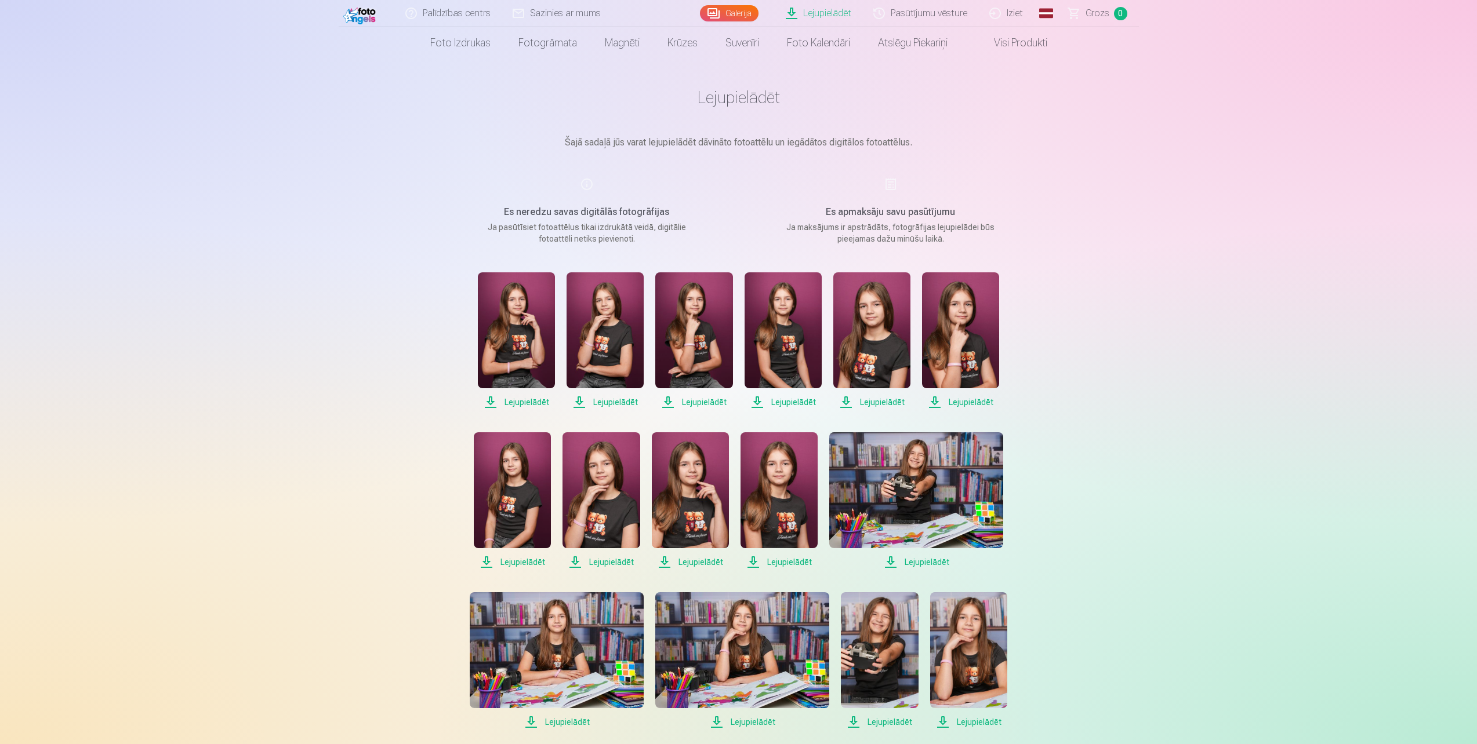
click at [536, 397] on span "Lejupielādēt" at bounding box center [516, 402] width 77 height 14
click at [612, 397] on span "Lejupielādēt" at bounding box center [604, 402] width 77 height 14
click at [693, 397] on span "Lejupielādēt" at bounding box center [693, 402] width 77 height 14
click at [784, 401] on span "Lejupielādēt" at bounding box center [782, 402] width 77 height 14
click at [896, 406] on span "Lejupielādēt" at bounding box center [871, 402] width 77 height 14
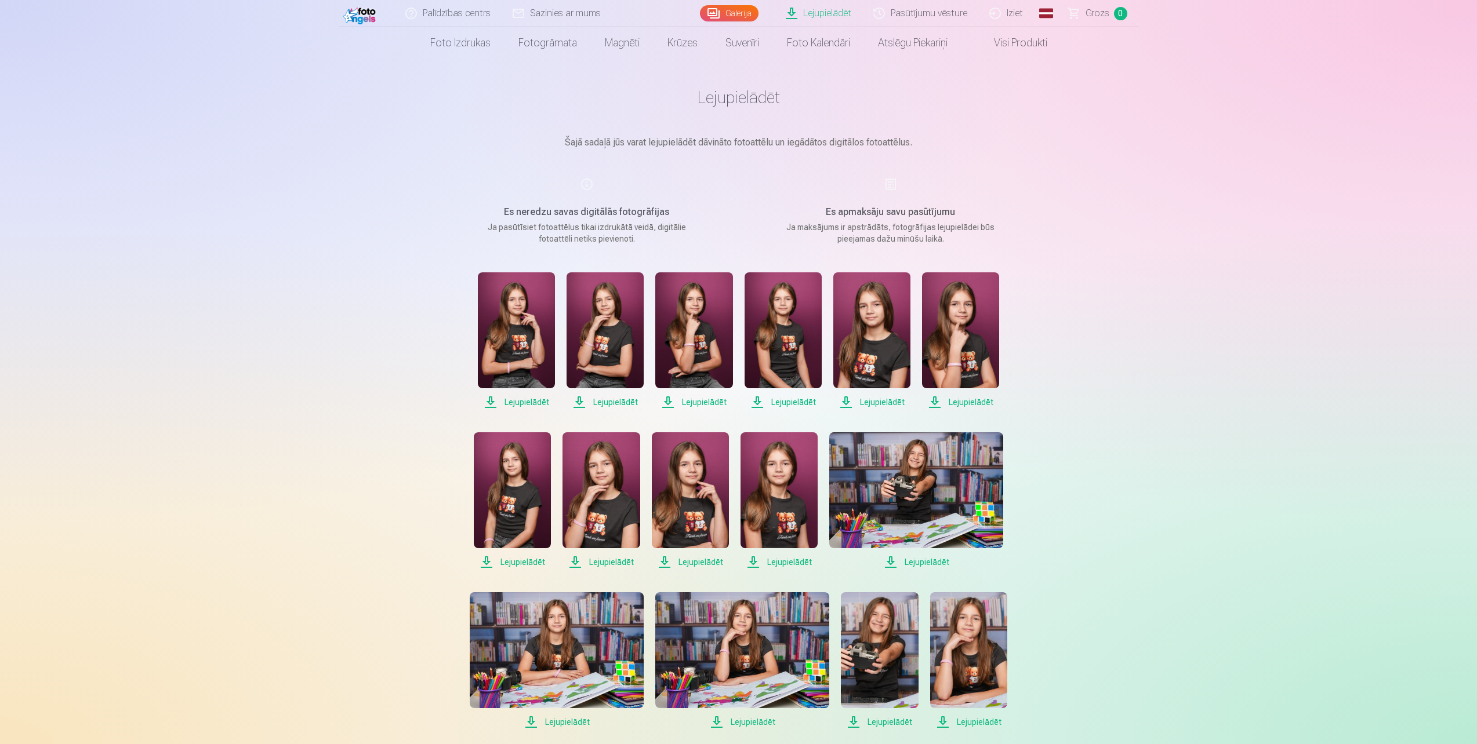
click at [979, 401] on span "Lejupielādēt" at bounding box center [960, 402] width 77 height 14
click at [929, 555] on span "Lejupielādēt" at bounding box center [916, 562] width 174 height 14
click at [787, 564] on span "Lejupielādēt" at bounding box center [778, 562] width 77 height 14
click at [707, 563] on span "Lejupielādēt" at bounding box center [690, 562] width 77 height 14
click at [617, 560] on span "Lejupielādēt" at bounding box center [600, 562] width 77 height 14
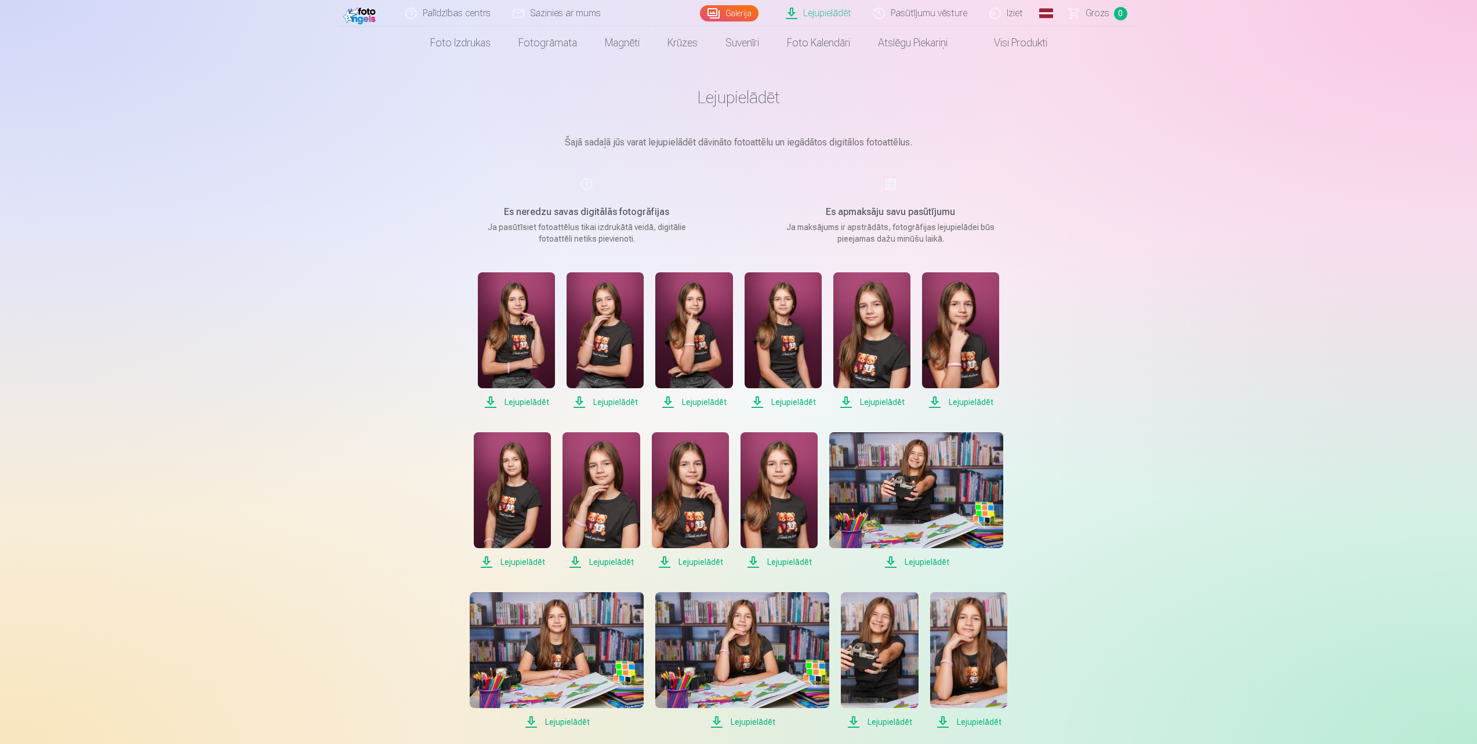
click at [519, 562] on span "Lejupielādēt" at bounding box center [512, 562] width 77 height 14
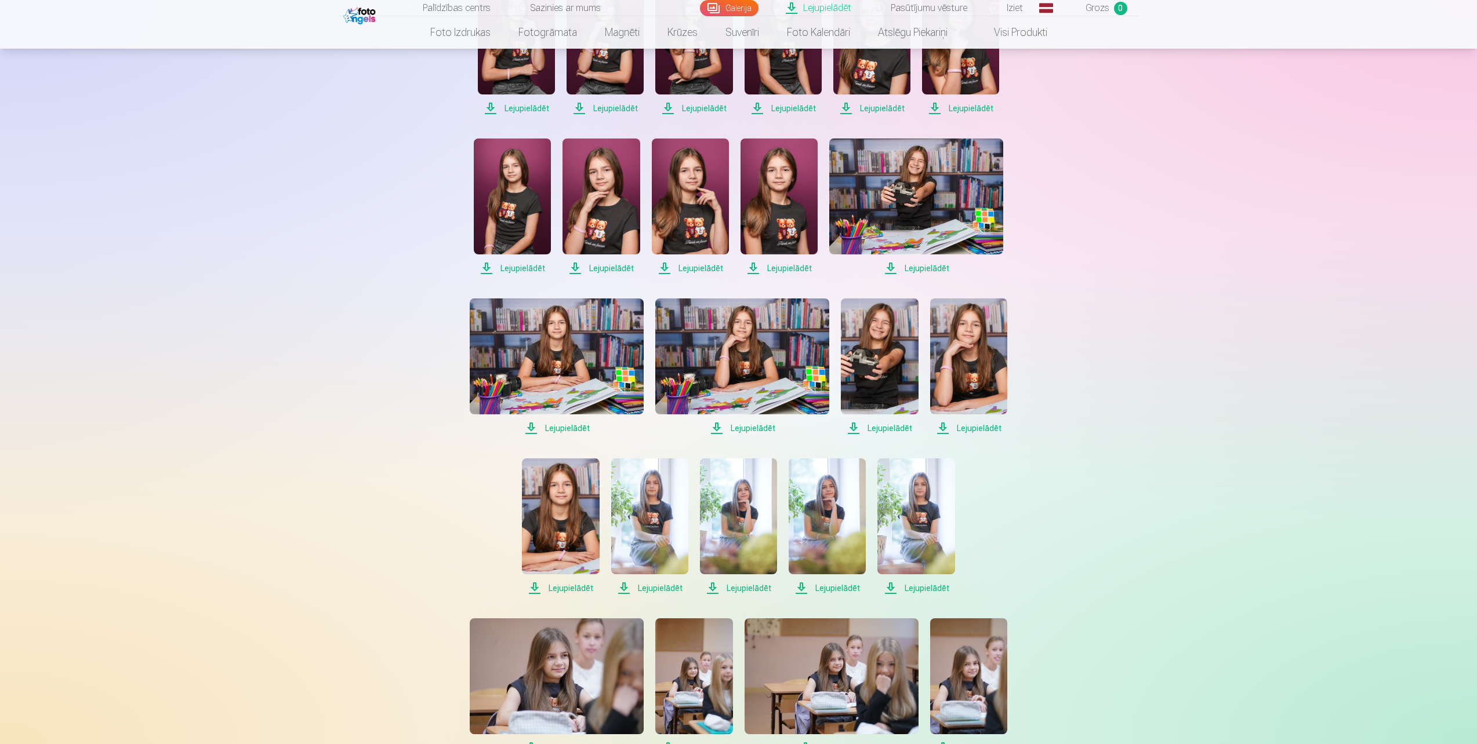
scroll to position [368, 0]
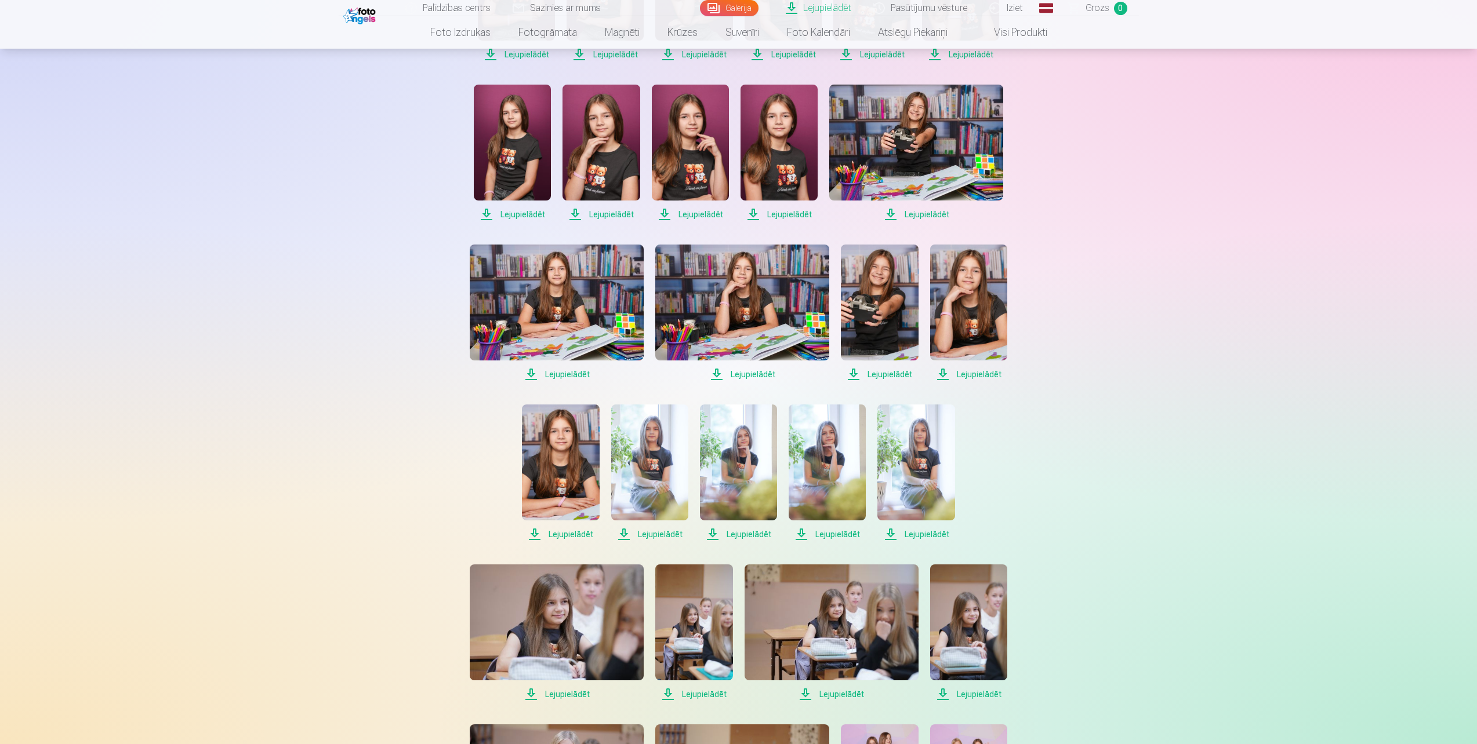
click at [560, 375] on span "Lejupielādēt" at bounding box center [557, 375] width 174 height 14
click at [745, 374] on span "Lejupielādēt" at bounding box center [742, 375] width 174 height 14
click at [896, 373] on span "Lejupielādēt" at bounding box center [879, 375] width 77 height 14
click at [977, 373] on span "Lejupielādēt" at bounding box center [968, 375] width 77 height 14
click at [931, 537] on span "Lejupielādēt" at bounding box center [915, 535] width 77 height 14
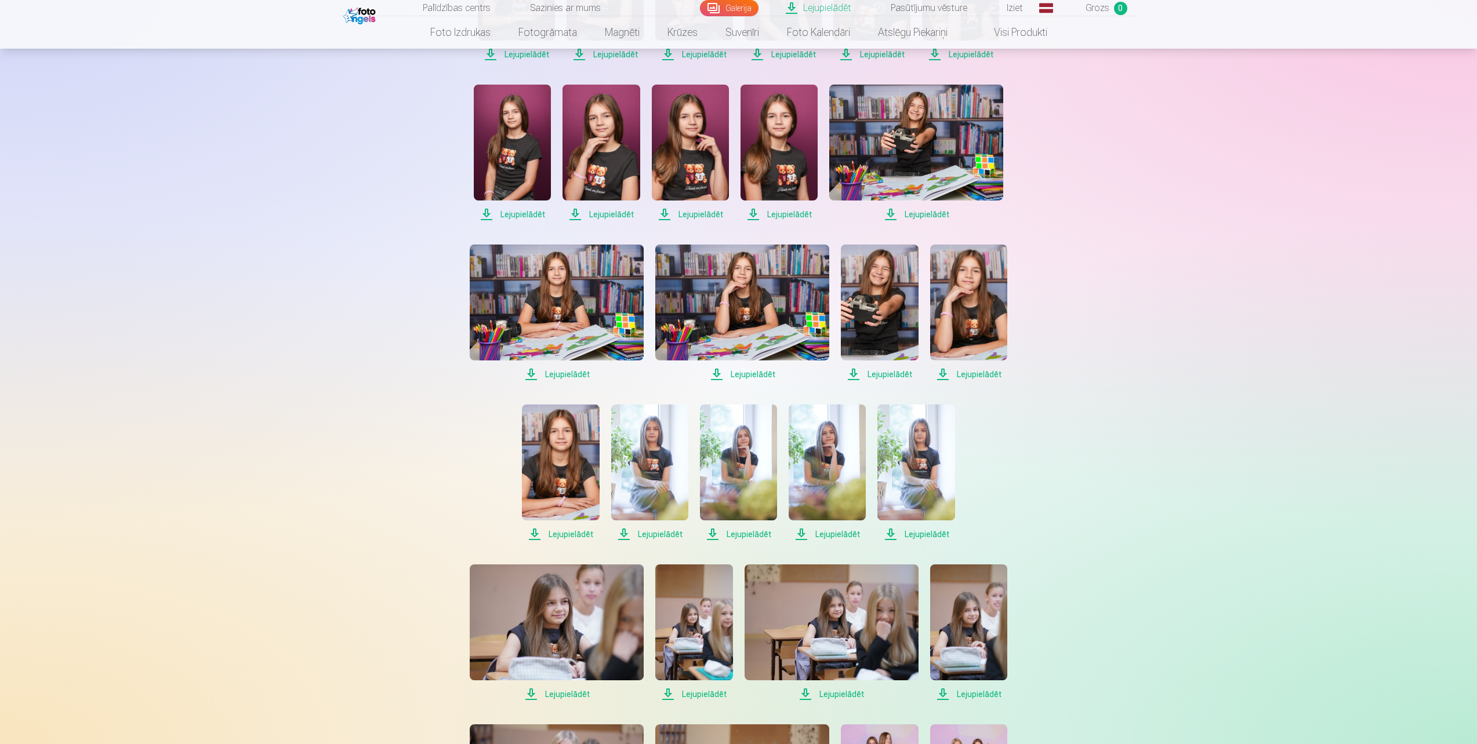
click at [830, 533] on span "Lejupielādēt" at bounding box center [826, 535] width 77 height 14
click at [751, 536] on span "Lejupielādēt" at bounding box center [738, 535] width 77 height 14
click at [653, 533] on span "Lejupielādēt" at bounding box center [649, 535] width 77 height 14
click at [570, 530] on span "Lejupielādēt" at bounding box center [560, 535] width 77 height 14
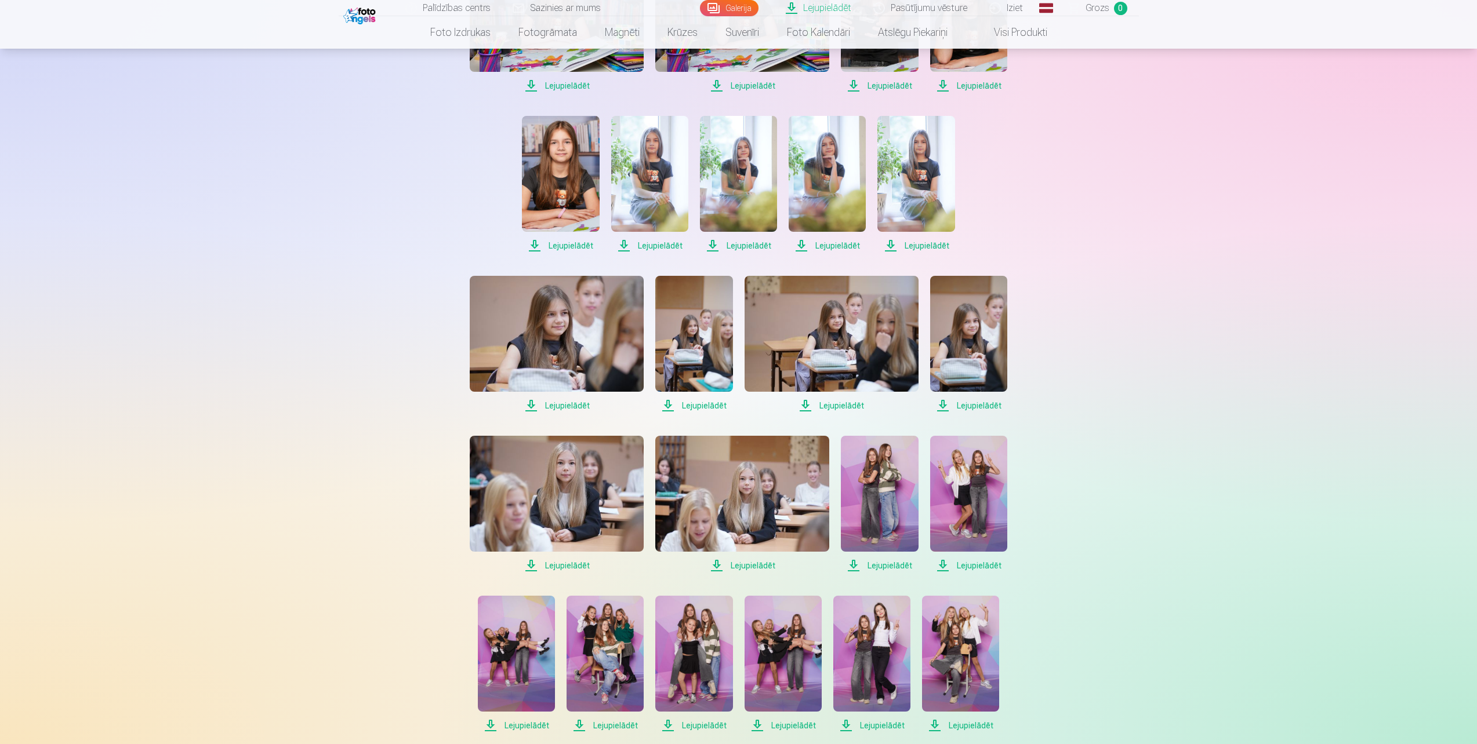
scroll to position [657, 0]
click at [572, 405] on span "Lejupielādēt" at bounding box center [557, 405] width 174 height 14
click at [712, 406] on span "Lejupielādēt" at bounding box center [693, 405] width 77 height 14
click at [849, 407] on span "Lejupielādēt" at bounding box center [831, 405] width 174 height 14
click at [982, 408] on span "Lejupielādēt" at bounding box center [968, 405] width 77 height 14
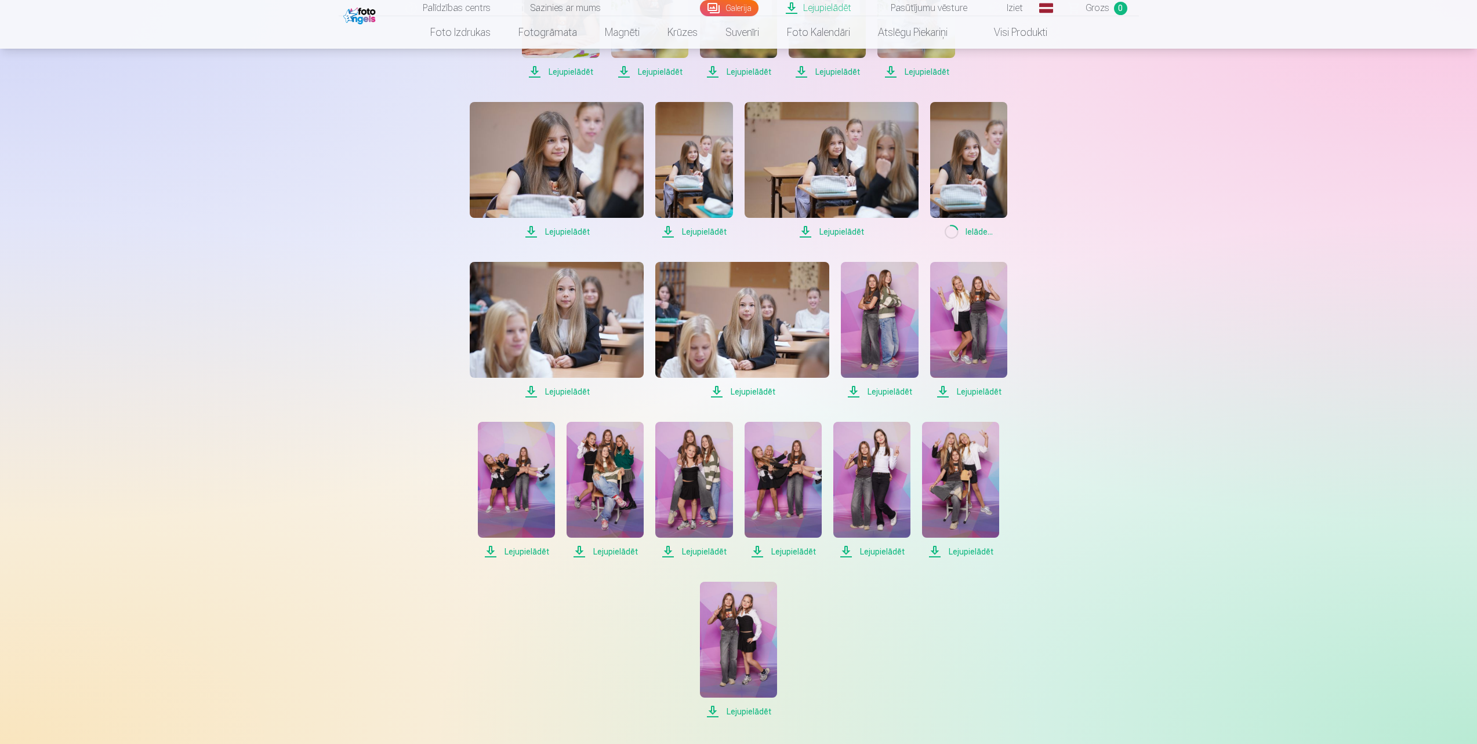
scroll to position [831, 0]
click at [978, 394] on span "Lejupielādēt" at bounding box center [968, 391] width 77 height 14
click at [890, 391] on span "Lejupielādēt" at bounding box center [879, 391] width 77 height 14
click at [972, 548] on span "Lejupielādēt" at bounding box center [960, 551] width 77 height 14
click at [877, 547] on span "Lejupielādēt" at bounding box center [871, 551] width 77 height 14
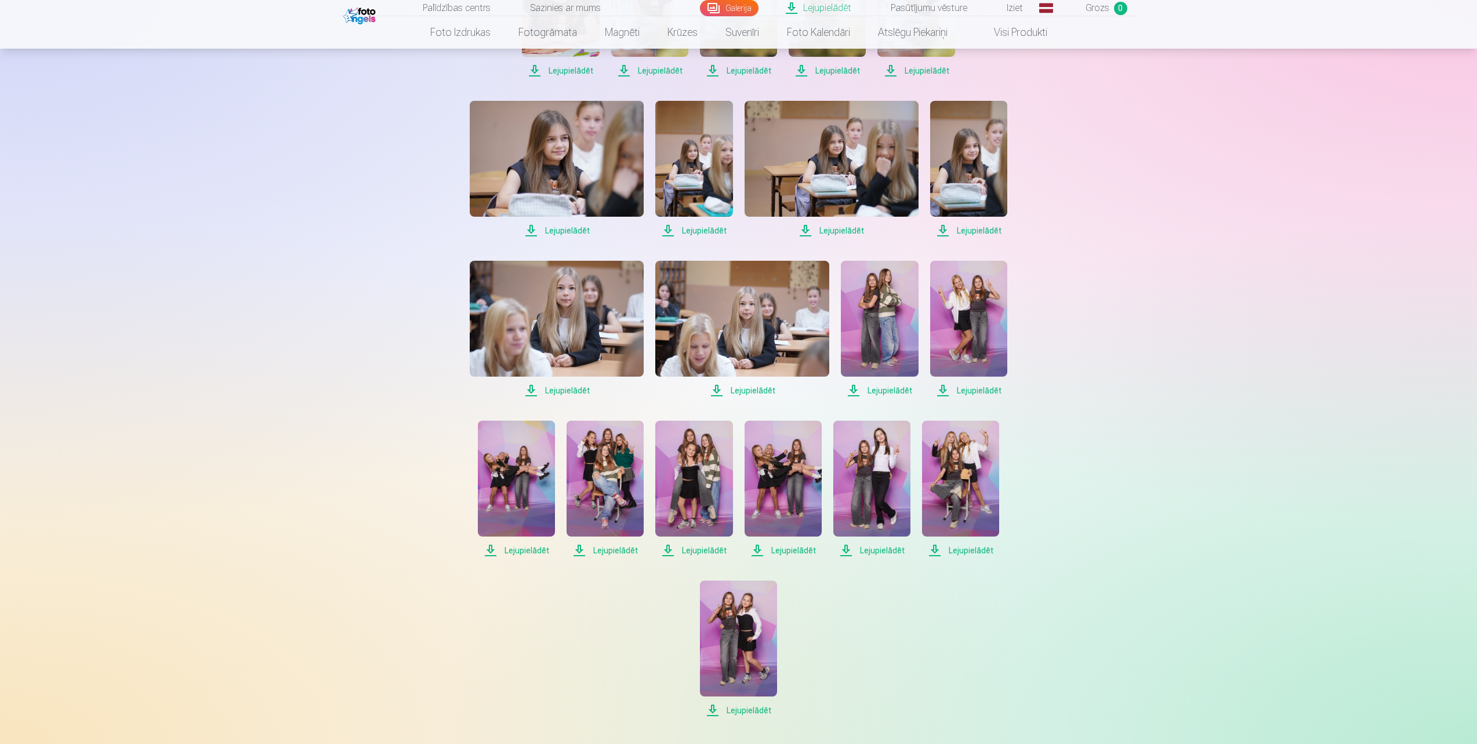
click at [792, 552] on span "Lejupielādēt" at bounding box center [782, 551] width 77 height 14
click at [708, 551] on span "Lejupielādēt" at bounding box center [693, 551] width 77 height 14
click at [625, 547] on span "Lejupielādēt" at bounding box center [604, 551] width 77 height 14
click at [527, 552] on span "Lejupielādēt" at bounding box center [516, 551] width 77 height 14
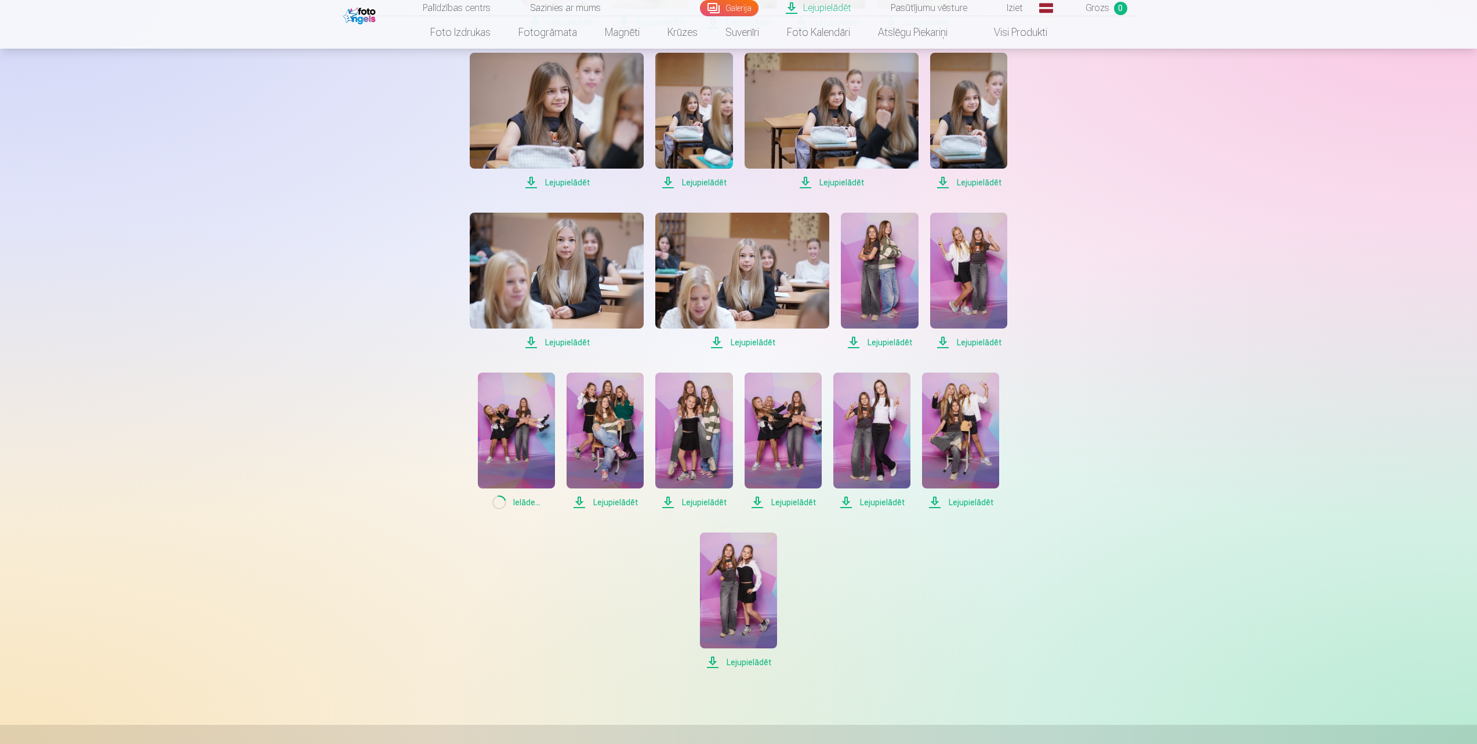
scroll to position [1005, 0]
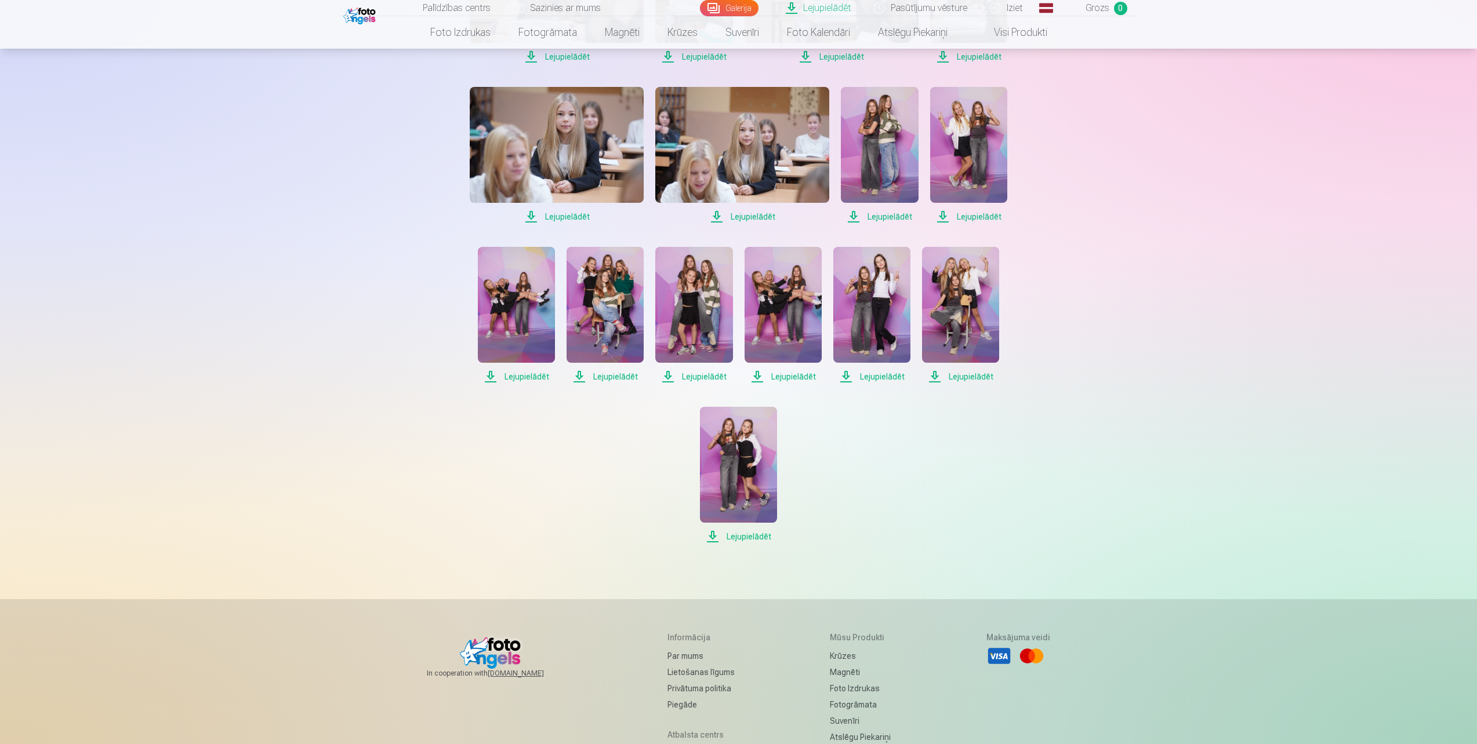
click at [754, 537] on span "Lejupielādēt" at bounding box center [738, 537] width 77 height 14
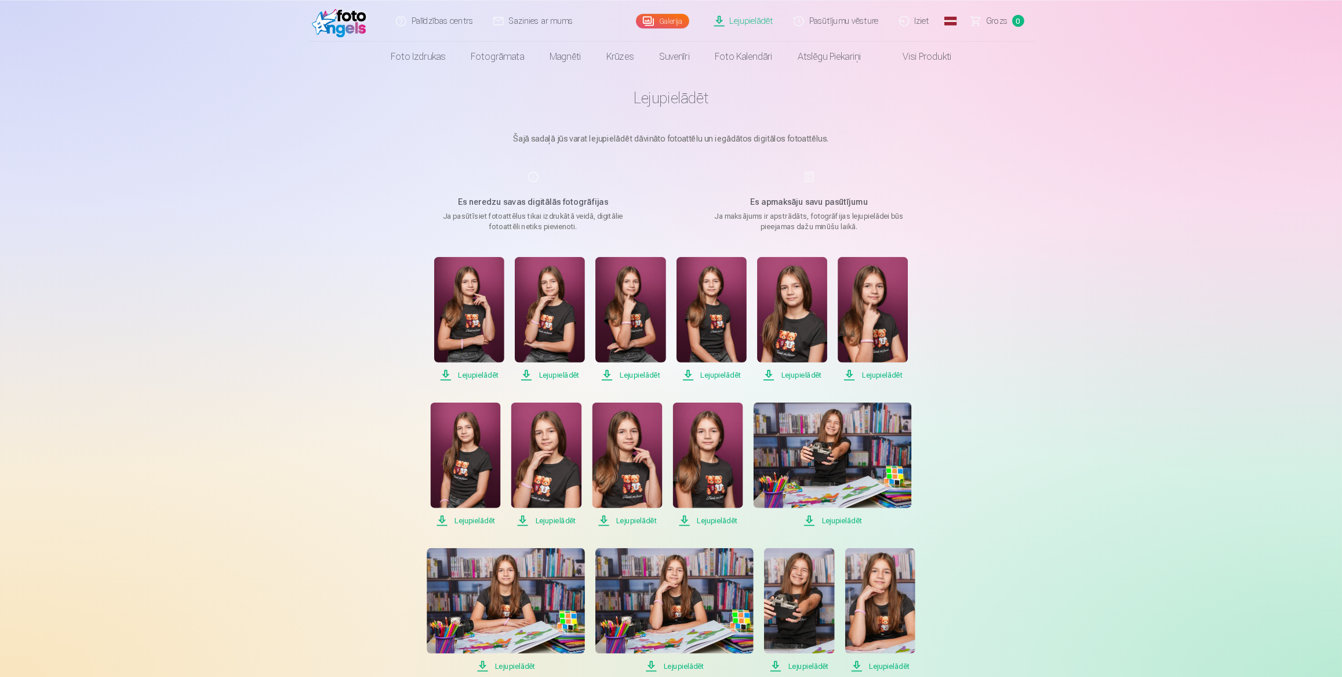
scroll to position [0, 0]
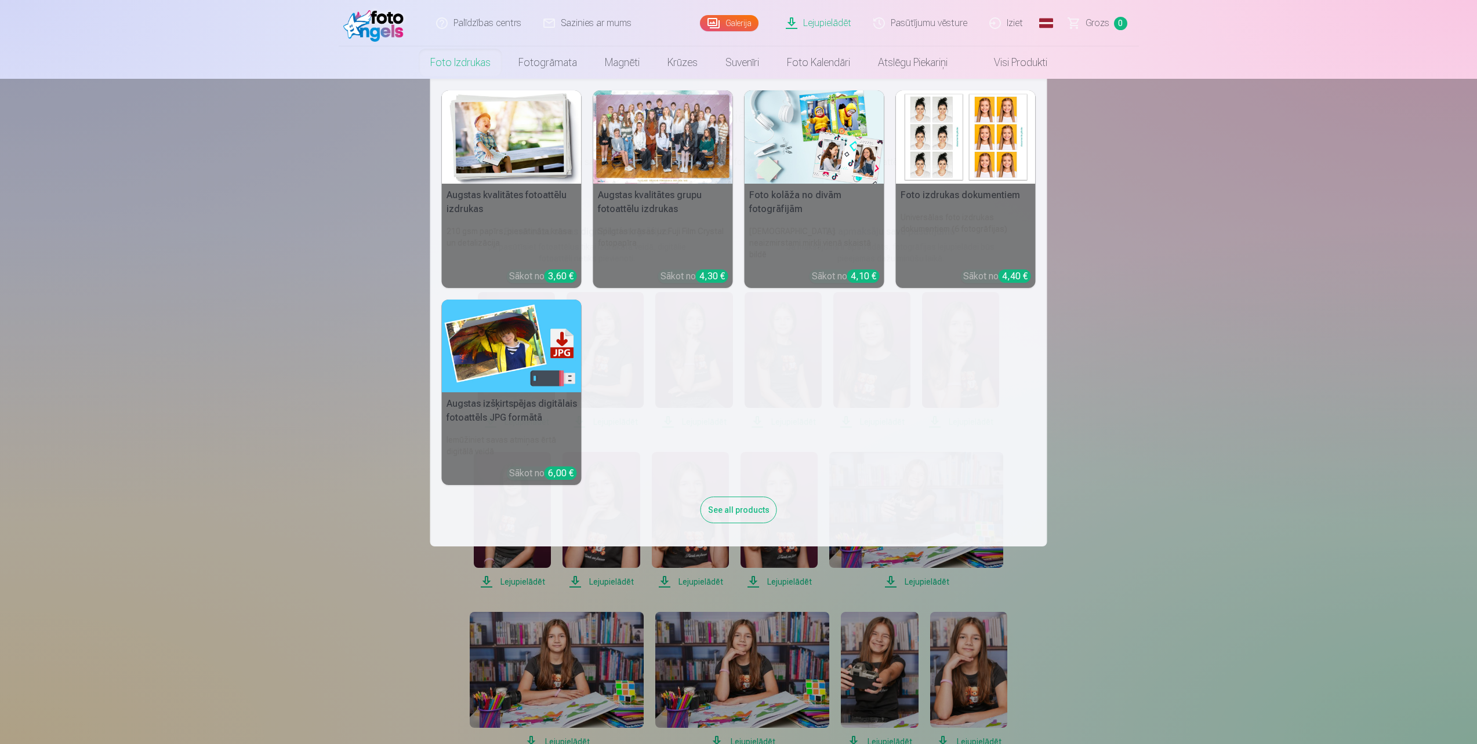
click at [469, 64] on link "Foto izdrukas" at bounding box center [460, 62] width 88 height 32
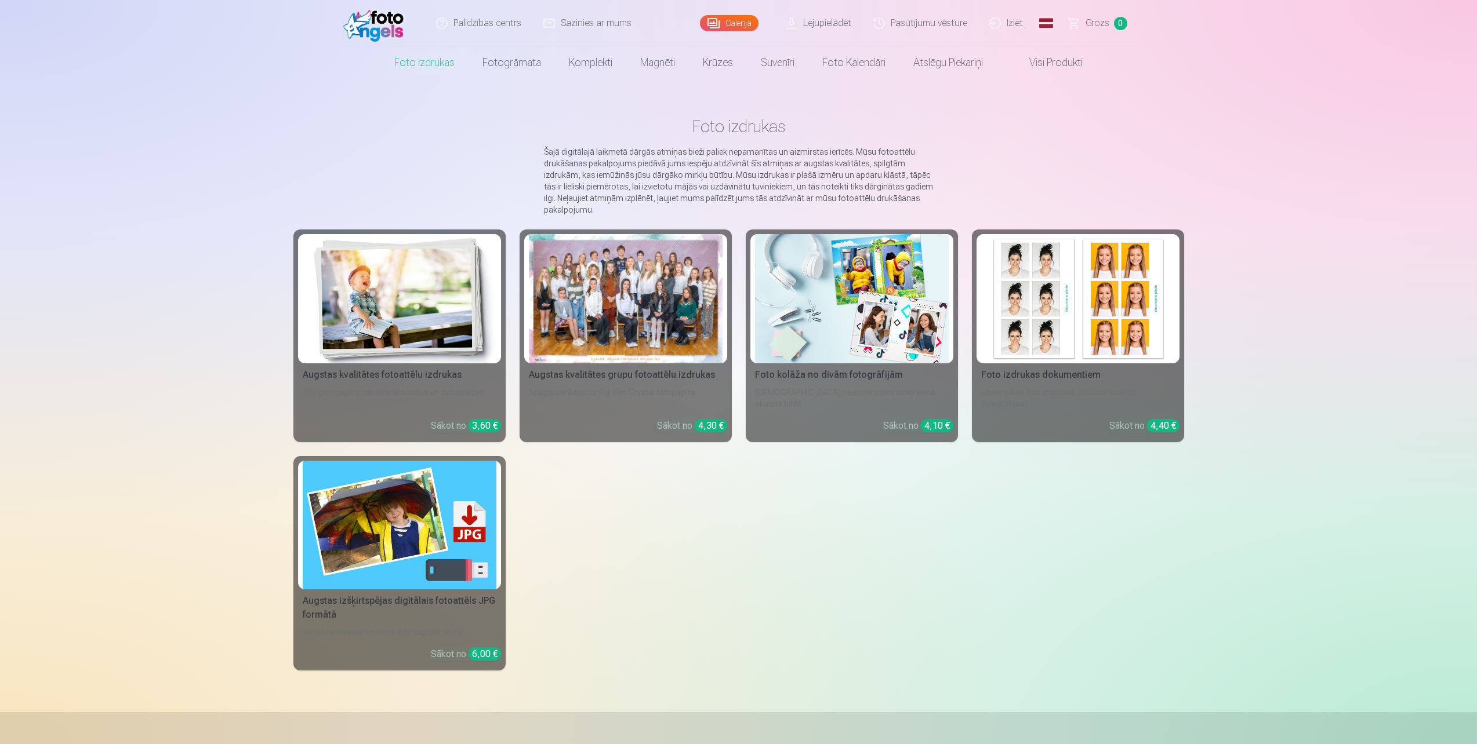
click at [611, 359] on div at bounding box center [626, 298] width 194 height 129
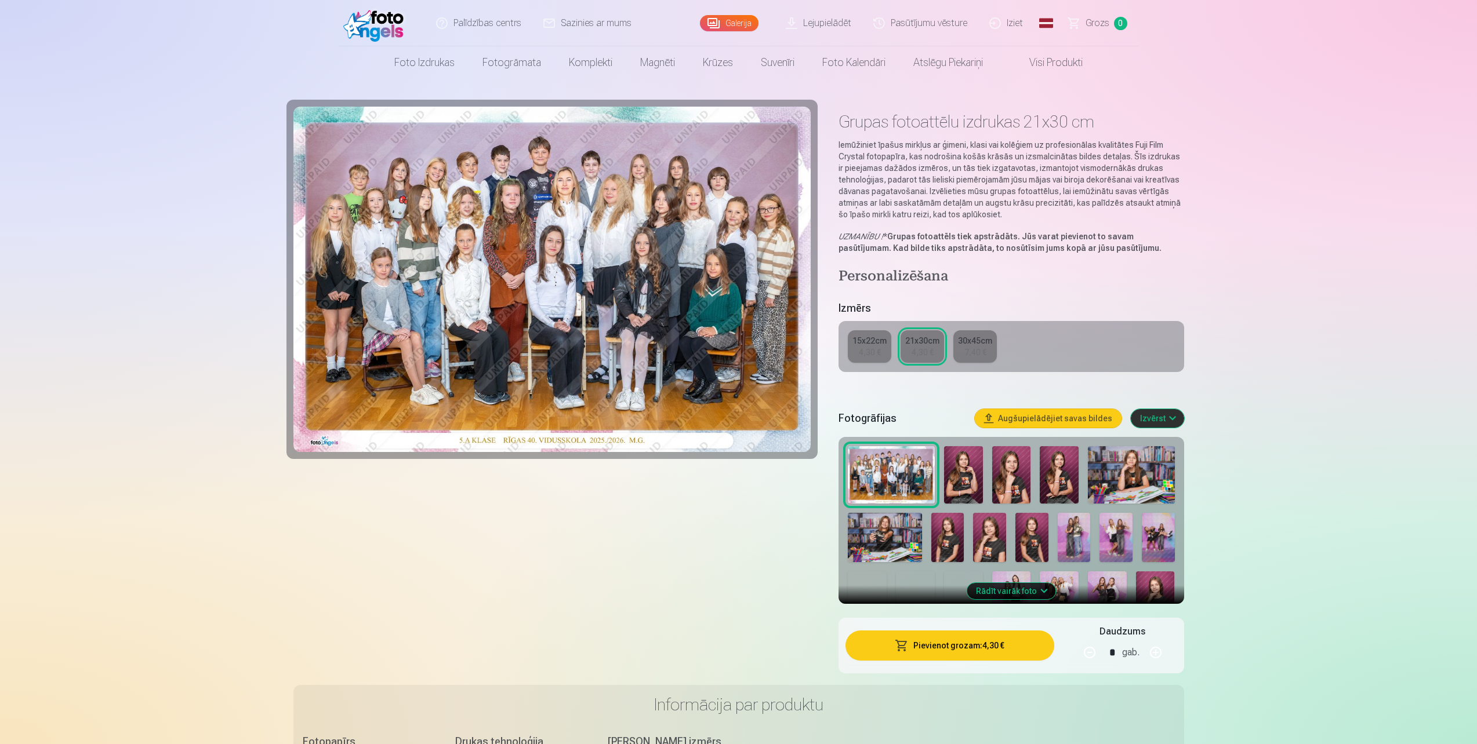
click at [575, 252] on img at bounding box center [552, 280] width 518 height 346
click at [568, 287] on img at bounding box center [552, 280] width 518 height 346
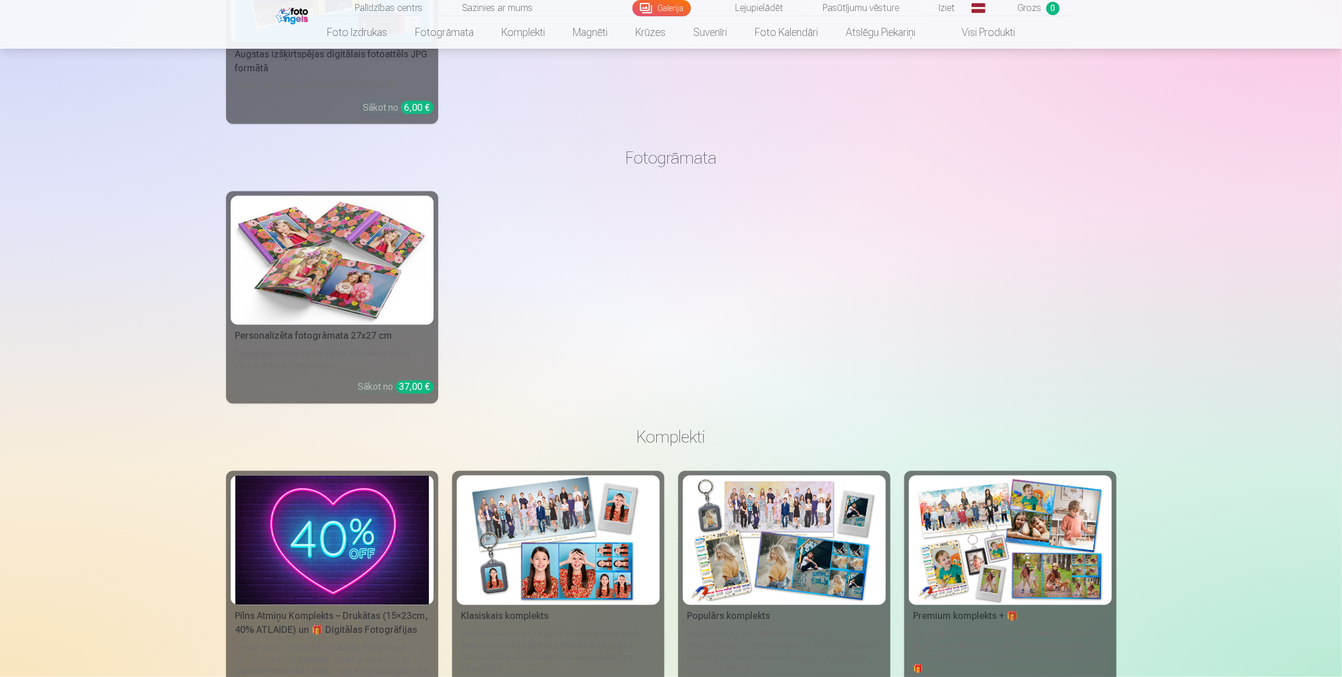
scroll to position [1264, 0]
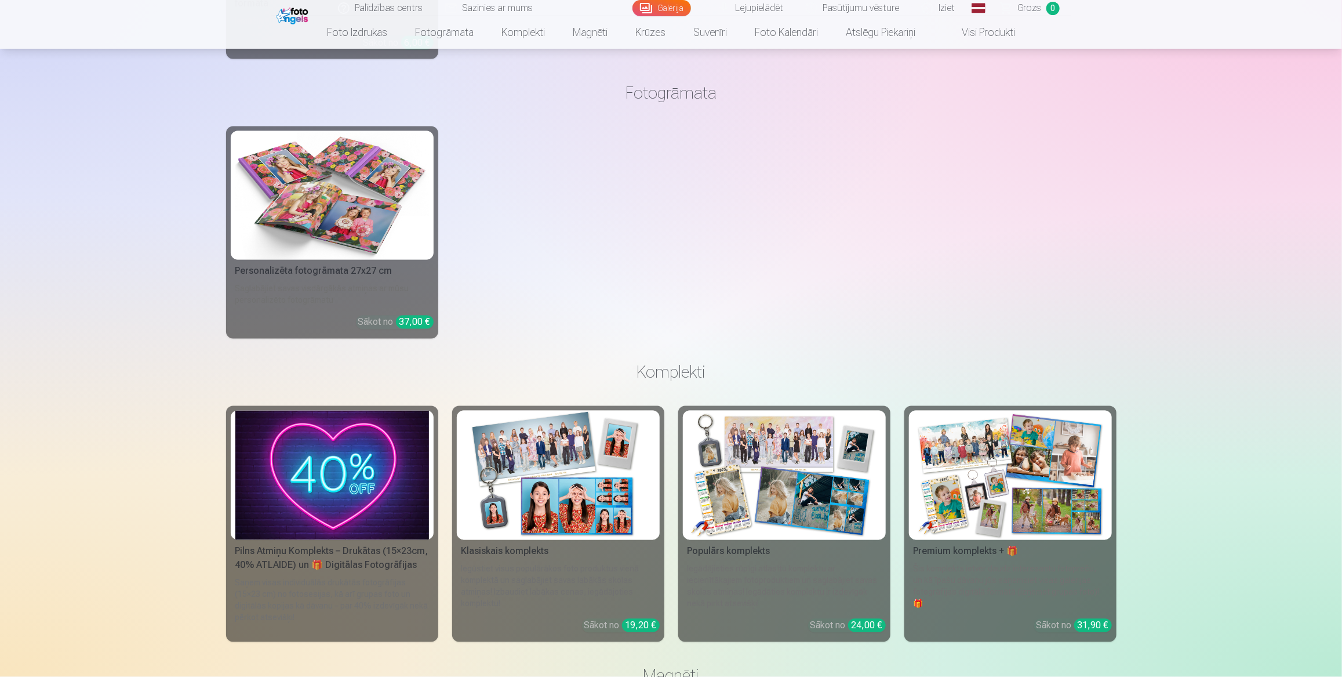
click at [373, 556] on div "Pilns Atmiņu Komplekts – Drukātas (15×23cm, 40% ATLAIDE) un 🎁 Digitālas Fotogrā…" at bounding box center [332, 558] width 203 height 28
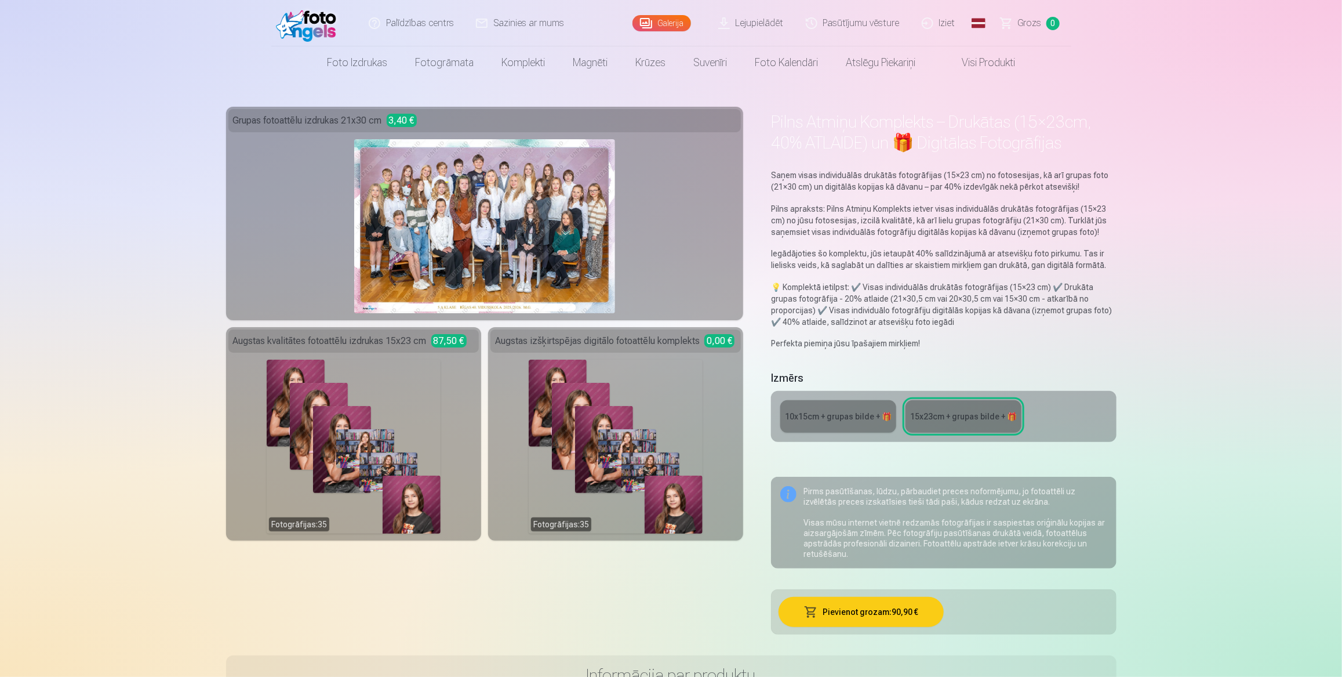
click at [323, 12] on img at bounding box center [309, 23] width 67 height 37
